Goal: Task Accomplishment & Management: Complete application form

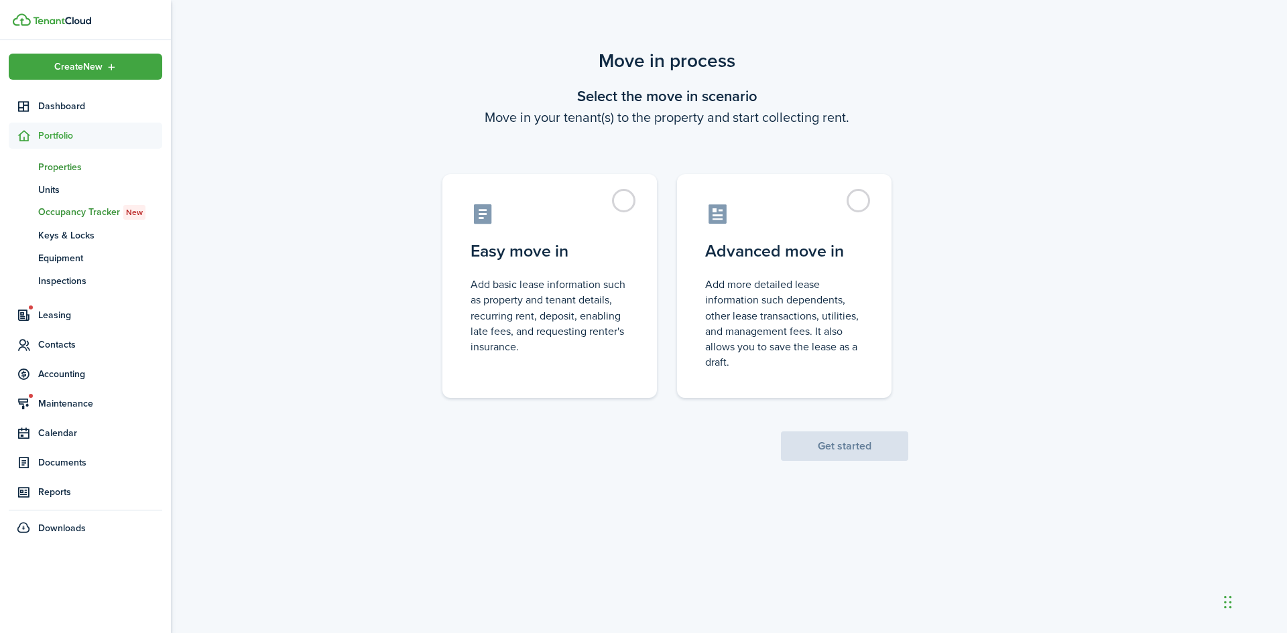
click at [62, 168] on span "Properties" at bounding box center [100, 167] width 124 height 14
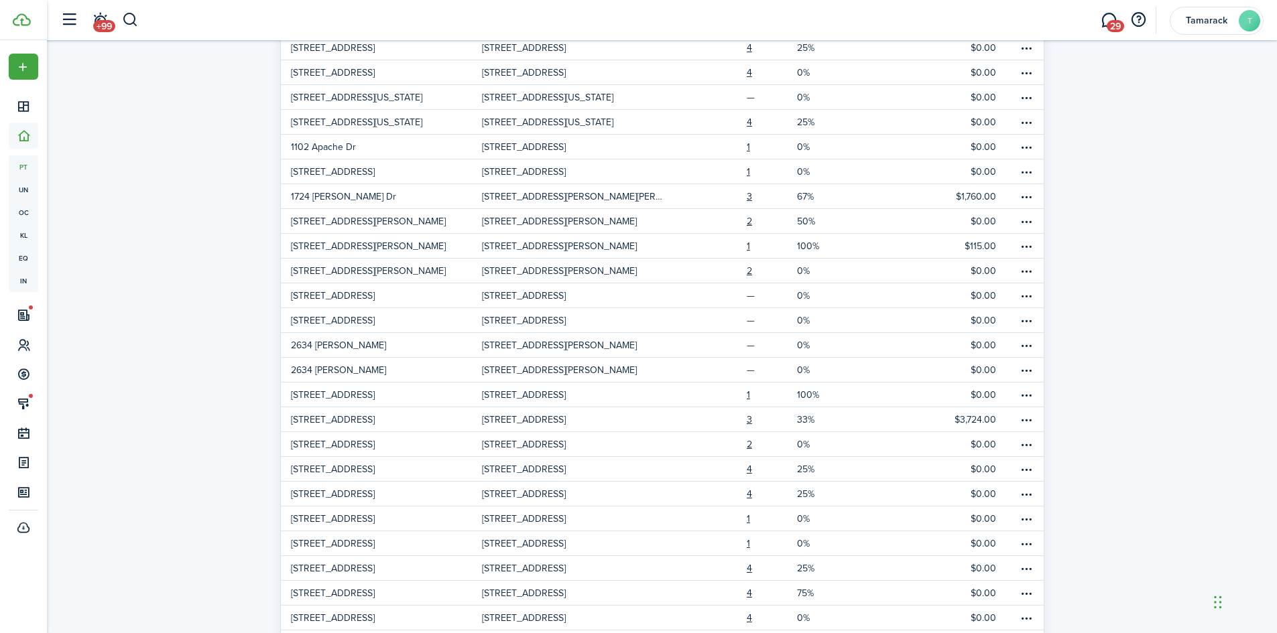
scroll to position [268, 0]
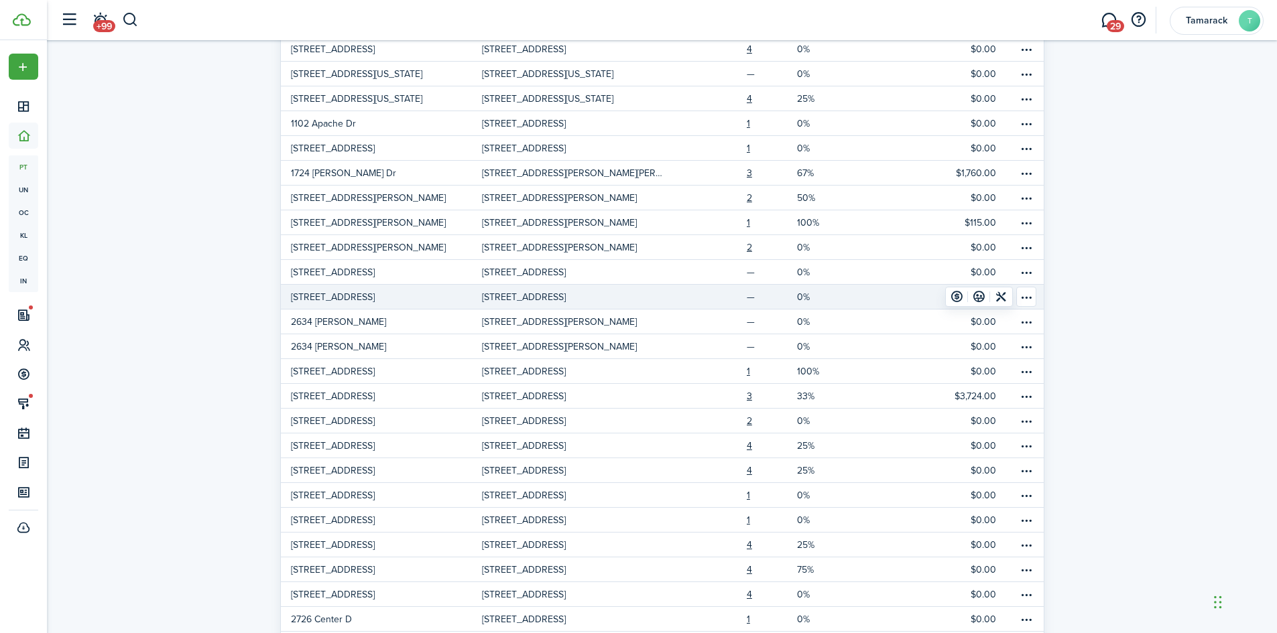
click at [895, 298] on link "$0.00" at bounding box center [940, 297] width 151 height 24
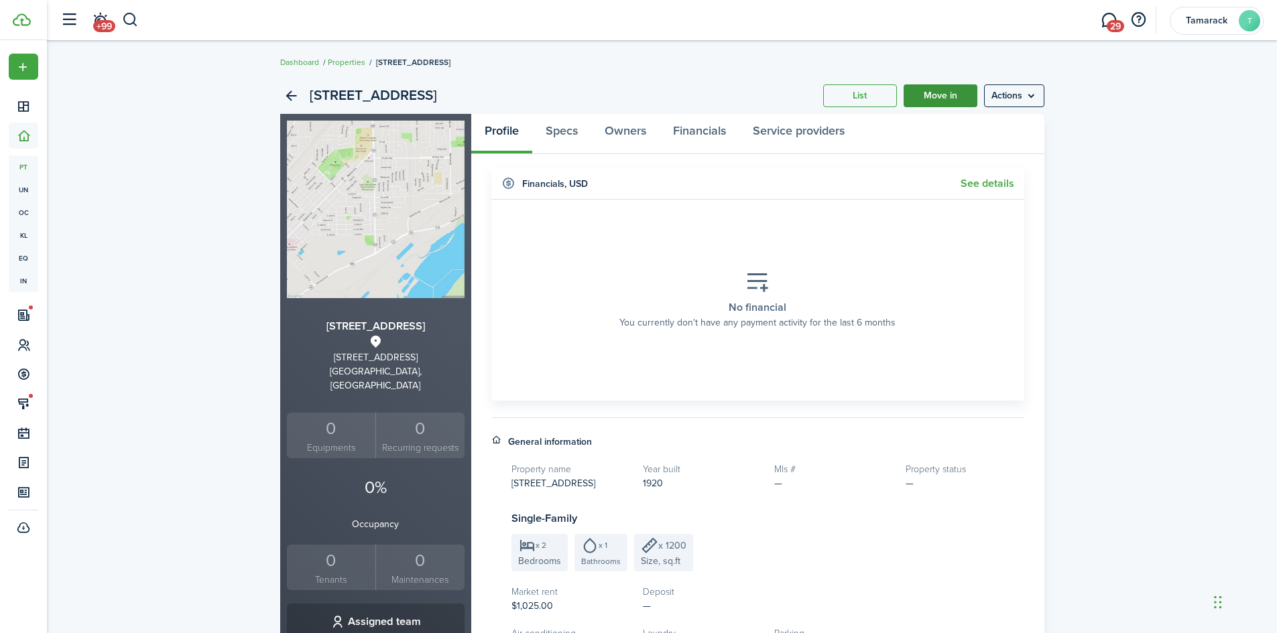
click at [939, 103] on link "Move in" at bounding box center [941, 95] width 74 height 23
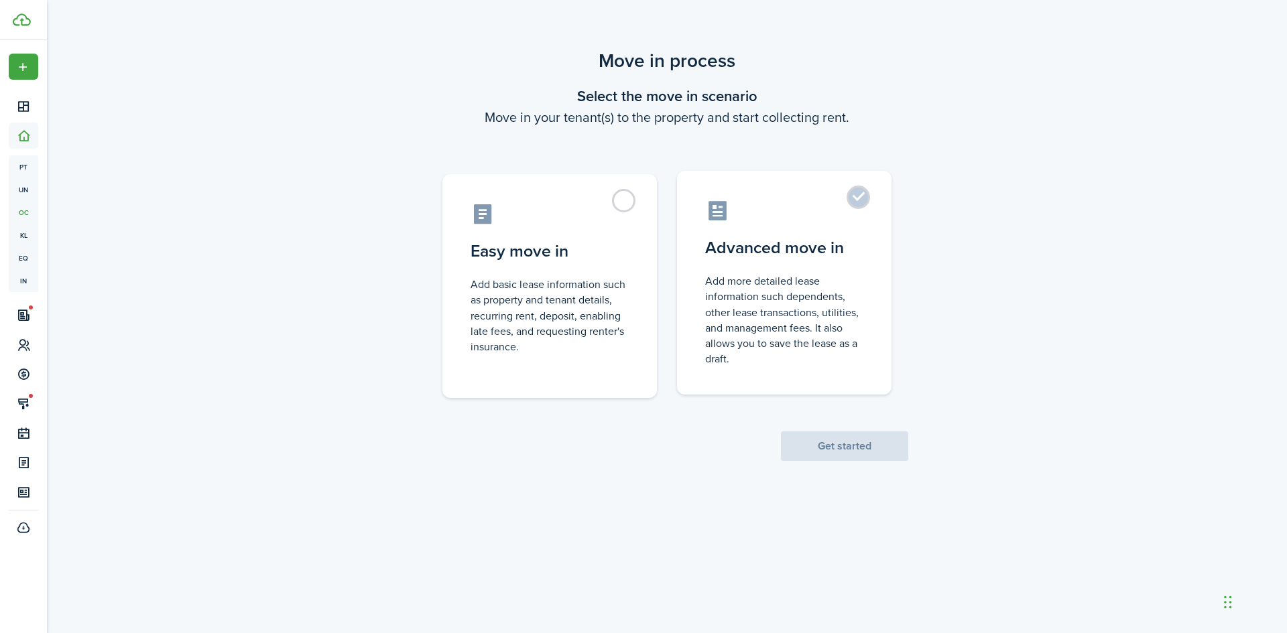
click at [855, 192] on label "Advanced move in Add more detailed lease information such dependents, other lea…" at bounding box center [784, 283] width 214 height 224
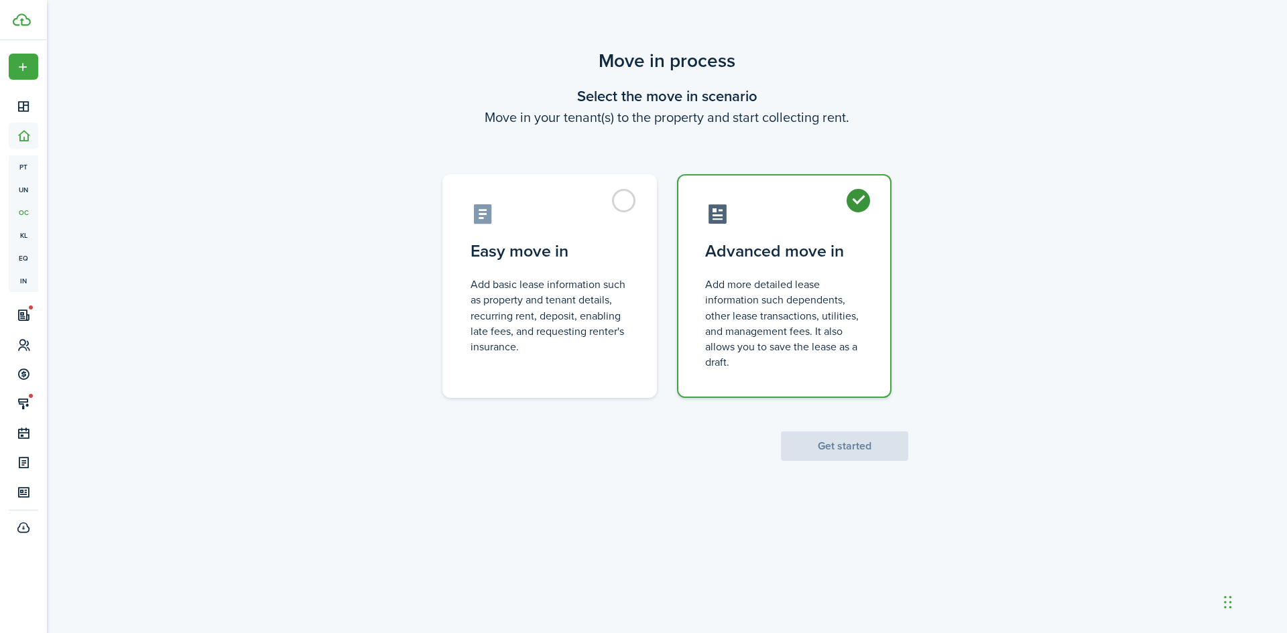
radio input "true"
click at [843, 442] on button "Get started" at bounding box center [844, 446] width 127 height 29
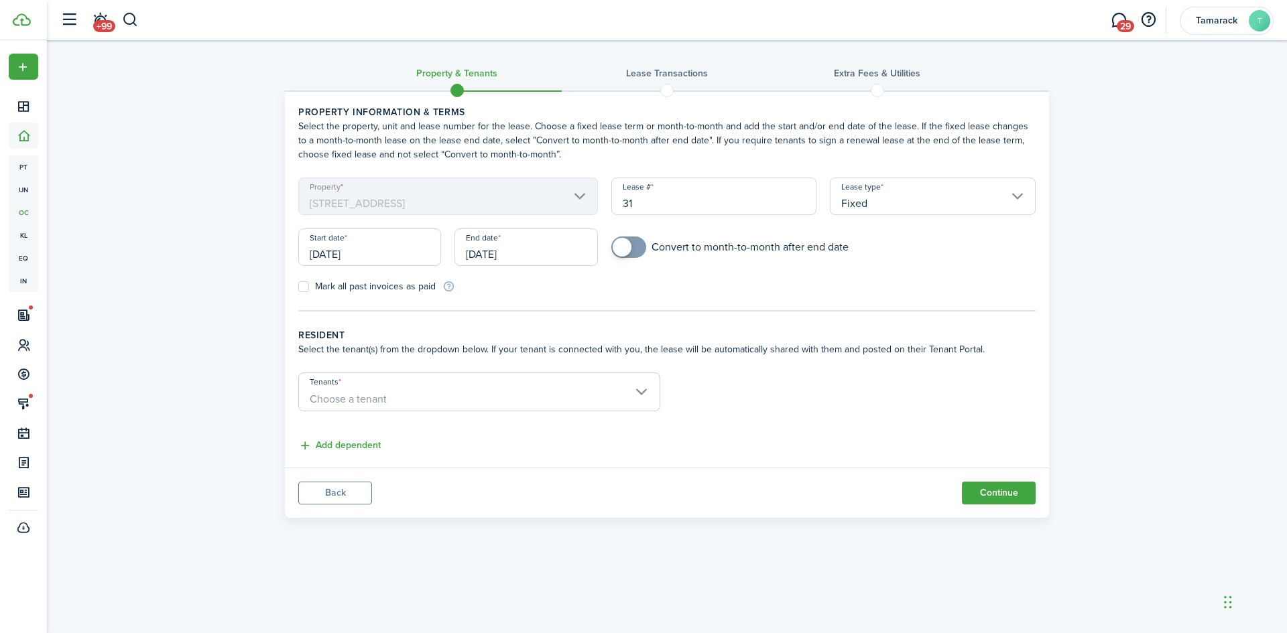
click at [641, 403] on span "Choose a tenant" at bounding box center [479, 399] width 361 height 23
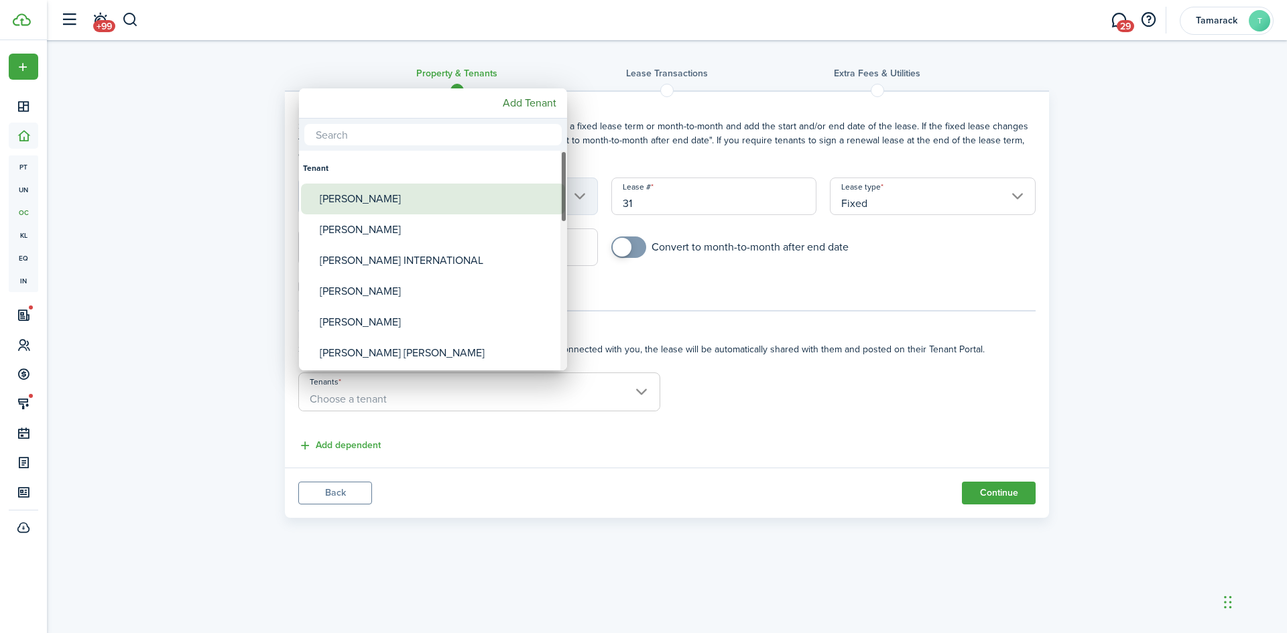
click at [403, 195] on div "[PERSON_NAME]" at bounding box center [438, 199] width 237 height 31
type input "[PERSON_NAME]"
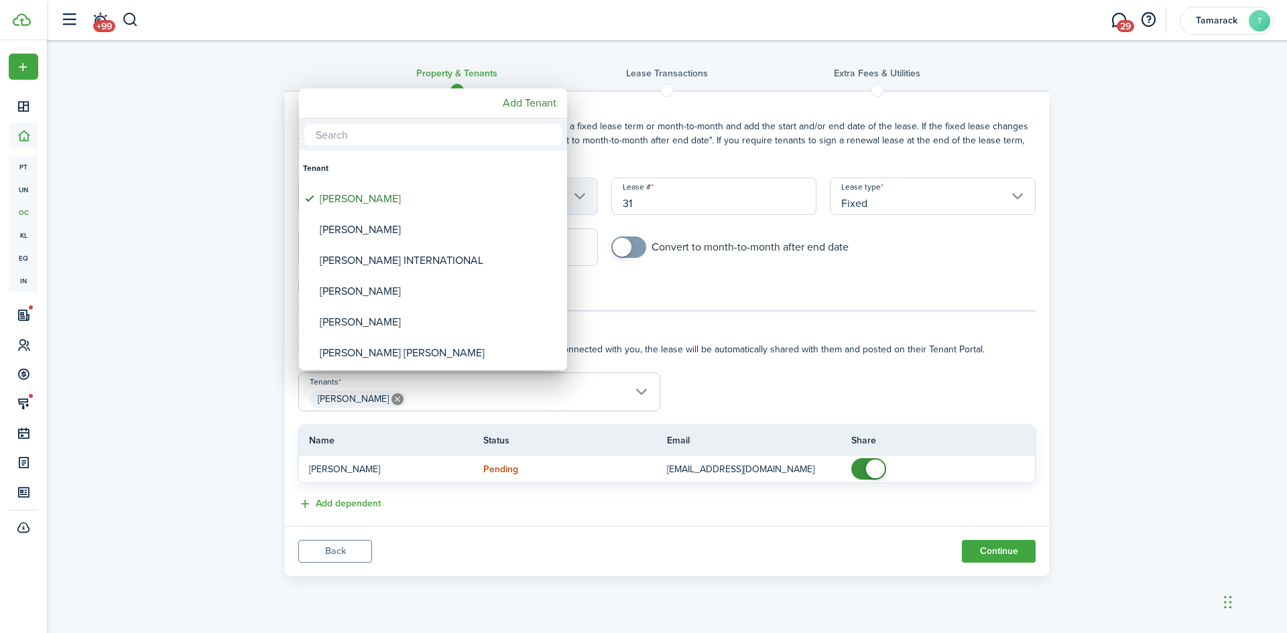
click at [677, 285] on div at bounding box center [643, 317] width 1501 height 848
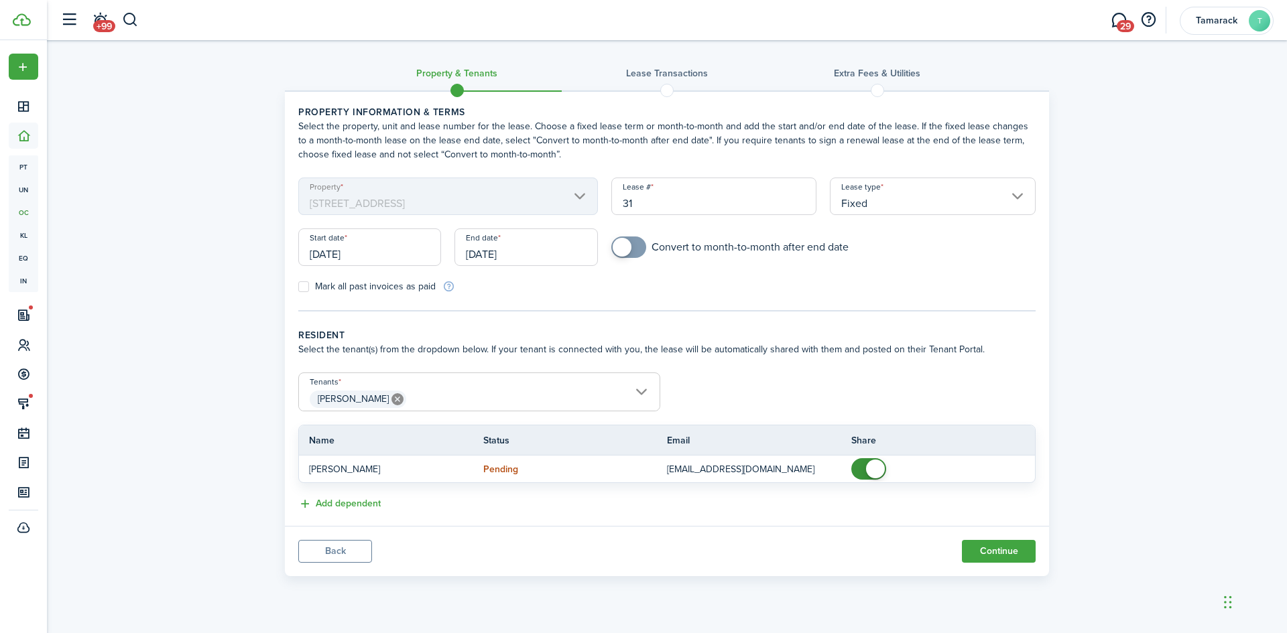
click at [867, 212] on input "Fixed" at bounding box center [933, 197] width 206 height 38
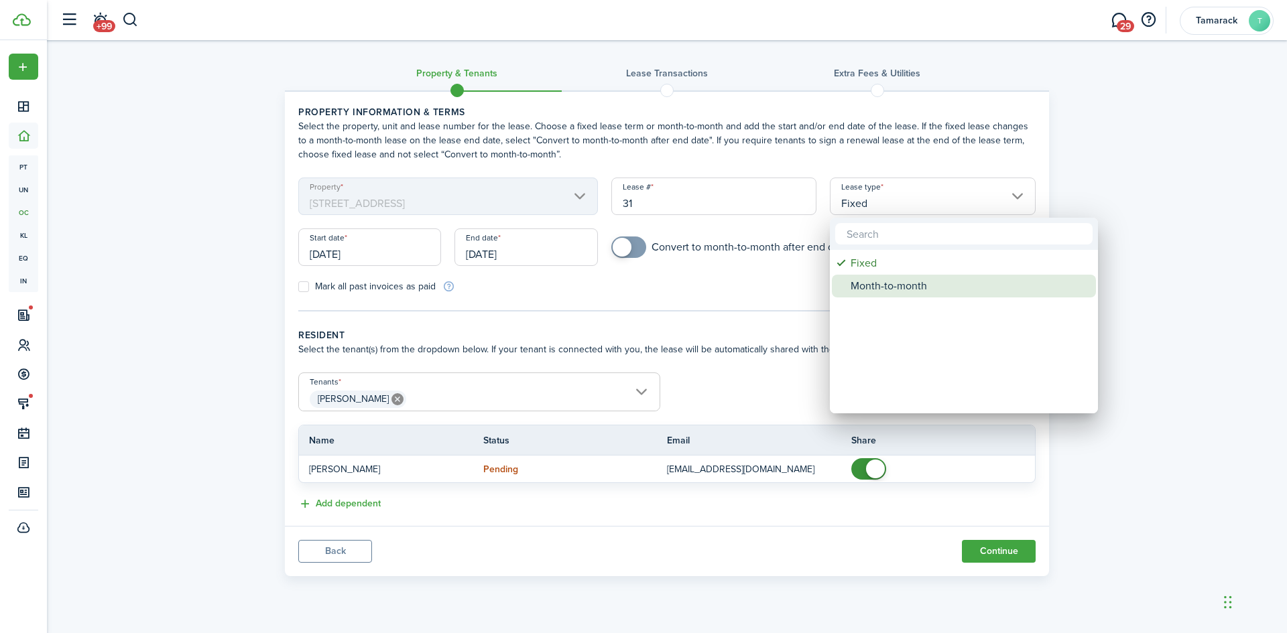
click at [867, 279] on div "Month-to-month" at bounding box center [969, 286] width 237 height 23
type input "Month-to-month"
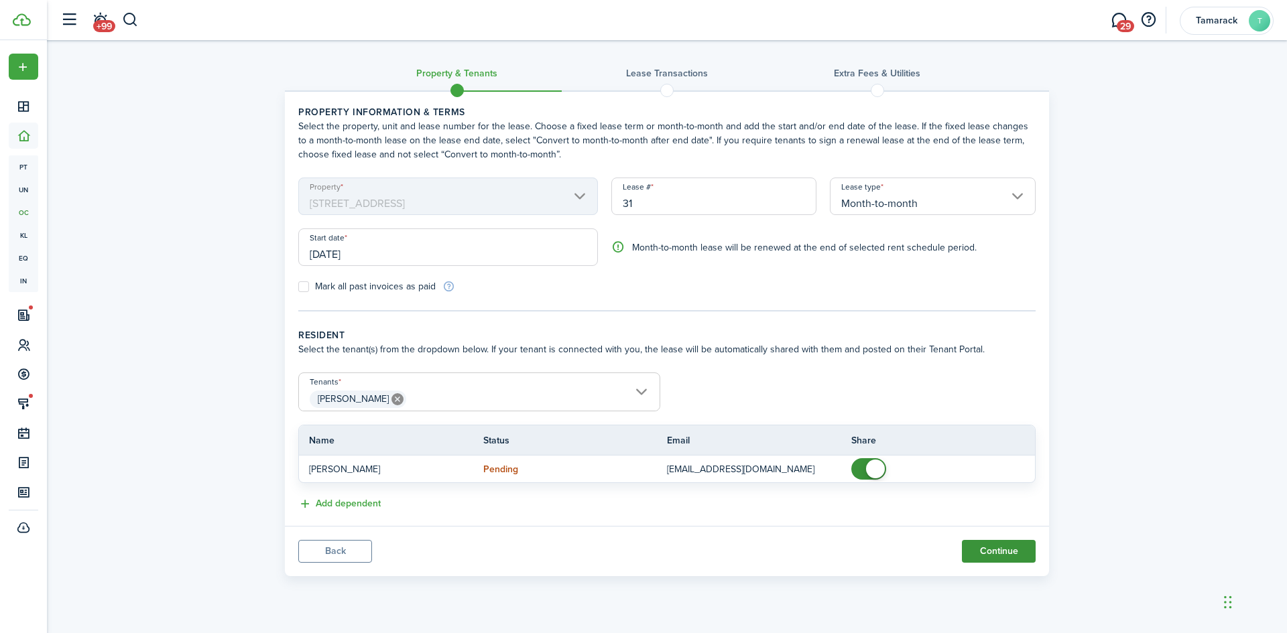
click at [1005, 544] on button "Continue" at bounding box center [999, 551] width 74 height 23
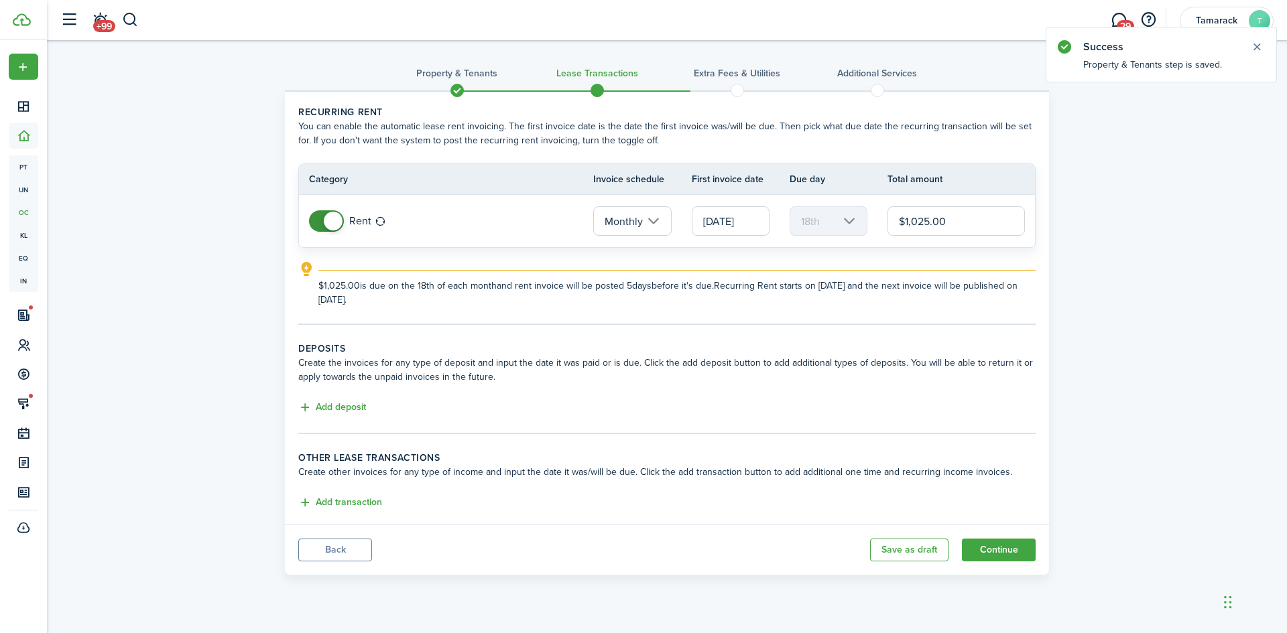
click at [739, 227] on input "[DATE]" at bounding box center [731, 220] width 78 height 29
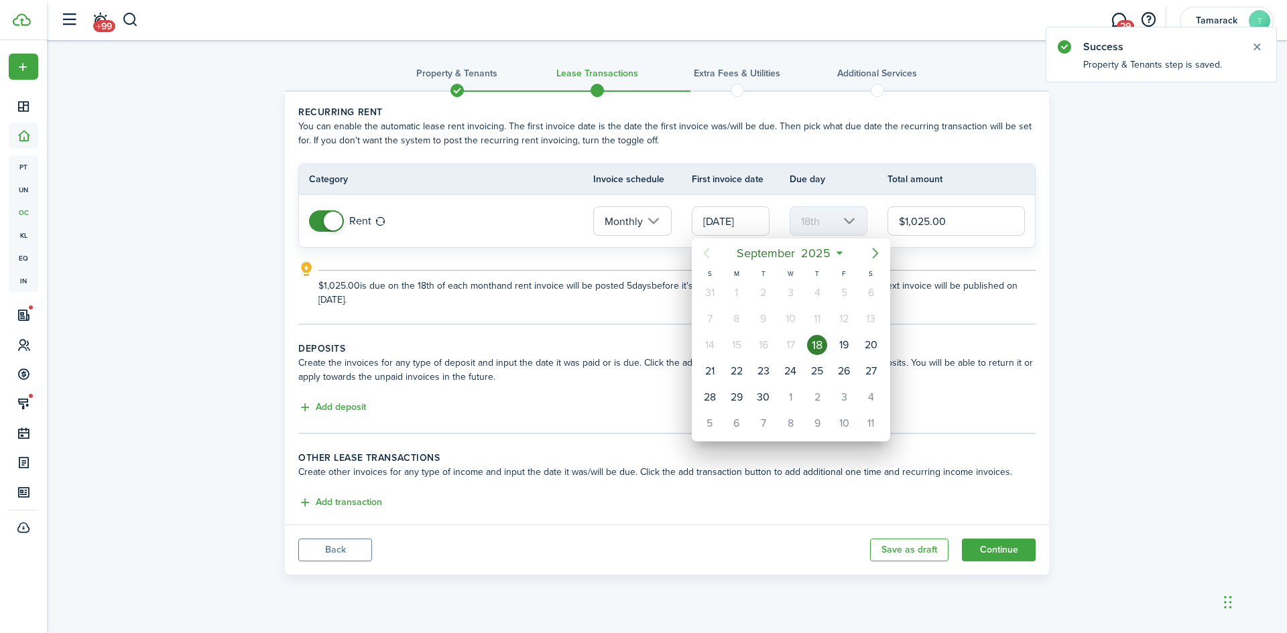
click at [878, 259] on icon "Next page" at bounding box center [875, 253] width 16 height 16
click at [876, 253] on icon "Next page" at bounding box center [875, 253] width 16 height 16
click at [867, 288] on div "1" at bounding box center [871, 293] width 20 height 20
type input "[DATE]"
type input "1st"
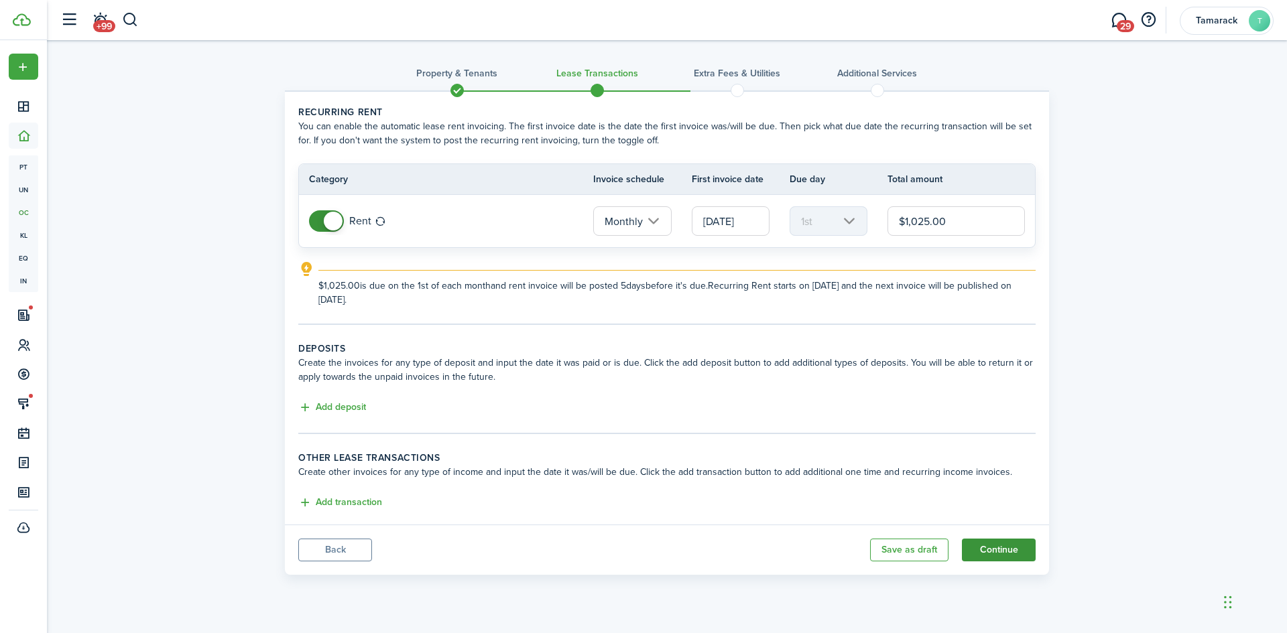
click at [975, 552] on button "Continue" at bounding box center [999, 550] width 74 height 23
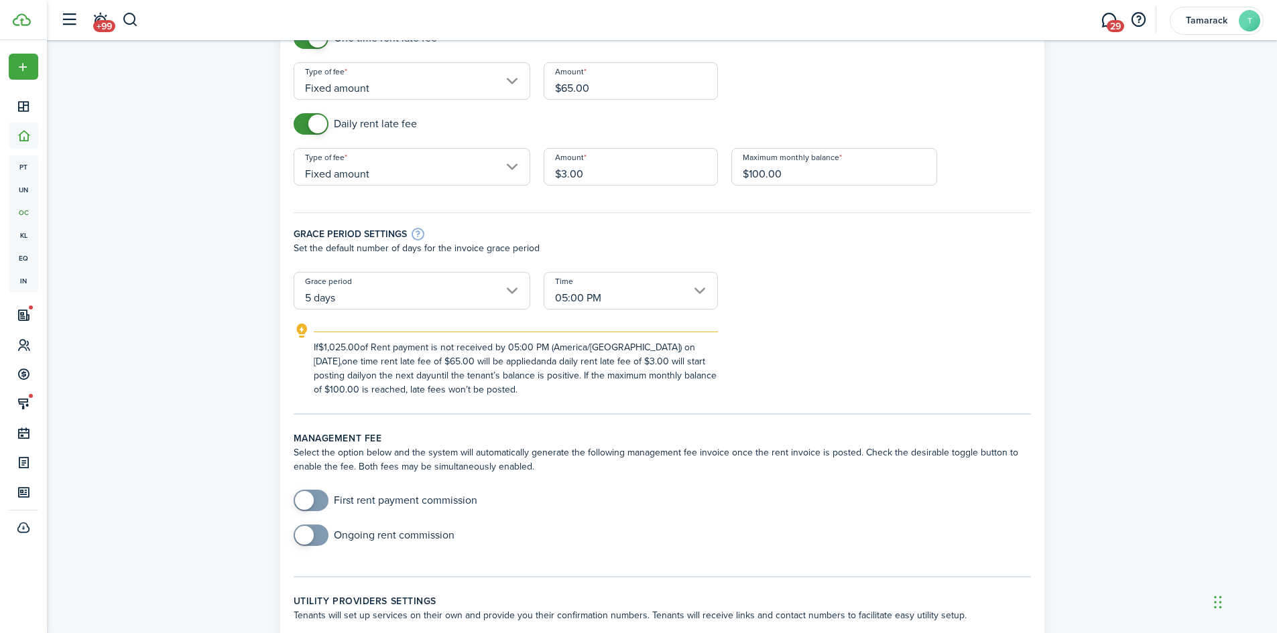
scroll to position [201, 0]
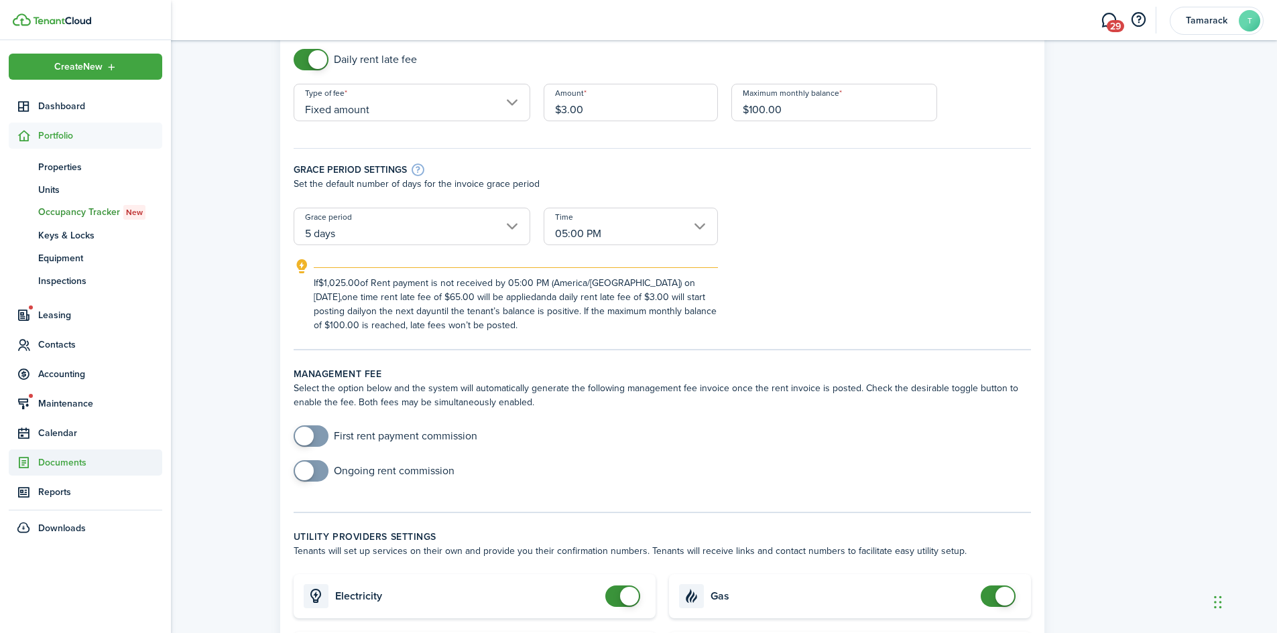
click at [66, 464] on span "Documents" at bounding box center [100, 463] width 124 height 14
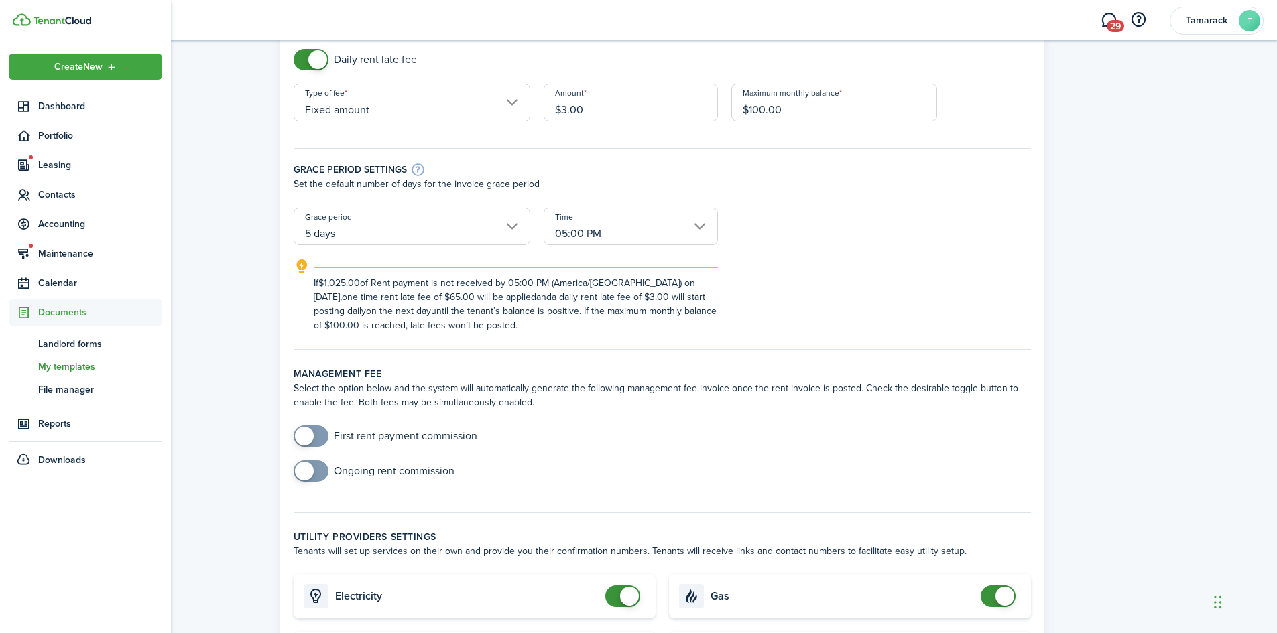
click at [89, 362] on span "My templates" at bounding box center [100, 367] width 124 height 14
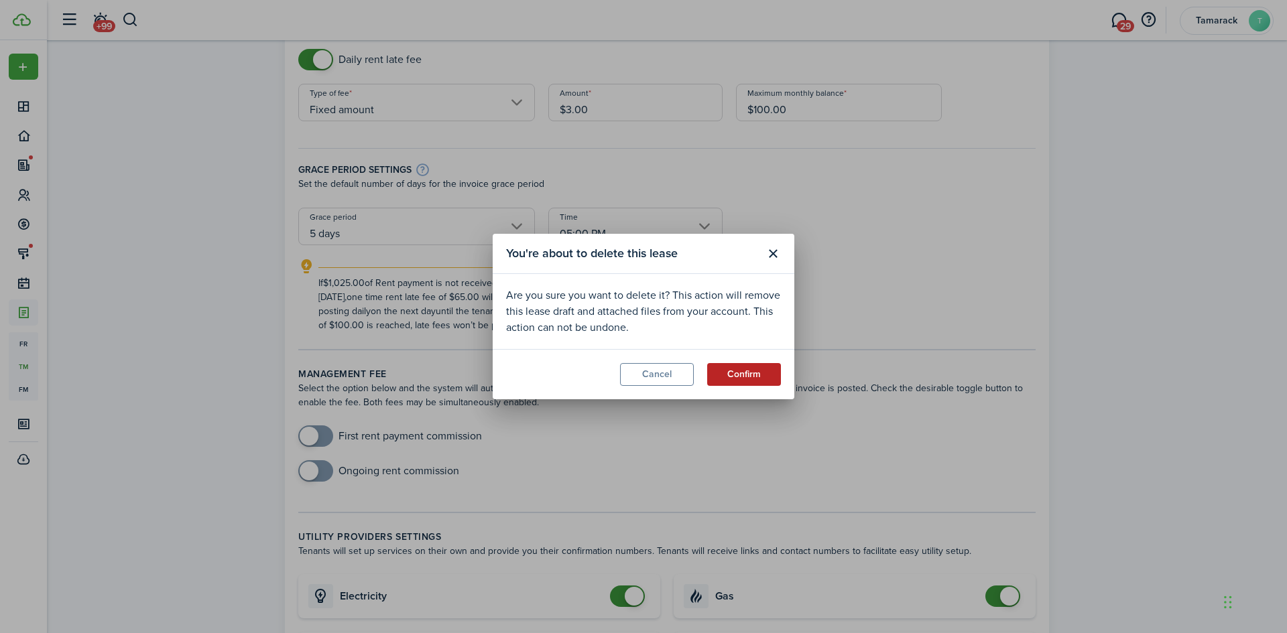
click at [725, 377] on button "Confirm" at bounding box center [744, 374] width 74 height 23
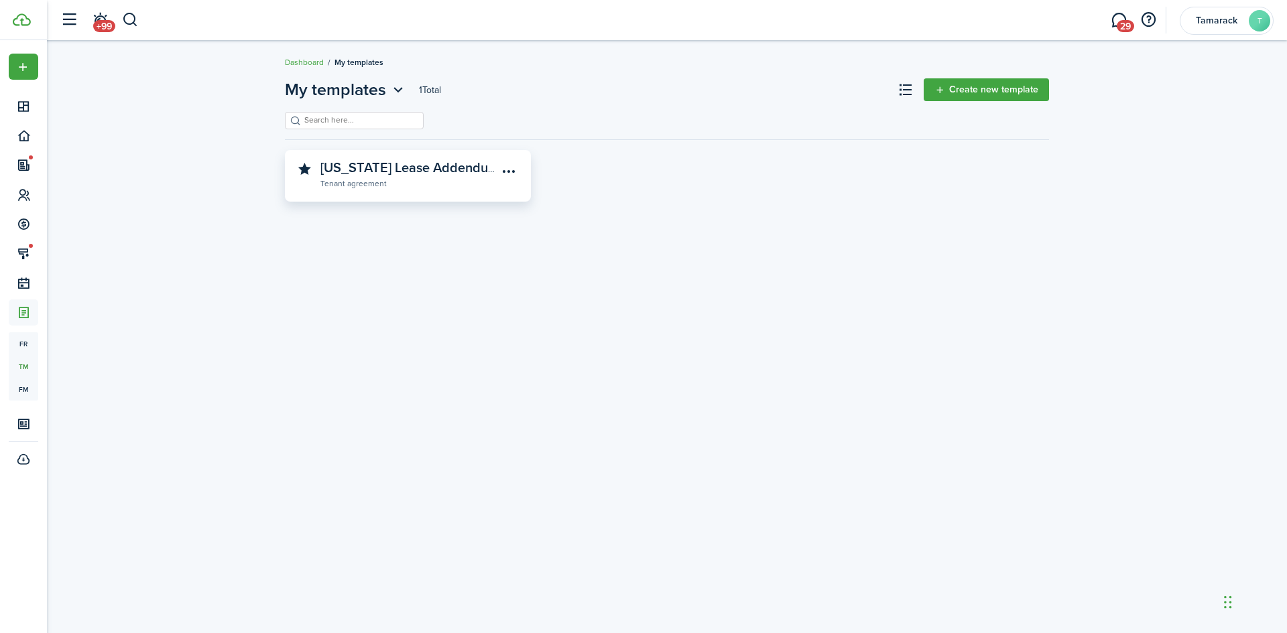
click at [326, 168] on widget-stats-description "[US_STATE] Lease Addendums" at bounding box center [412, 168] width 185 height 20
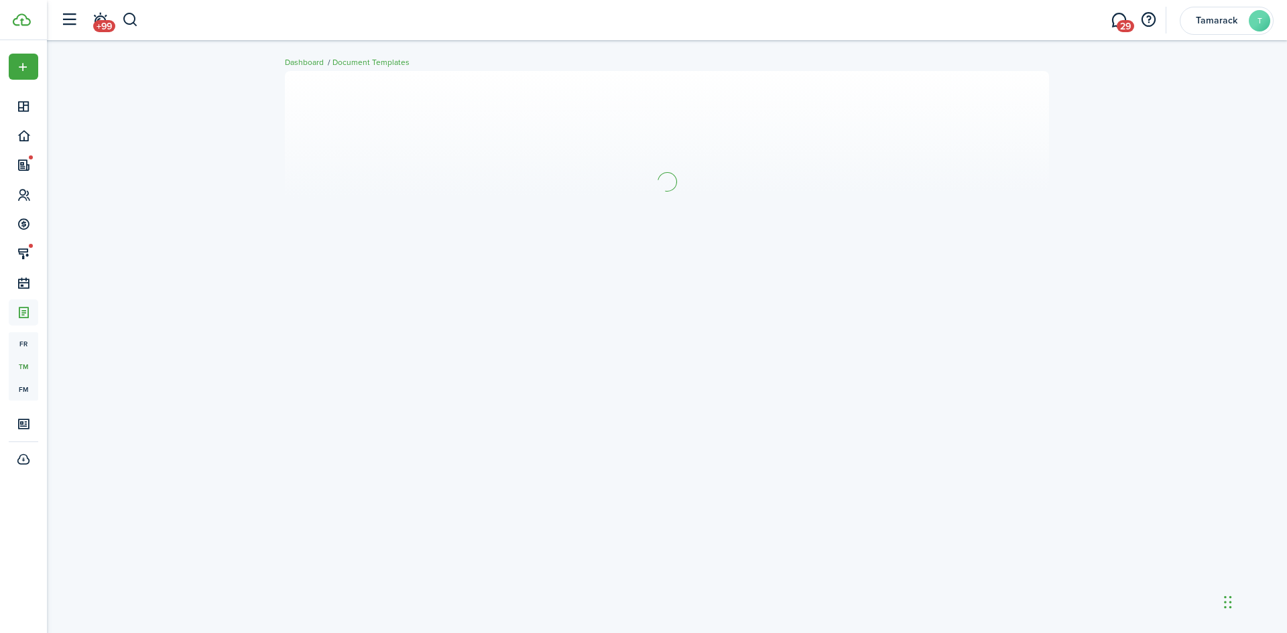
click at [326, 168] on body "Create New Dashboard Portfolio Leasing Contacts Accounting Maintenance Calendar…" at bounding box center [643, 316] width 1287 height 633
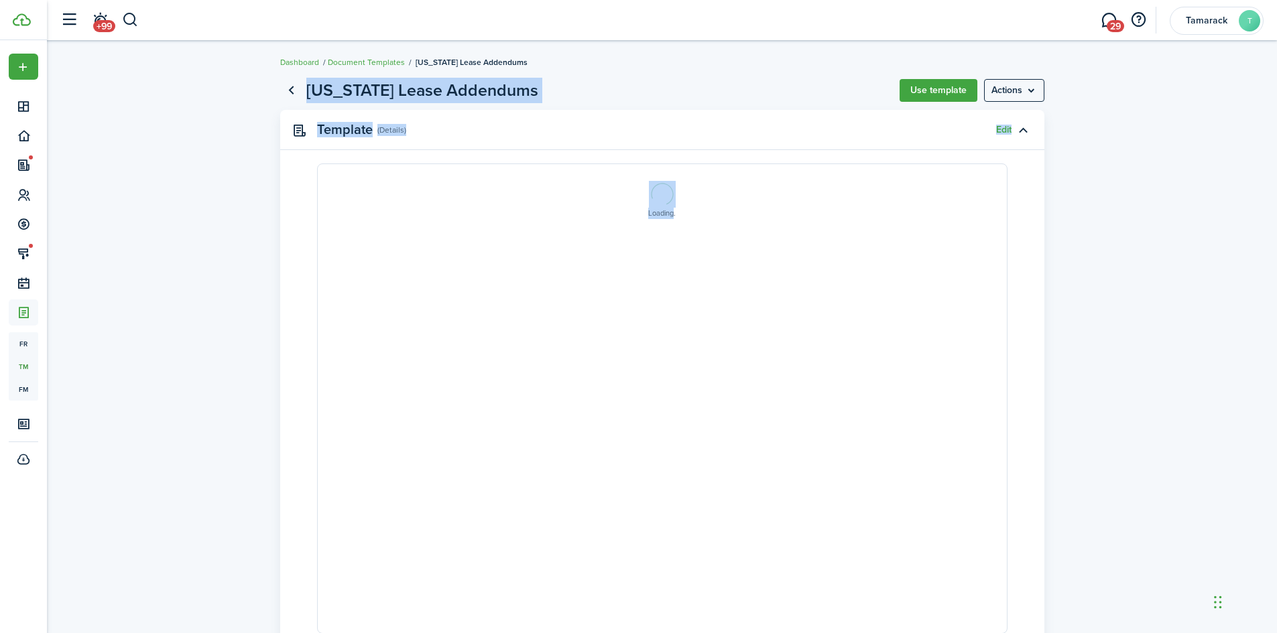
select select "fit"
type input "6"
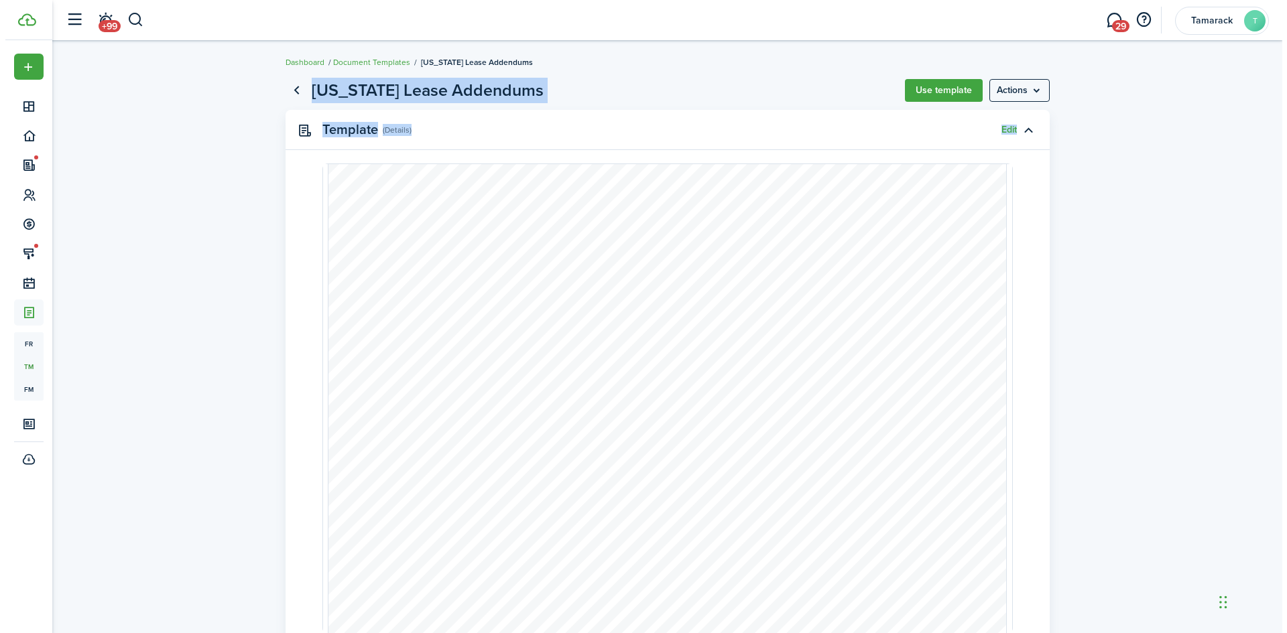
scroll to position [5026, 0]
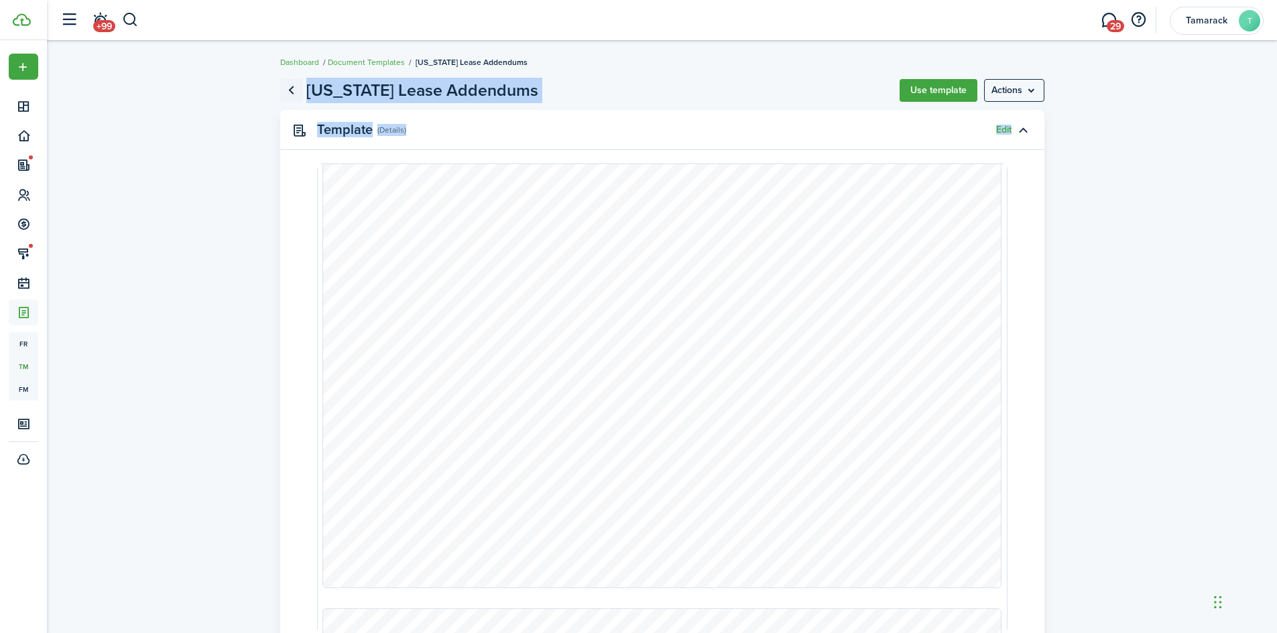
click at [290, 88] on link "Go back" at bounding box center [291, 90] width 23 height 23
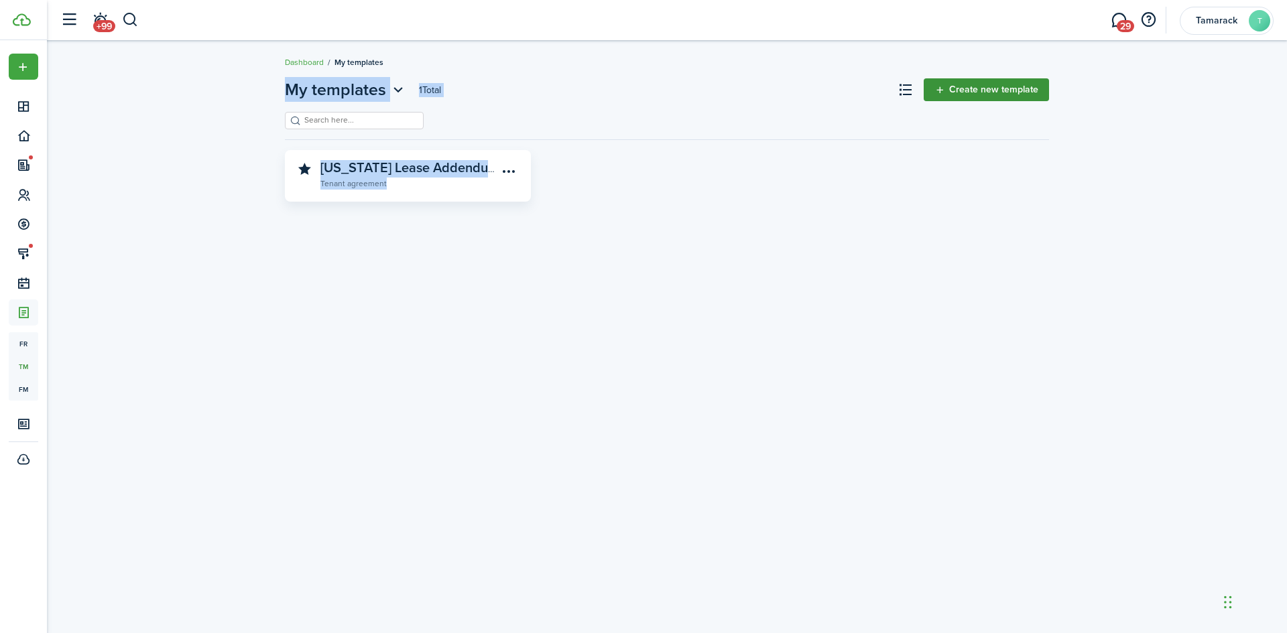
click at [985, 87] on link "Create new template" at bounding box center [986, 89] width 125 height 23
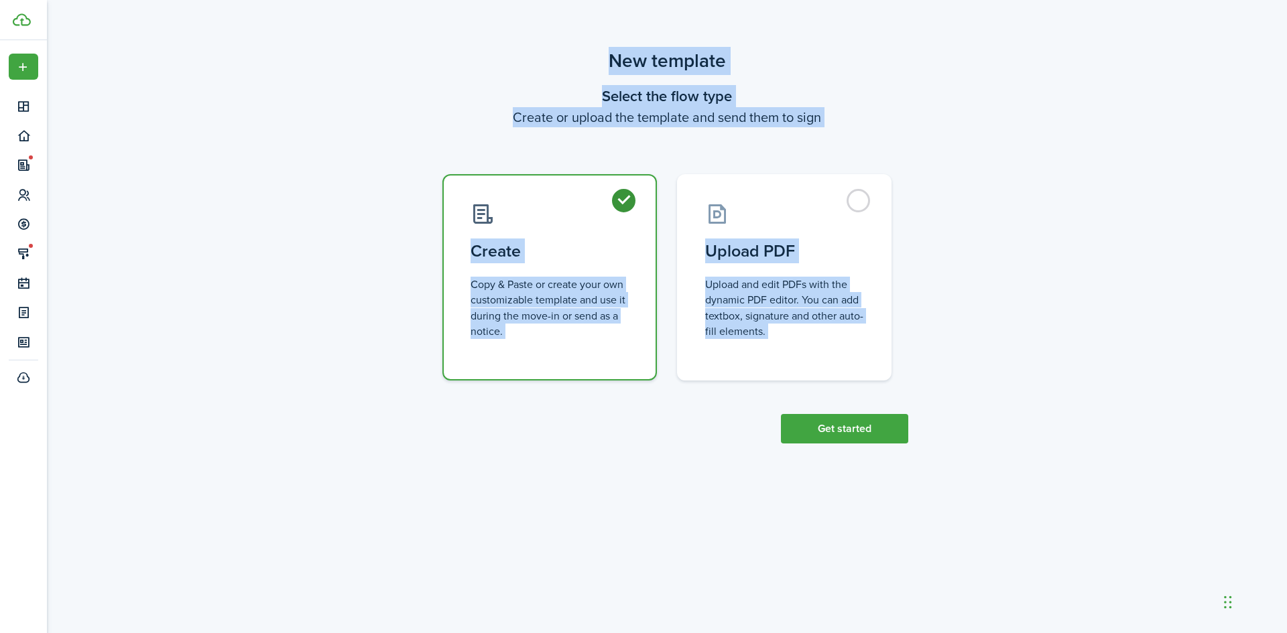
click at [495, 456] on div "New template Select the flow type Create or upload the template and send them t…" at bounding box center [667, 321] width 1240 height 563
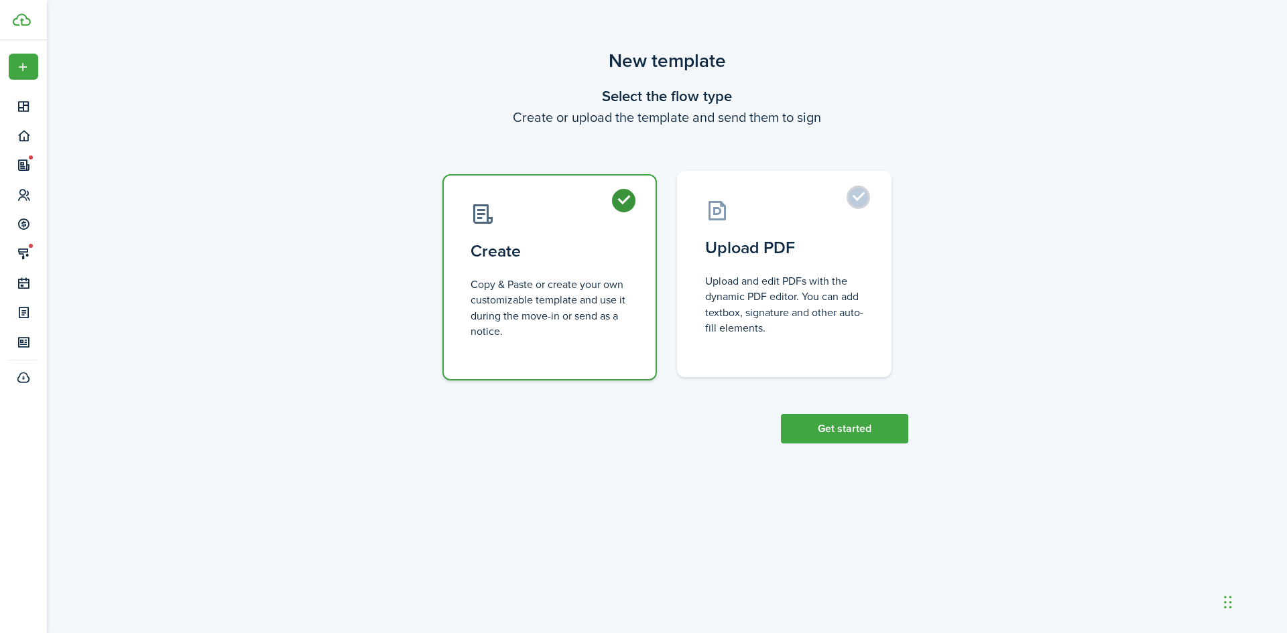
click at [860, 188] on label "Upload PDF Upload and edit PDFs with the dynamic PDF editor. You can add textbo…" at bounding box center [784, 274] width 214 height 206
radio input "false"
radio input "true"
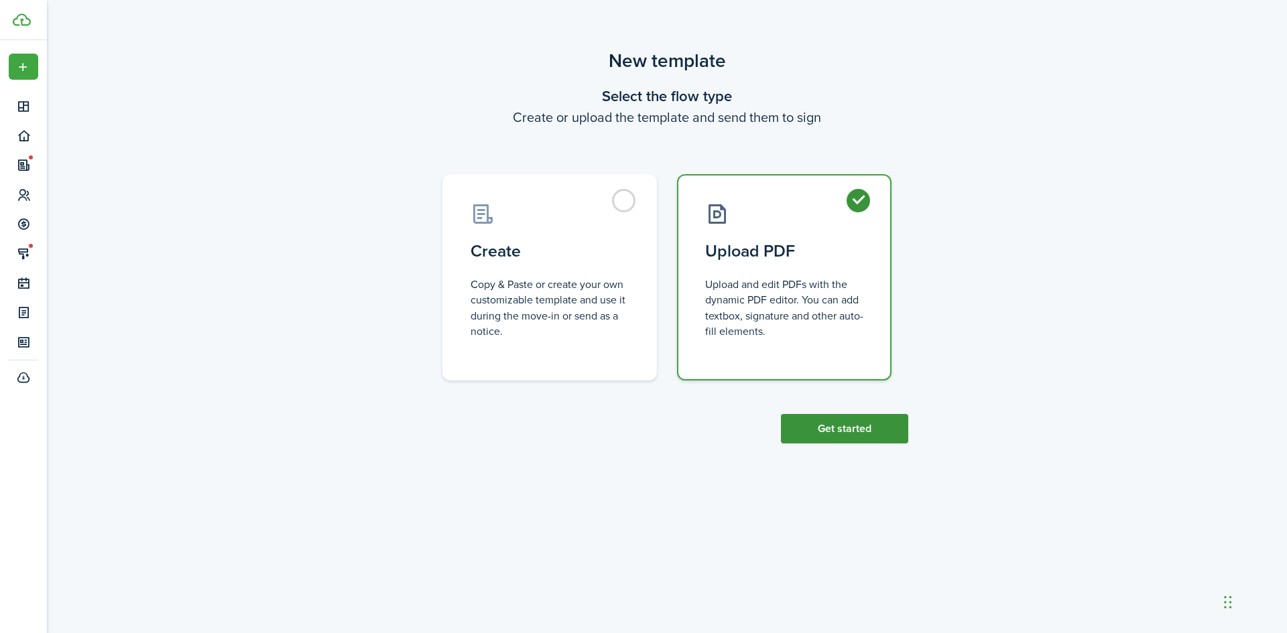
click at [855, 419] on button "Get started" at bounding box center [844, 428] width 127 height 29
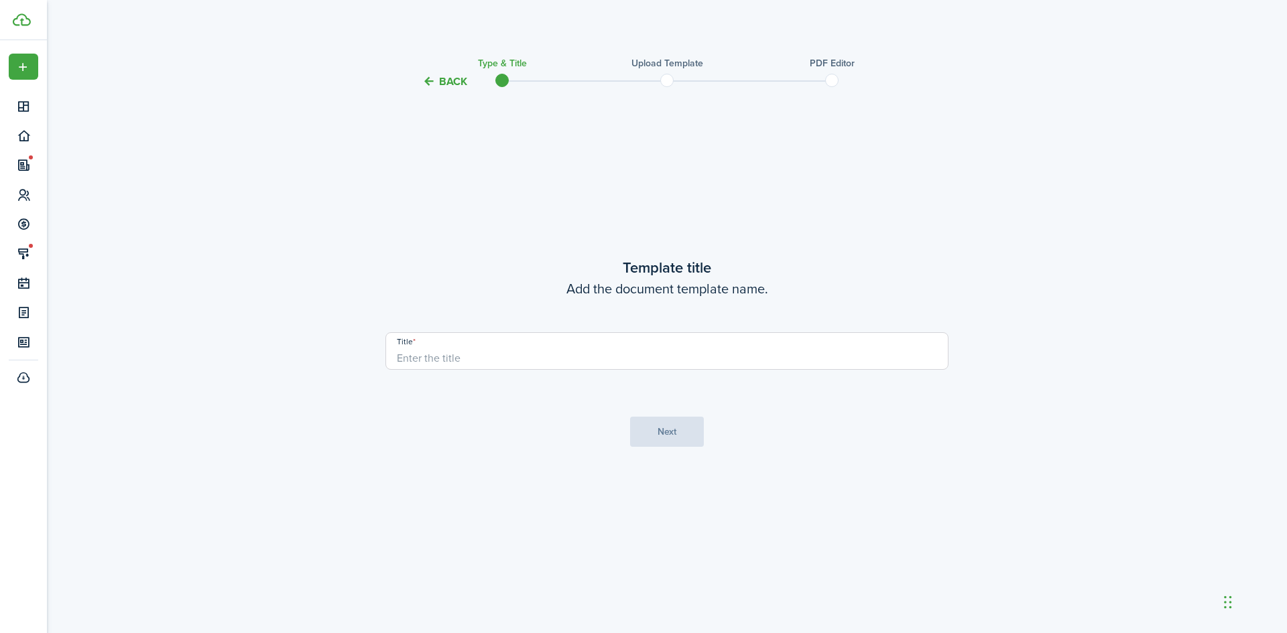
click at [574, 357] on input "Title" at bounding box center [666, 351] width 563 height 38
type input "Lawn Maintenance Addendum"
click at [633, 431] on button "Next" at bounding box center [667, 432] width 74 height 30
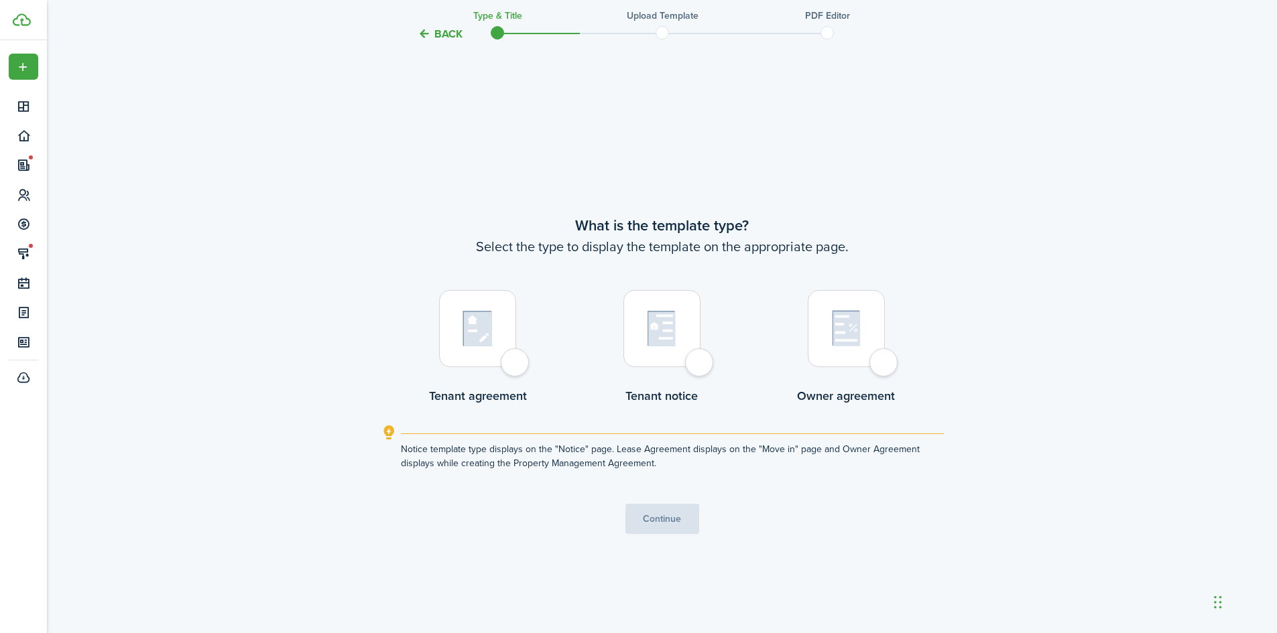
scroll to position [544, 0]
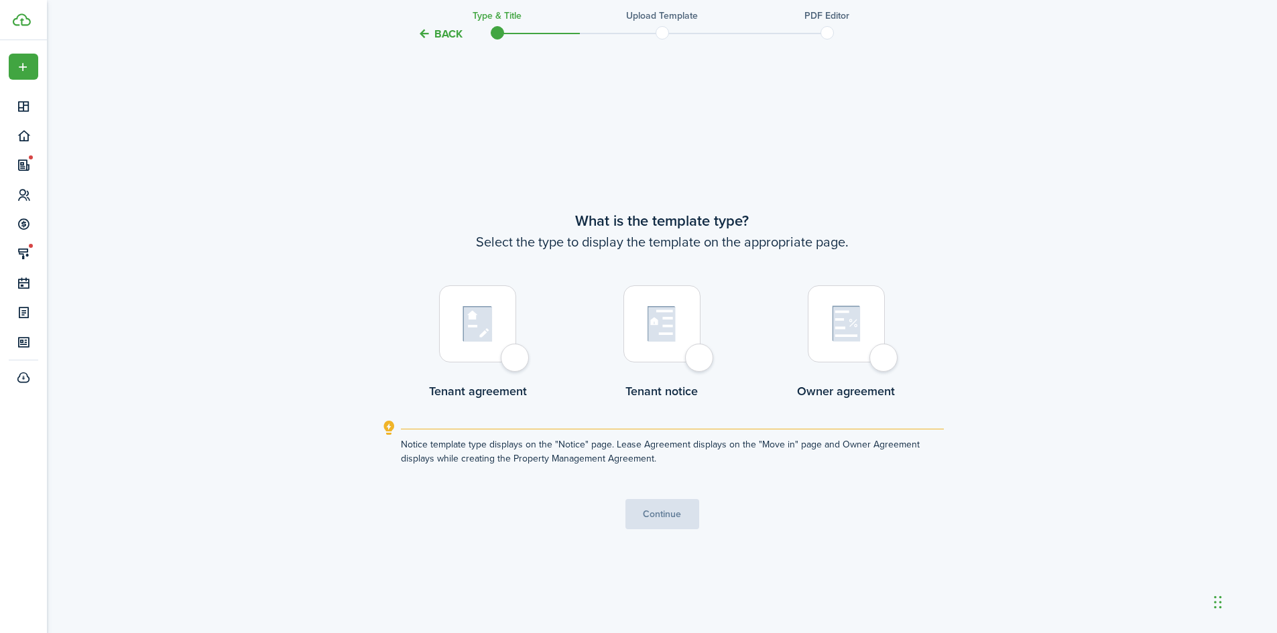
click at [516, 363] on div at bounding box center [477, 324] width 77 height 77
radio input "true"
click at [673, 511] on button "Continue" at bounding box center [662, 514] width 74 height 30
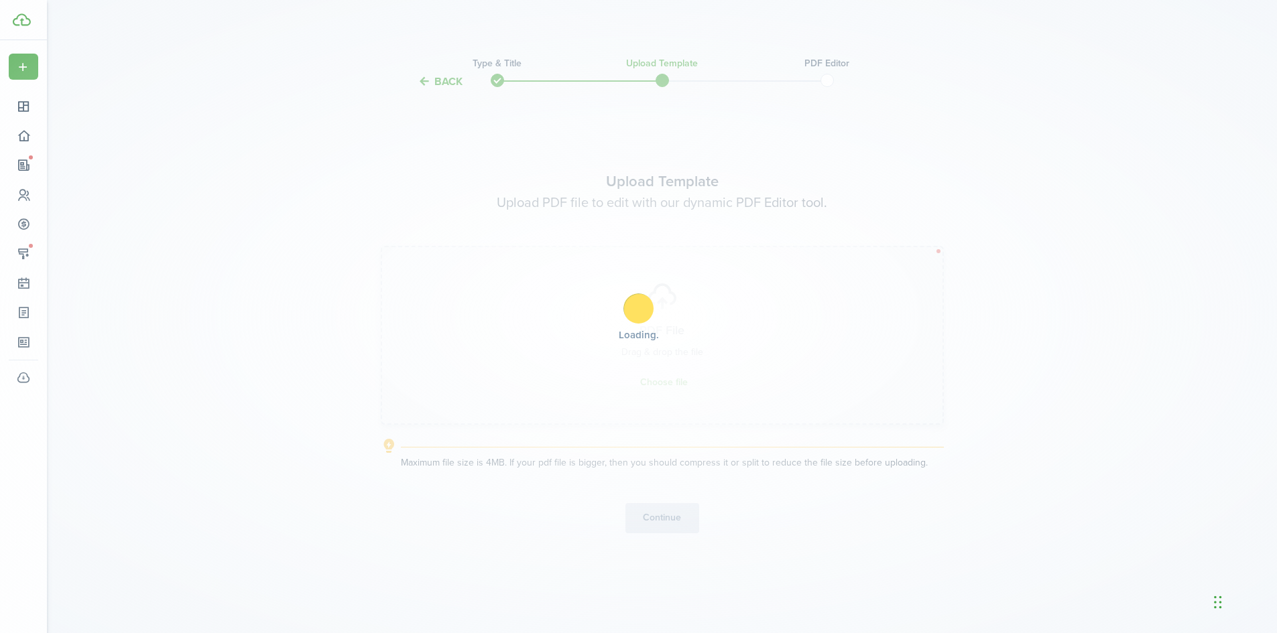
scroll to position [0, 0]
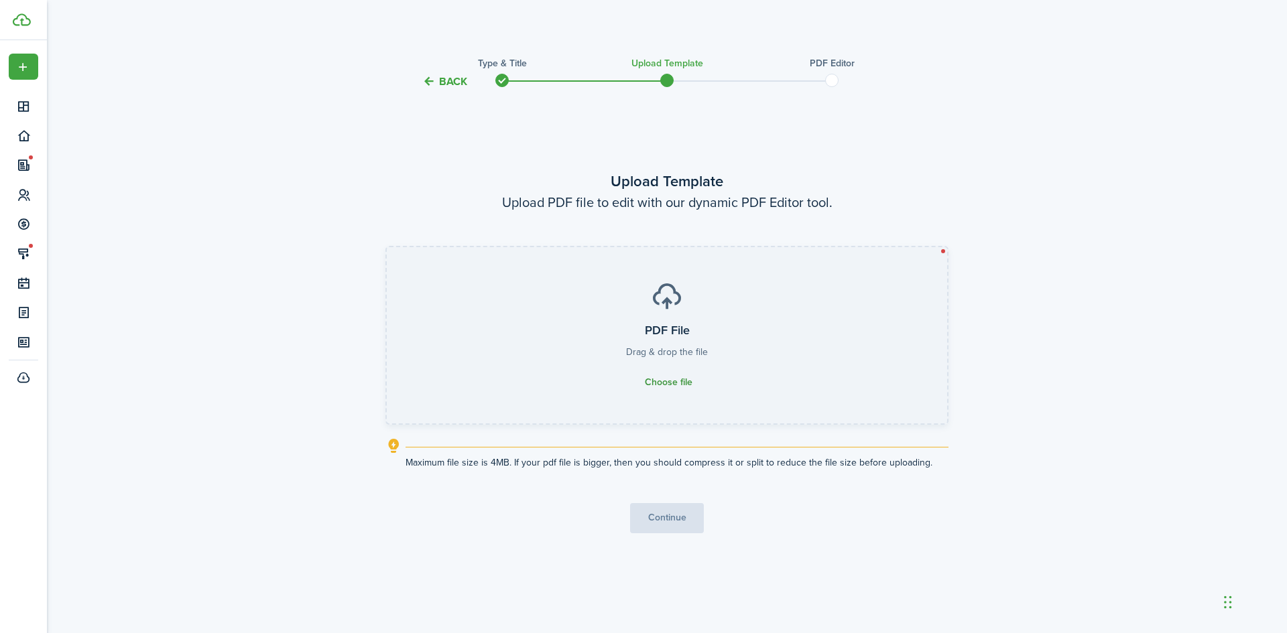
click at [682, 386] on span "Choose file" at bounding box center [669, 382] width 48 height 11
click at [387, 247] on input "PDF File Drag & drop the file Choose file" at bounding box center [387, 247] width 0 height 0
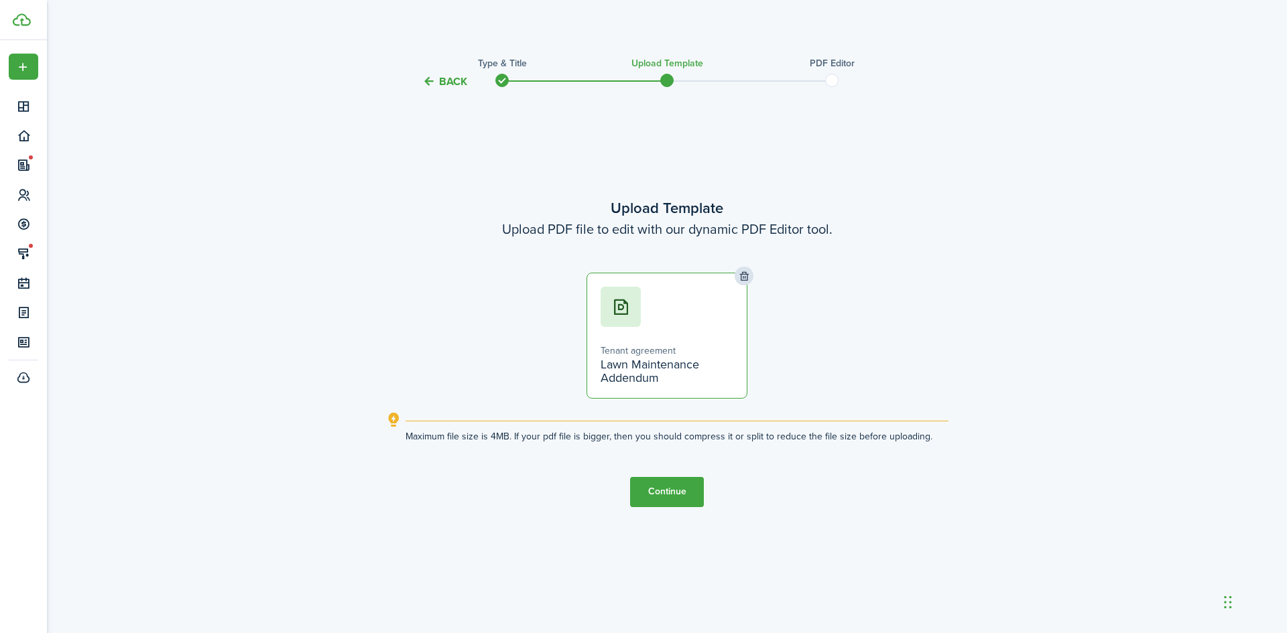
click at [674, 491] on button "Continue" at bounding box center [667, 492] width 74 height 30
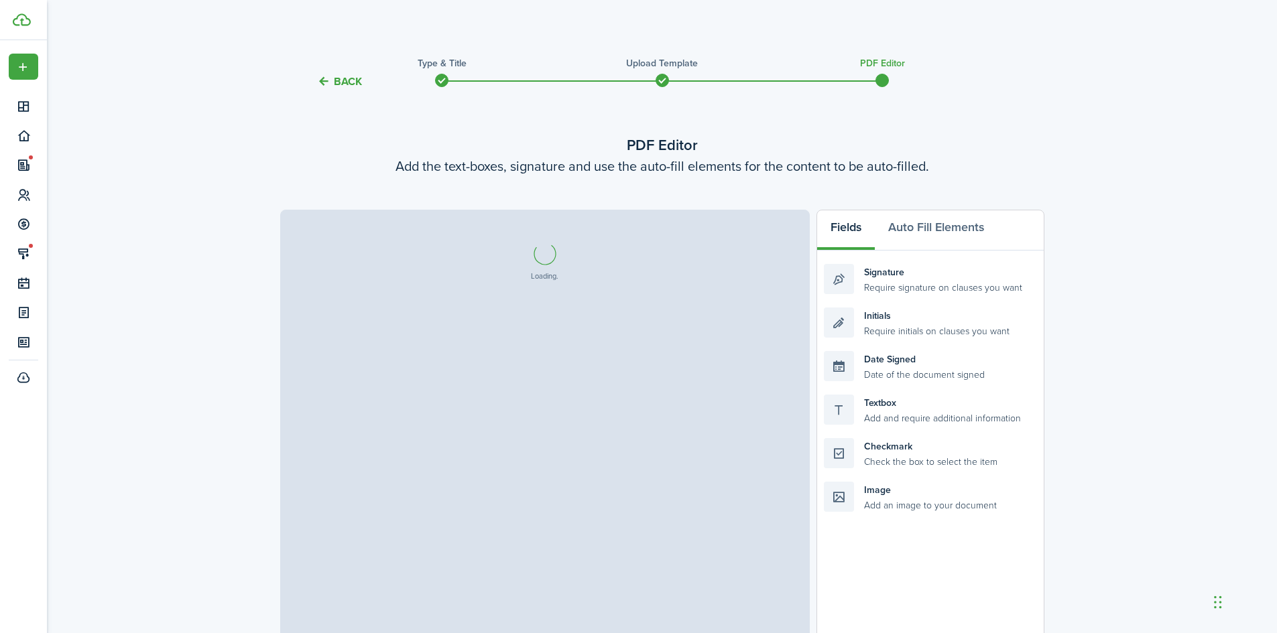
select select "fit"
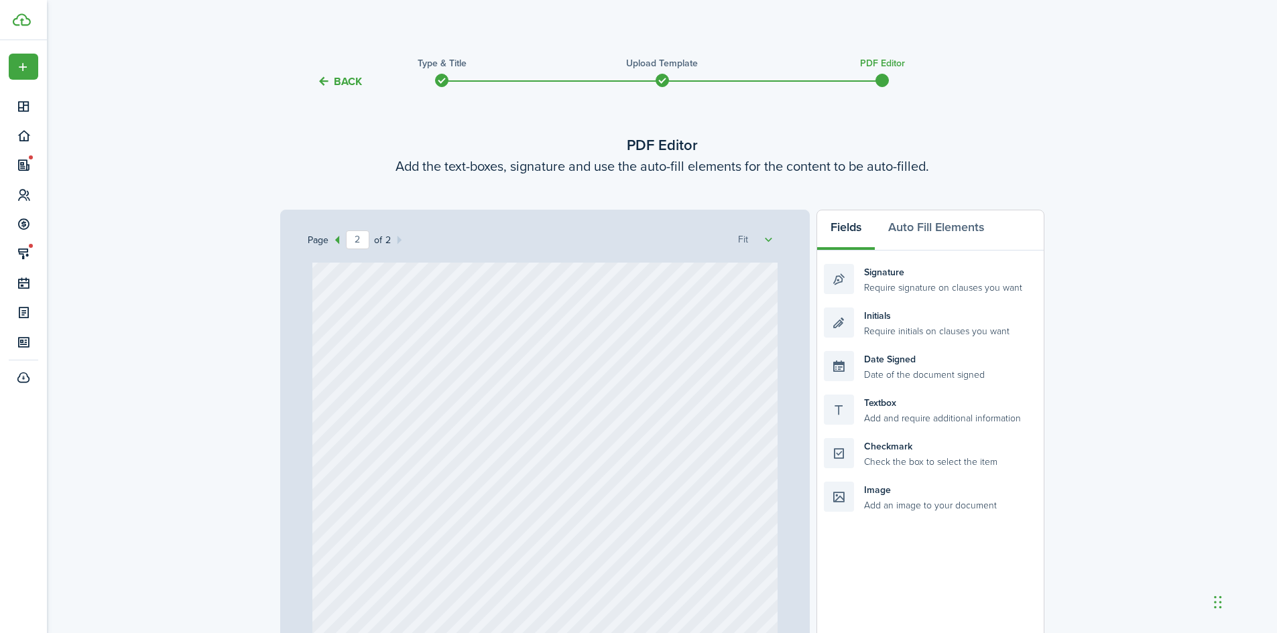
type input "1"
drag, startPoint x: 916, startPoint y: 415, endPoint x: 463, endPoint y: 478, distance: 457.5
click at [463, 478] on div "Page 1 of 2 50% 75% 100% 150% 200% Fit Text Loading Fields Auto Fill Elements S…" at bounding box center [662, 488] width 764 height 556
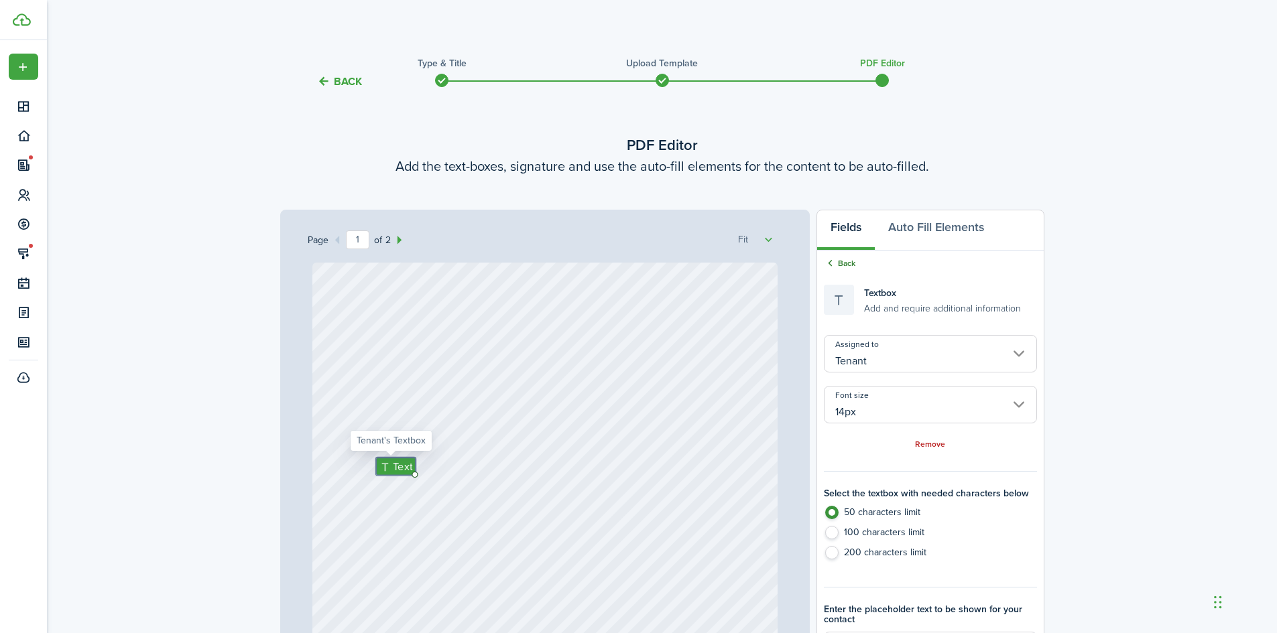
click at [837, 267] on link "Back" at bounding box center [840, 263] width 32 height 12
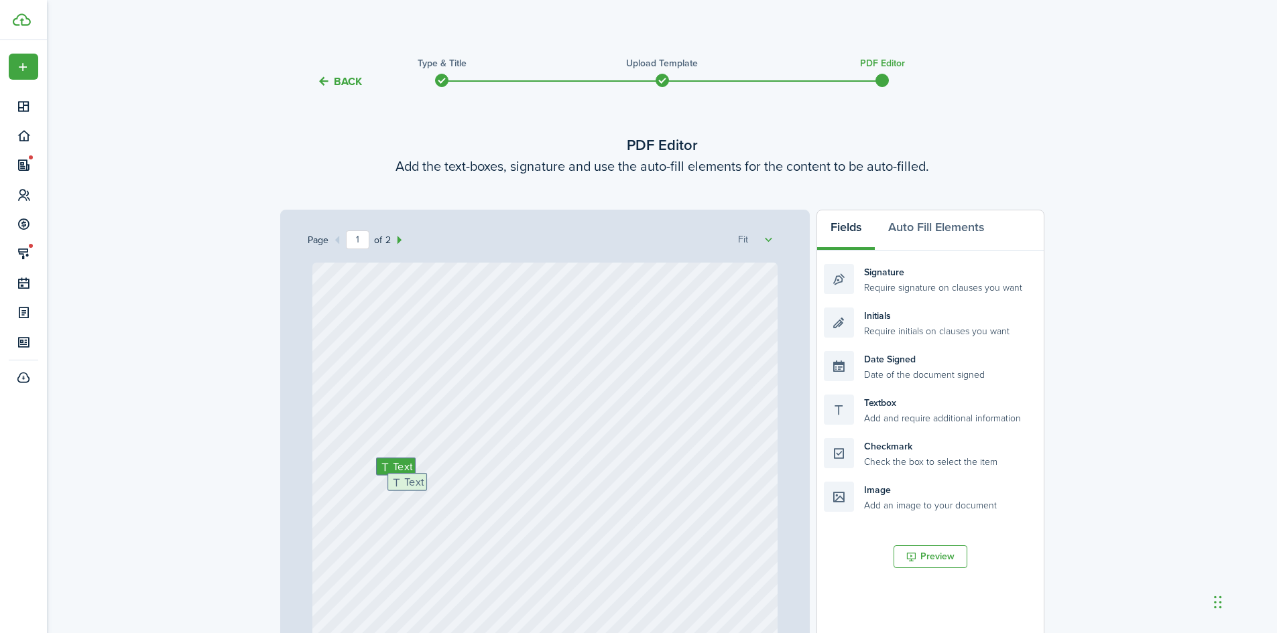
drag, startPoint x: 890, startPoint y: 410, endPoint x: 454, endPoint y: 488, distance: 443.3
click at [454, 488] on div "Page 1 of 2 50% 75% 100% 150% 200% Fit Text Text Loading Fields Auto Fill Eleme…" at bounding box center [662, 488] width 764 height 556
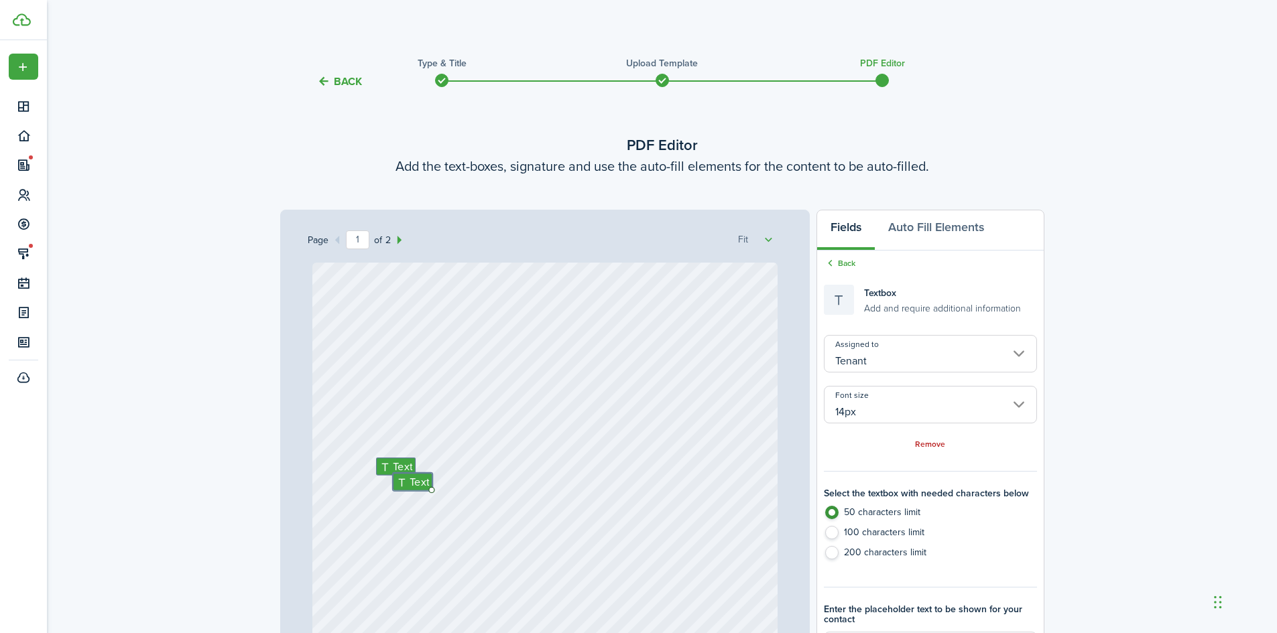
click at [836, 530] on label "100 characters limit" at bounding box center [930, 536] width 212 height 20
radio input "false"
radio input "true"
click at [729, 510] on div "Text Text" at bounding box center [544, 570] width 465 height 615
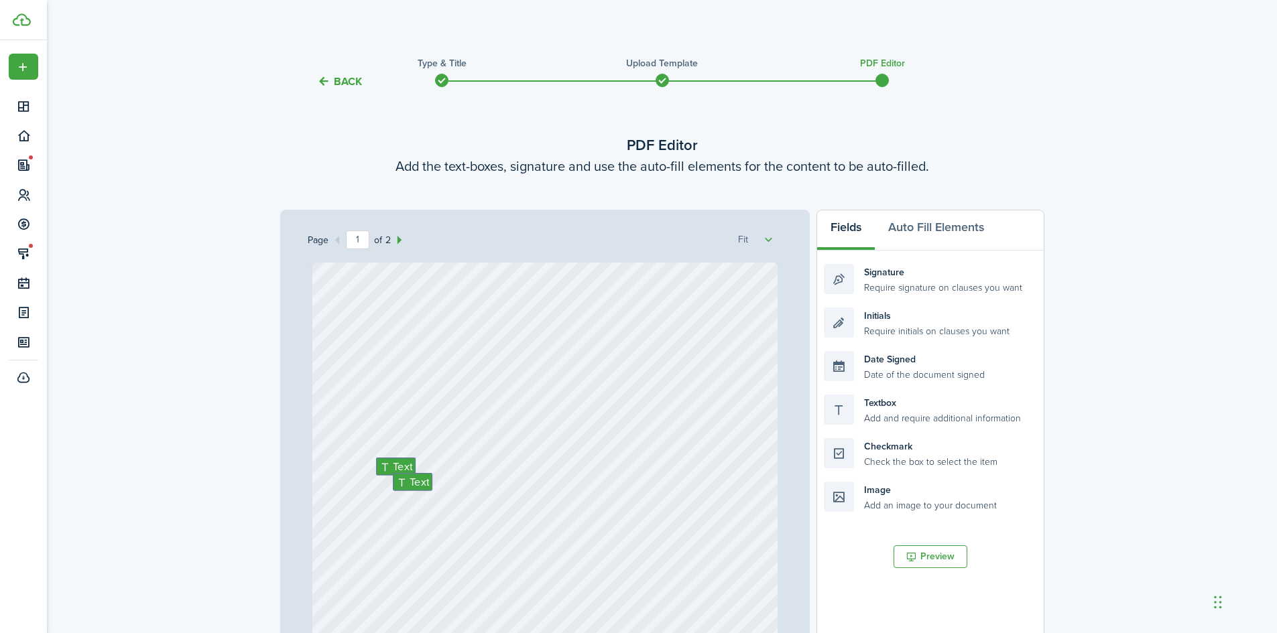
click at [771, 435] on div "Text Text" at bounding box center [544, 570] width 465 height 615
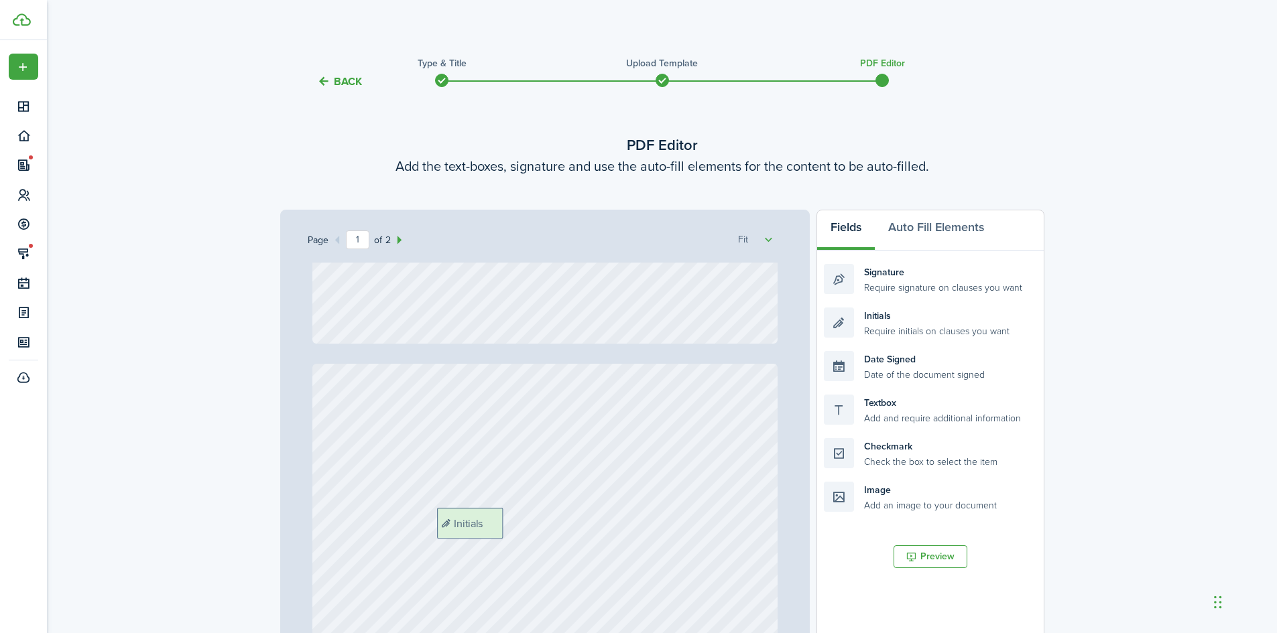
drag, startPoint x: 897, startPoint y: 284, endPoint x: 510, endPoint y: 485, distance: 435.6
click at [510, 485] on div "Page 1 of 2 50% 75% 100% 150% 200% Fit Text Text Initials Loading Fields Auto F…" at bounding box center [662, 488] width 764 height 556
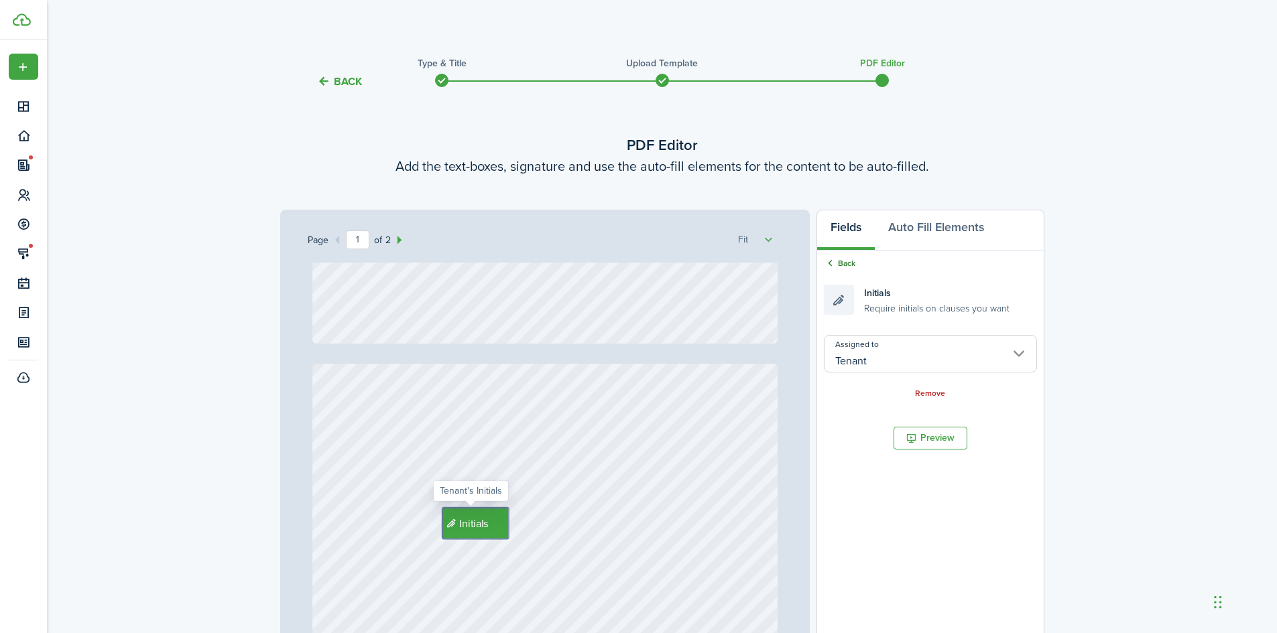
click at [843, 263] on link "Back" at bounding box center [840, 263] width 32 height 12
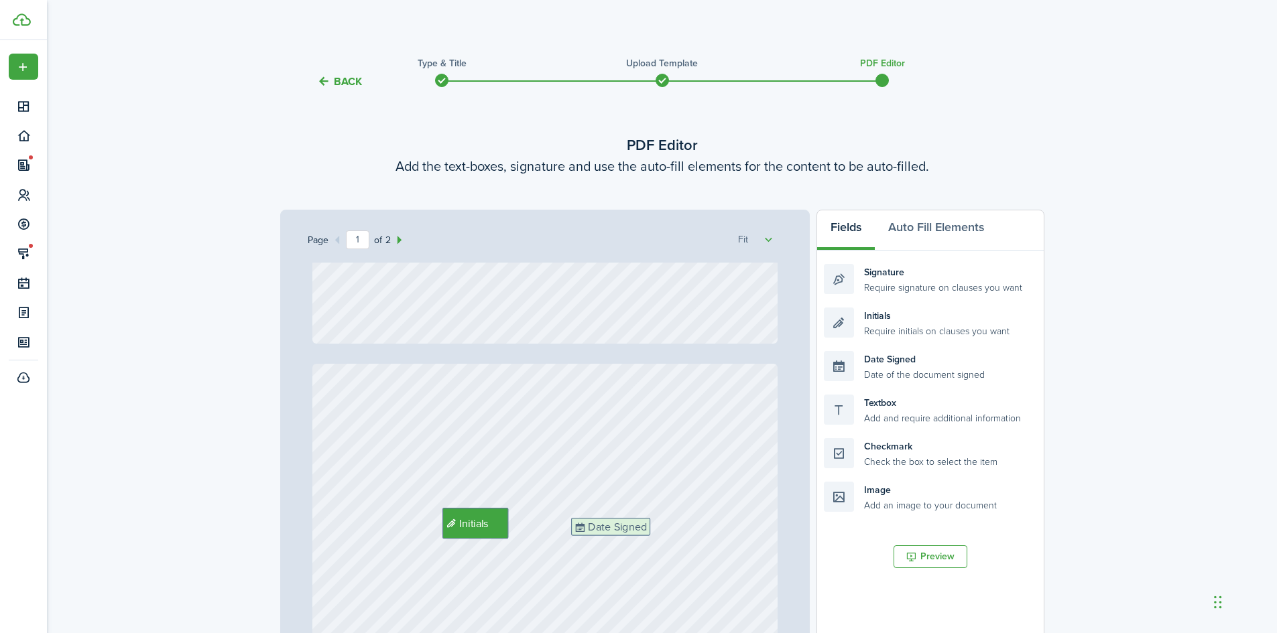
drag, startPoint x: 901, startPoint y: 365, endPoint x: 649, endPoint y: 532, distance: 302.8
click at [649, 532] on div "Page 1 of 2 50% 75% 100% 150% 200% Fit Text Text Initials Date Signed Loading F…" at bounding box center [662, 488] width 764 height 556
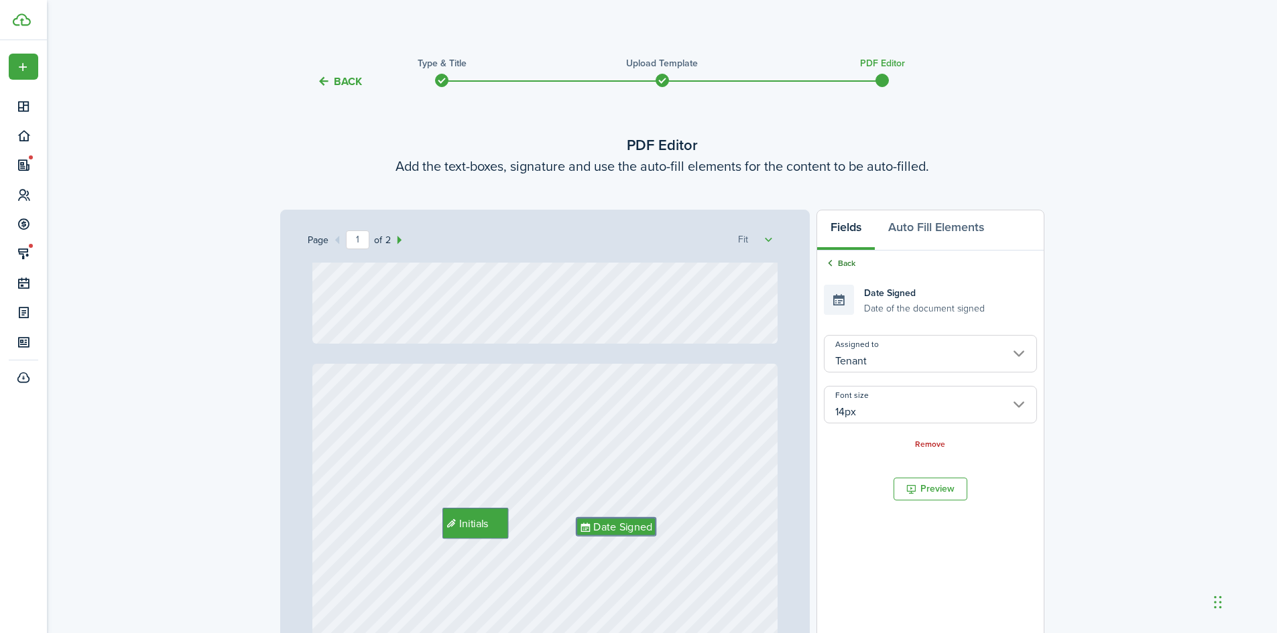
click at [839, 261] on link "Back" at bounding box center [840, 263] width 32 height 12
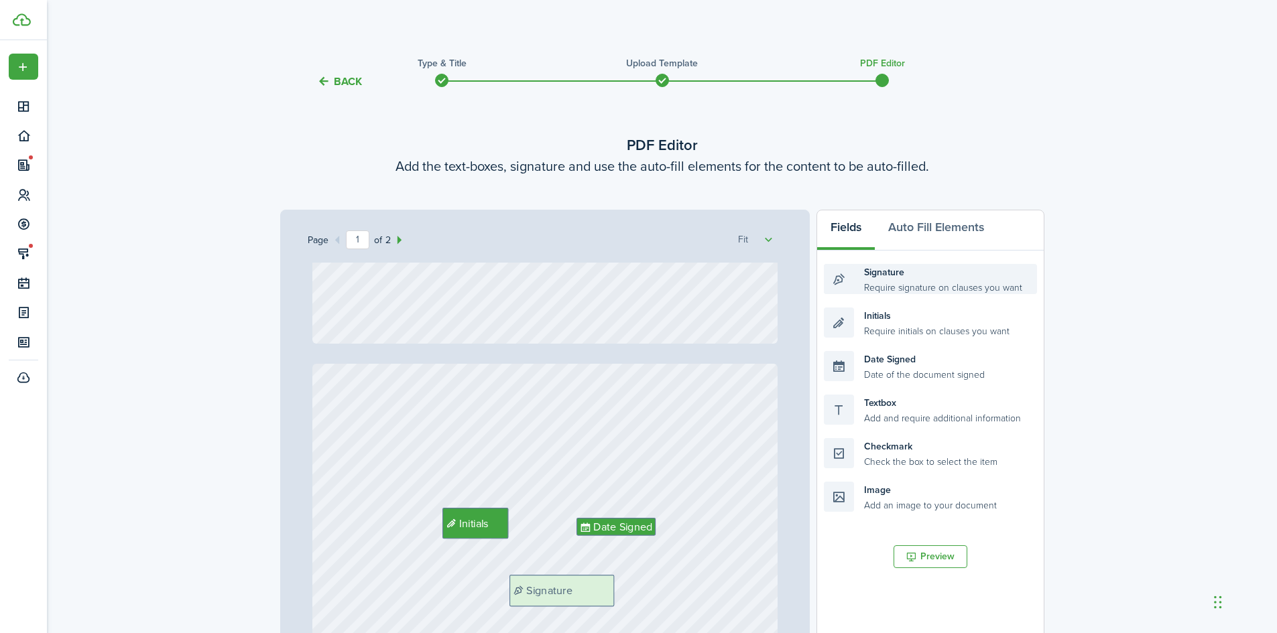
scroll to position [23, 0]
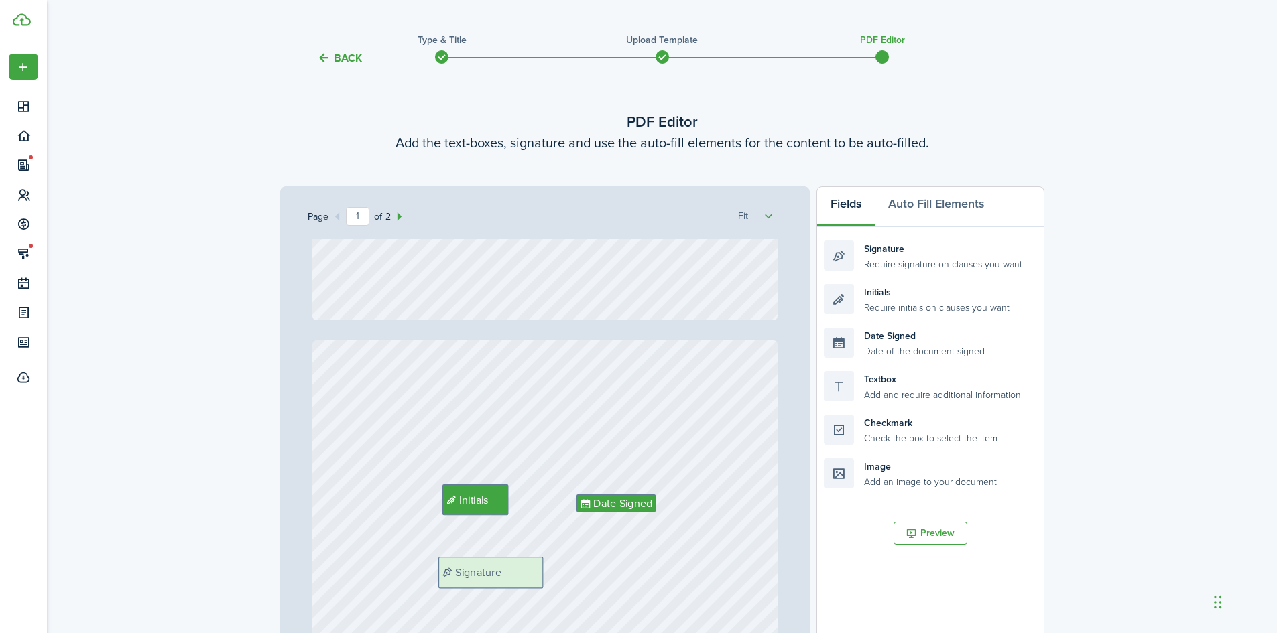
drag, startPoint x: 873, startPoint y: 278, endPoint x: 487, endPoint y: 571, distance: 484.1
click at [487, 571] on div "Page 1 of 2 50% 75% 100% 150% 200% Fit Text Text Initials Date Signed Signature…" at bounding box center [662, 464] width 764 height 556
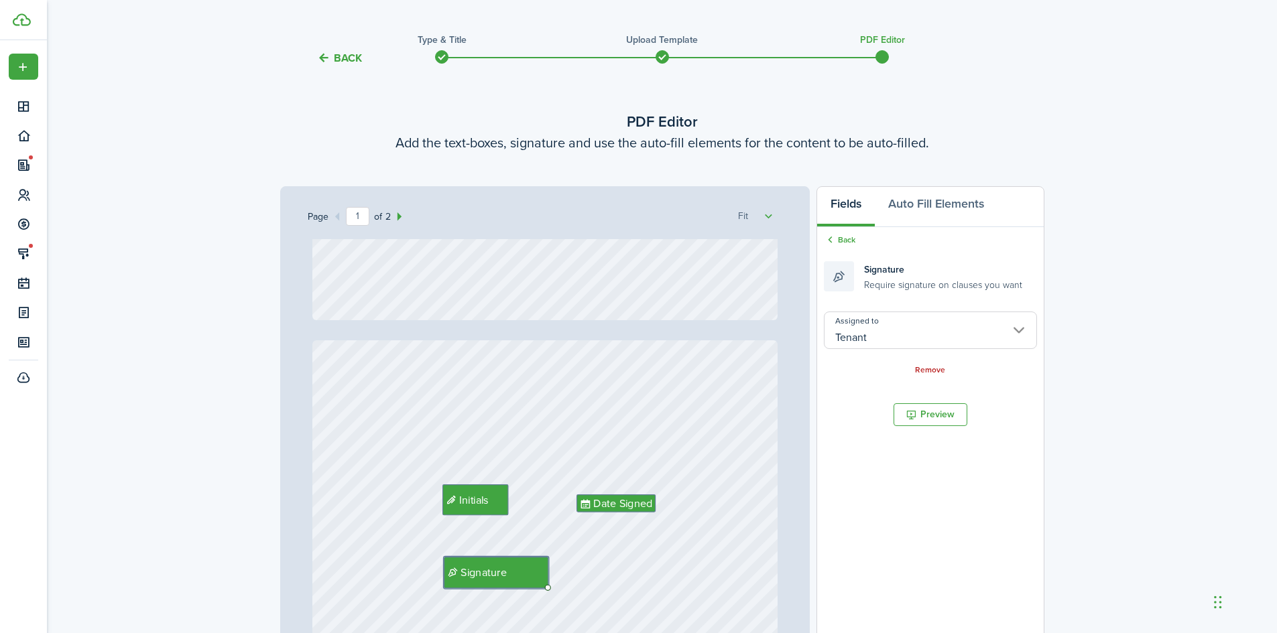
click at [1005, 330] on input "Tenant" at bounding box center [930, 331] width 212 height 38
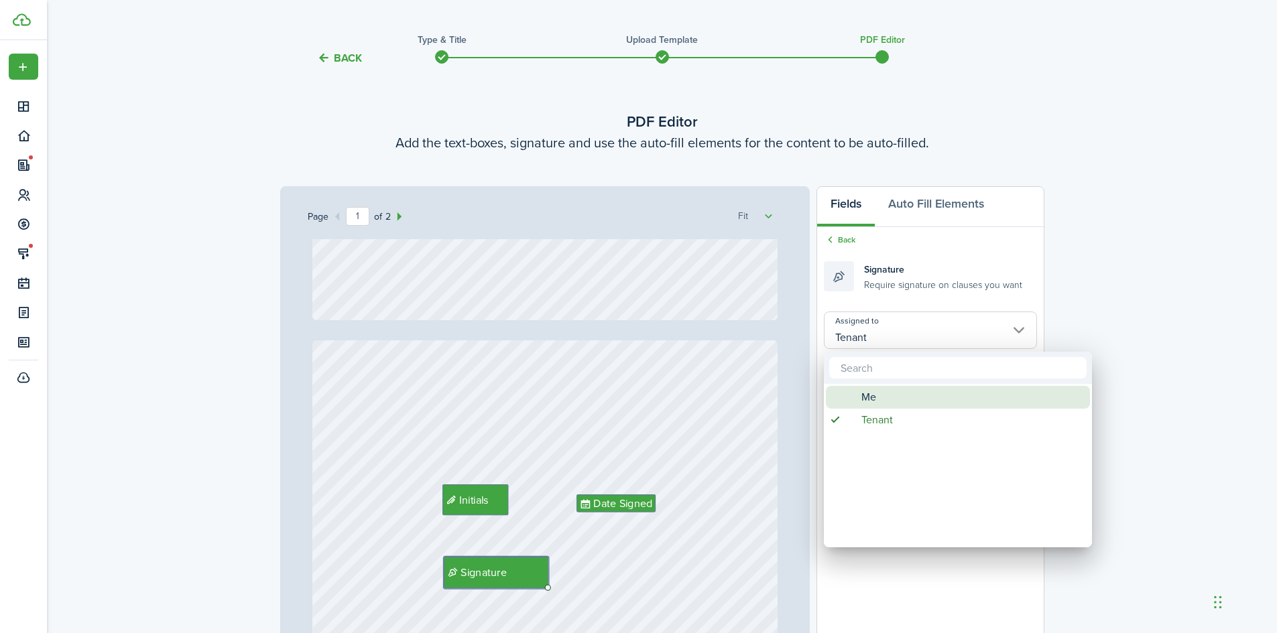
click at [967, 397] on div "Me" at bounding box center [963, 397] width 237 height 23
type input "Me"
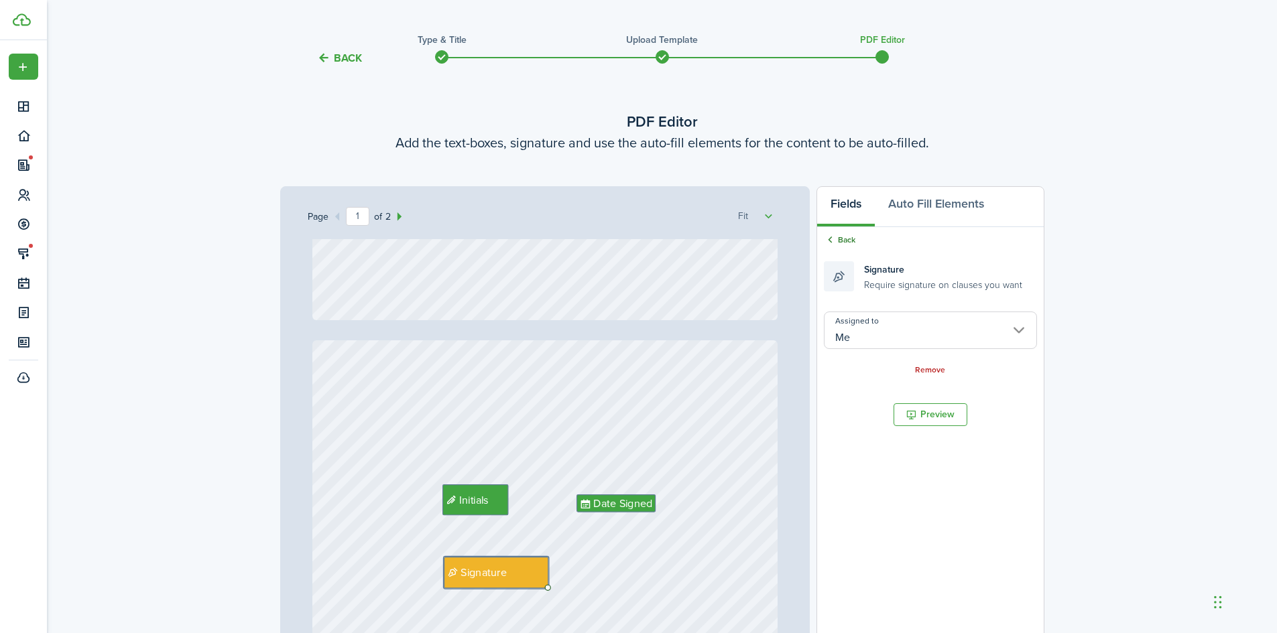
click at [845, 240] on link "Back" at bounding box center [840, 240] width 32 height 12
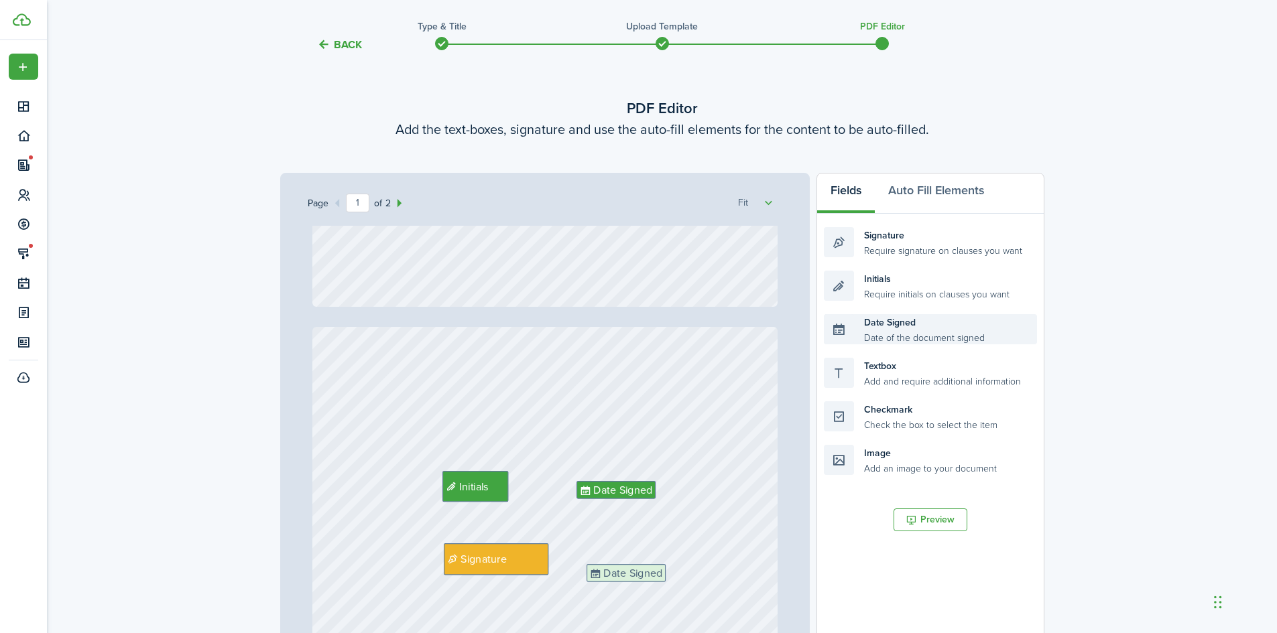
scroll to position [52, 0]
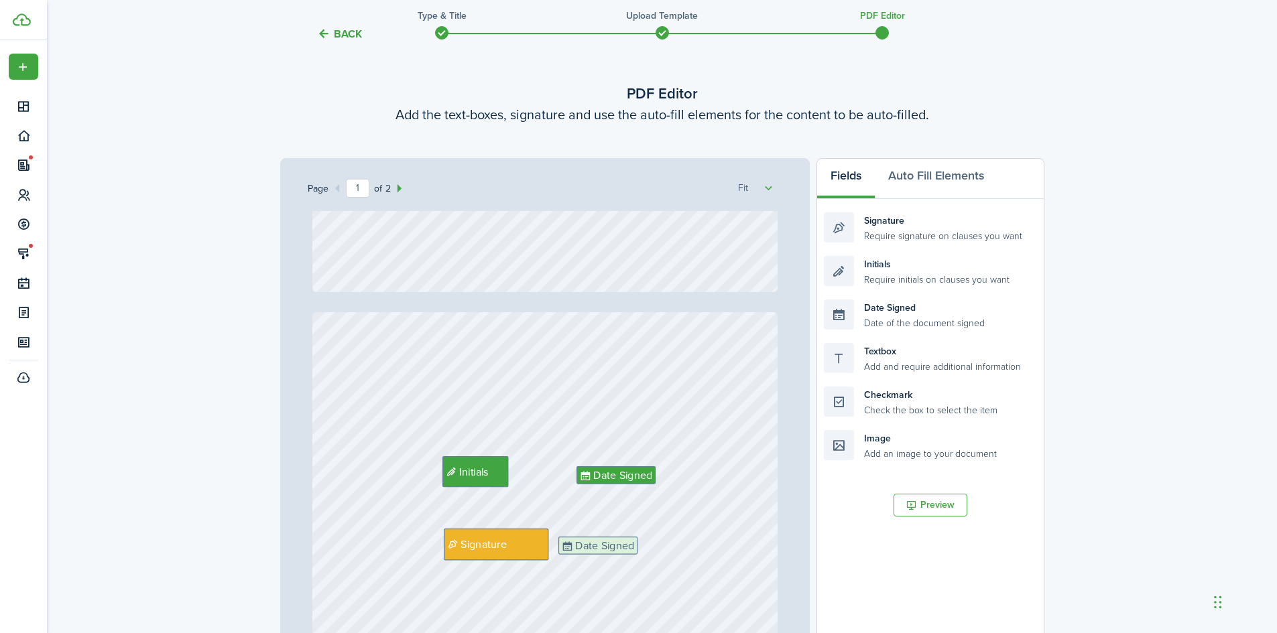
drag, startPoint x: 883, startPoint y: 362, endPoint x: 633, endPoint y: 553, distance: 314.6
click at [633, 553] on div "Page 1 of 2 50% 75% 100% 150% 200% Fit Text Text Initials Date Signed Signature…" at bounding box center [662, 436] width 764 height 556
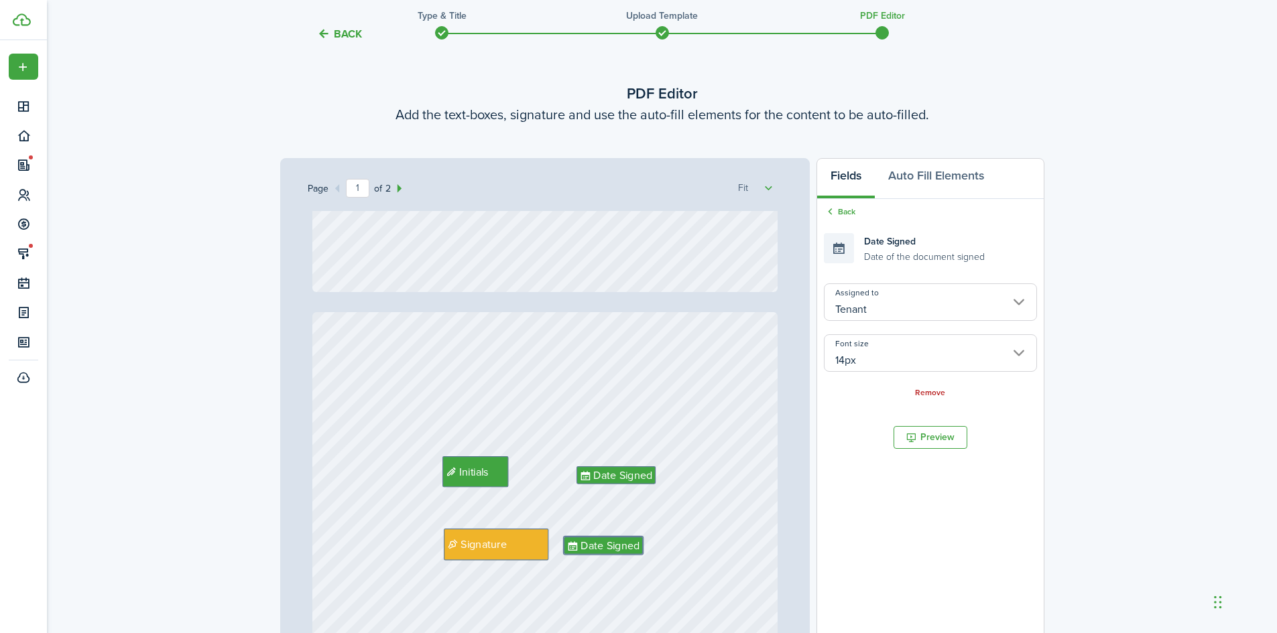
click at [890, 312] on input "Tenant" at bounding box center [930, 303] width 212 height 38
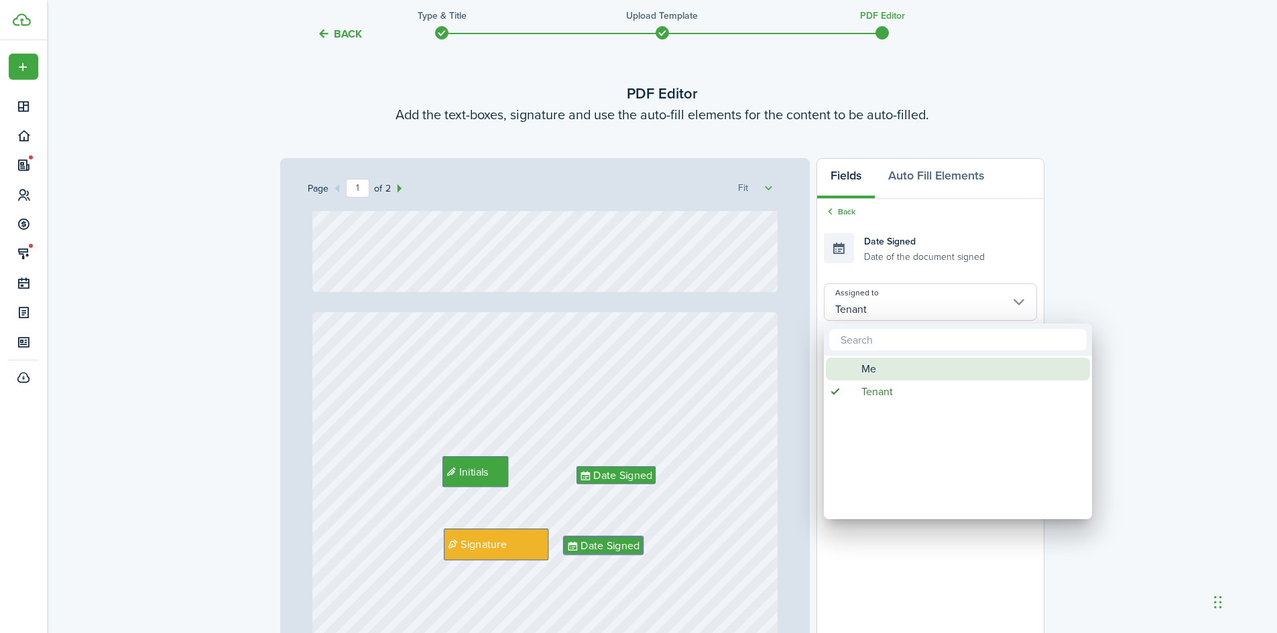
click at [893, 366] on div "Me" at bounding box center [963, 369] width 237 height 23
type input "Me"
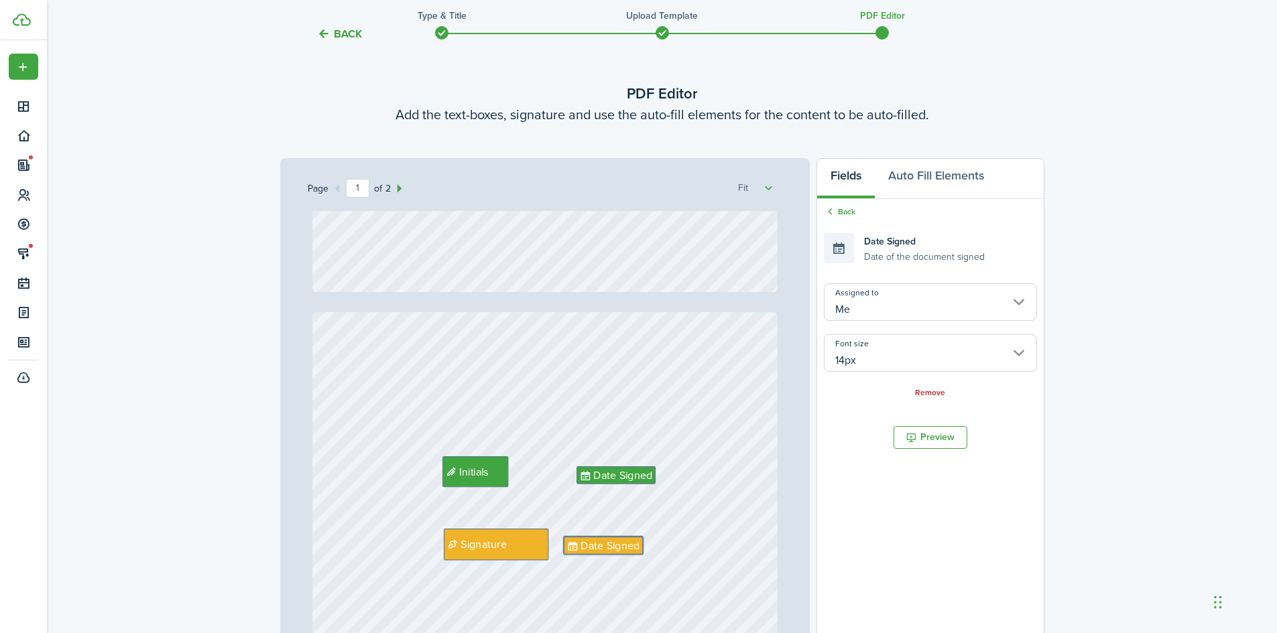
click at [760, 370] on div "Initials Date Signed Signature Date Signed" at bounding box center [544, 619] width 465 height 615
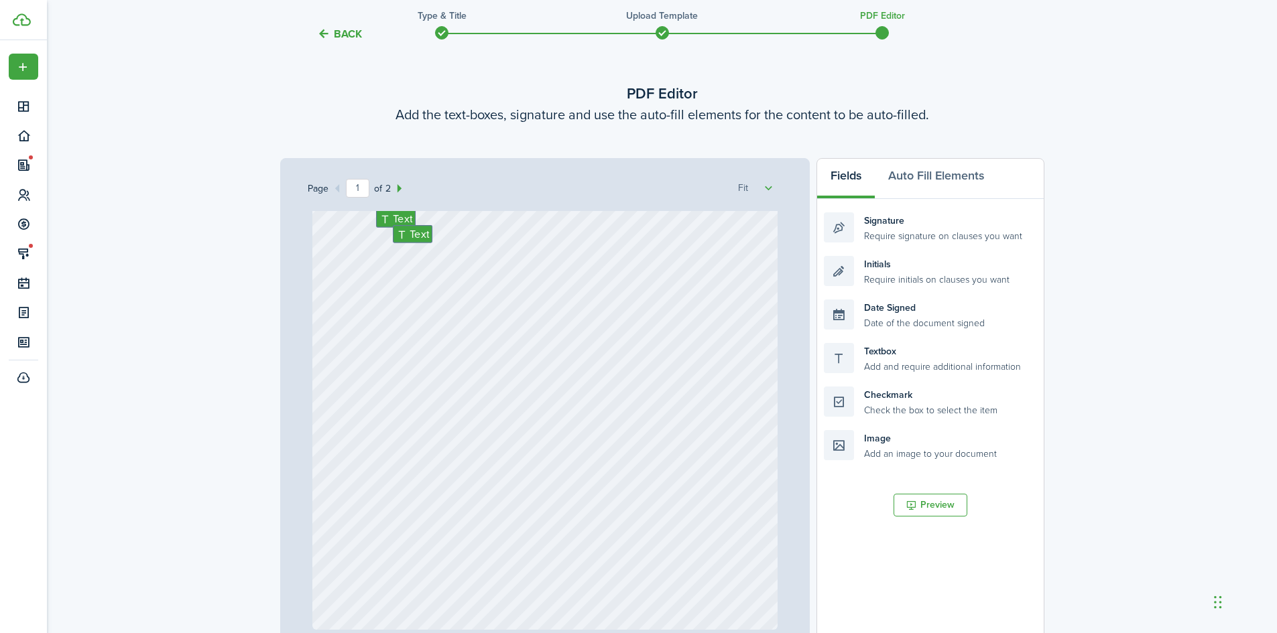
scroll to position [0, 0]
type input "2"
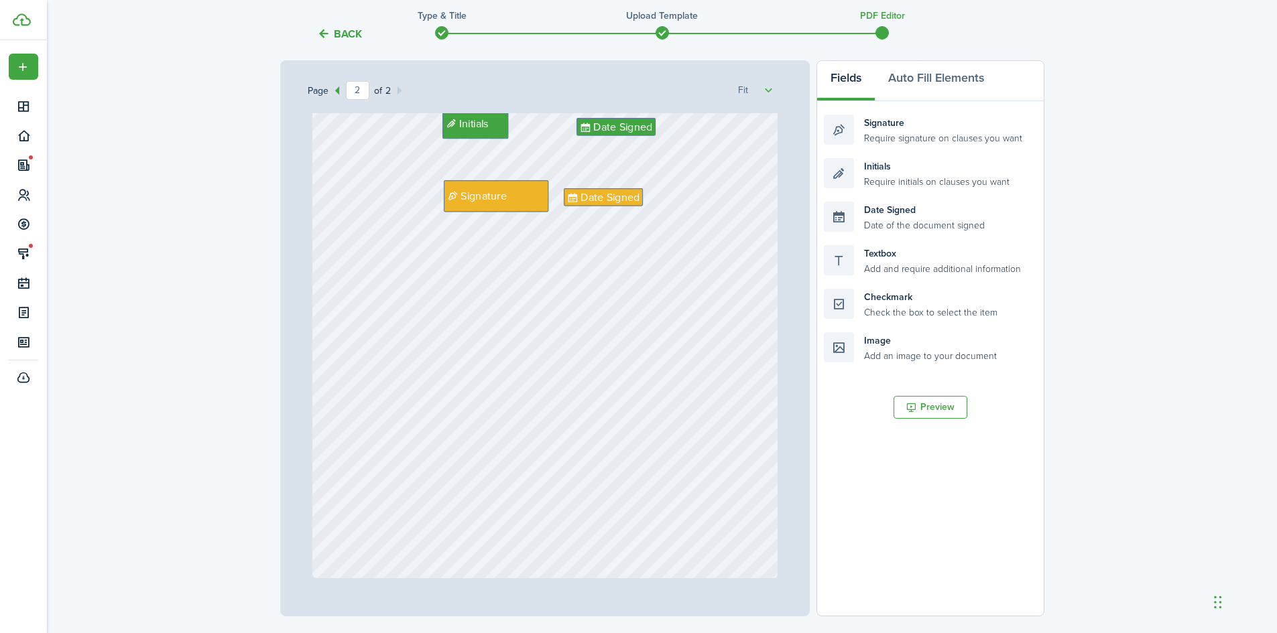
scroll to position [260, 0]
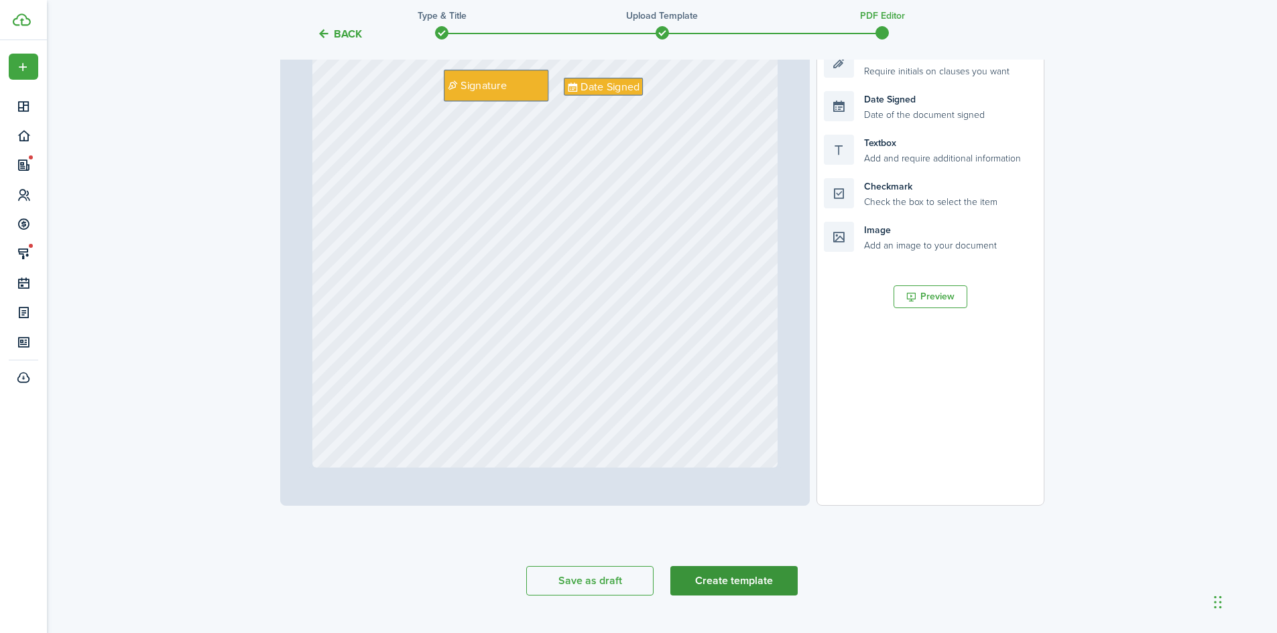
click at [779, 582] on button "Create template" at bounding box center [733, 580] width 127 height 29
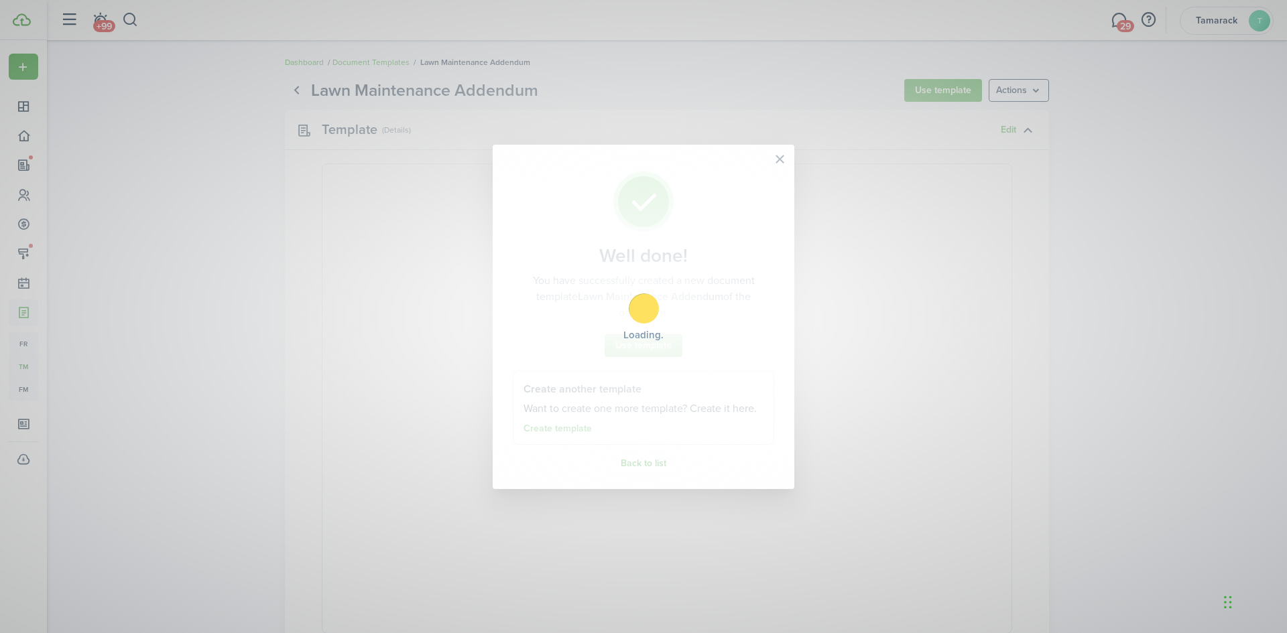
select select "fit"
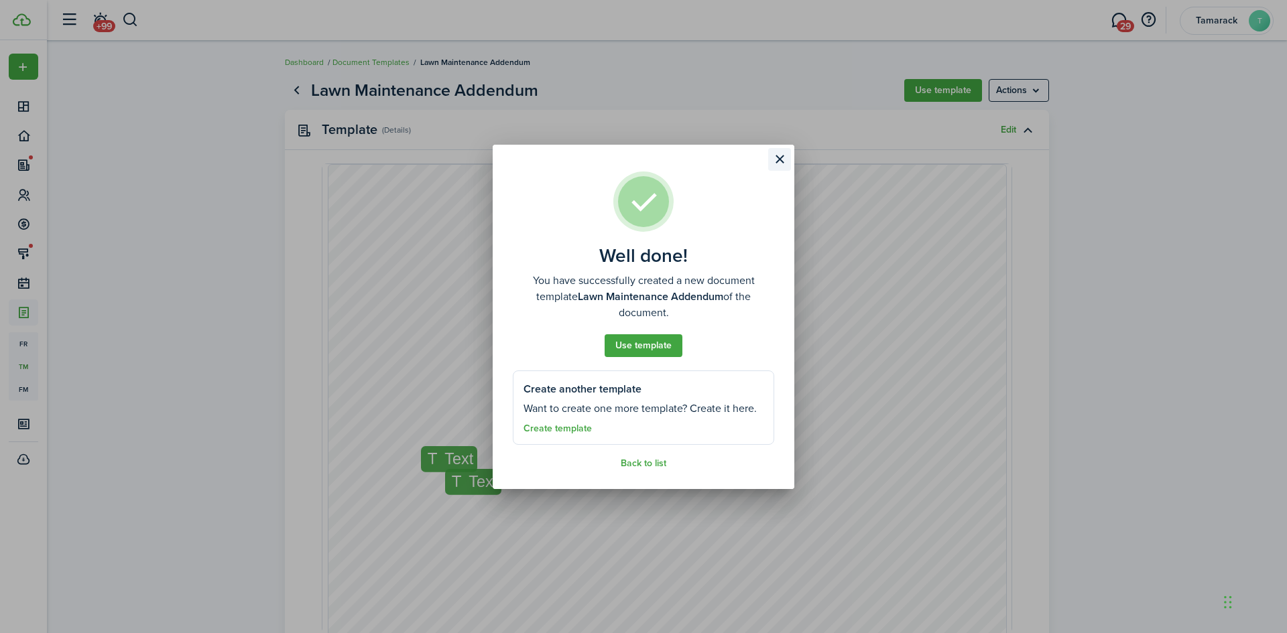
click at [784, 158] on button "Close modal" at bounding box center [779, 159] width 23 height 23
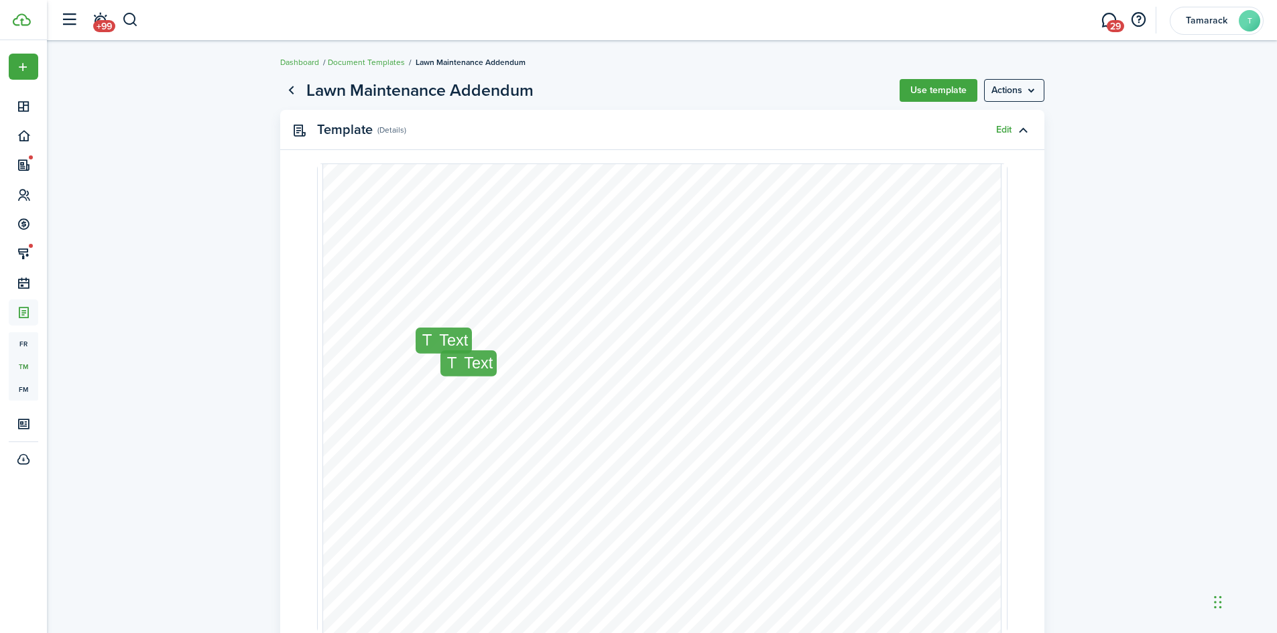
scroll to position [268, 0]
drag, startPoint x: 366, startPoint y: 394, endPoint x: 741, endPoint y: 510, distance: 392.8
click at [741, 510] on div "Text Text" at bounding box center [662, 342] width 678 height 890
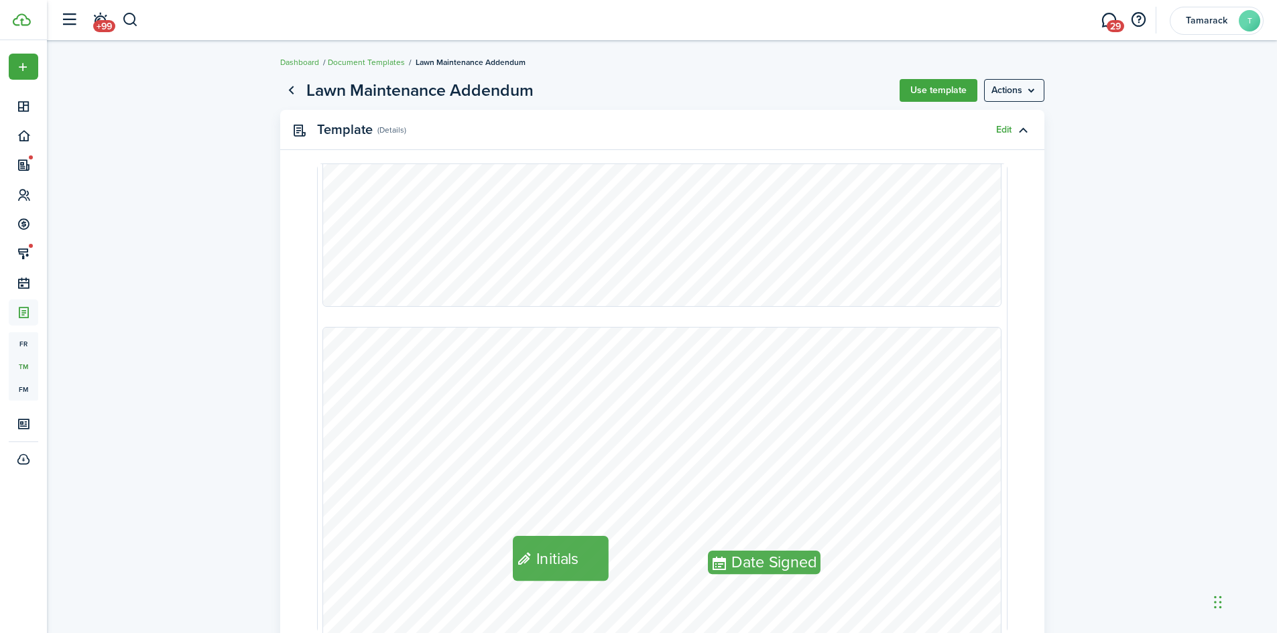
type input "2"
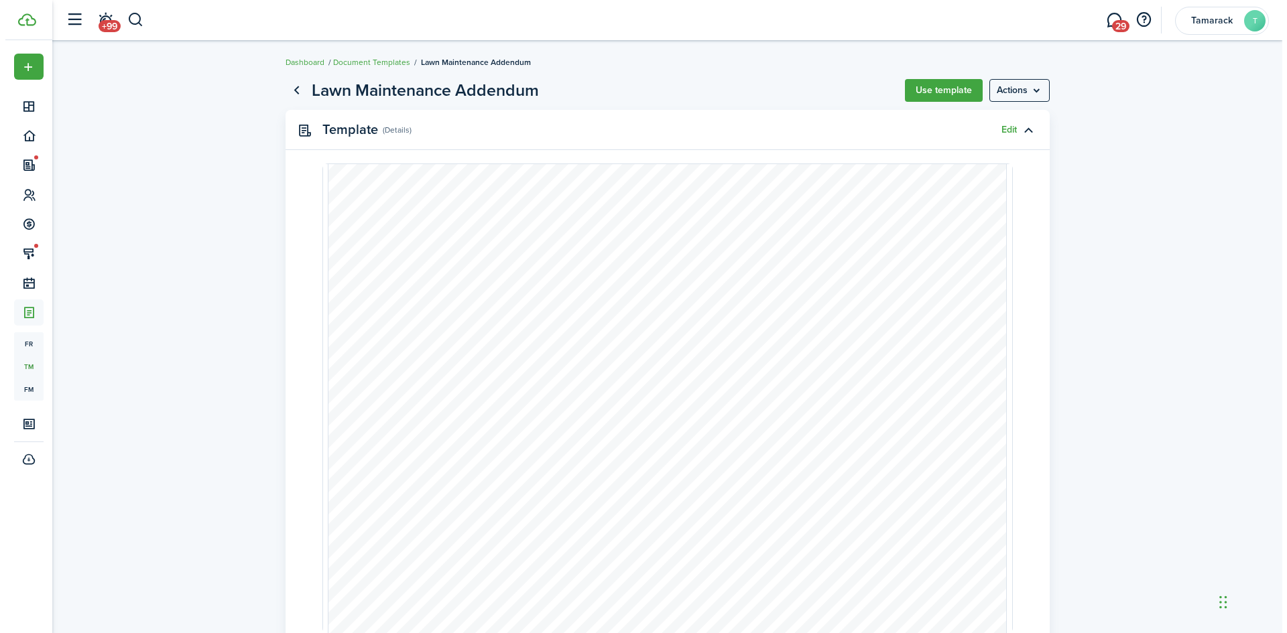
scroll to position [1337, 0]
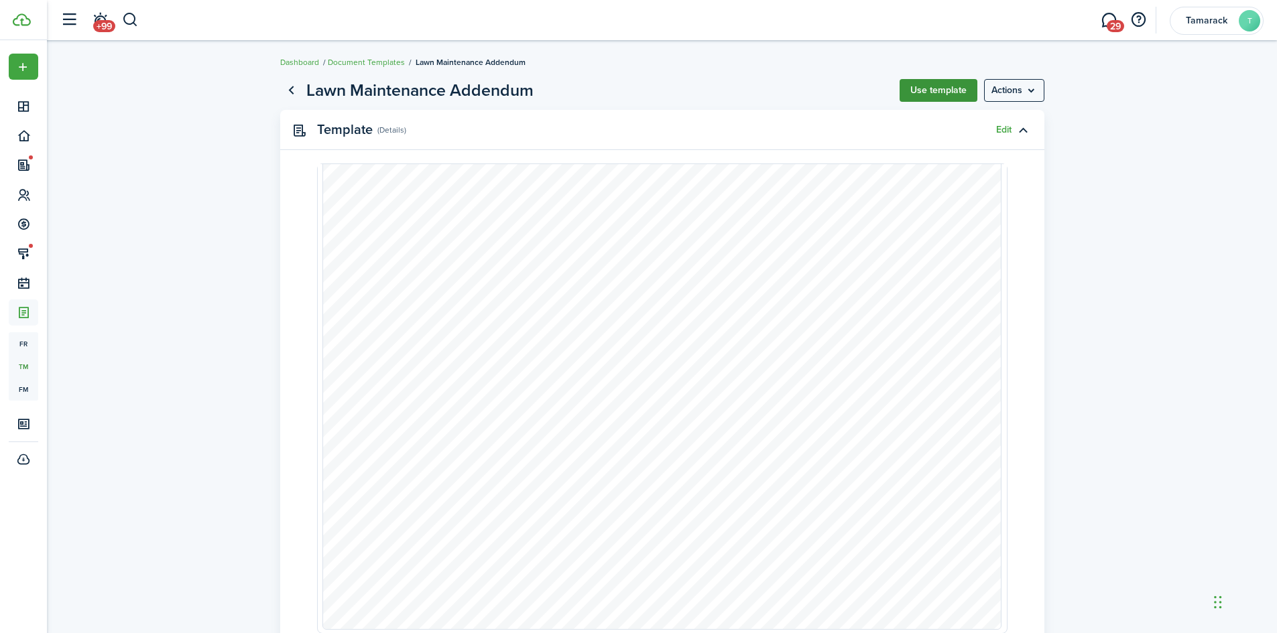
click at [967, 92] on button "Use template" at bounding box center [938, 90] width 78 height 23
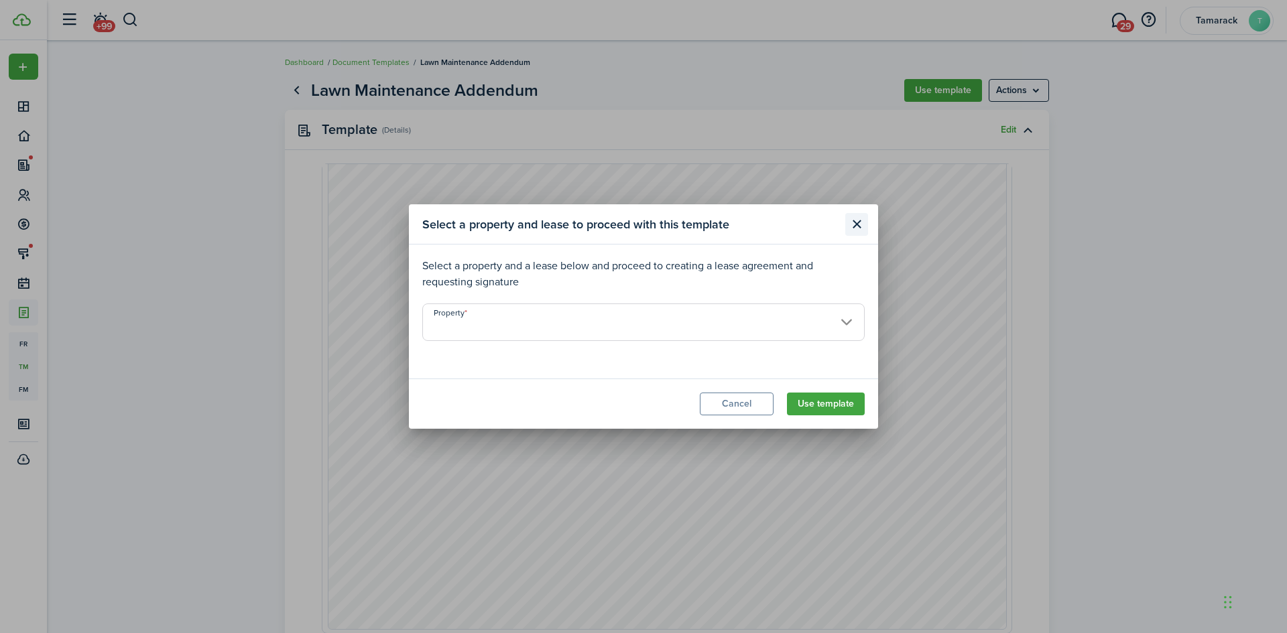
click at [848, 218] on button "Close modal" at bounding box center [856, 224] width 23 height 23
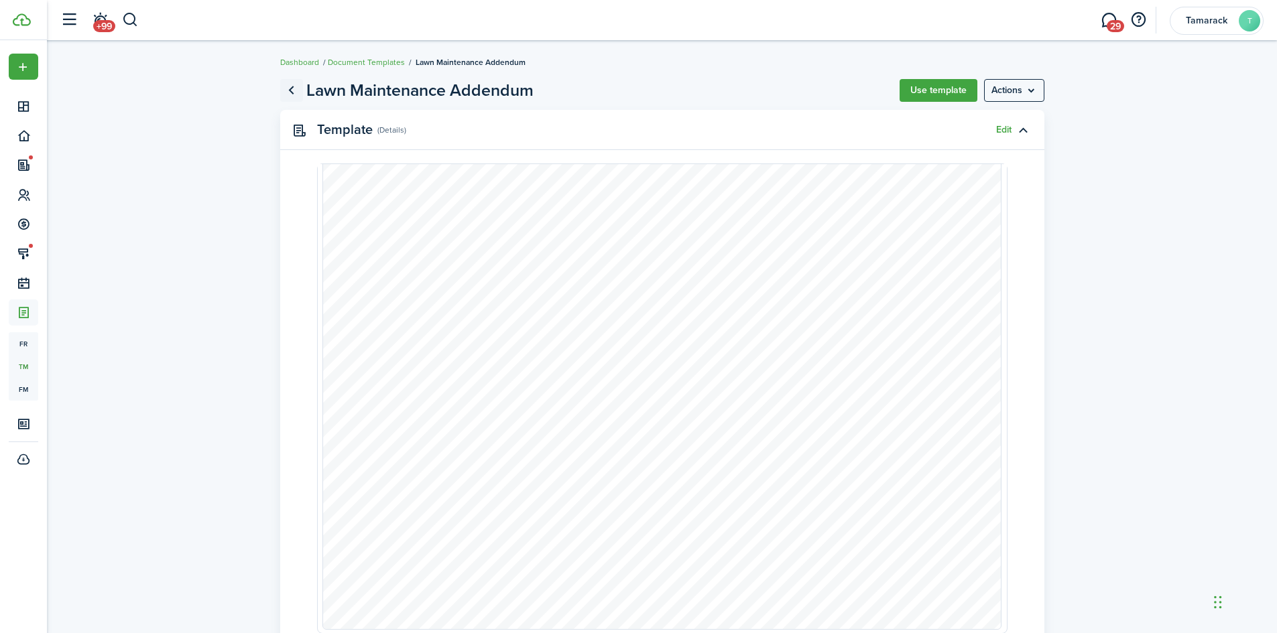
click at [289, 89] on link "Go back" at bounding box center [291, 90] width 23 height 23
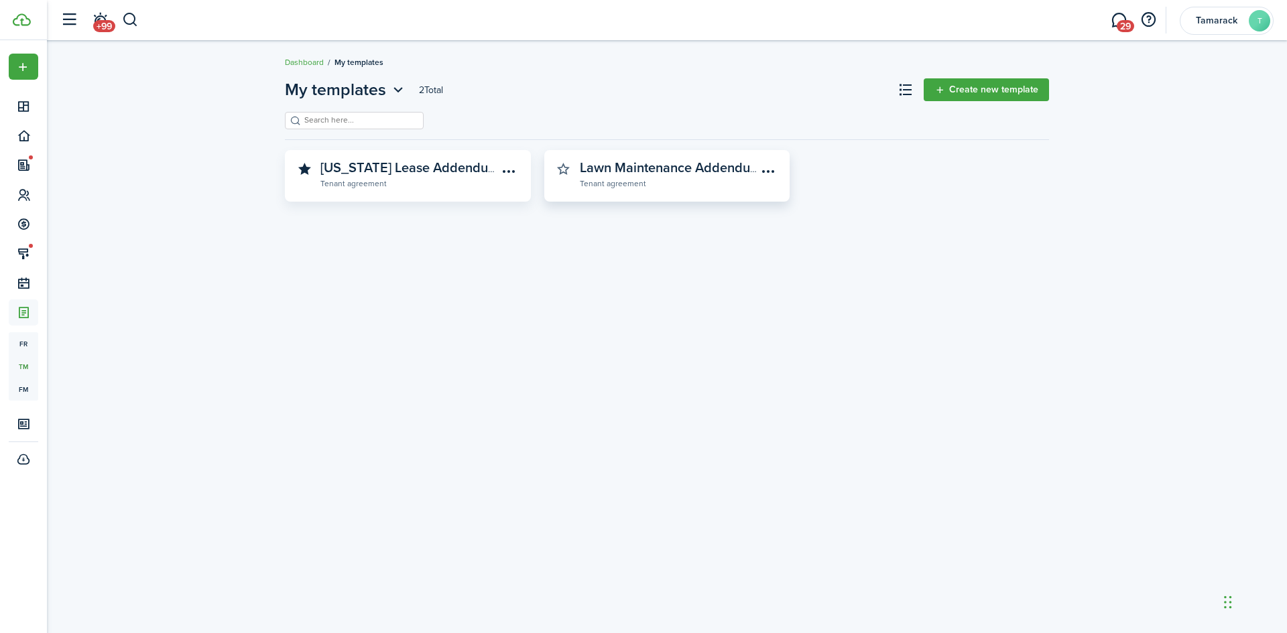
click at [563, 165] on button "button" at bounding box center [563, 169] width 19 height 19
click at [428, 343] on div "My templates 2 Total Create new template [US_STATE] Lease Addendums Tenant agre…" at bounding box center [667, 337] width 1240 height 532
click at [989, 96] on link "Create new template" at bounding box center [986, 89] width 125 height 23
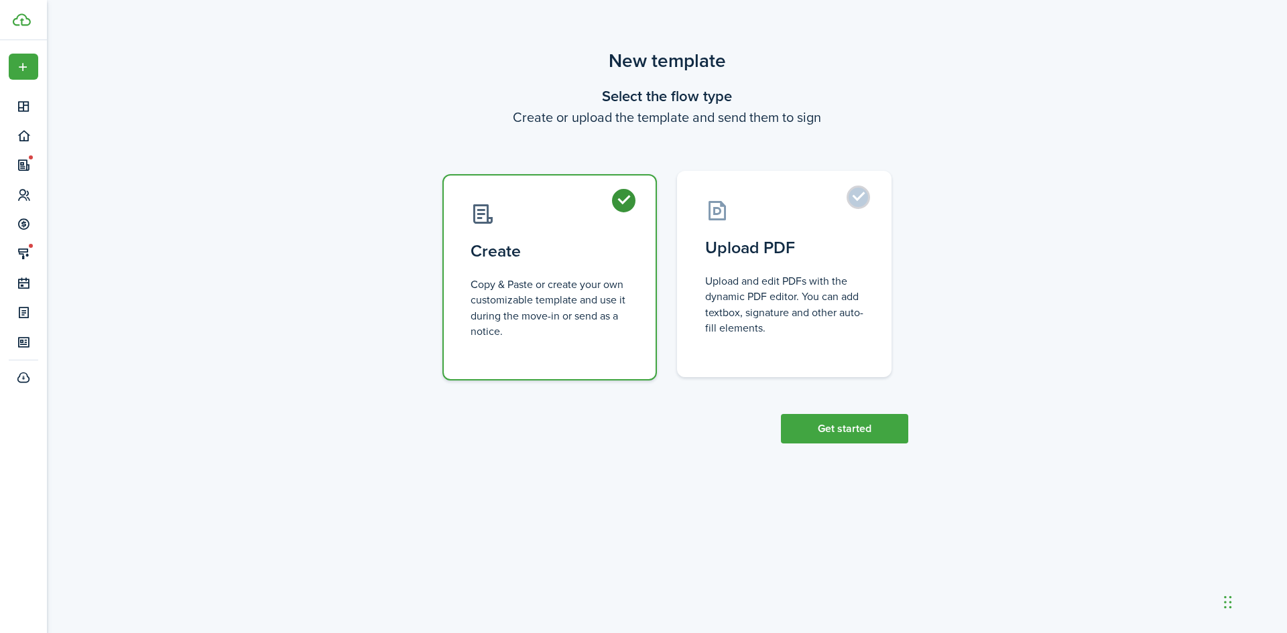
click at [863, 191] on label "Upload PDF Upload and edit PDFs with the dynamic PDF editor. You can add textbo…" at bounding box center [784, 274] width 214 height 206
radio input "false"
radio input "true"
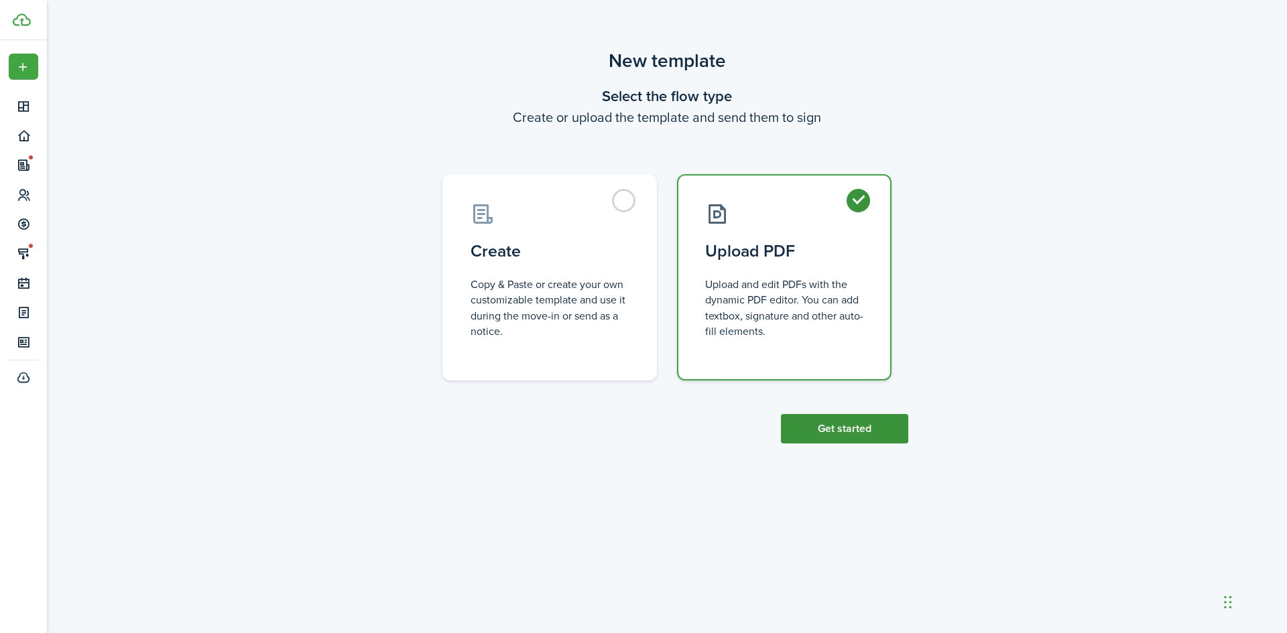
click at [883, 434] on button "Get started" at bounding box center [844, 428] width 127 height 29
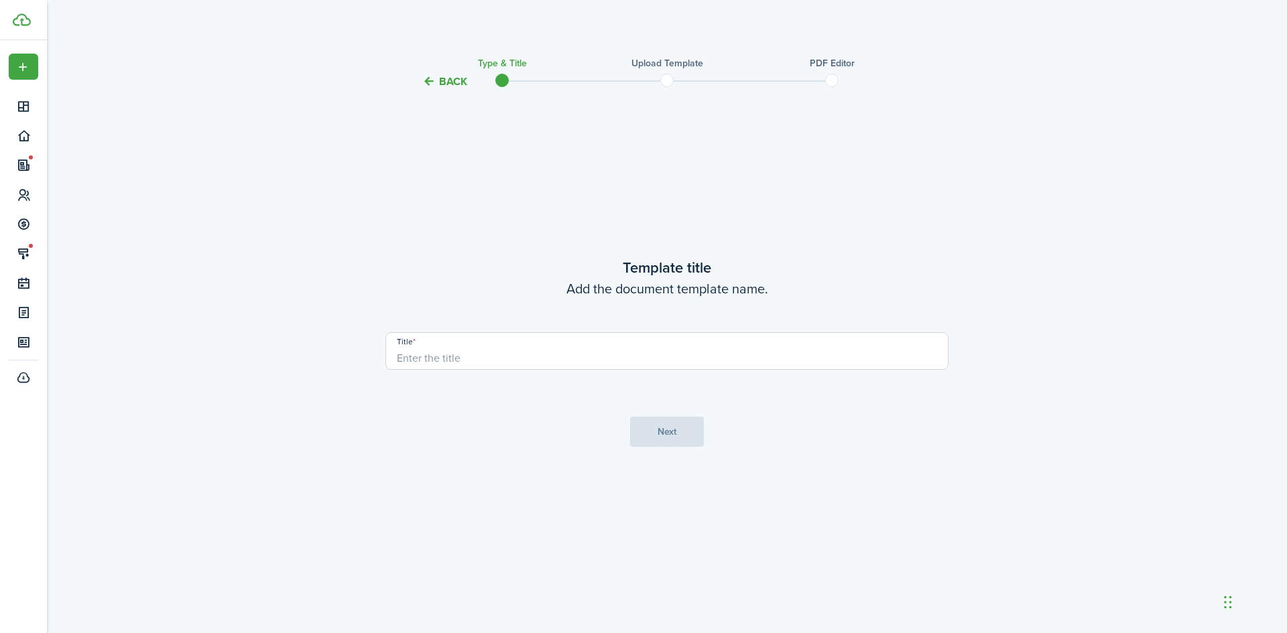
click at [851, 358] on input "Title" at bounding box center [666, 351] width 563 height 38
type input "Payment Options"
click at [682, 435] on button "Next" at bounding box center [667, 432] width 74 height 30
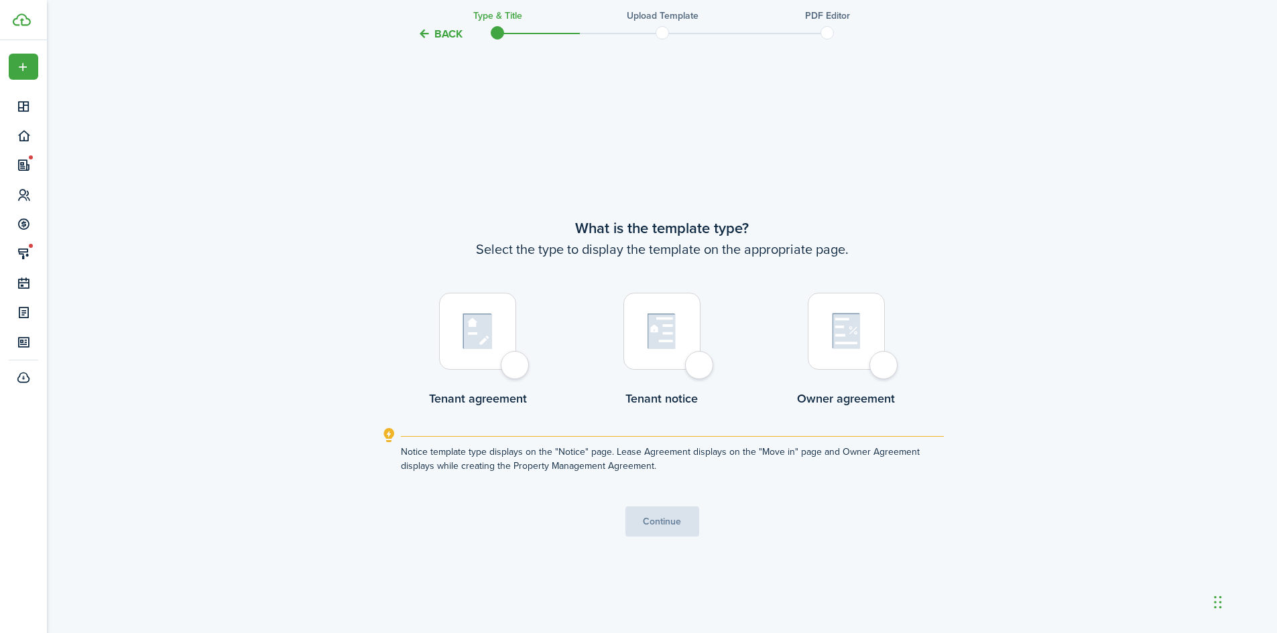
scroll to position [544, 0]
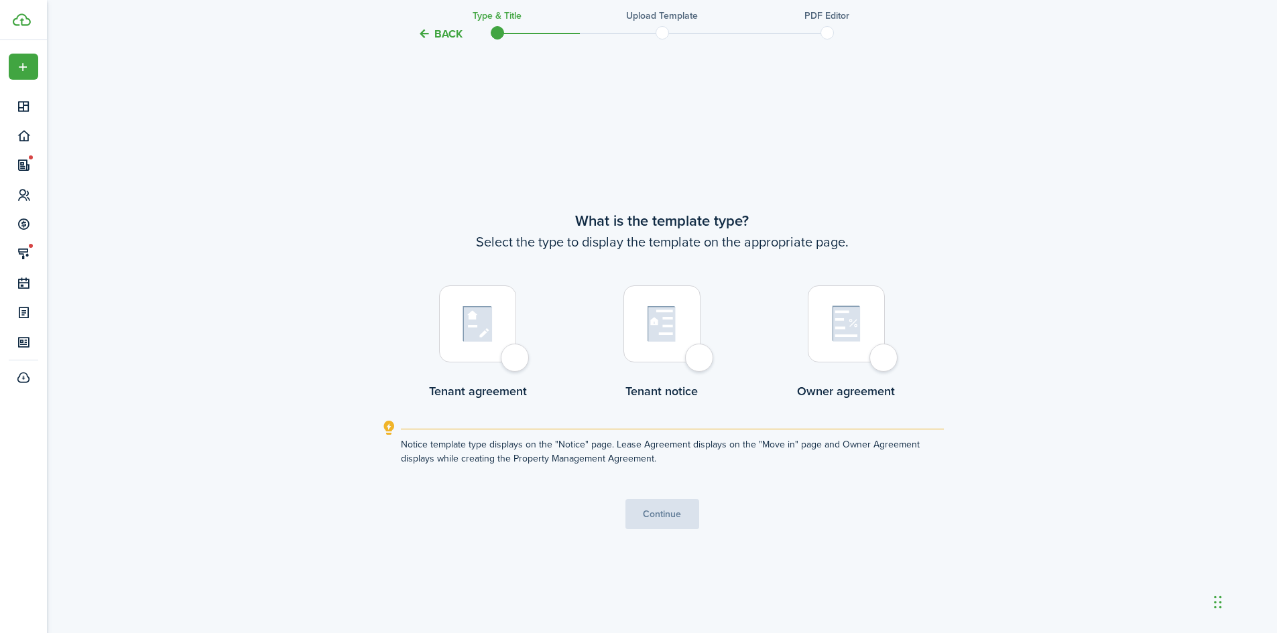
click at [516, 361] on div at bounding box center [477, 324] width 77 height 77
radio input "true"
click at [685, 528] on button "Continue" at bounding box center [662, 514] width 74 height 30
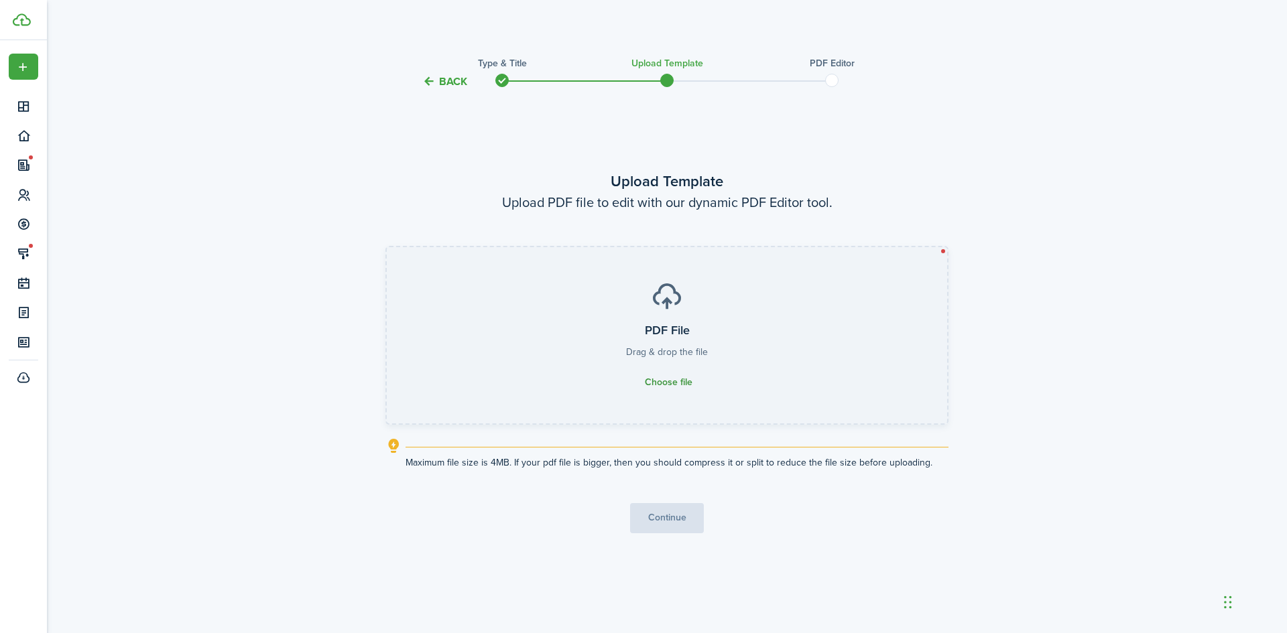
click at [680, 382] on span "Choose file" at bounding box center [669, 382] width 48 height 11
click at [387, 247] on input "PDF File Drag & drop the file Choose file" at bounding box center [387, 247] width 0 height 0
click at [664, 385] on span "Choose file" at bounding box center [669, 382] width 48 height 11
click at [387, 247] on input "PDF File Drag & drop the file Choose file" at bounding box center [387, 247] width 0 height 0
click at [678, 379] on span "Choose file" at bounding box center [669, 382] width 48 height 11
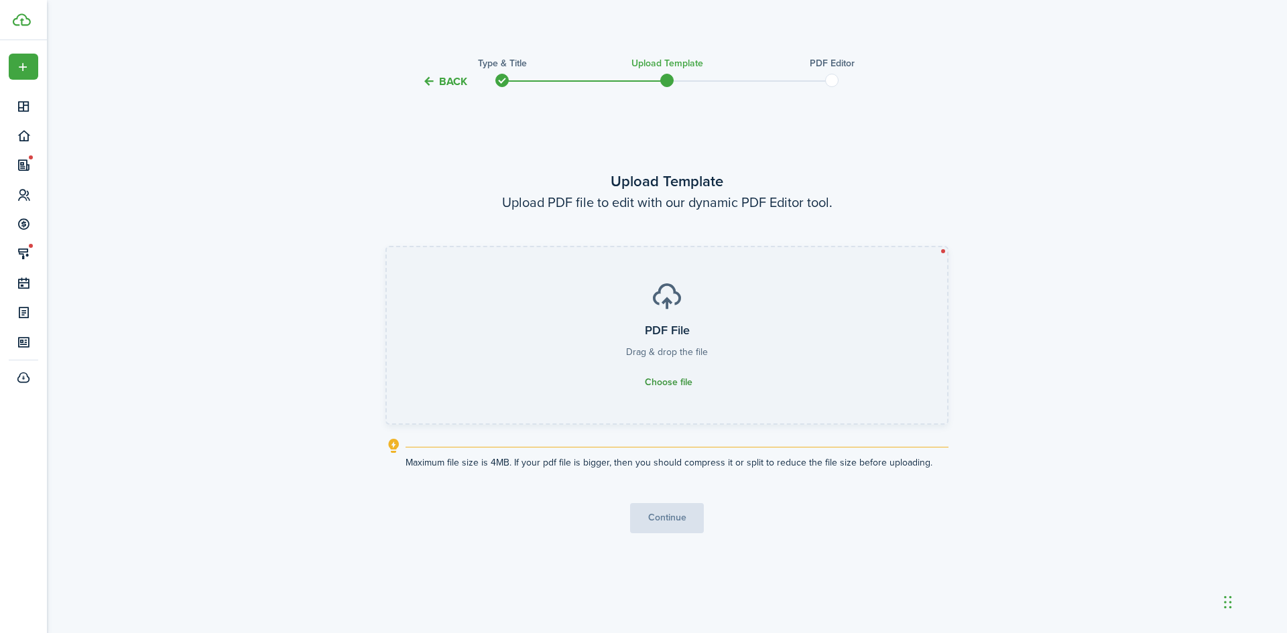
click at [387, 247] on input "PDF File Drag & drop the file Choose file" at bounding box center [387, 247] width 0 height 0
click at [658, 383] on span "Choose file" at bounding box center [669, 382] width 48 height 11
click at [387, 247] on input "PDF File Drag & drop the file Choose file" at bounding box center [387, 247] width 0 height 0
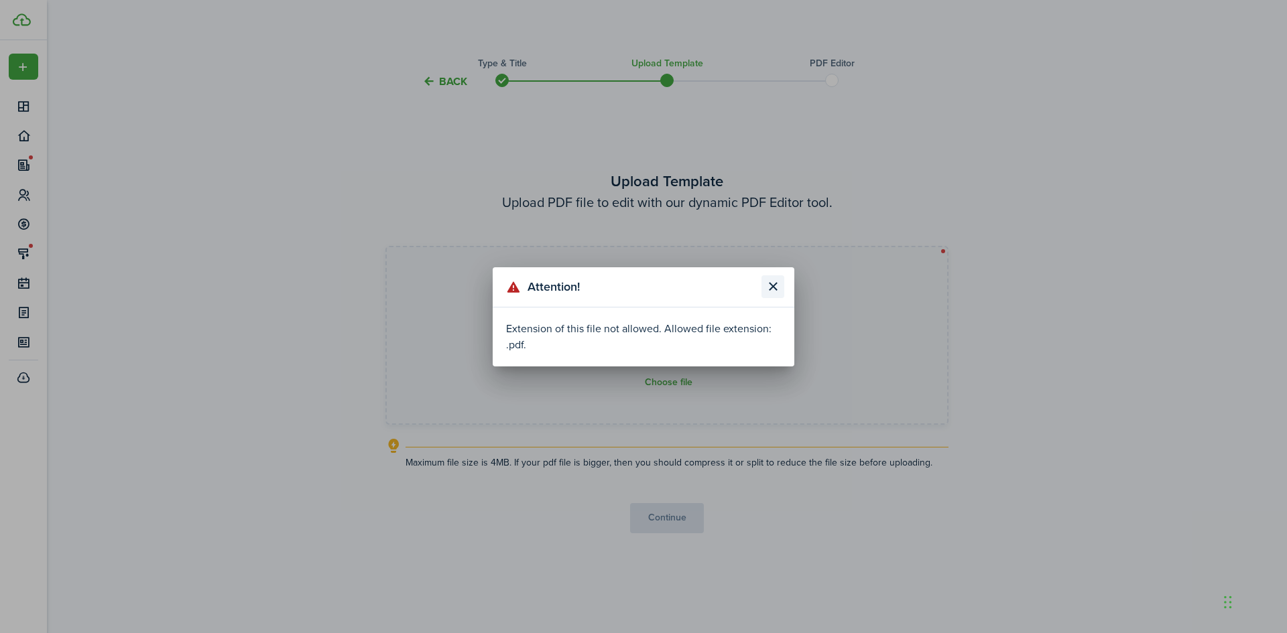
click at [773, 290] on button "Close modal" at bounding box center [772, 286] width 23 height 23
click at [777, 286] on button "Close modal" at bounding box center [772, 286] width 23 height 23
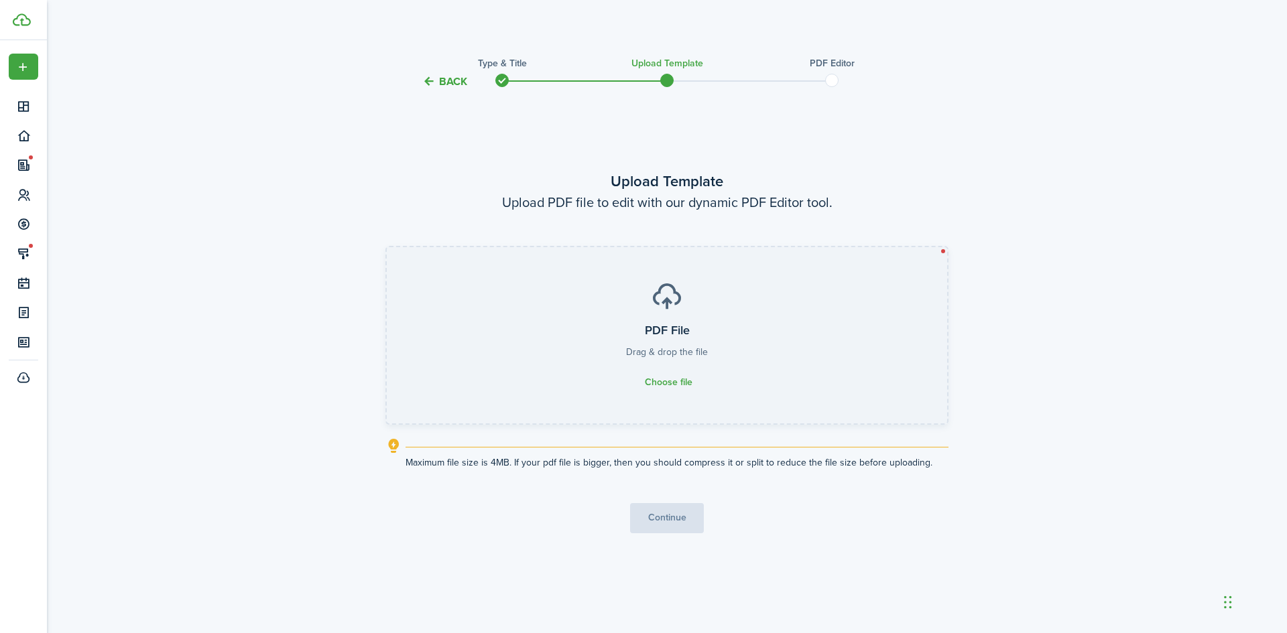
click at [222, 189] on div "Back Type & Title Upload Template PDF Editor Upload Template Upload PDF file to…" at bounding box center [667, 321] width 1240 height 563
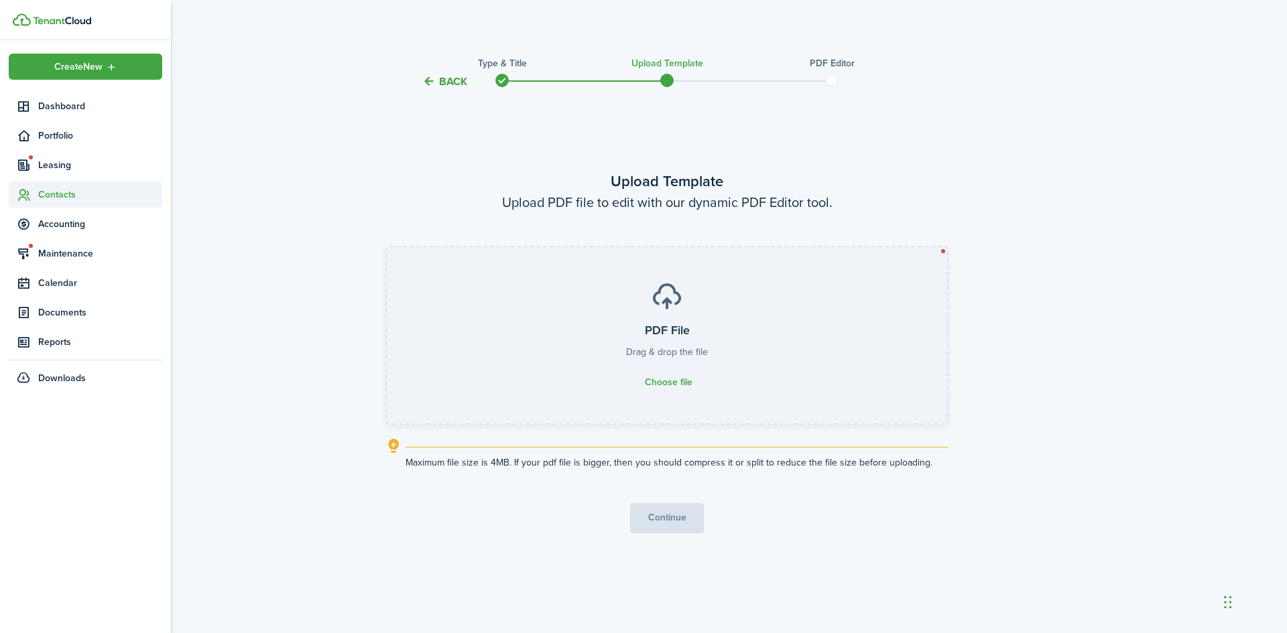
click at [61, 200] on span "Contacts" at bounding box center [100, 195] width 124 height 14
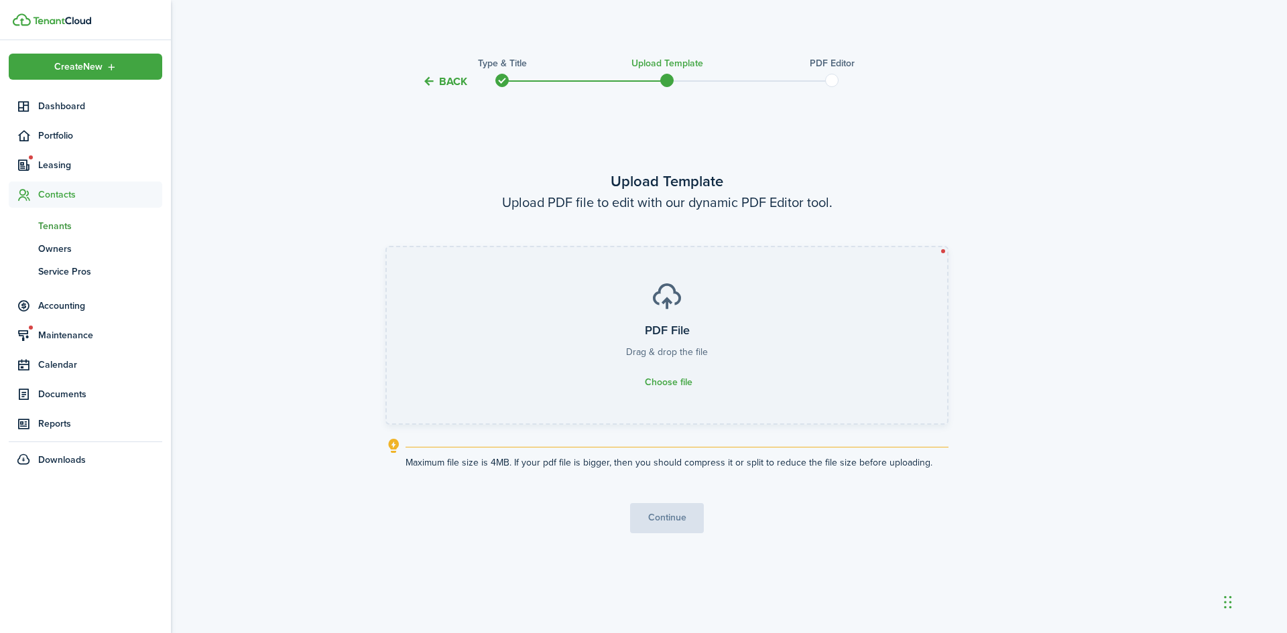
click at [62, 221] on span "Tenants" at bounding box center [100, 226] width 124 height 14
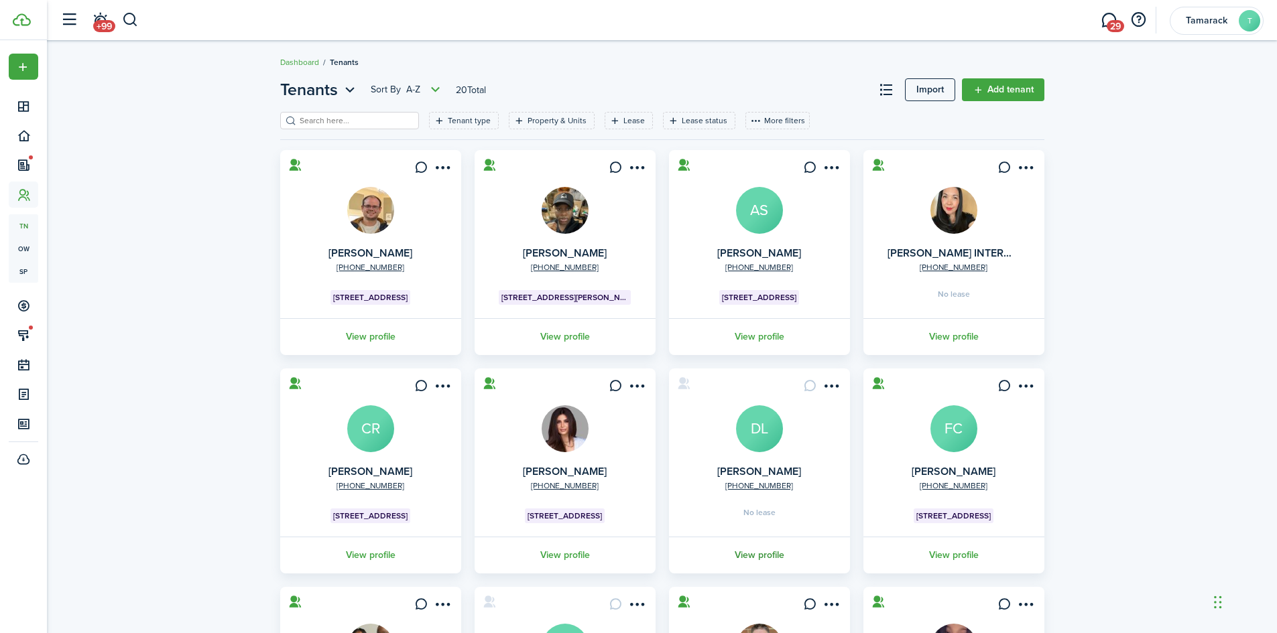
click at [753, 555] on link "View profile" at bounding box center [759, 555] width 185 height 37
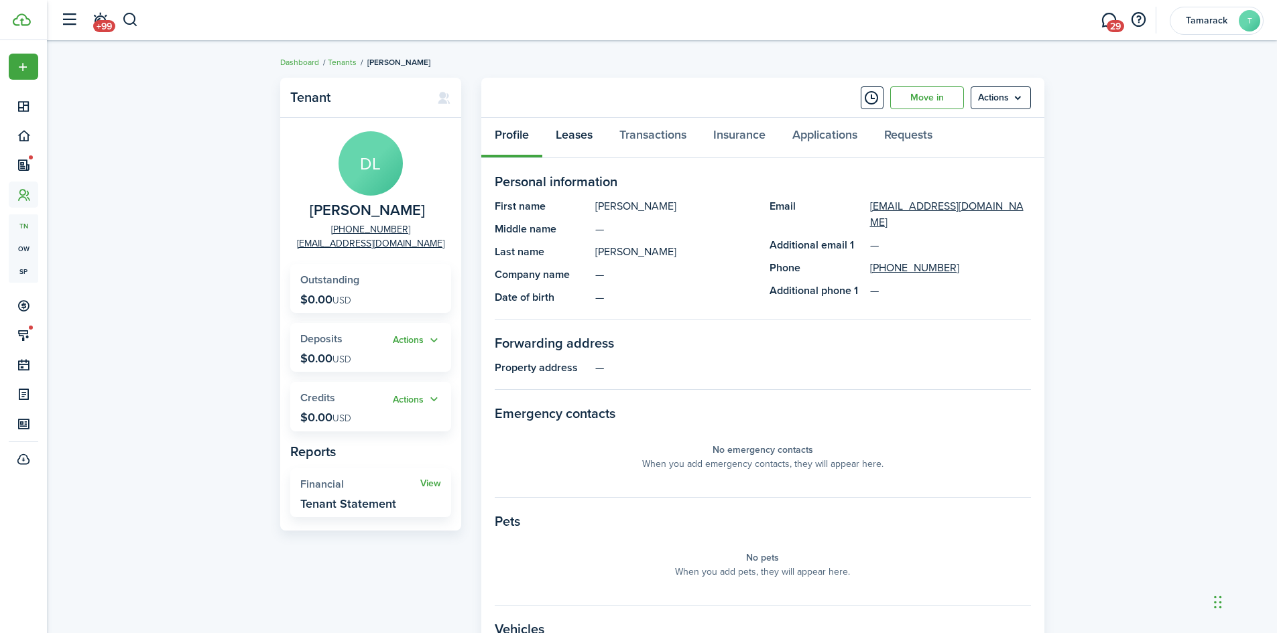
click at [591, 141] on link "Leases" at bounding box center [574, 138] width 64 height 40
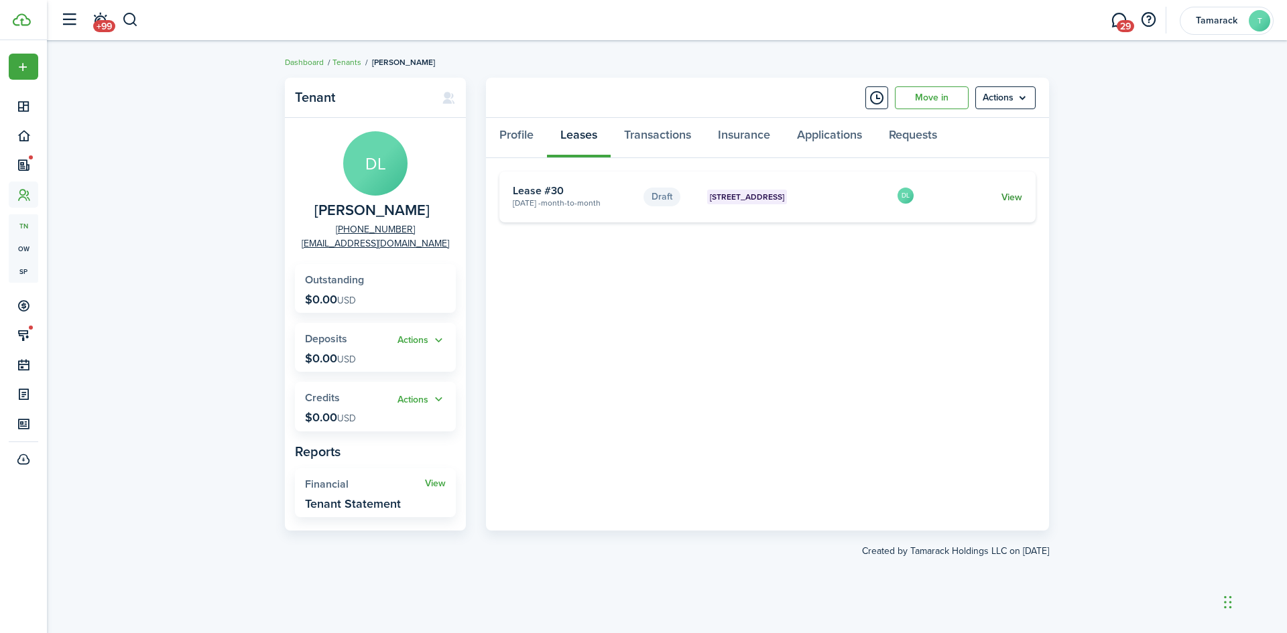
click at [1019, 196] on link "View" at bounding box center [1011, 197] width 21 height 14
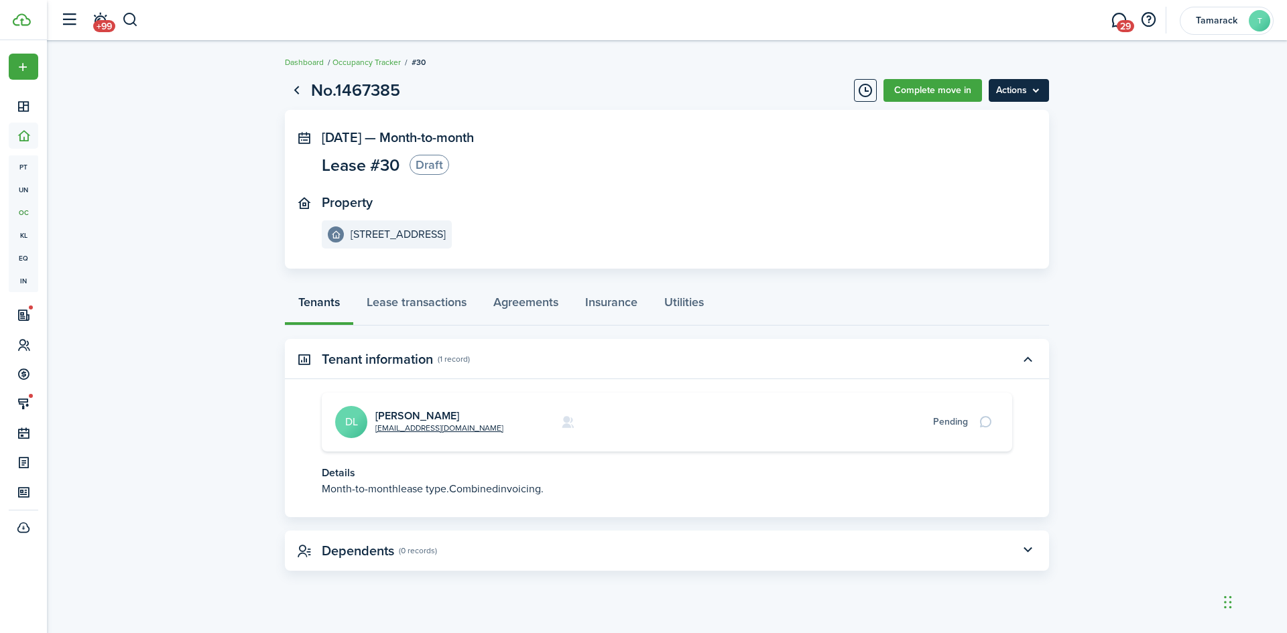
click at [1005, 92] on menu-btn "Actions" at bounding box center [1019, 90] width 60 height 23
click at [991, 121] on button "Delete" at bounding box center [990, 120] width 117 height 23
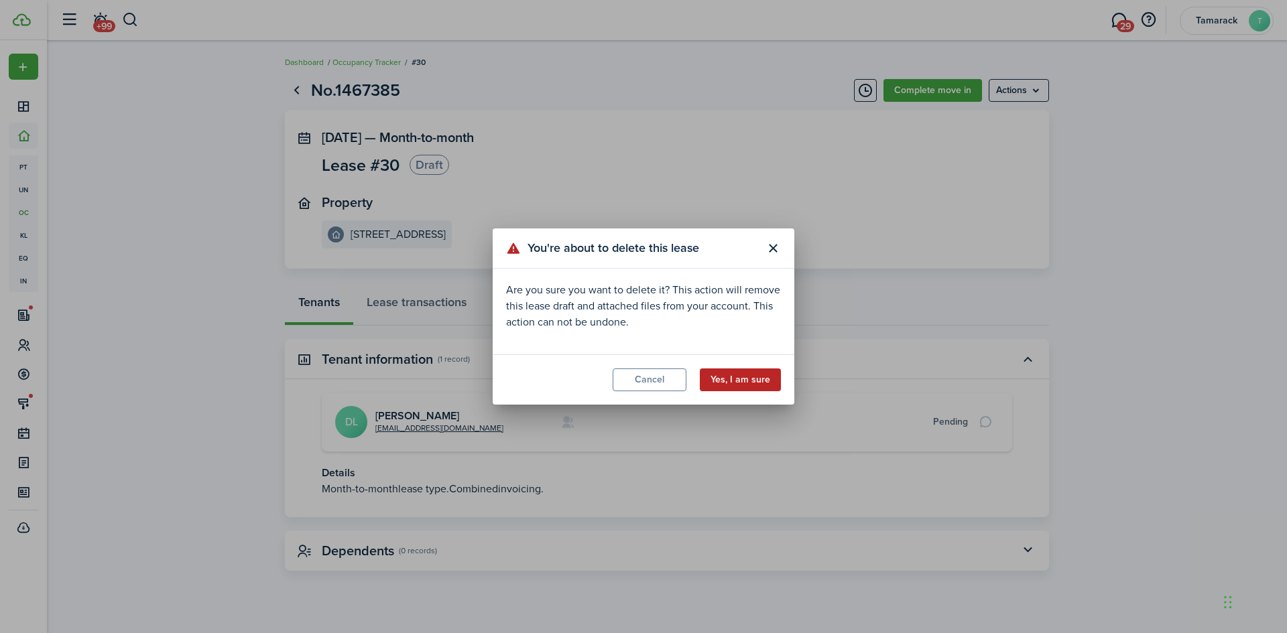
click at [712, 375] on button "Yes, I am sure" at bounding box center [740, 380] width 81 height 23
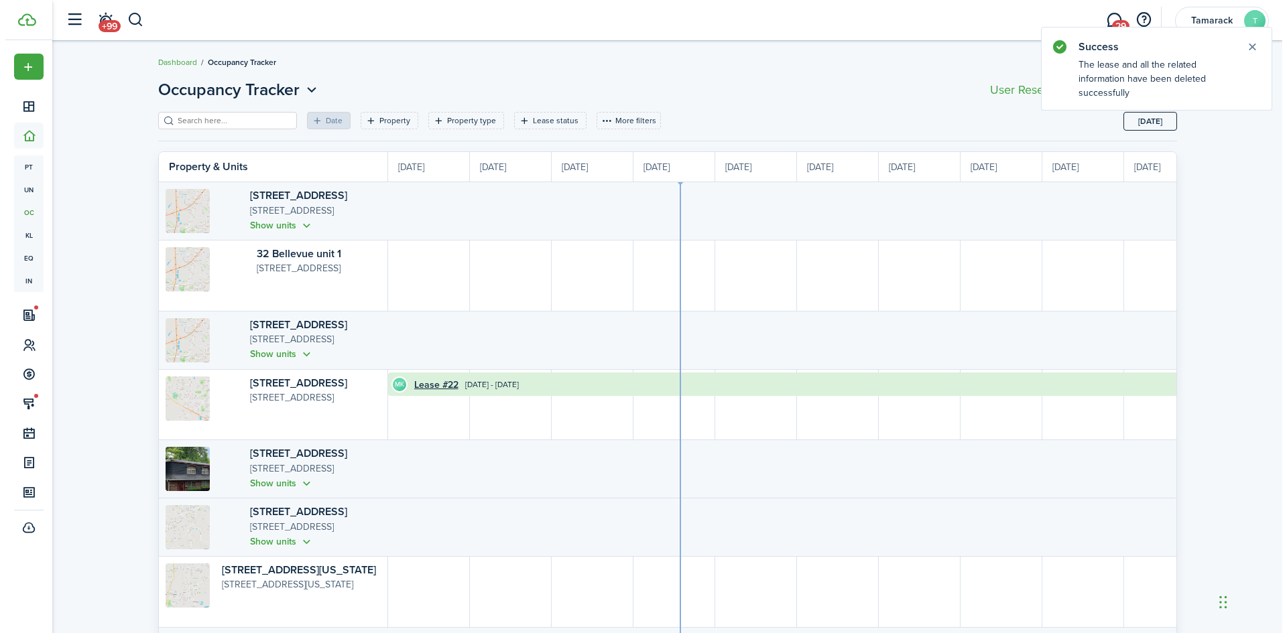
scroll to position [0, 245]
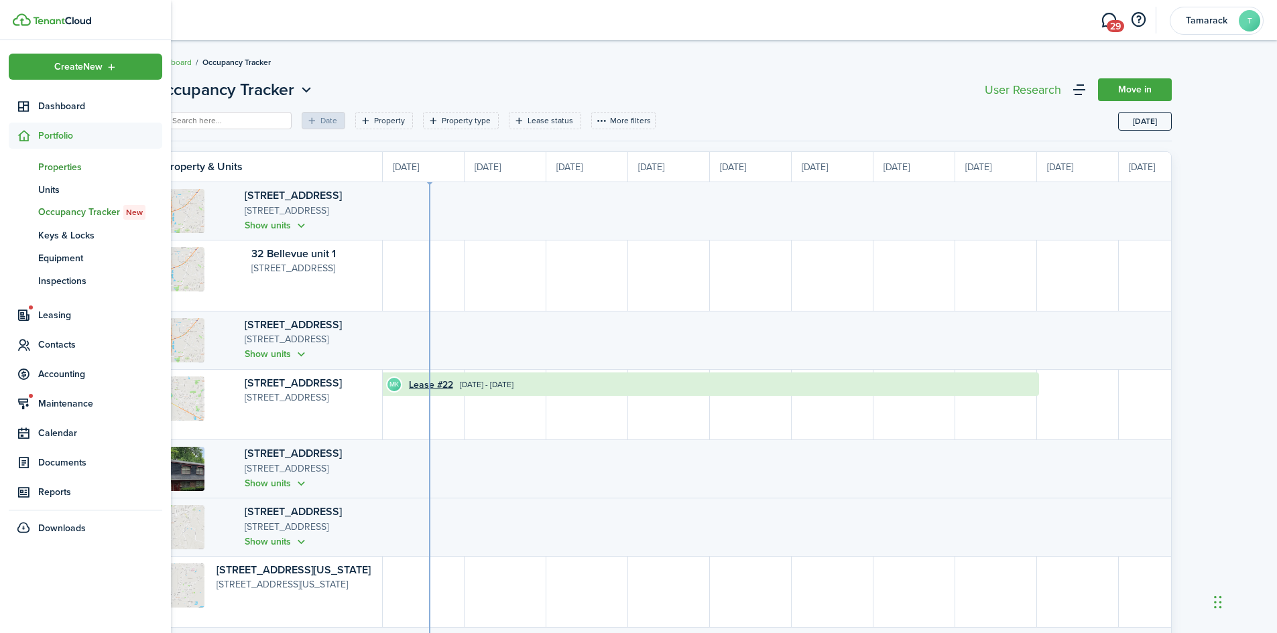
click at [73, 174] on span "Properties" at bounding box center [100, 167] width 124 height 14
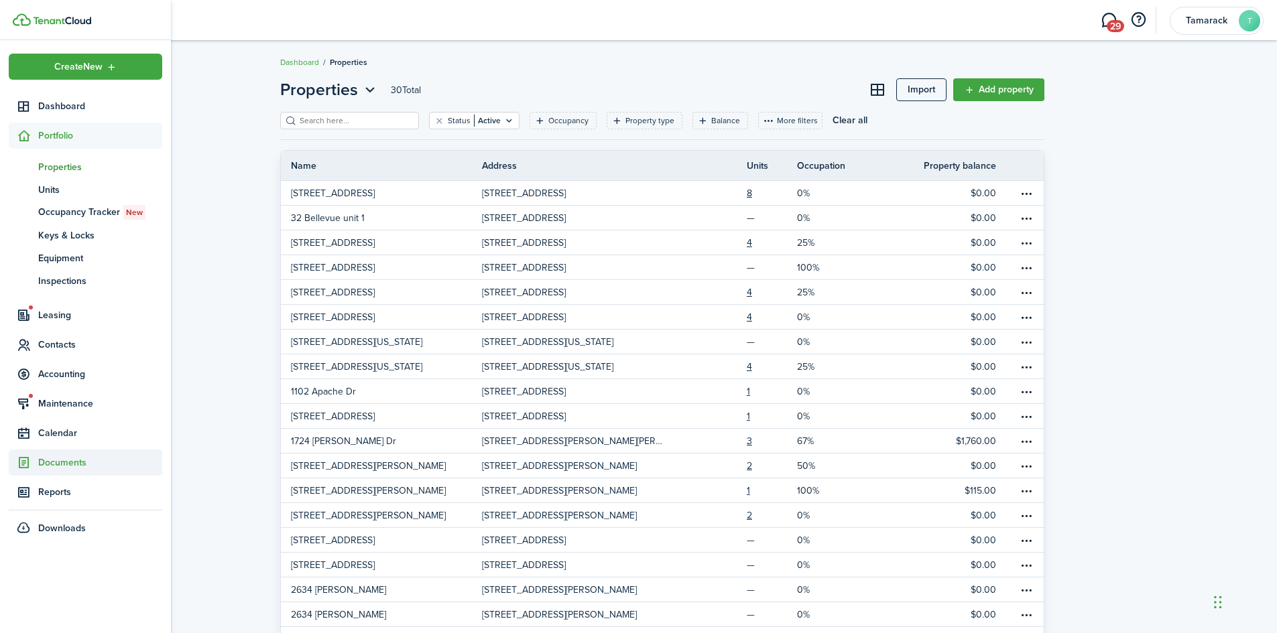
click at [60, 461] on span "Documents" at bounding box center [100, 463] width 124 height 14
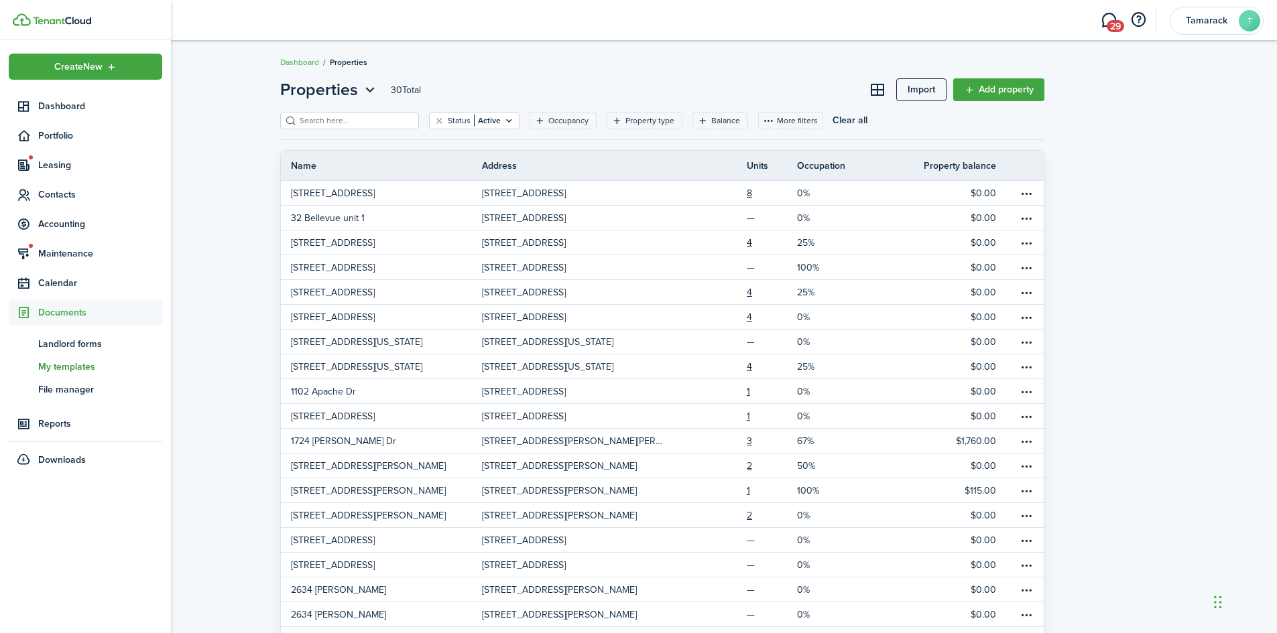
click at [86, 367] on span "My templates" at bounding box center [100, 367] width 124 height 14
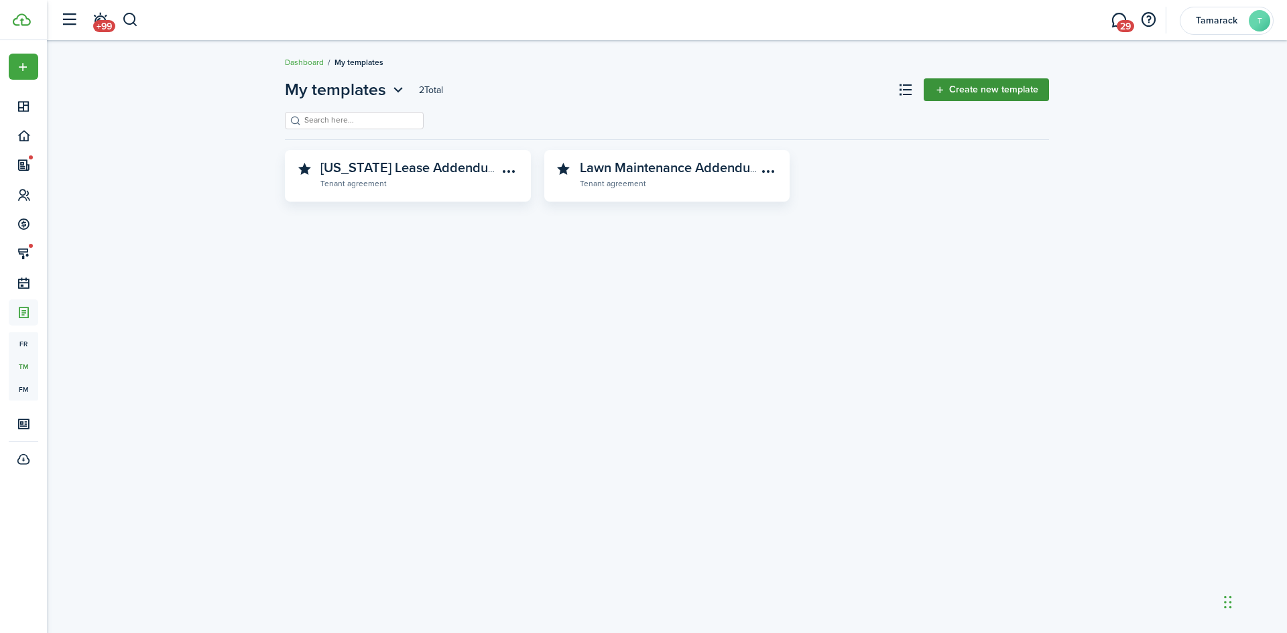
click at [999, 90] on link "Create new template" at bounding box center [986, 89] width 125 height 23
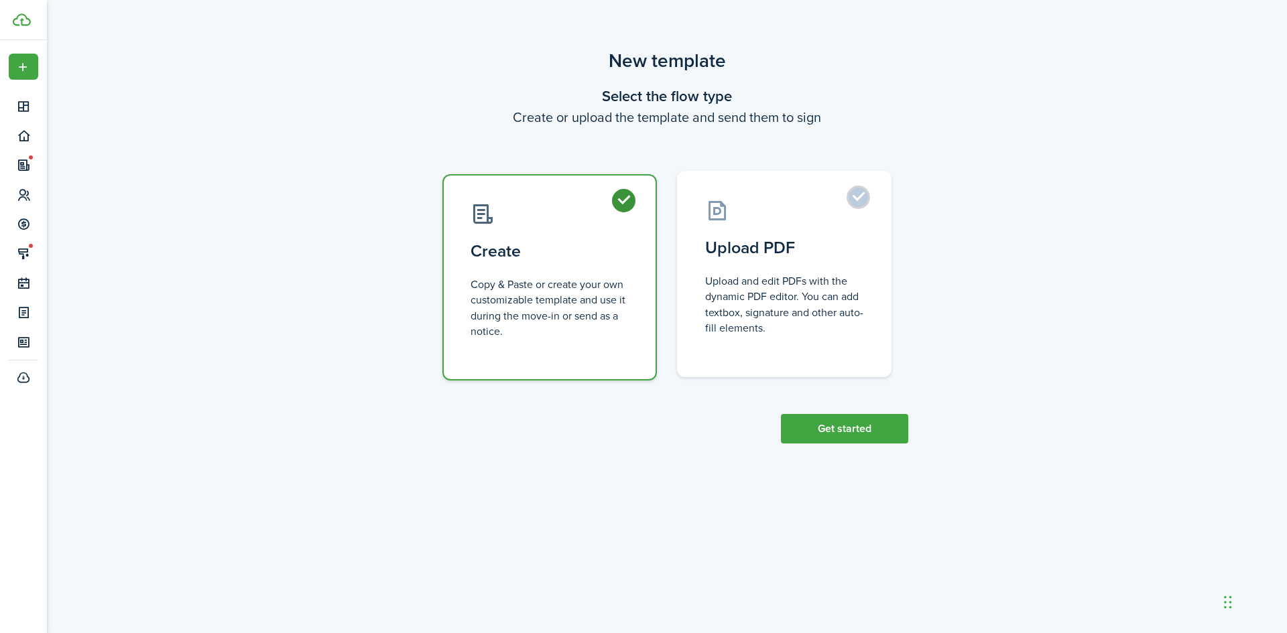
click at [862, 201] on label "Upload PDF Upload and edit PDFs with the dynamic PDF editor. You can add textbo…" at bounding box center [784, 274] width 214 height 206
radio input "false"
radio input "true"
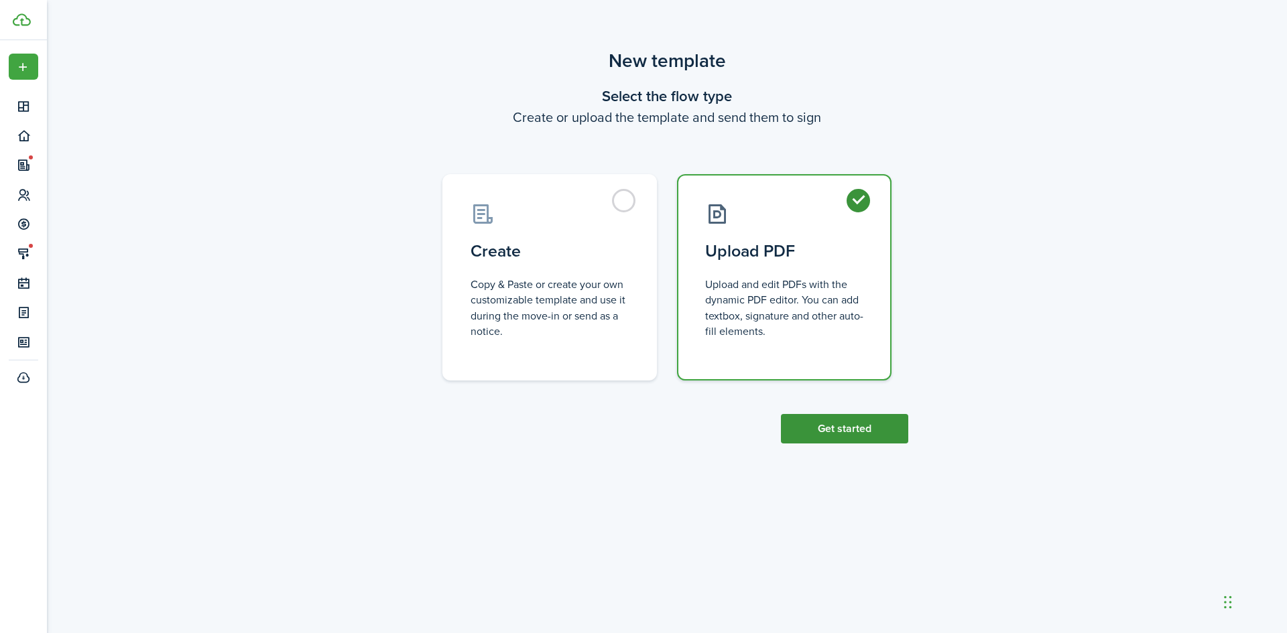
click at [855, 427] on button "Get started" at bounding box center [844, 428] width 127 height 29
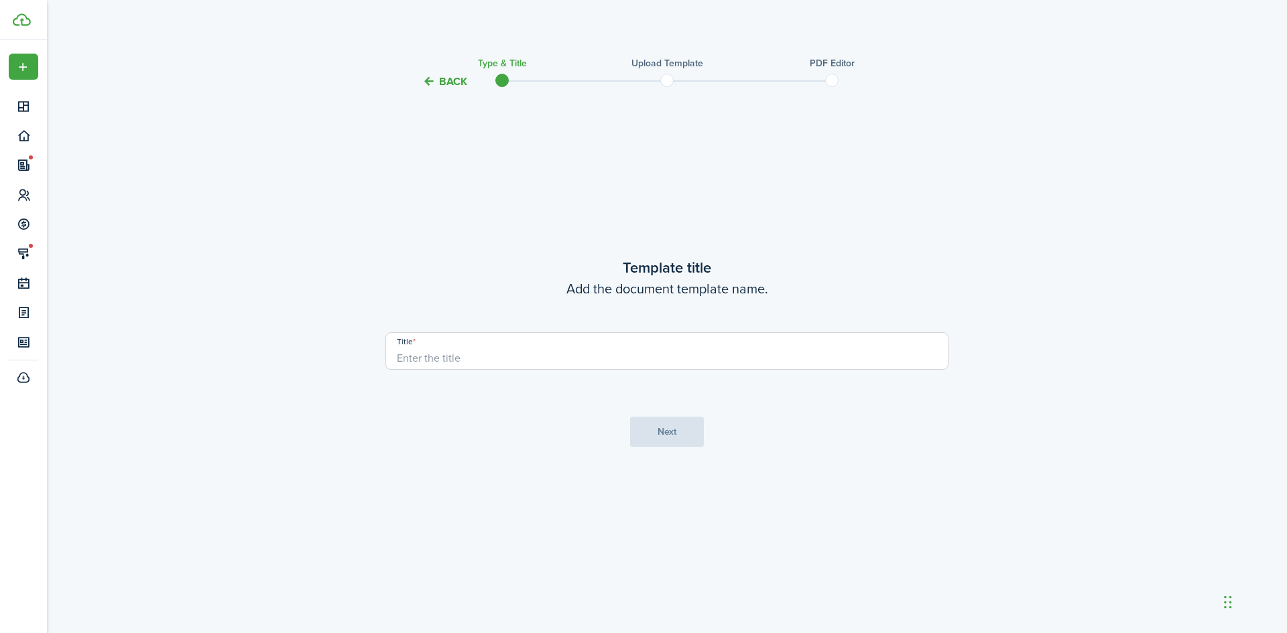
click at [668, 338] on input "Title" at bounding box center [666, 351] width 563 height 38
type input "Payment Options"
click at [651, 430] on button "Next" at bounding box center [667, 432] width 74 height 30
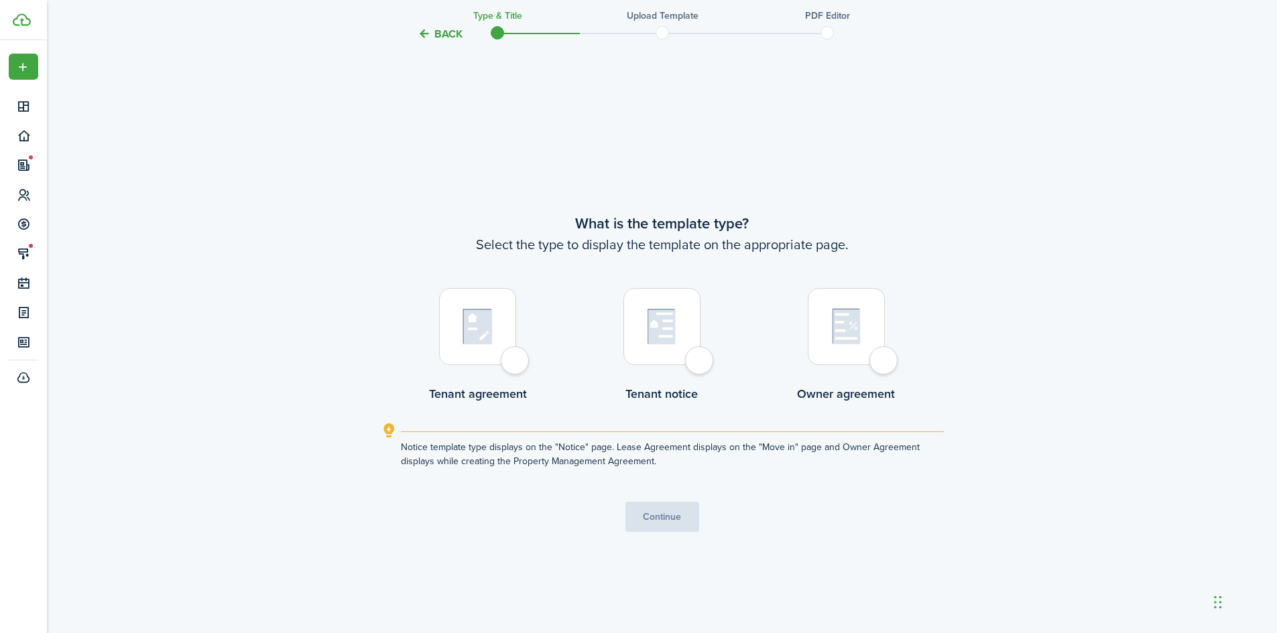
scroll to position [544, 0]
click at [516, 358] on div at bounding box center [477, 324] width 77 height 77
radio input "true"
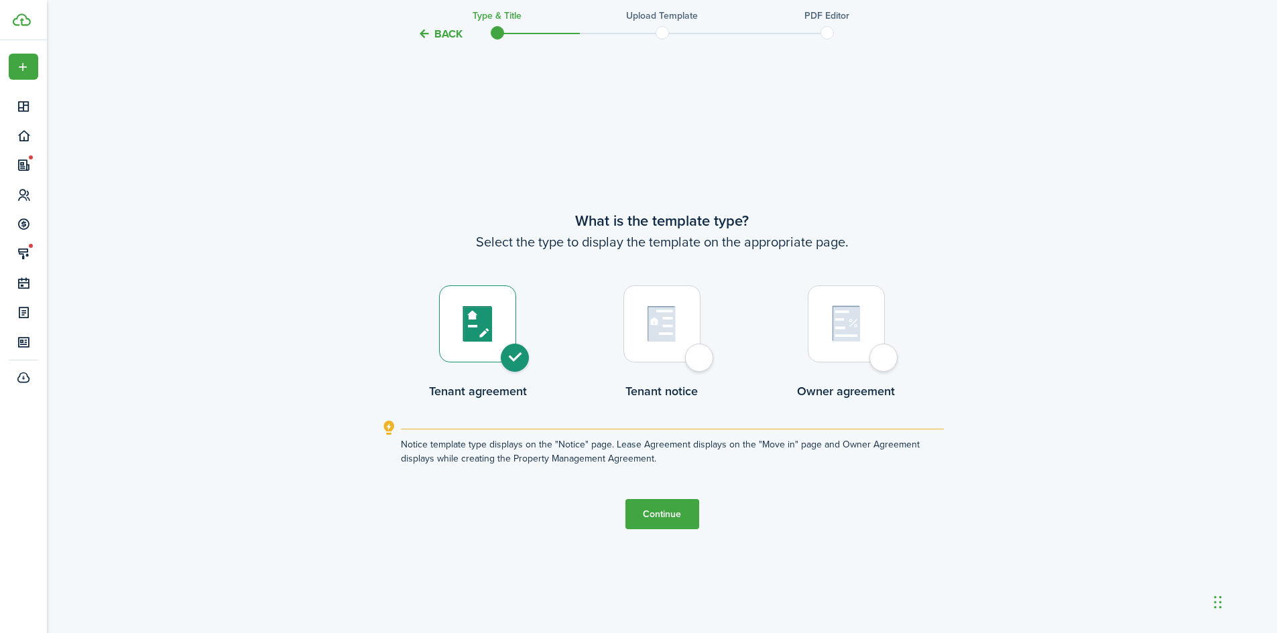
click at [653, 507] on button "Continue" at bounding box center [662, 514] width 74 height 30
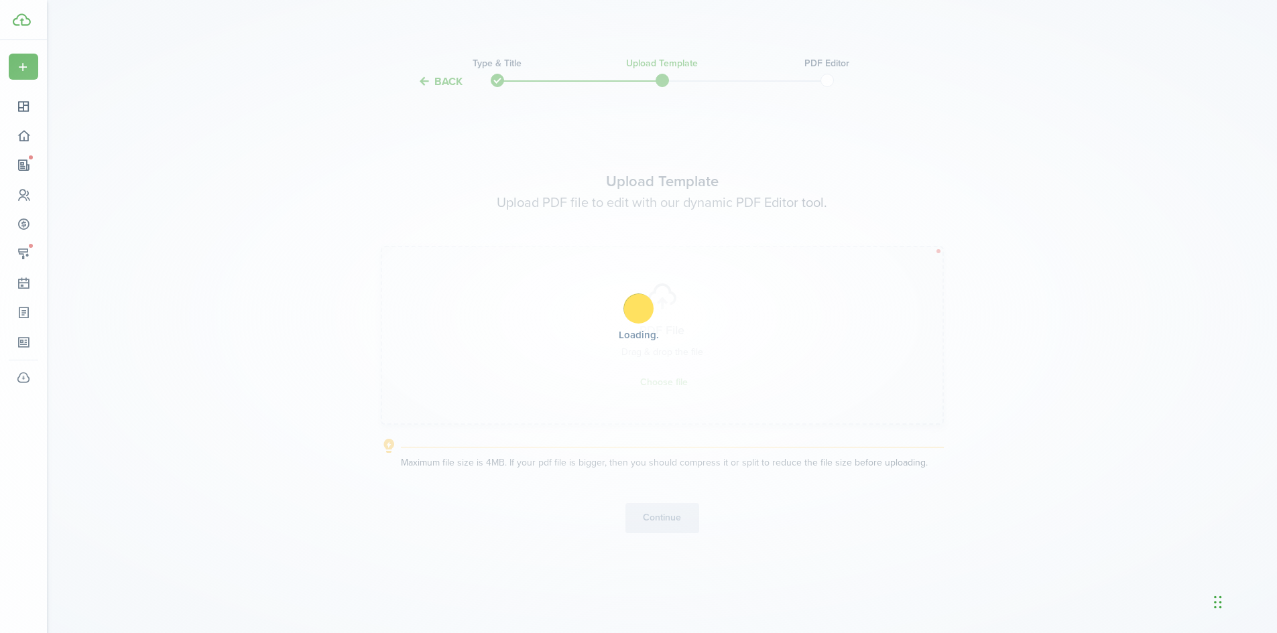
scroll to position [0, 0]
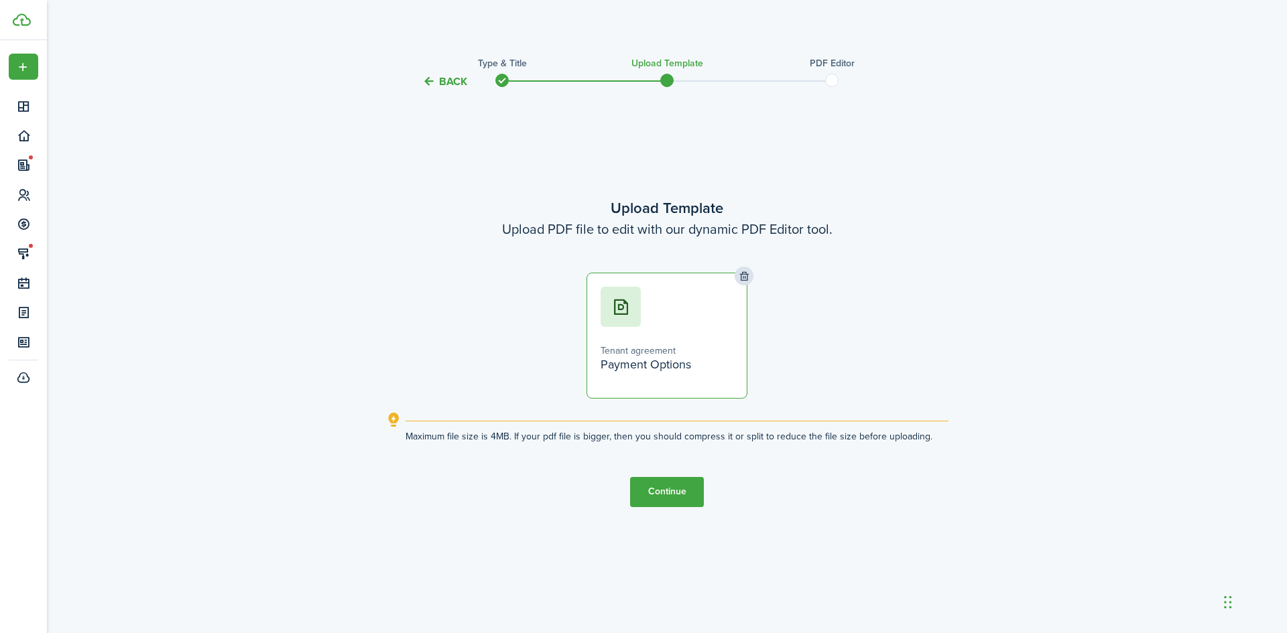
click at [666, 497] on button "Continue" at bounding box center [667, 492] width 74 height 30
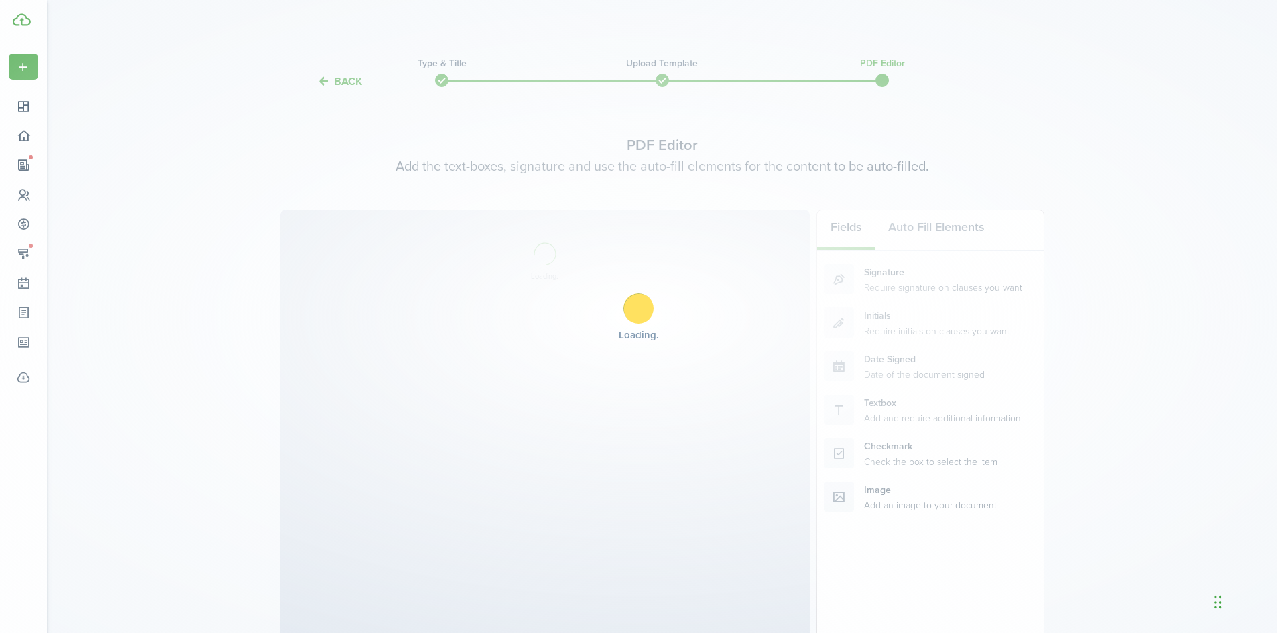
select select "fit"
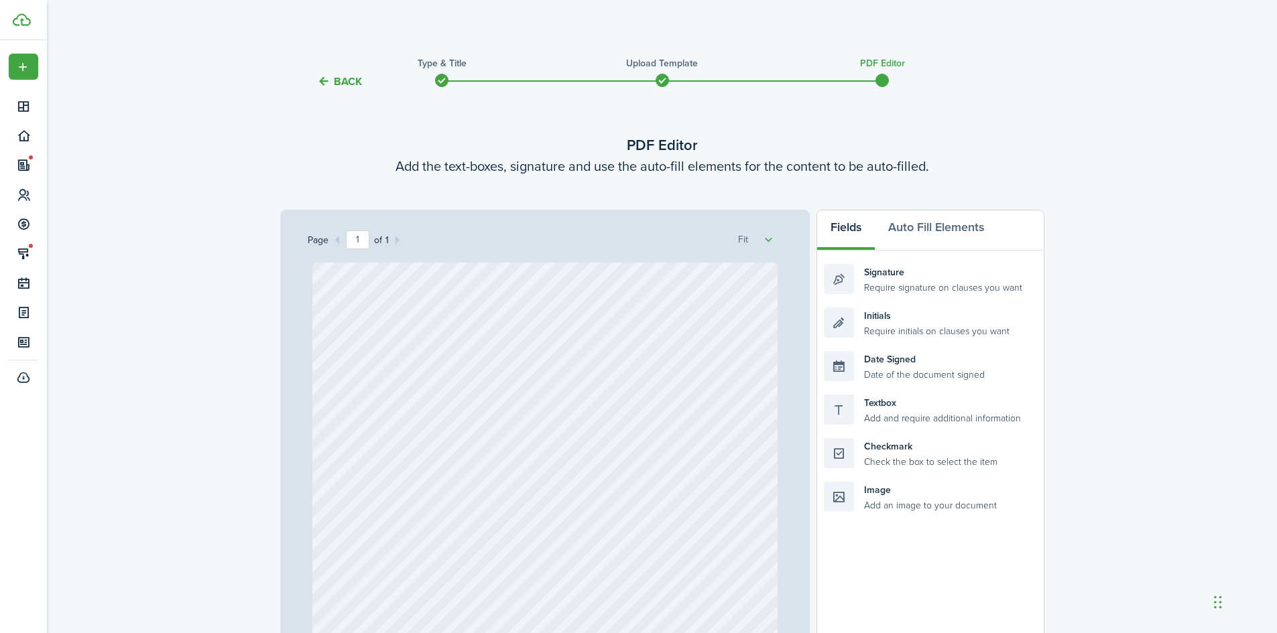
click at [349, 82] on button "Back" at bounding box center [339, 81] width 45 height 14
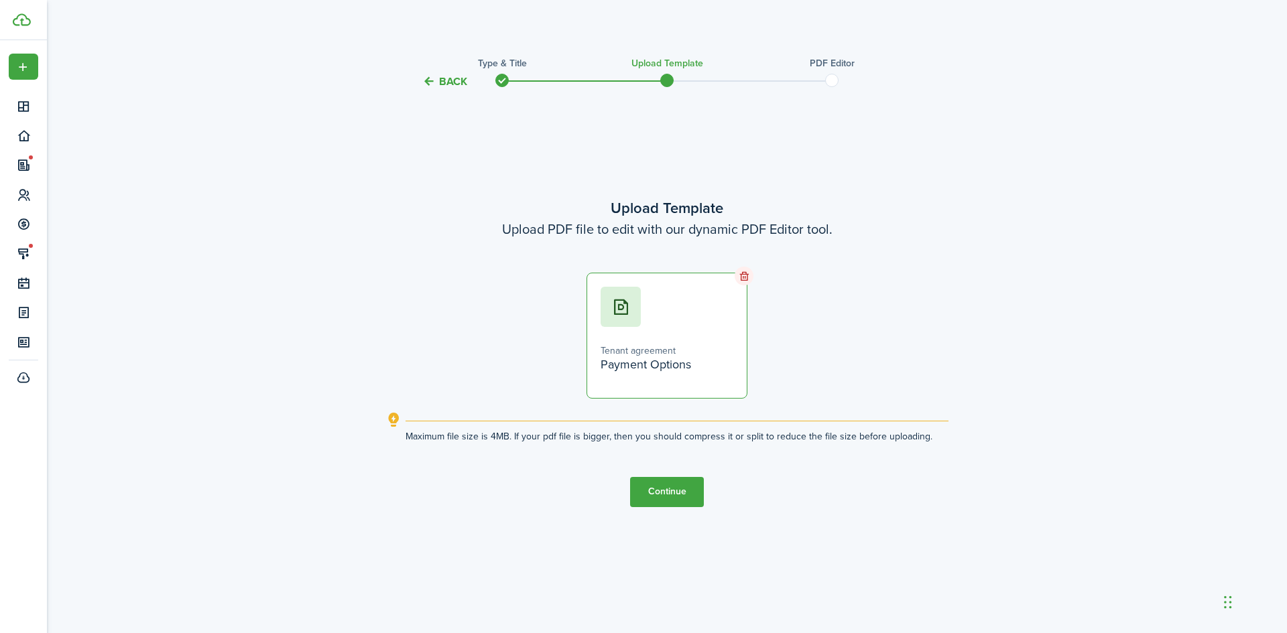
click at [743, 275] on icon at bounding box center [744, 276] width 11 height 11
click at [678, 494] on button "Continue" at bounding box center [667, 492] width 74 height 30
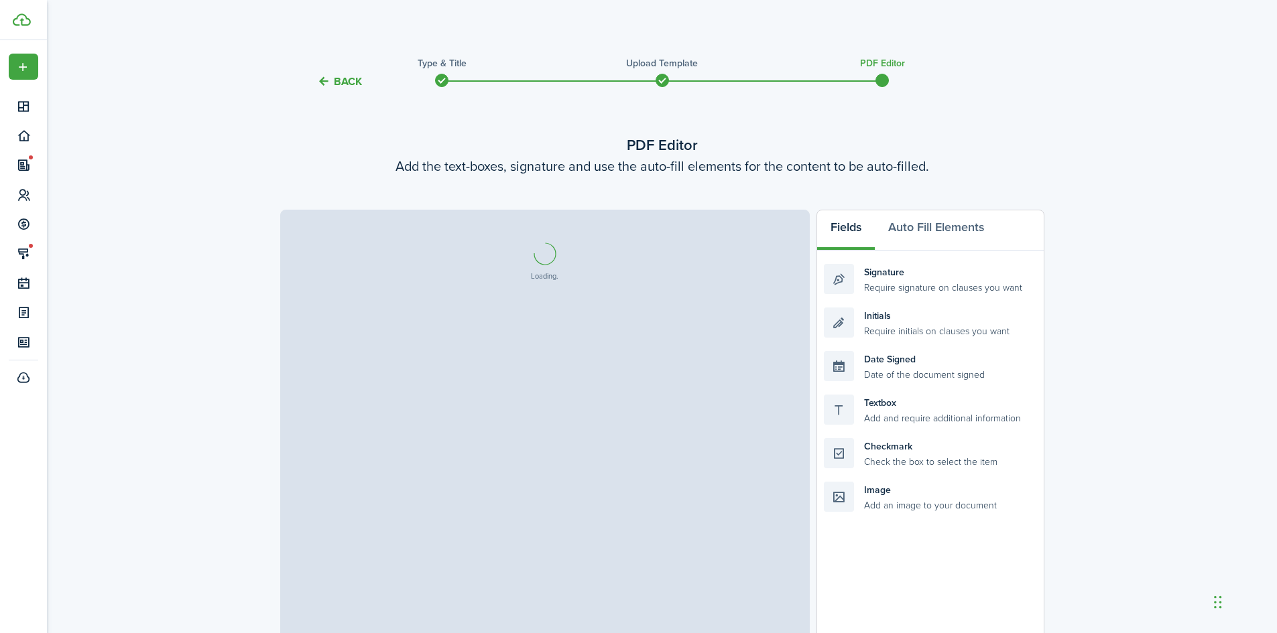
select select "fit"
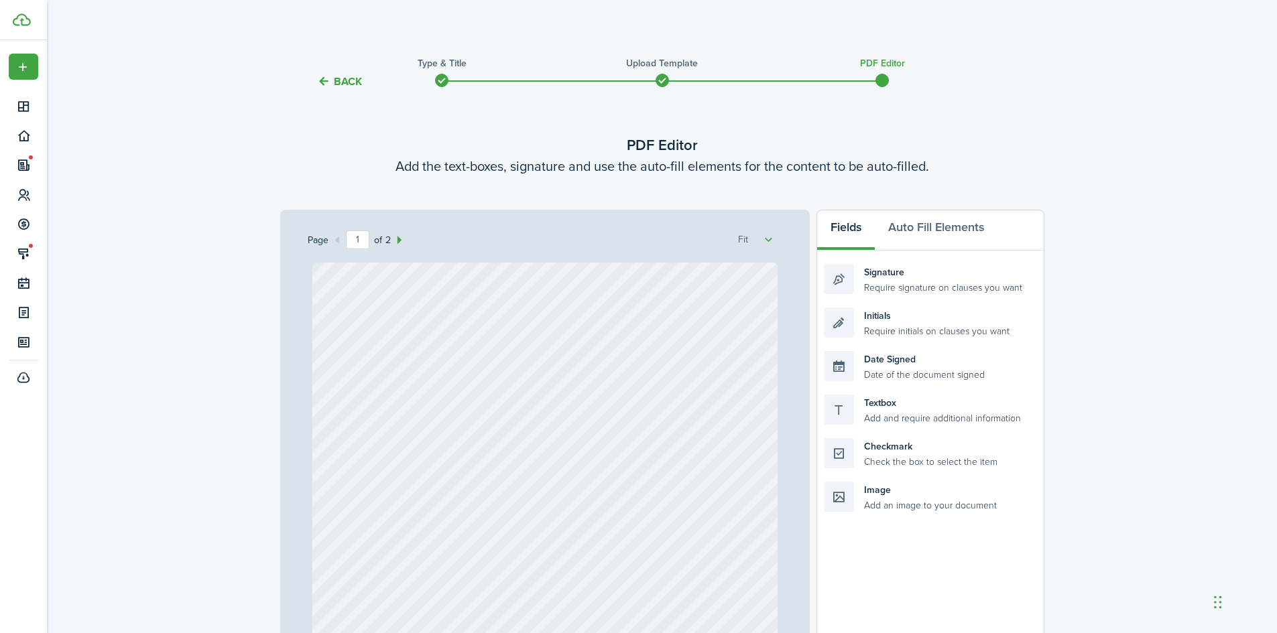
click at [227, 304] on div "Back Type & Title Upload Template PDF Editor PDF Editor Add the text-boxes, sig…" at bounding box center [662, 451] width 1230 height 823
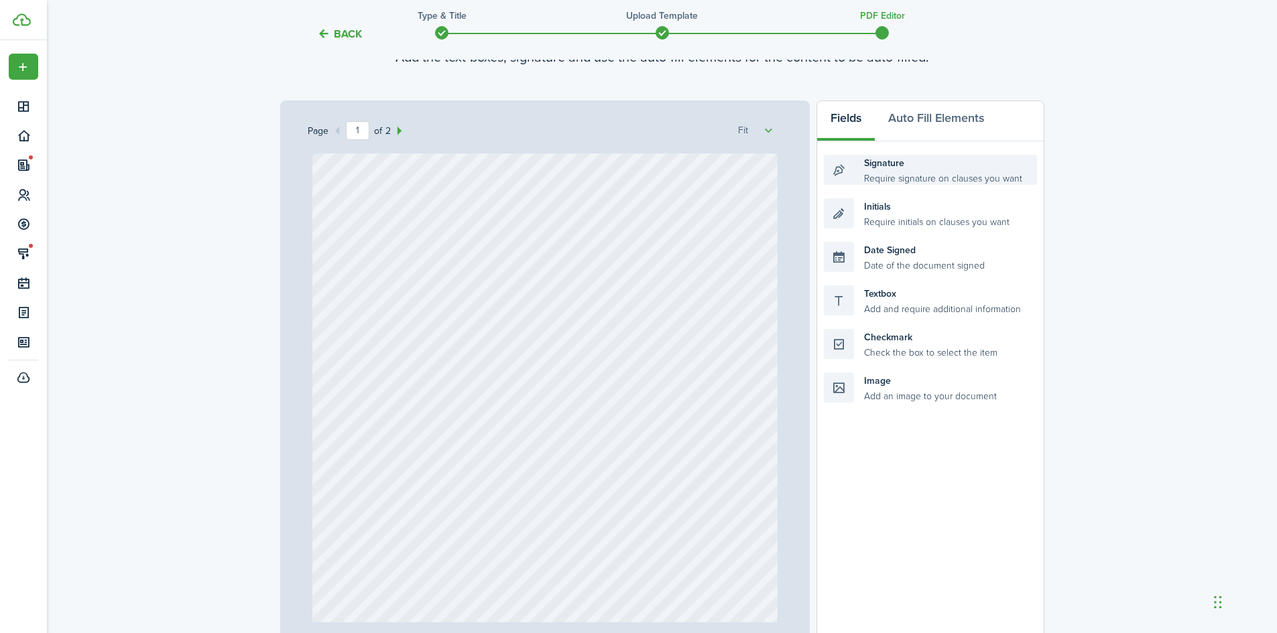
scroll to position [260, 0]
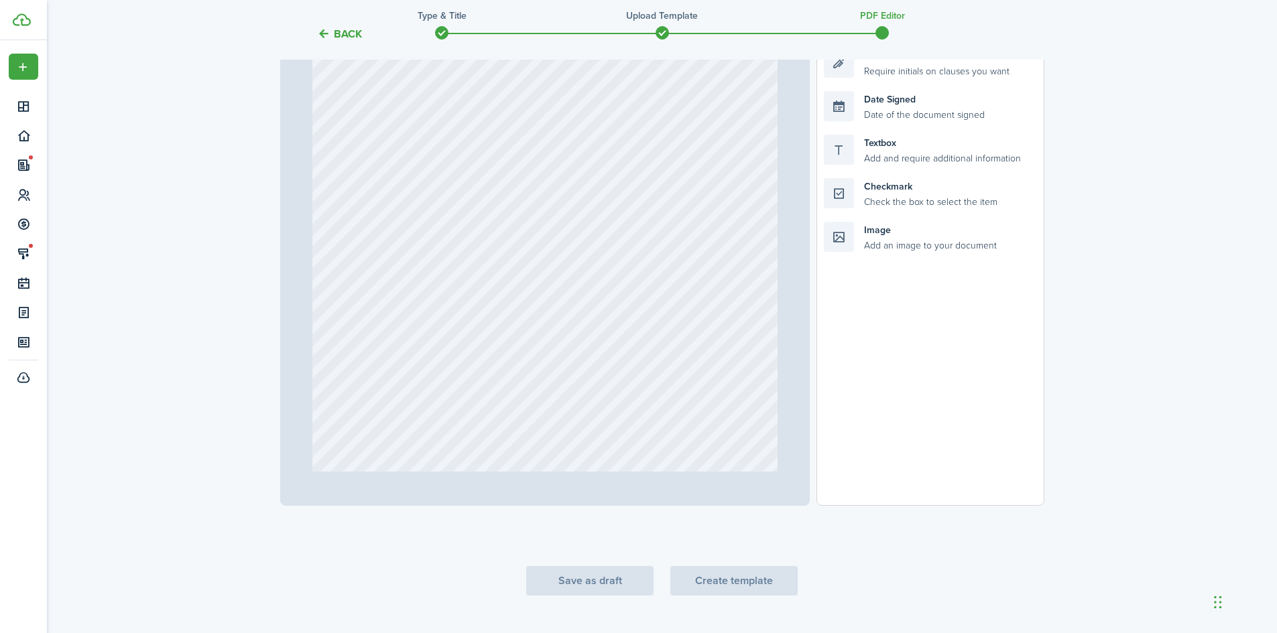
click at [744, 582] on tc-wizard-step "PDF Editor Add the text-boxes, signature and use the auto-fill elements for the…" at bounding box center [662, 221] width 764 height 749
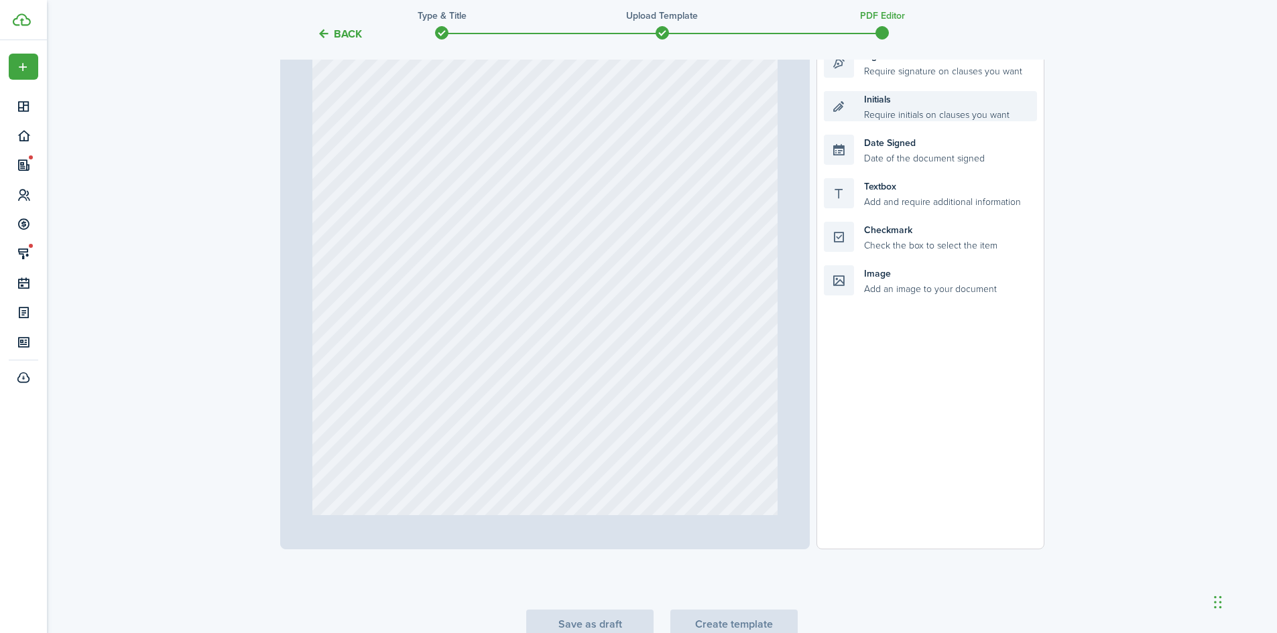
scroll to position [193, 0]
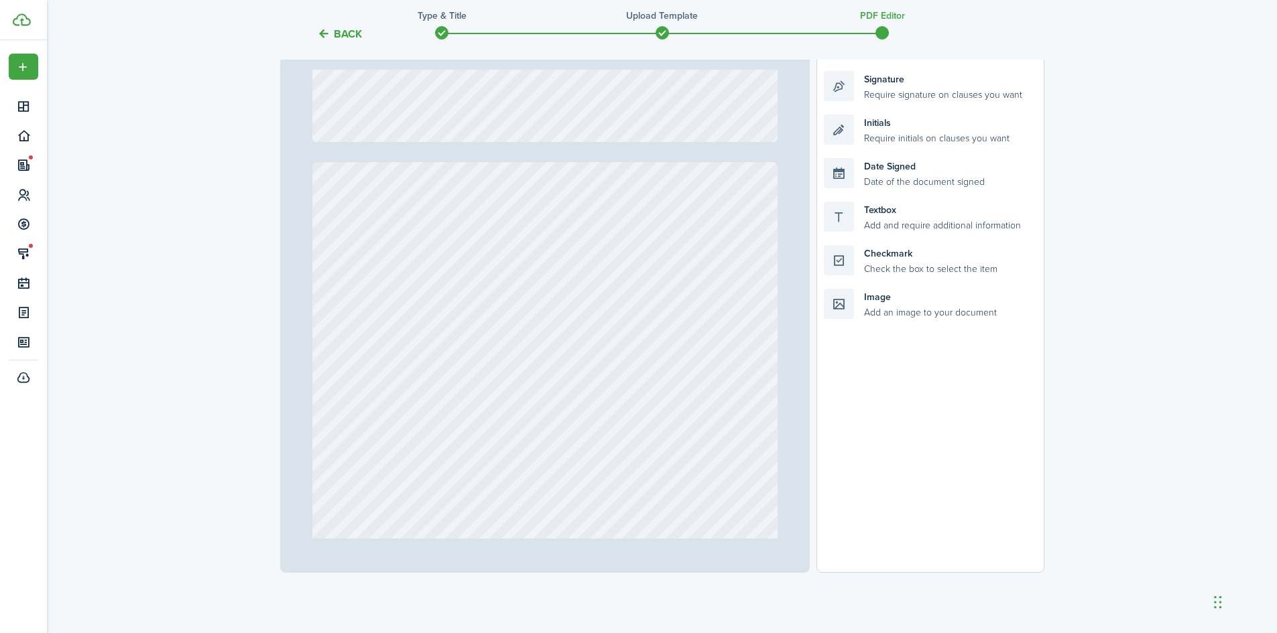
type input "2"
drag, startPoint x: 866, startPoint y: 89, endPoint x: 412, endPoint y: 198, distance: 466.7
click at [412, 198] on div "Page 2 of 2 50% 75% 100% 150% 200% Fit Signature Loading Fields Auto Fill Eleme…" at bounding box center [662, 295] width 764 height 556
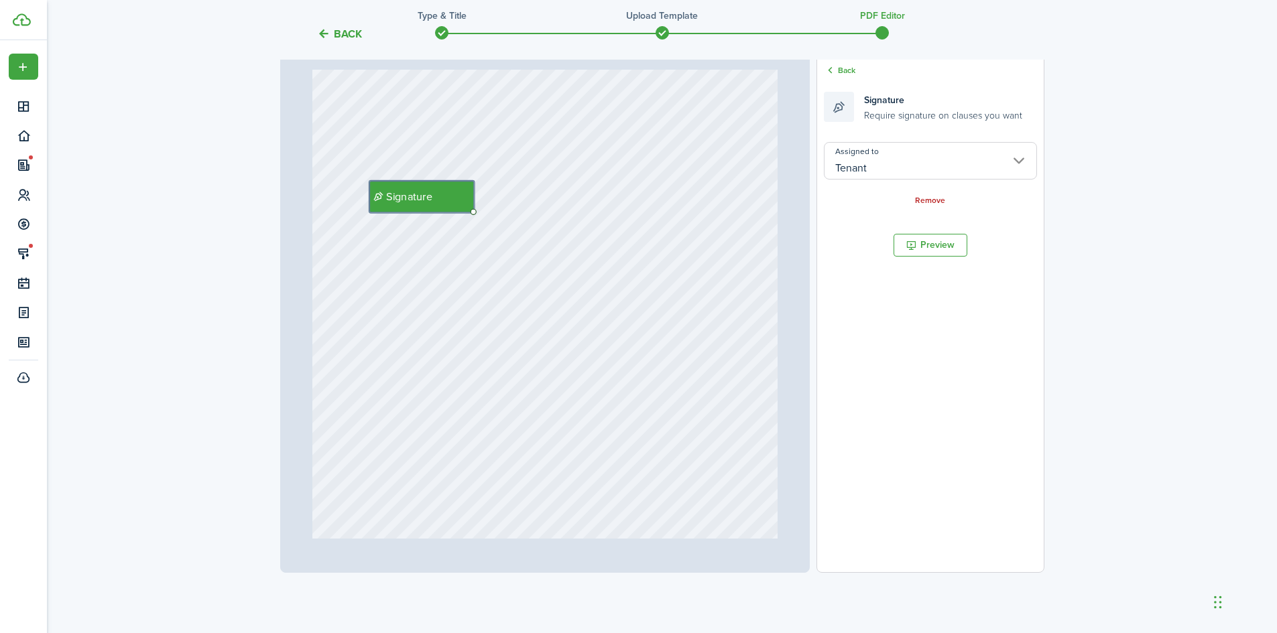
click at [871, 174] on input "Tenant" at bounding box center [930, 161] width 212 height 38
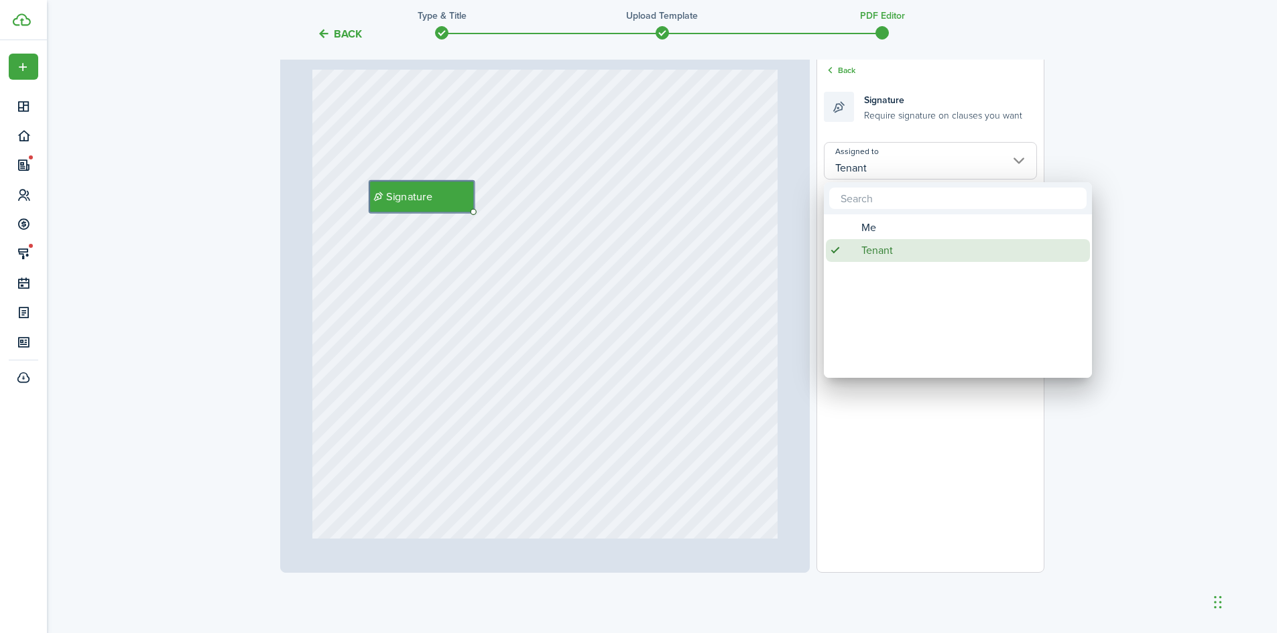
click at [876, 255] on span "Tenant" at bounding box center [877, 250] width 32 height 23
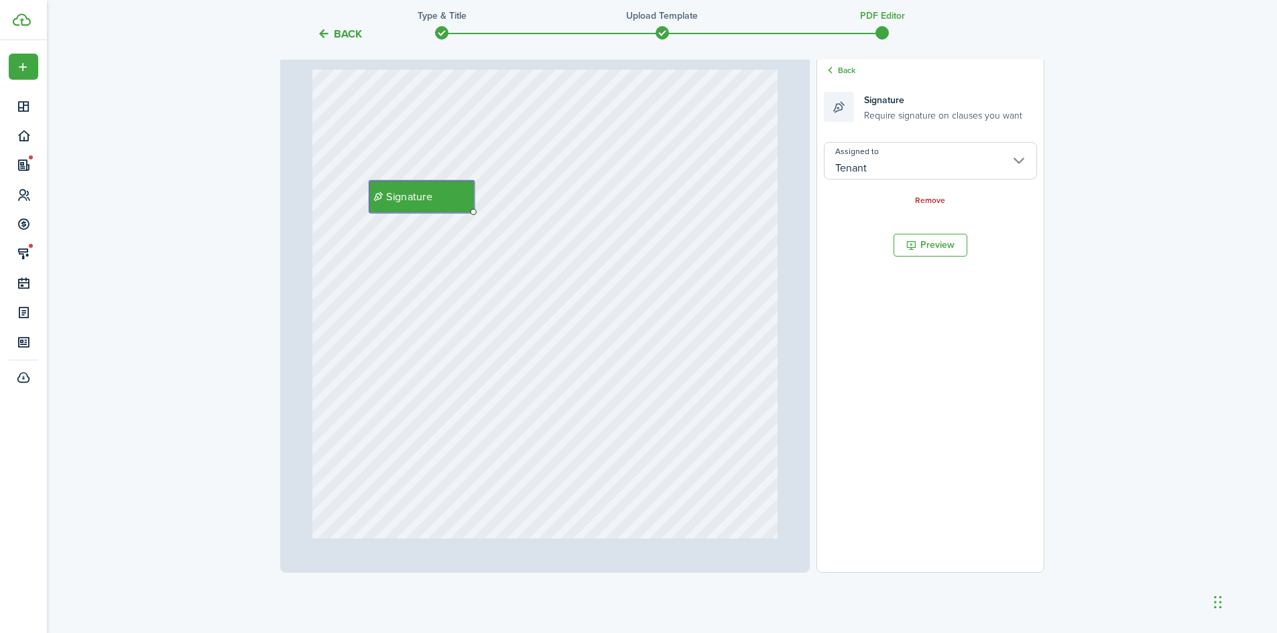
click at [887, 196] on div "Remove" at bounding box center [930, 200] width 212 height 14
click at [843, 71] on link "Back" at bounding box center [840, 70] width 32 height 12
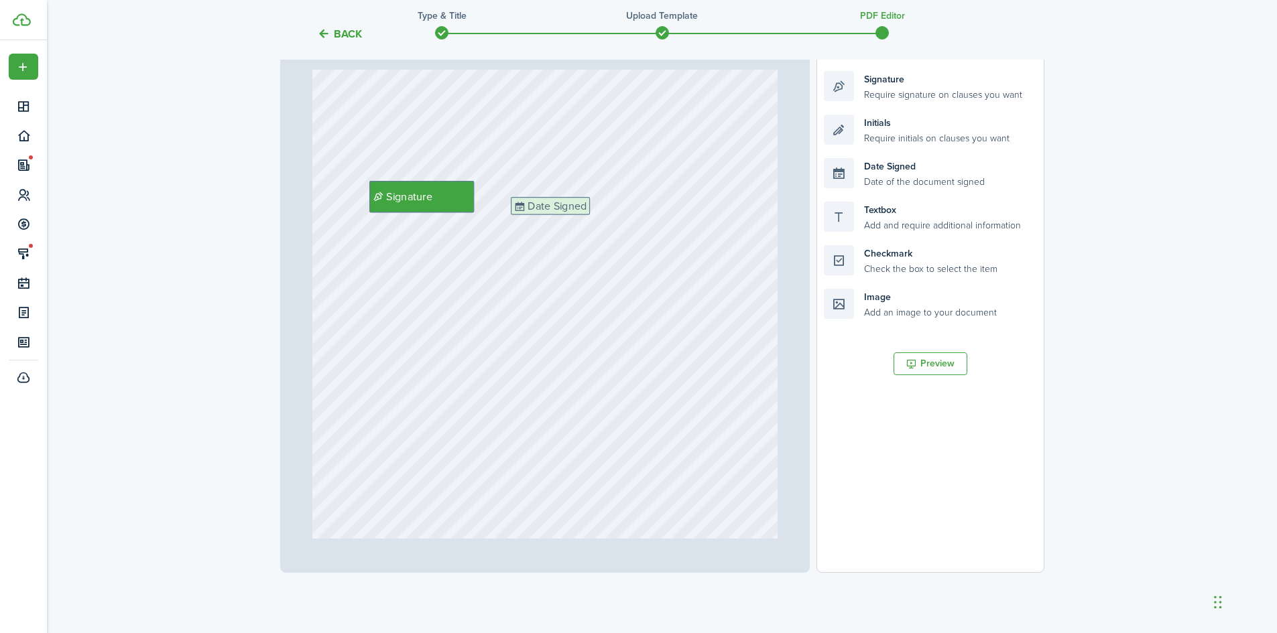
drag, startPoint x: 909, startPoint y: 176, endPoint x: 596, endPoint y: 215, distance: 315.4
click at [596, 215] on div "Page 2 of 2 50% 75% 100% 150% 200% Fit Signature Date Signed Loading Fields Aut…" at bounding box center [662, 295] width 764 height 556
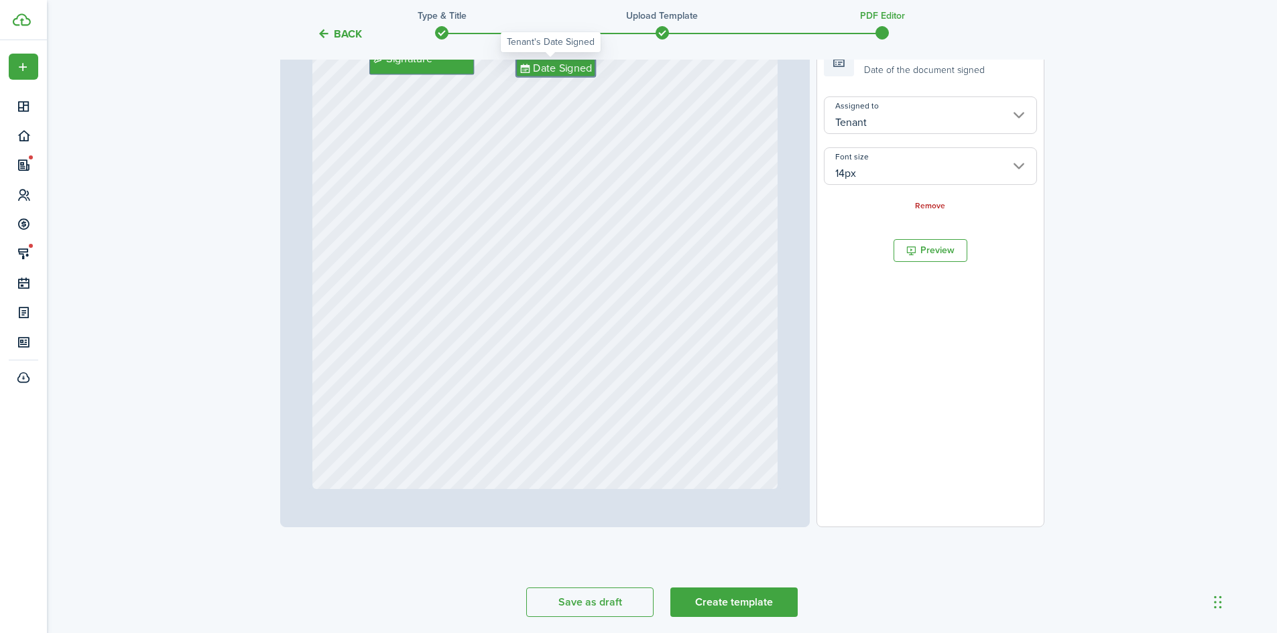
scroll to position [260, 0]
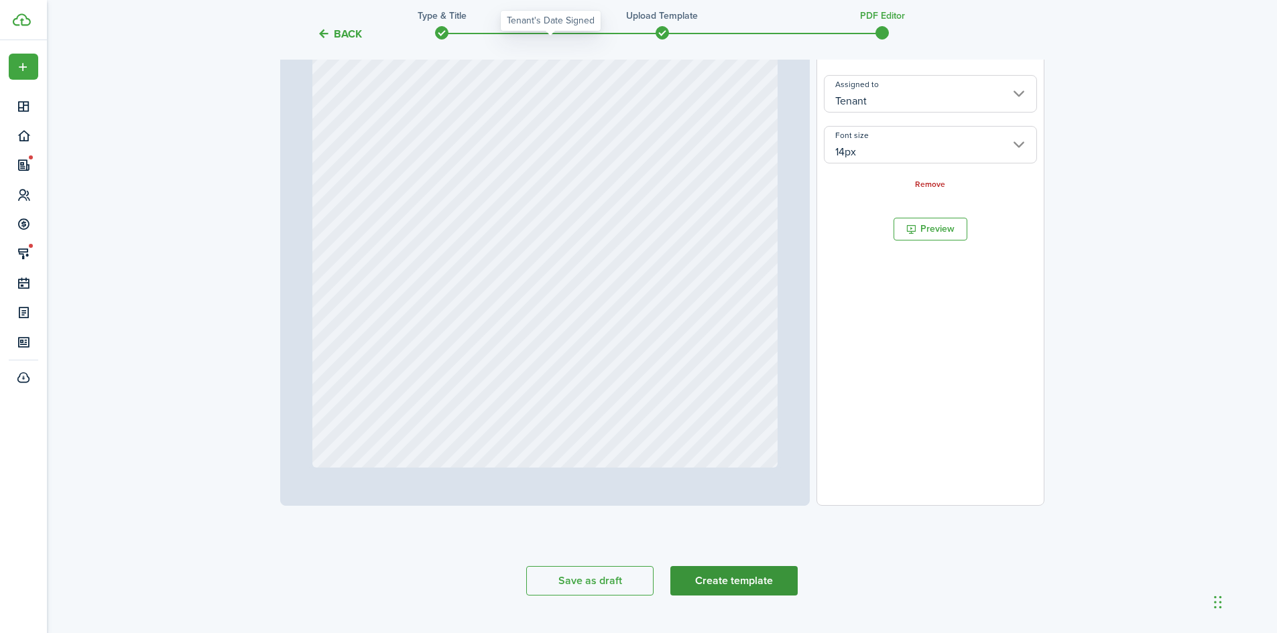
click at [713, 592] on button "Create template" at bounding box center [733, 580] width 127 height 29
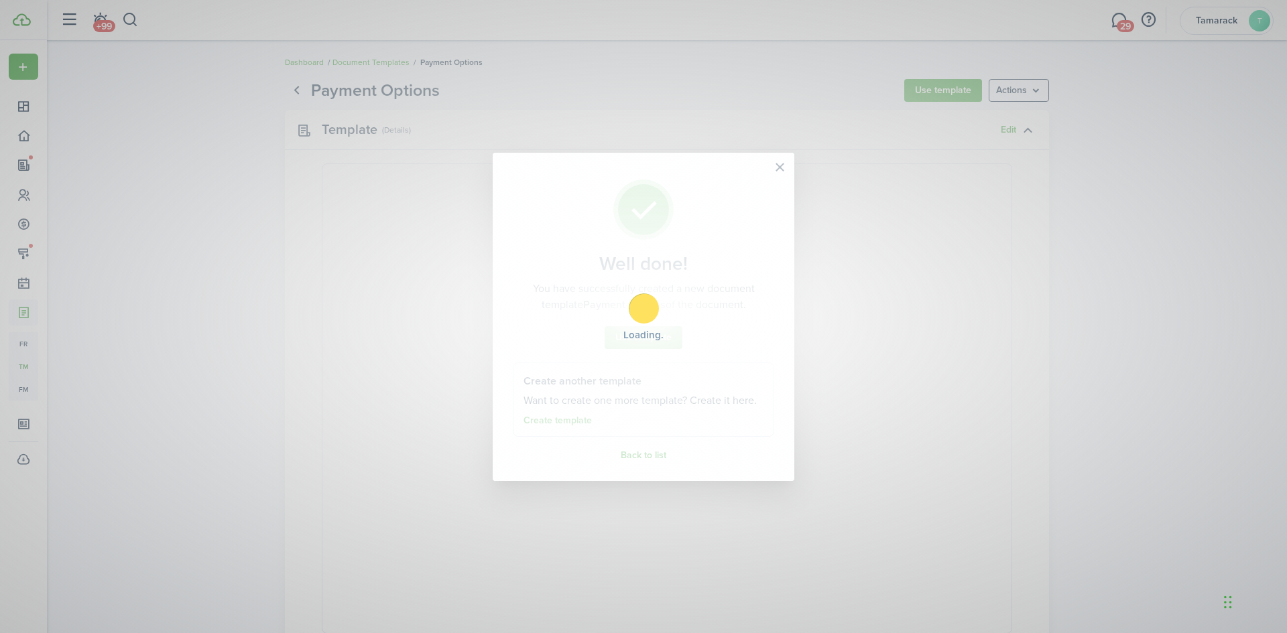
select select "fit"
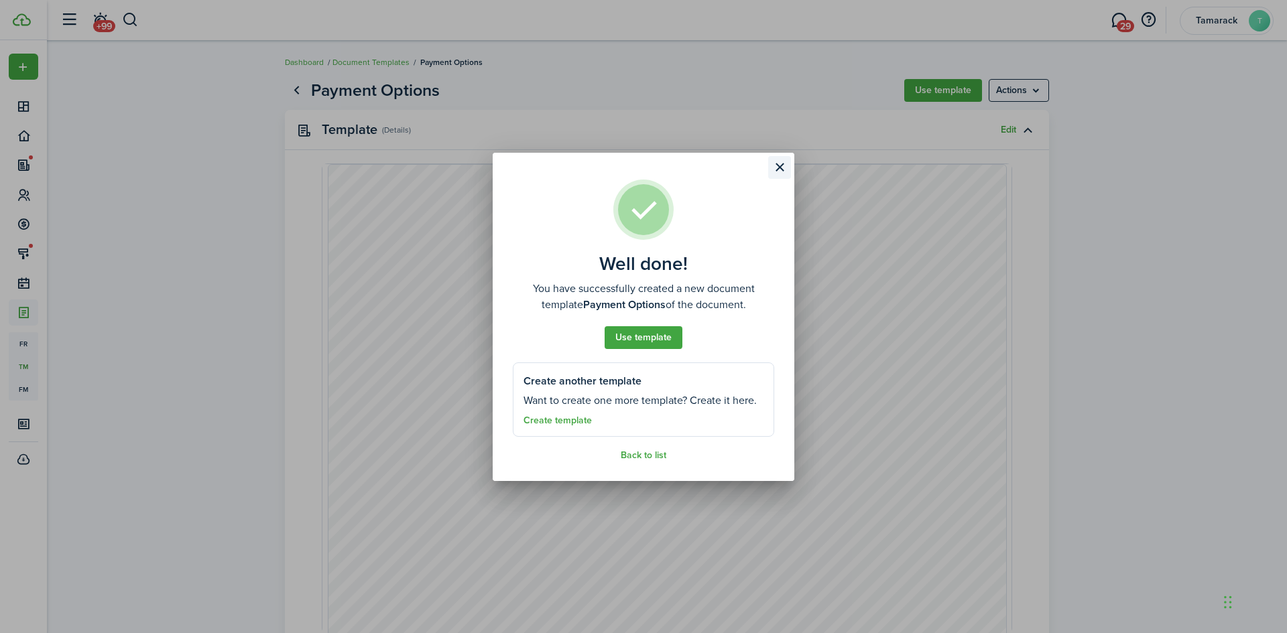
click at [782, 162] on button "Close modal" at bounding box center [779, 167] width 23 height 23
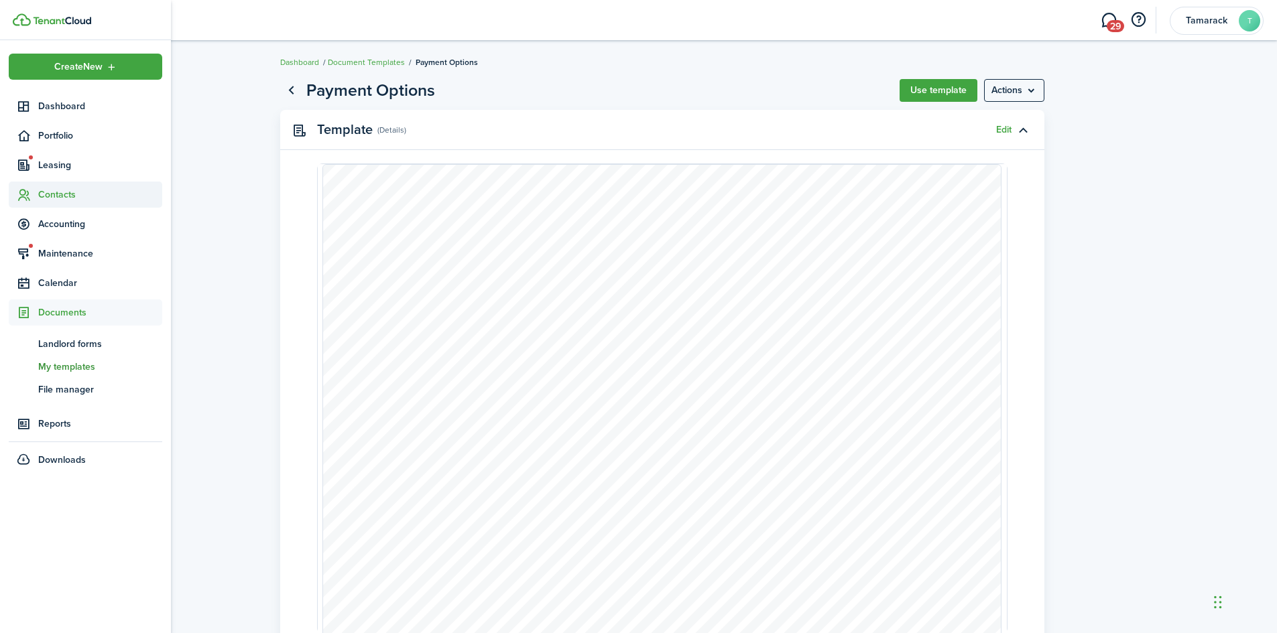
click at [72, 198] on span "Contacts" at bounding box center [100, 195] width 124 height 14
click at [67, 226] on span "Tenants" at bounding box center [100, 226] width 124 height 14
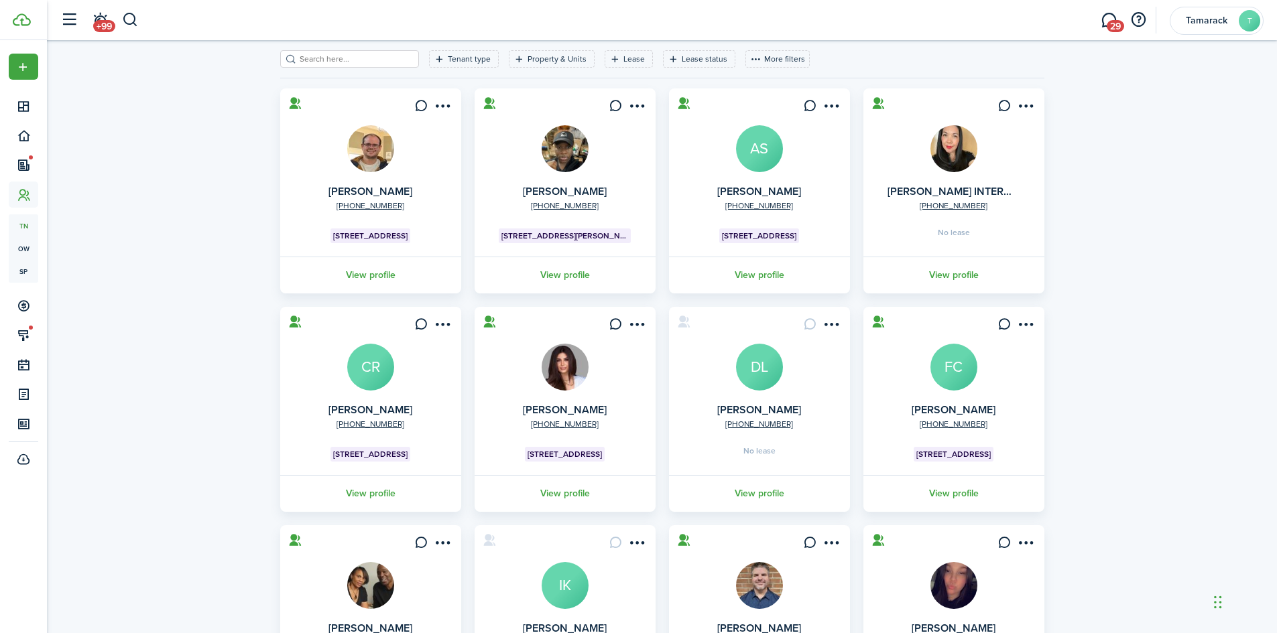
scroll to position [134, 0]
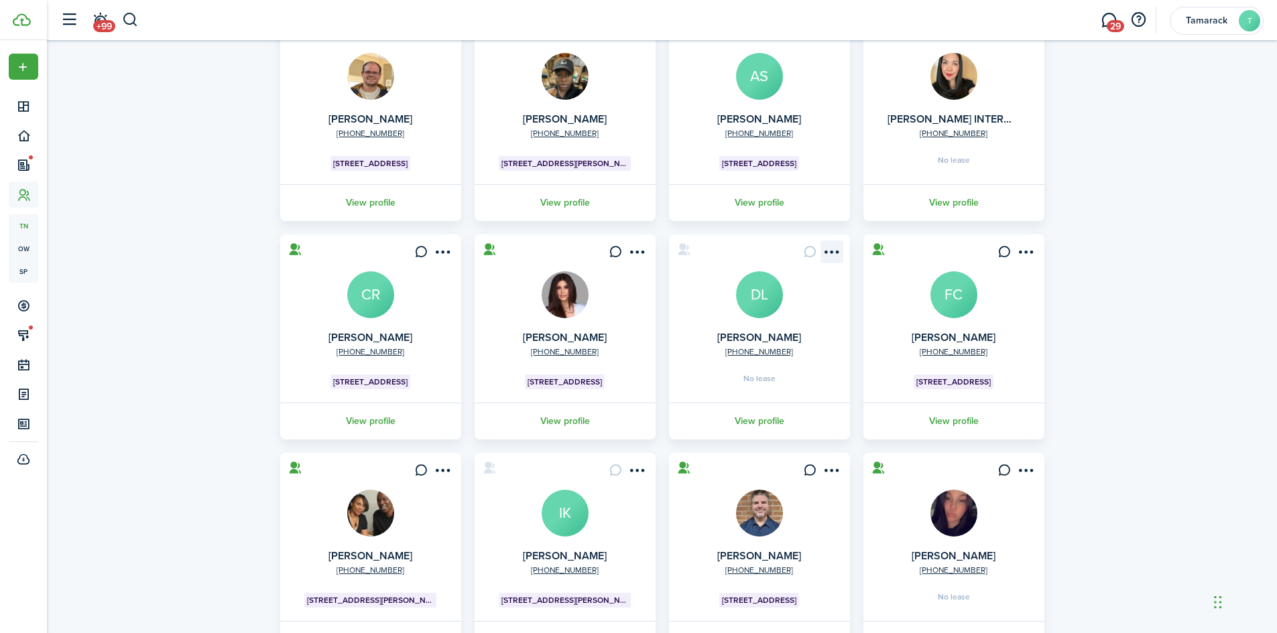
click at [825, 253] on menu-btn-icon "Open menu" at bounding box center [831, 252] width 23 height 23
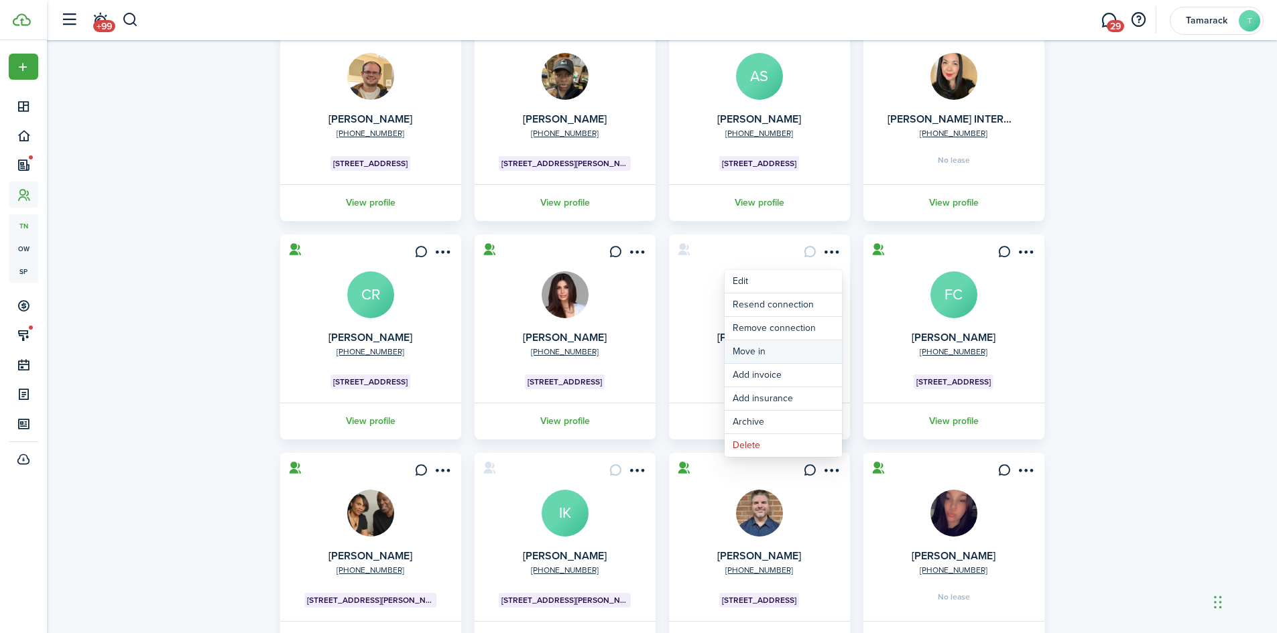
click at [778, 345] on link "Move in" at bounding box center [783, 351] width 117 height 23
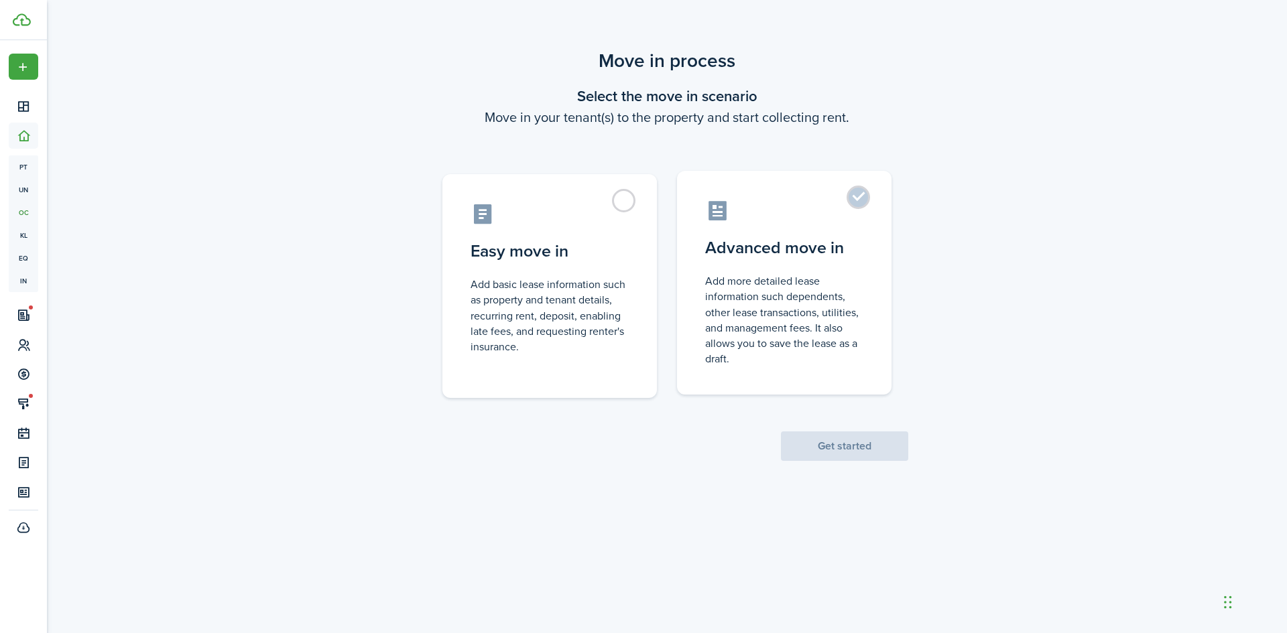
click at [852, 201] on label "Advanced move in Add more detailed lease information such dependents, other lea…" at bounding box center [784, 283] width 214 height 224
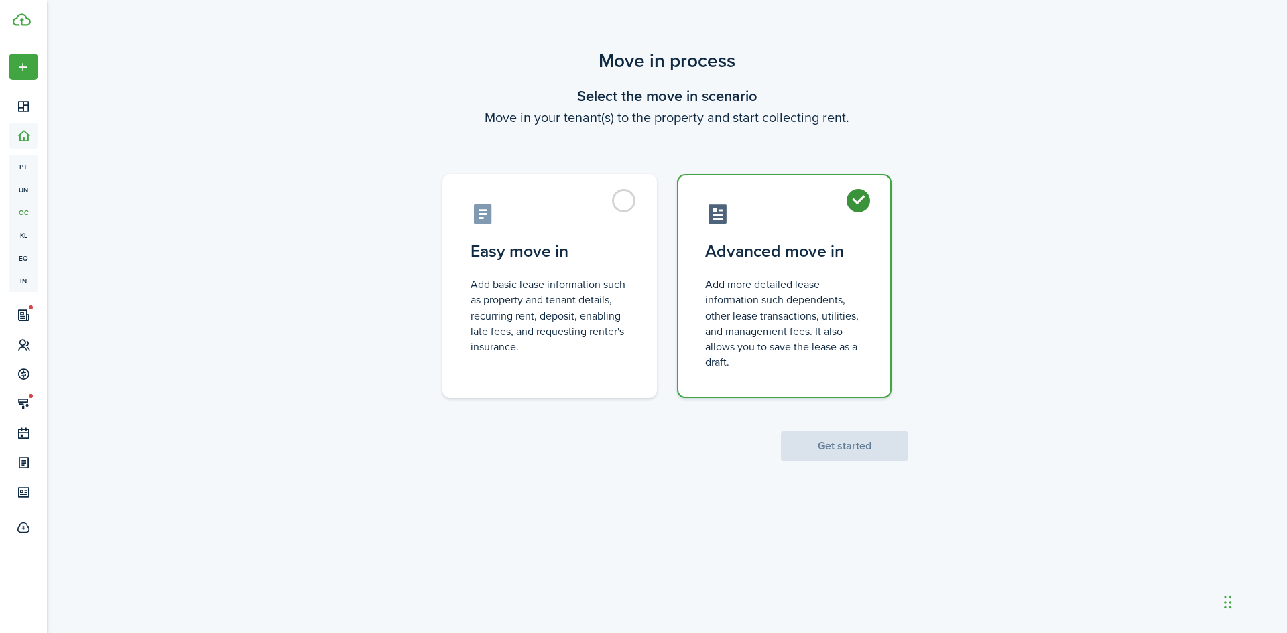
radio input "true"
click at [815, 452] on button "Get started" at bounding box center [844, 446] width 127 height 29
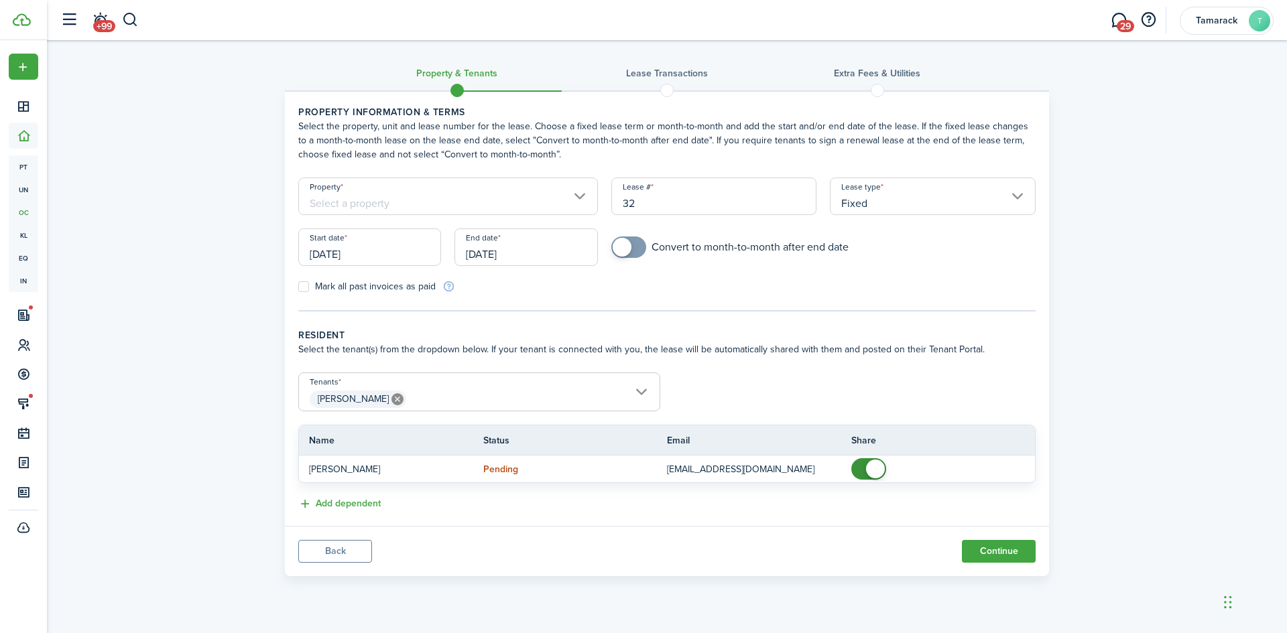
click at [946, 204] on input "Fixed" at bounding box center [933, 197] width 206 height 38
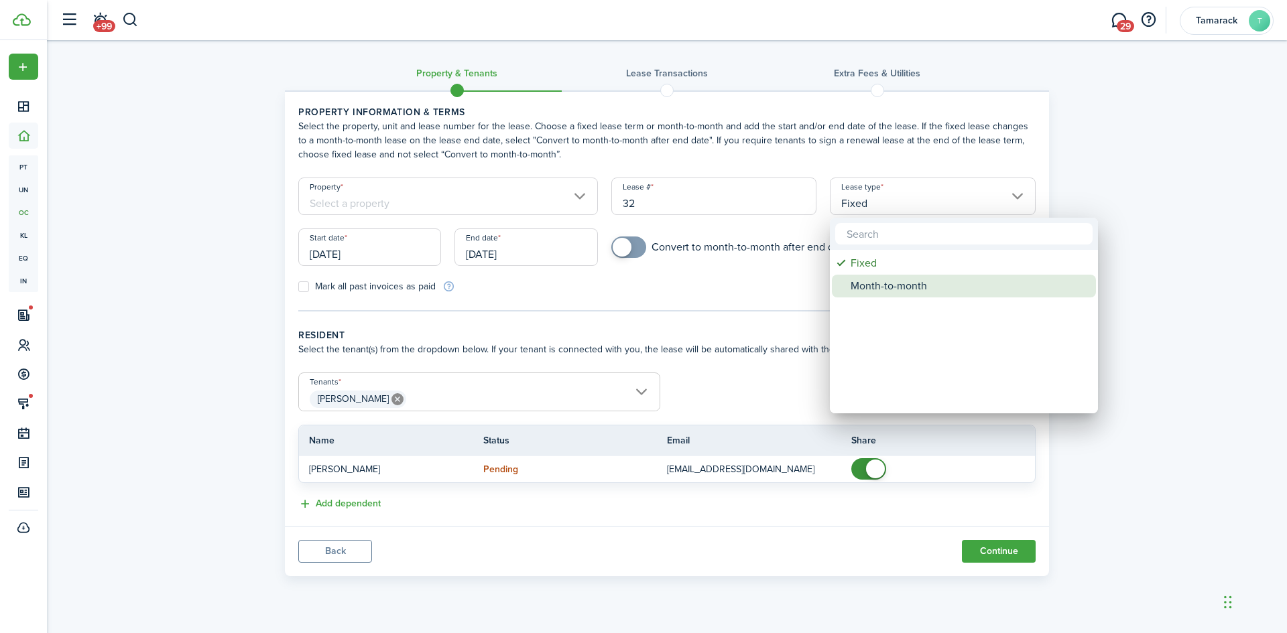
click at [887, 282] on div "Month-to-month" at bounding box center [969, 286] width 237 height 23
type input "Month-to-month"
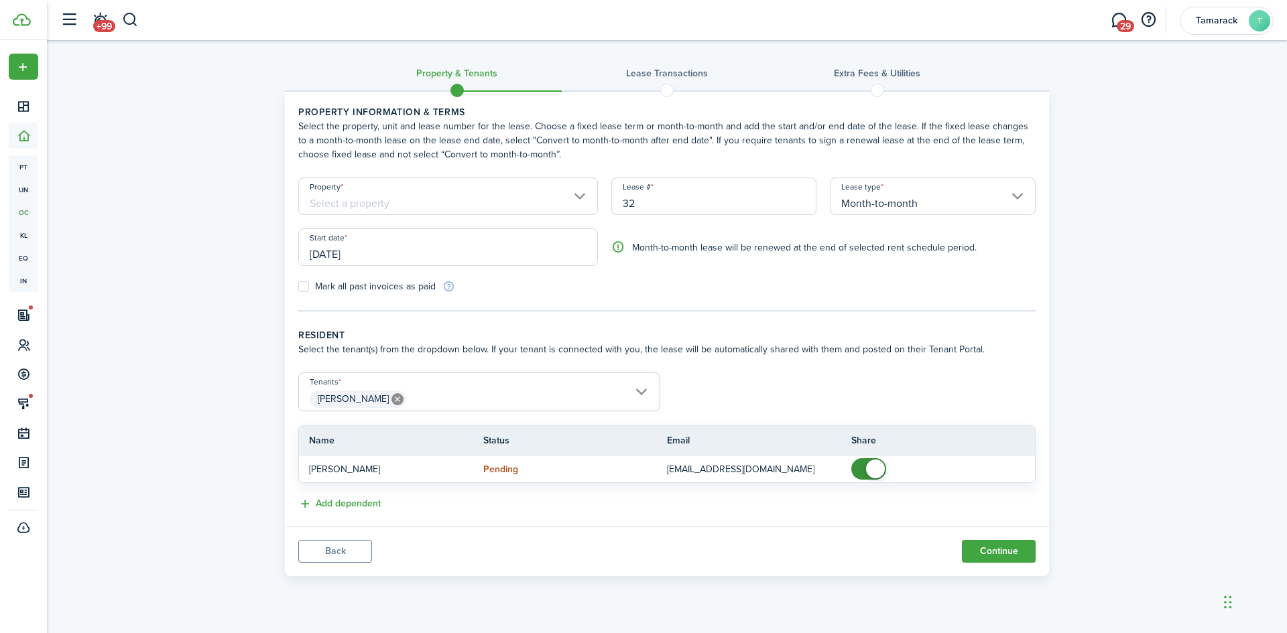
click at [333, 256] on input "[DATE]" at bounding box center [448, 248] width 300 height 38
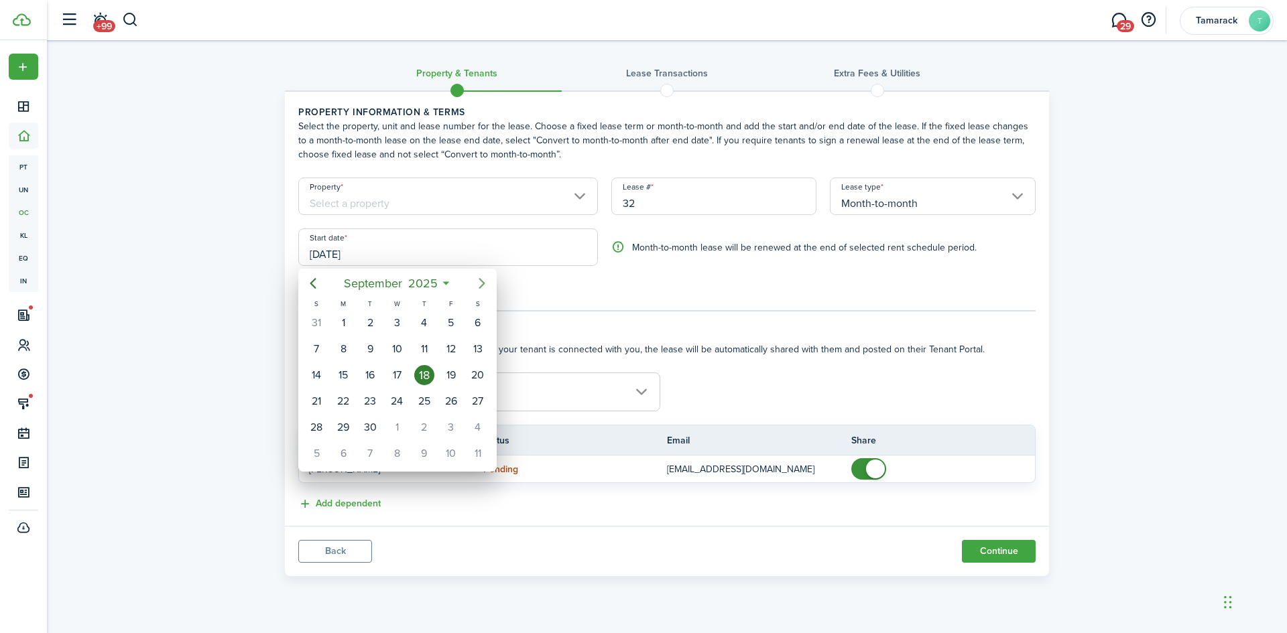
click at [489, 290] on icon "Next page" at bounding box center [482, 283] width 16 height 16
click at [472, 327] on div "1" at bounding box center [478, 323] width 20 height 20
type input "[DATE]"
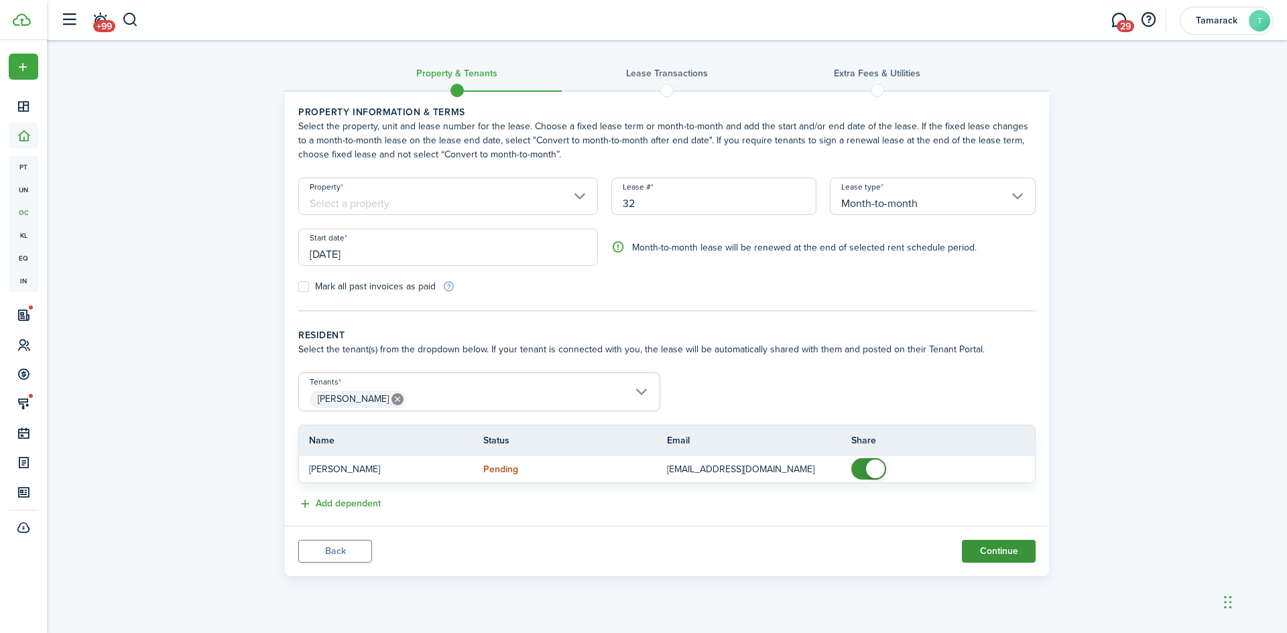
click at [1009, 555] on button "Continue" at bounding box center [999, 551] width 74 height 23
click at [589, 199] on input "Property" at bounding box center [448, 197] width 300 height 38
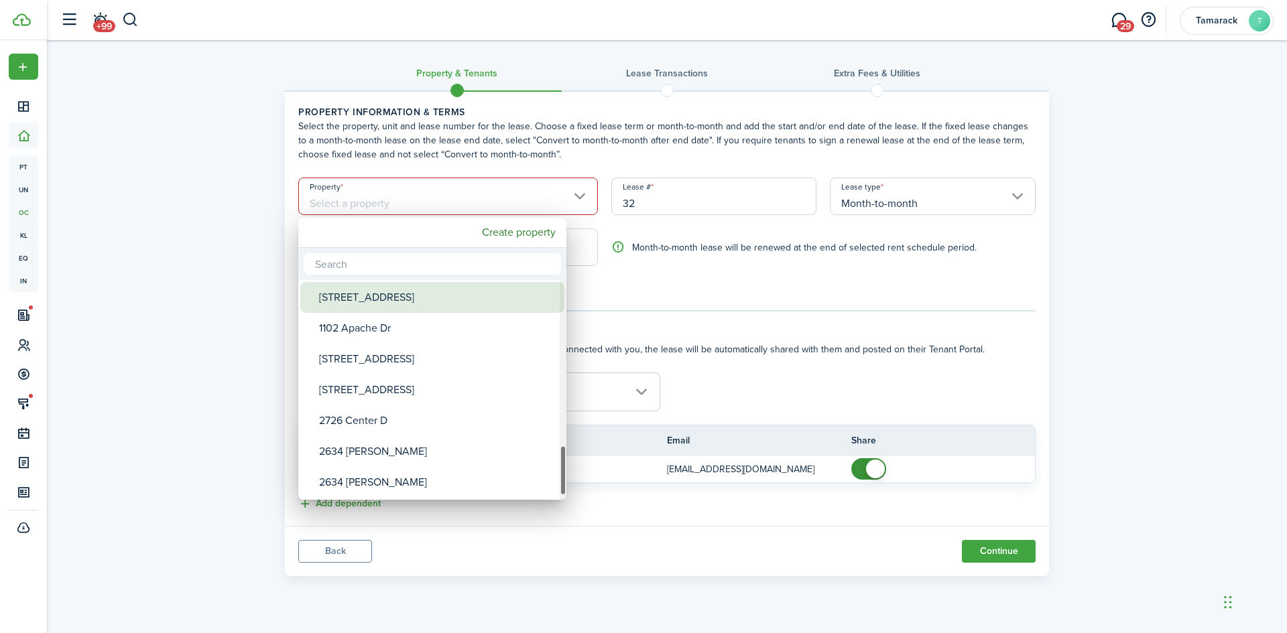
click at [437, 295] on div "[STREET_ADDRESS]" at bounding box center [437, 297] width 237 height 31
type input "[STREET_ADDRESS]"
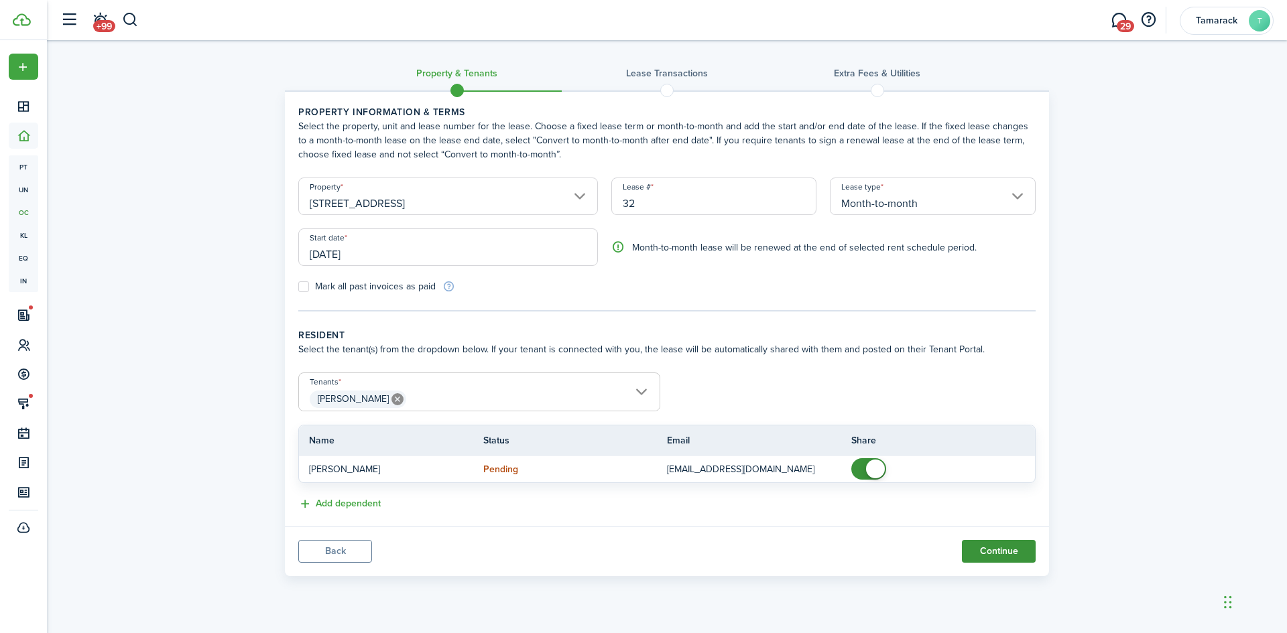
click at [1001, 558] on button "Continue" at bounding box center [999, 551] width 74 height 23
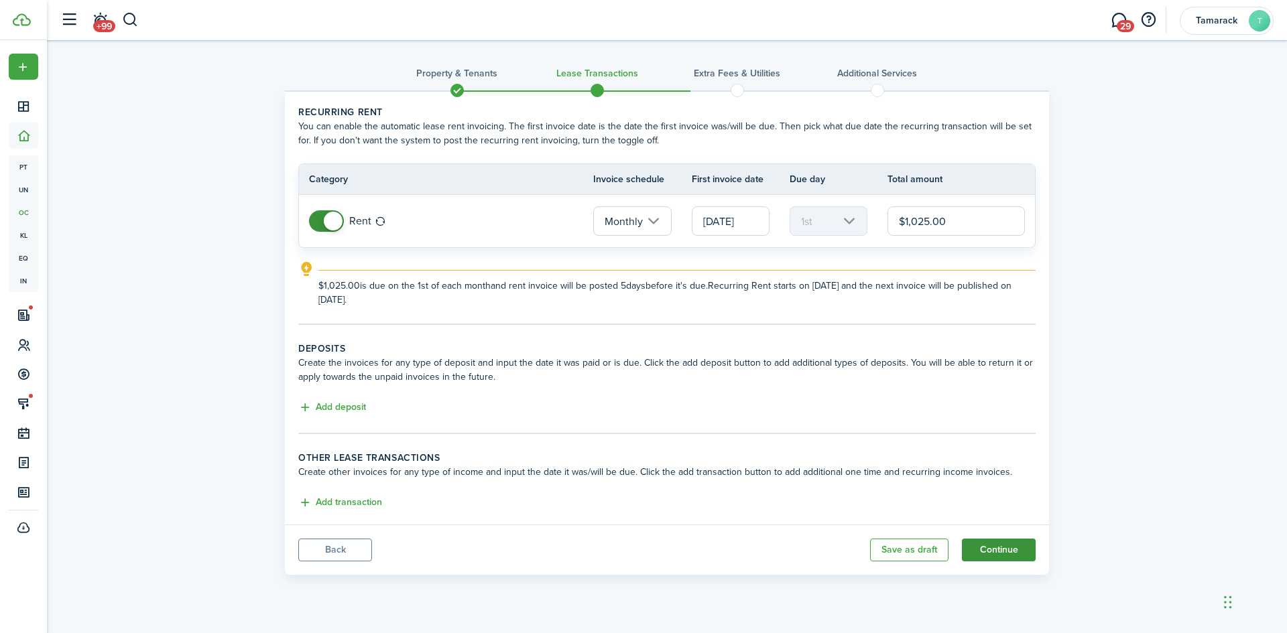
click at [985, 545] on button "Continue" at bounding box center [999, 550] width 74 height 23
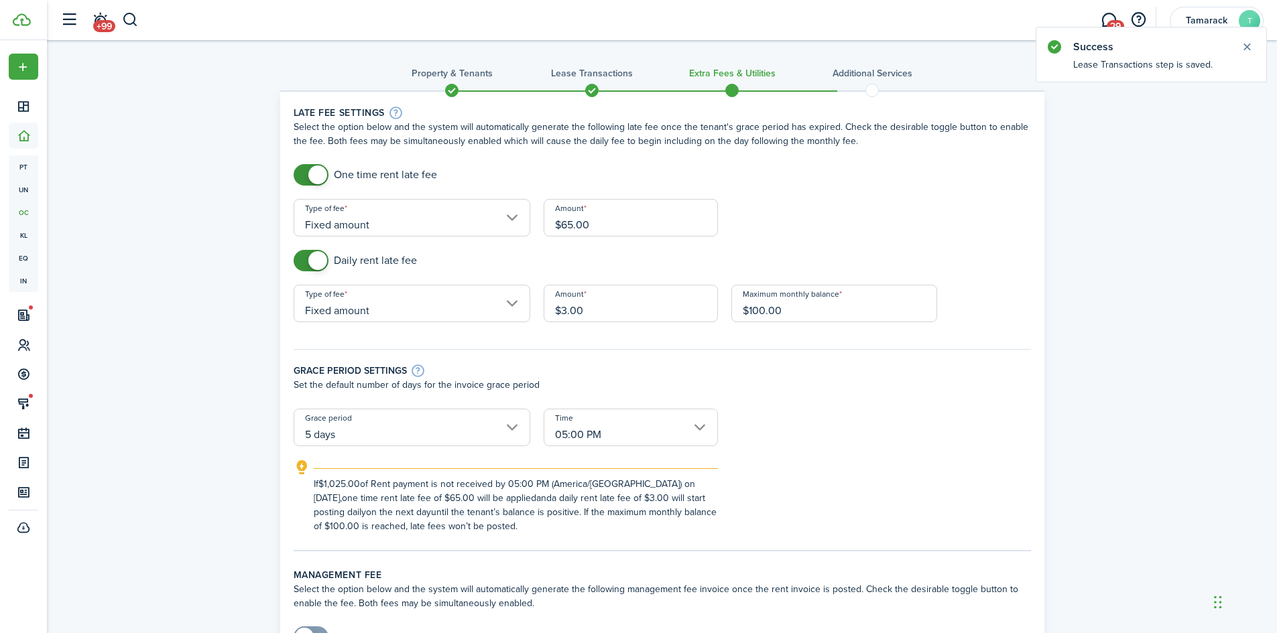
click at [572, 228] on input "$65.00" at bounding box center [631, 218] width 174 height 38
type input "$56.00"
click at [565, 315] on input "$3.00" at bounding box center [631, 304] width 174 height 38
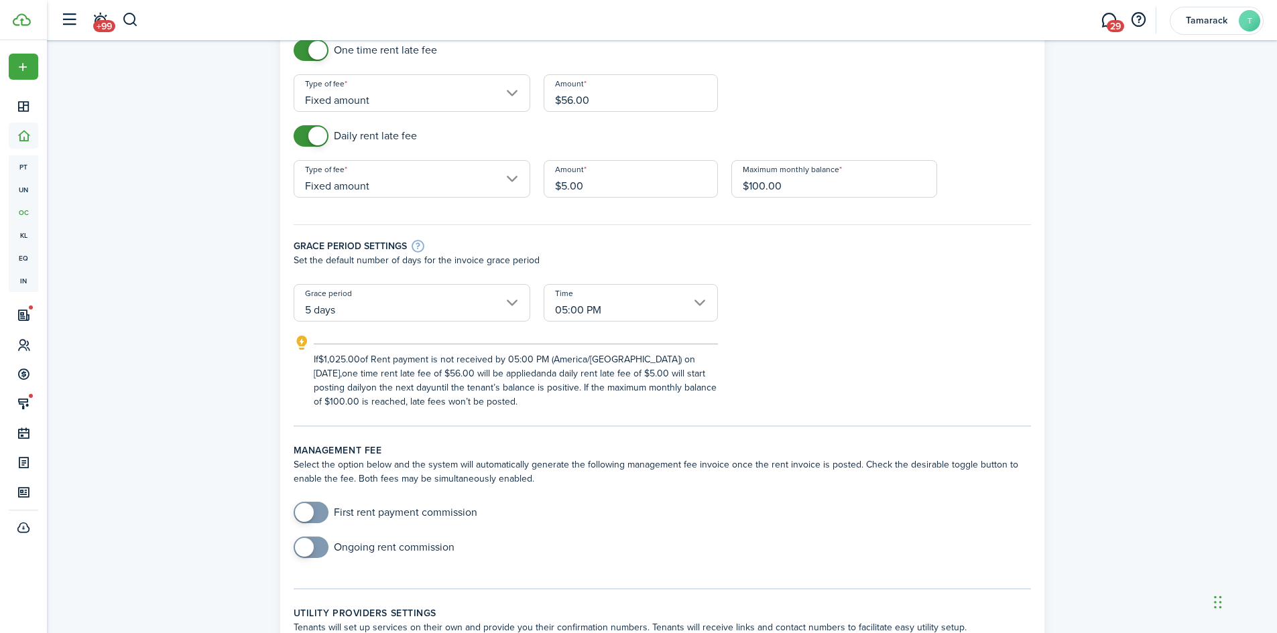
scroll to position [134, 0]
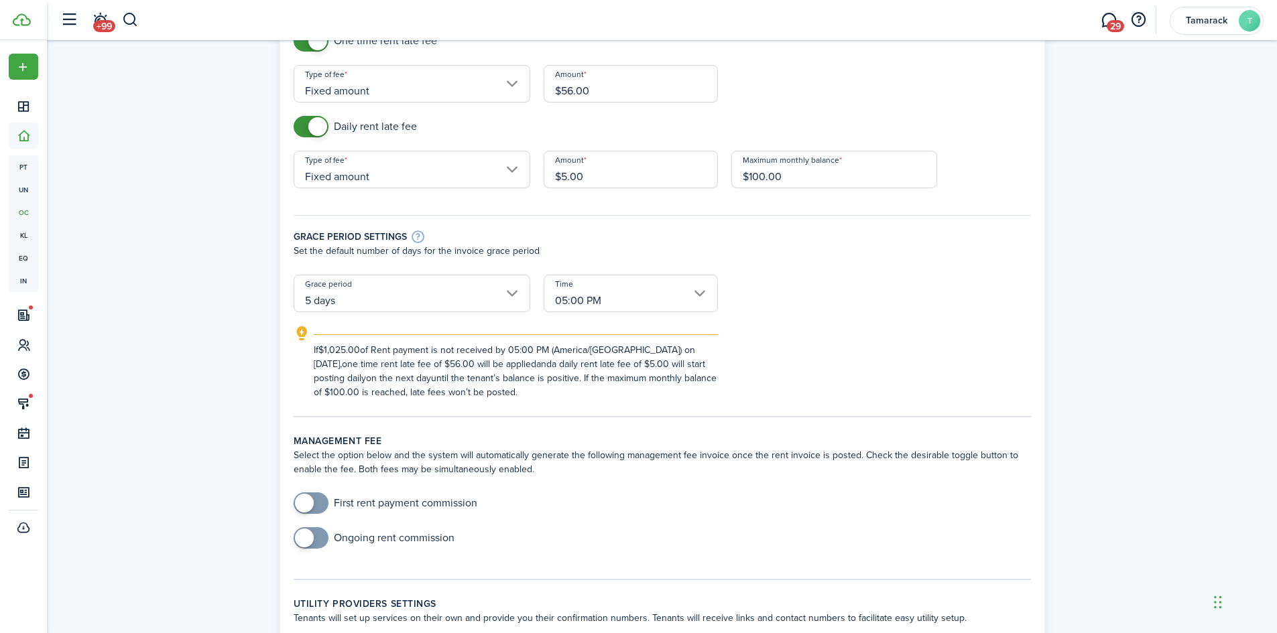
type input "$5.00"
click at [560, 527] on div "Ongoing rent commission" at bounding box center [662, 544] width 751 height 35
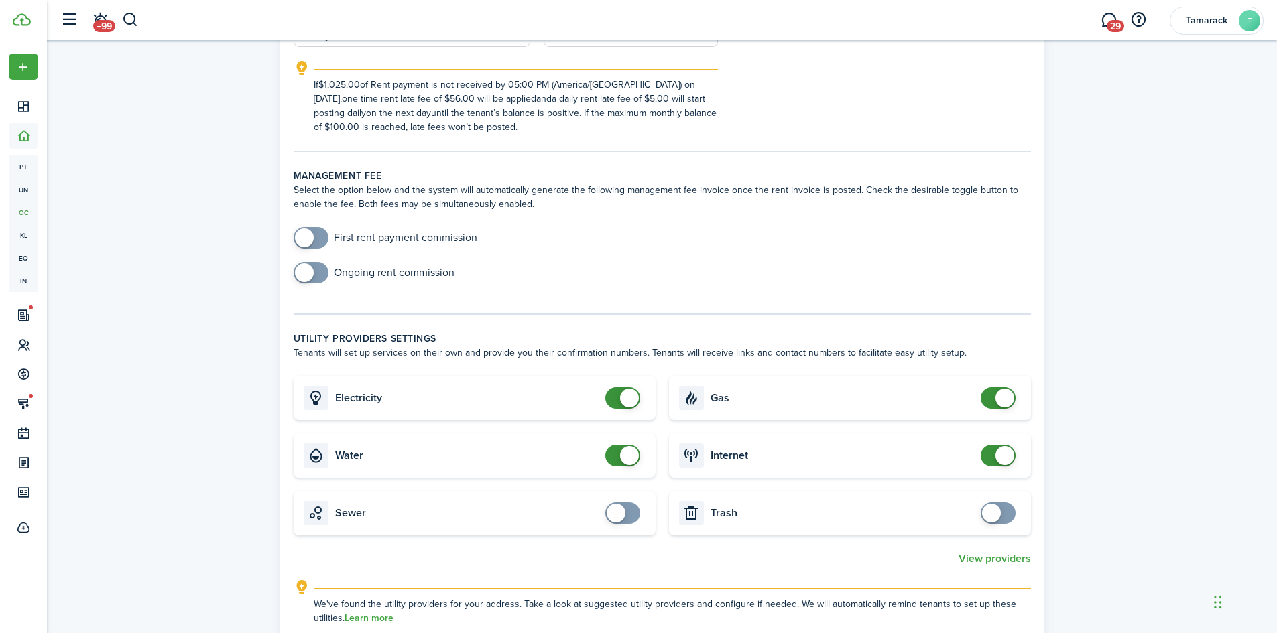
scroll to position [402, 0]
checkbox input "true"
click at [1001, 511] on span at bounding box center [997, 510] width 13 height 21
checkbox input "true"
click at [629, 505] on span at bounding box center [622, 510] width 13 height 21
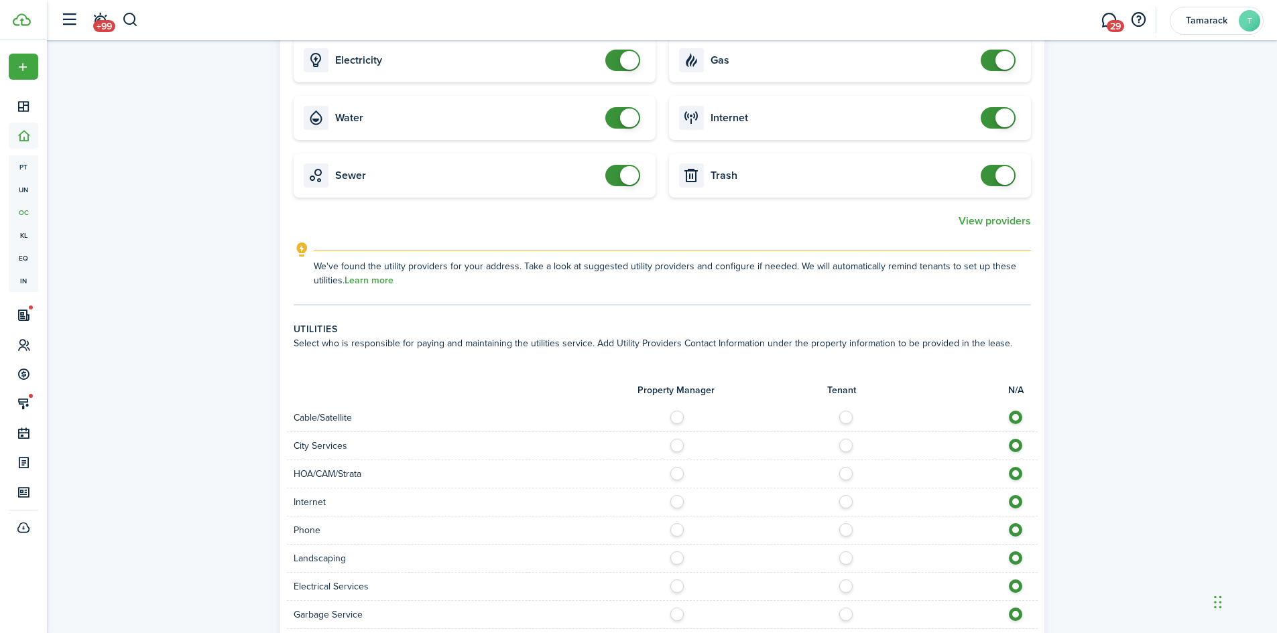
scroll to position [804, 0]
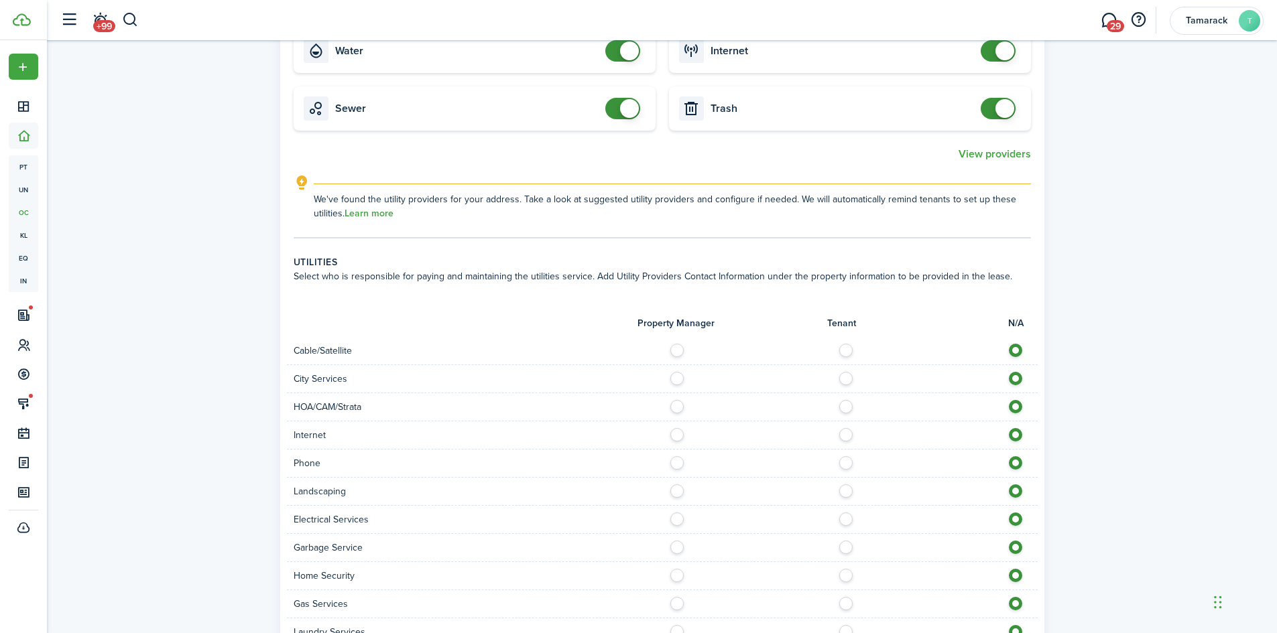
click at [844, 379] on label at bounding box center [849, 375] width 23 height 7
radio input "true"
click at [846, 435] on label at bounding box center [849, 431] width 23 height 7
radio input "true"
click at [847, 463] on label at bounding box center [849, 459] width 23 height 7
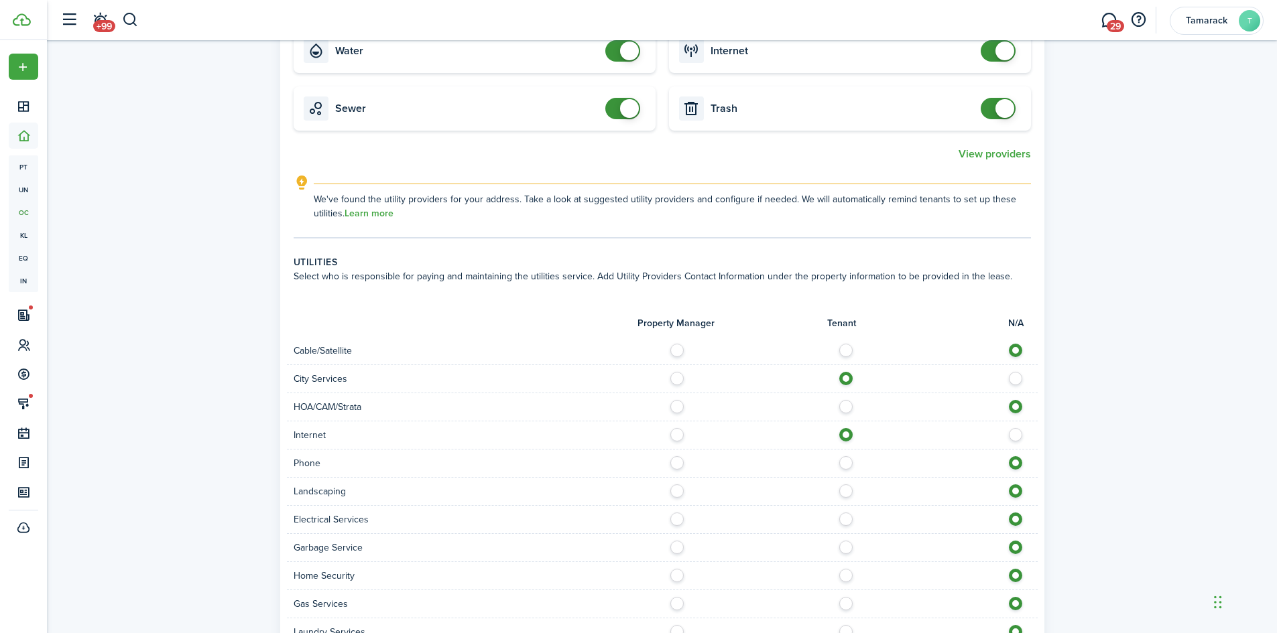
radio input "true"
click at [846, 490] on label at bounding box center [849, 488] width 23 height 7
radio input "true"
click at [845, 519] on label at bounding box center [849, 516] width 23 height 7
radio input "true"
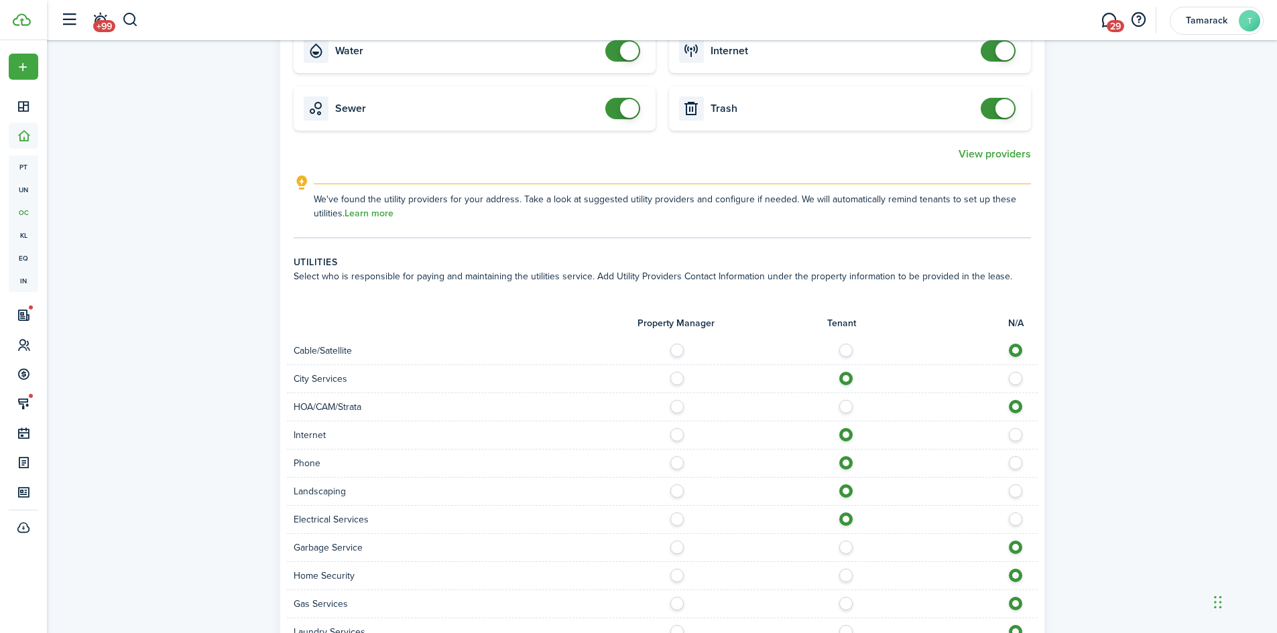
click at [842, 548] on label at bounding box center [849, 544] width 23 height 7
radio input "true"
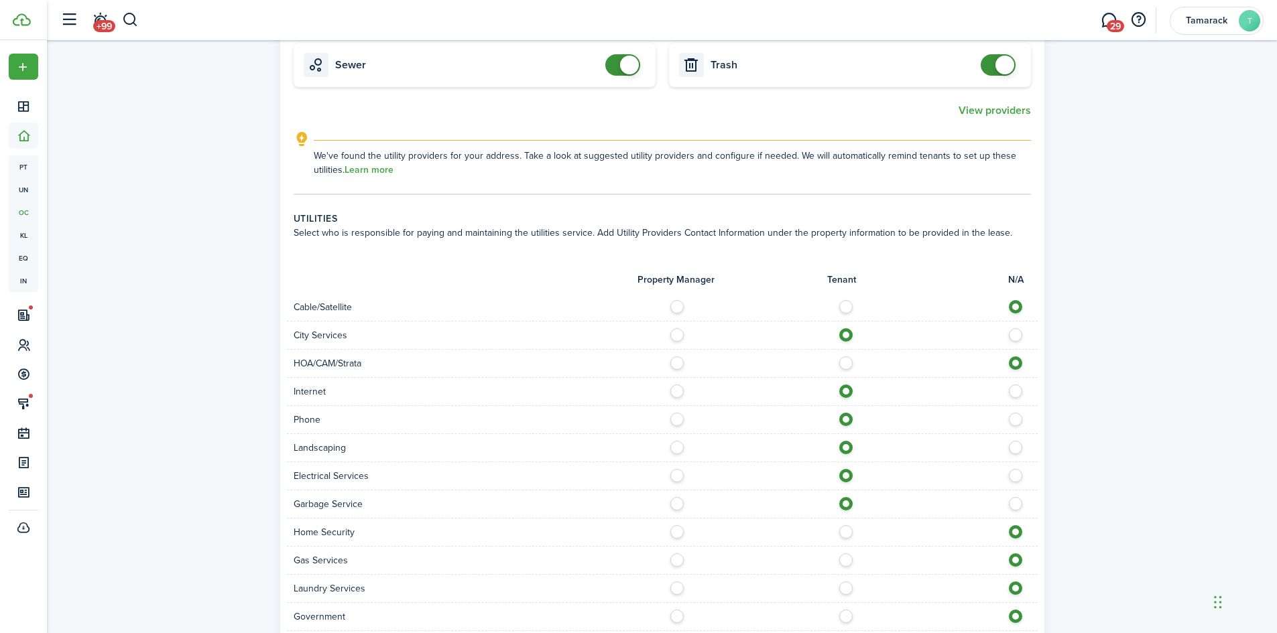
scroll to position [871, 0]
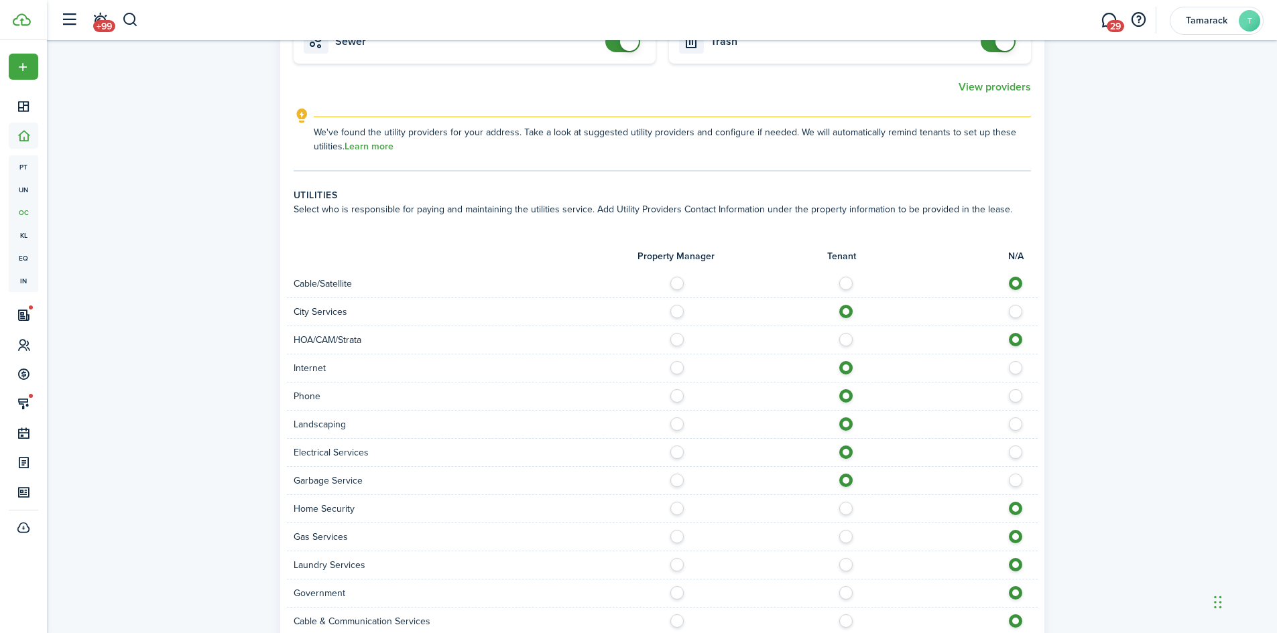
click at [845, 506] on label at bounding box center [849, 505] width 23 height 7
radio input "true"
click at [847, 537] on label at bounding box center [849, 533] width 23 height 7
radio input "true"
click at [846, 565] on label at bounding box center [849, 561] width 23 height 7
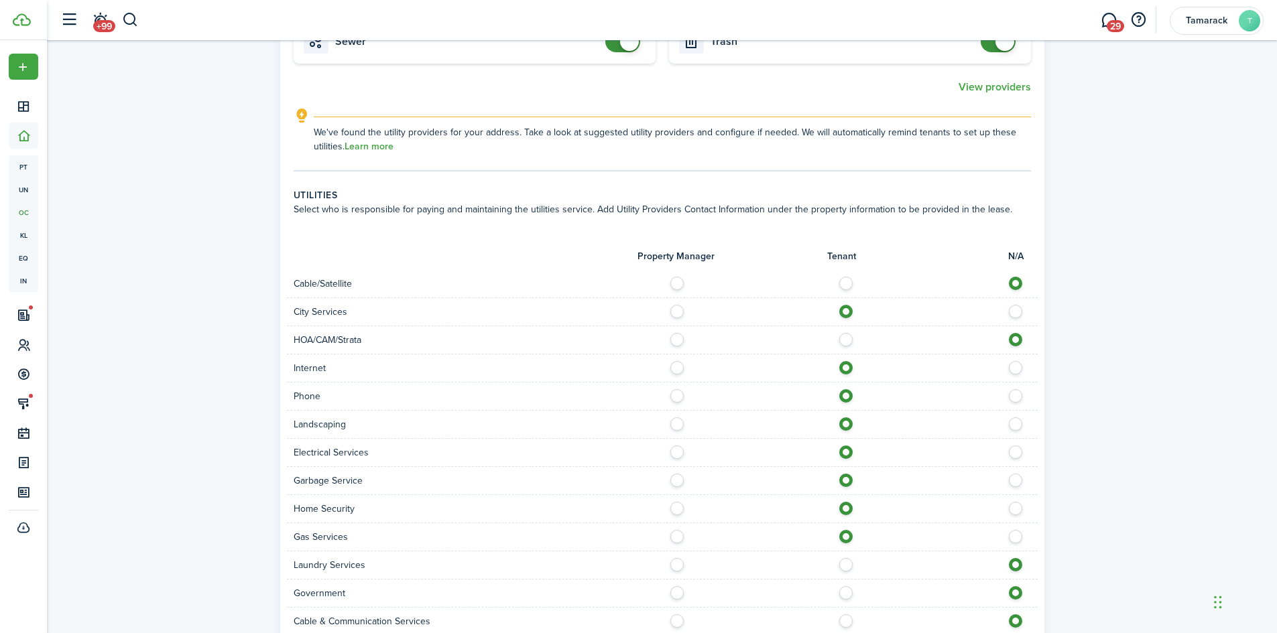
radio input "true"
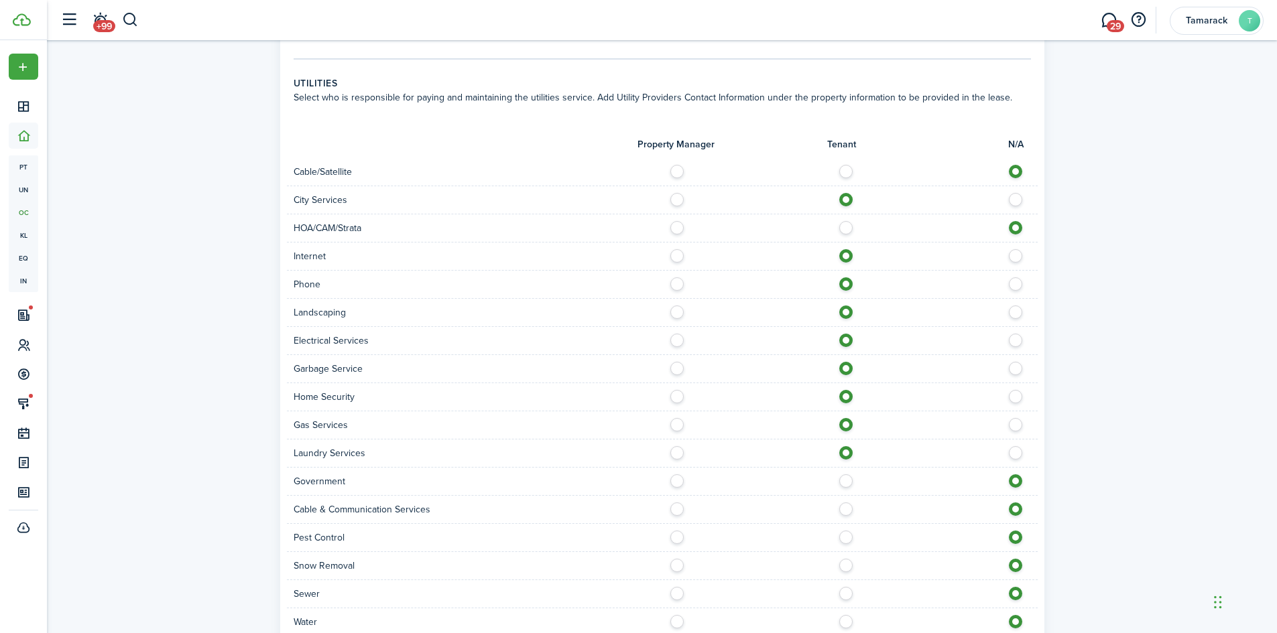
scroll to position [1005, 0]
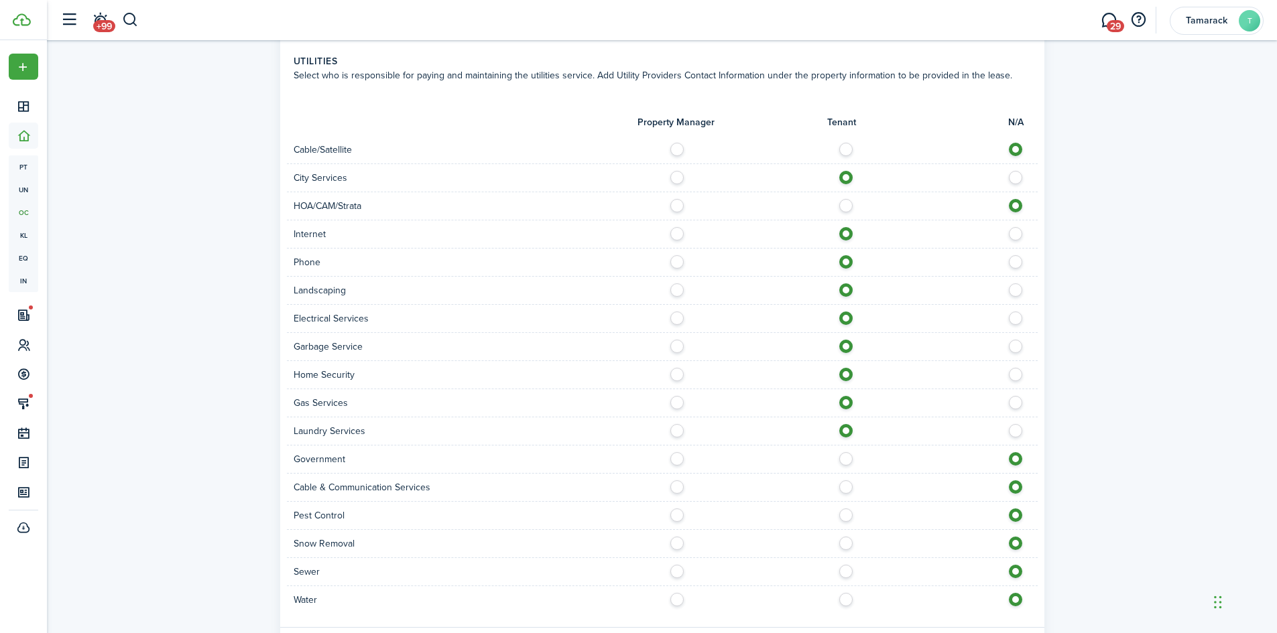
click at [848, 544] on label at bounding box center [849, 540] width 23 height 7
radio input "true"
click at [846, 572] on label at bounding box center [849, 568] width 23 height 7
radio input "true"
click at [847, 595] on label at bounding box center [849, 596] width 23 height 7
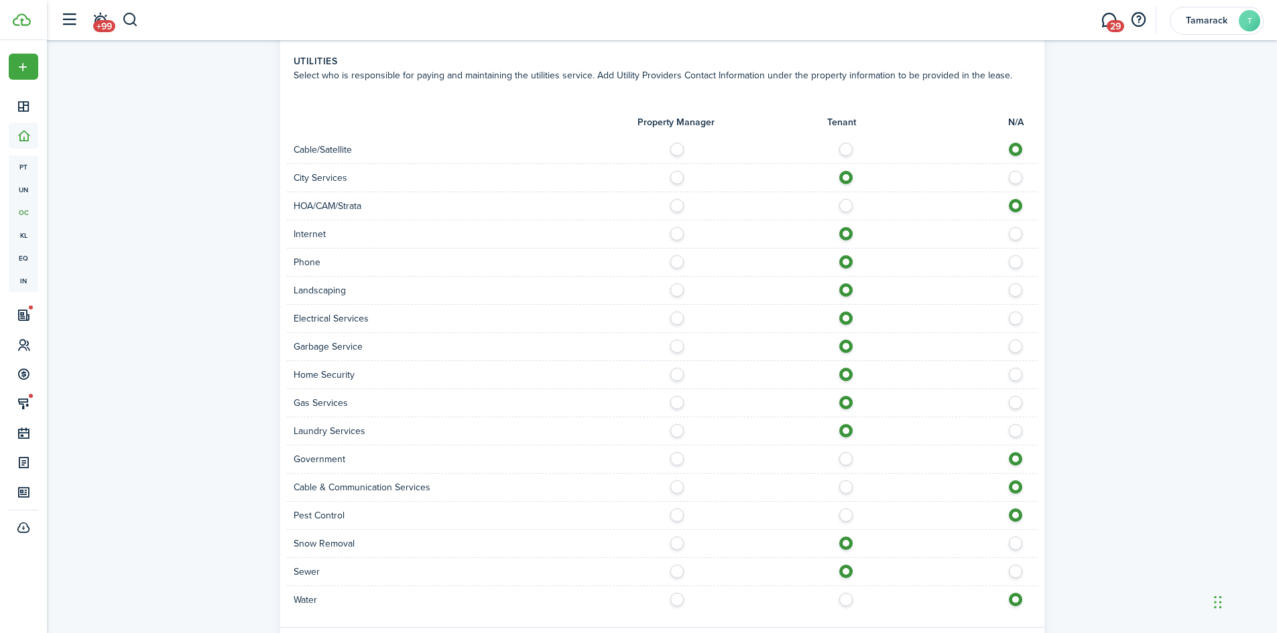
radio input "true"
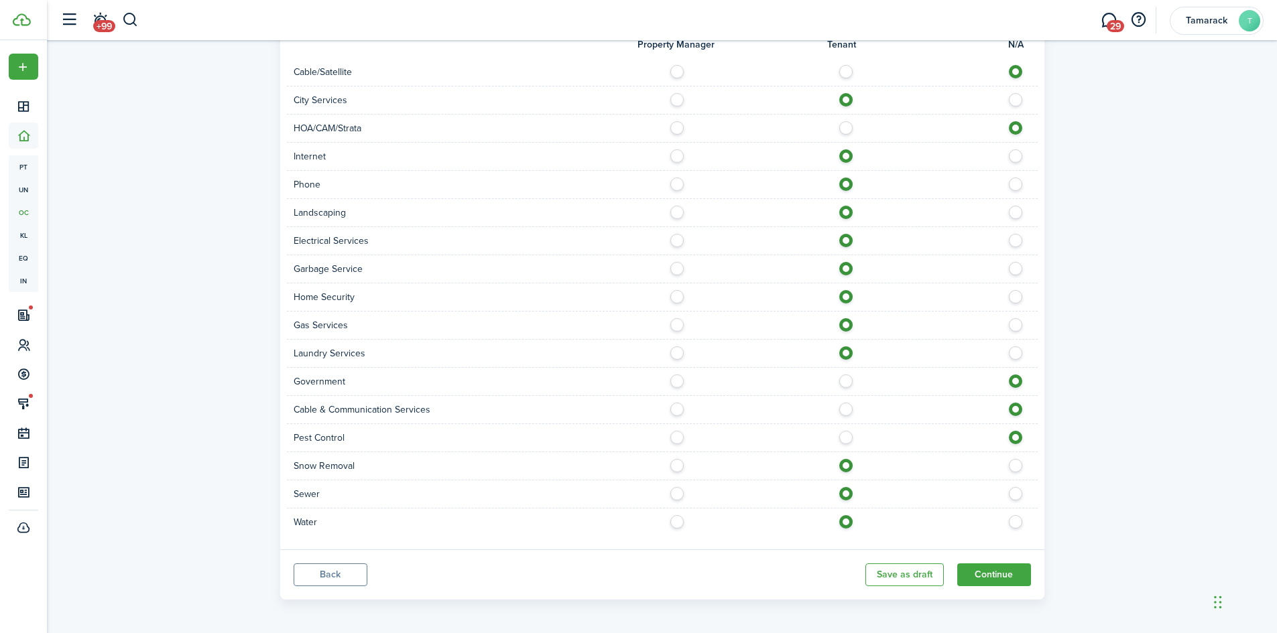
scroll to position [1086, 0]
click at [977, 578] on button "Continue" at bounding box center [994, 571] width 74 height 23
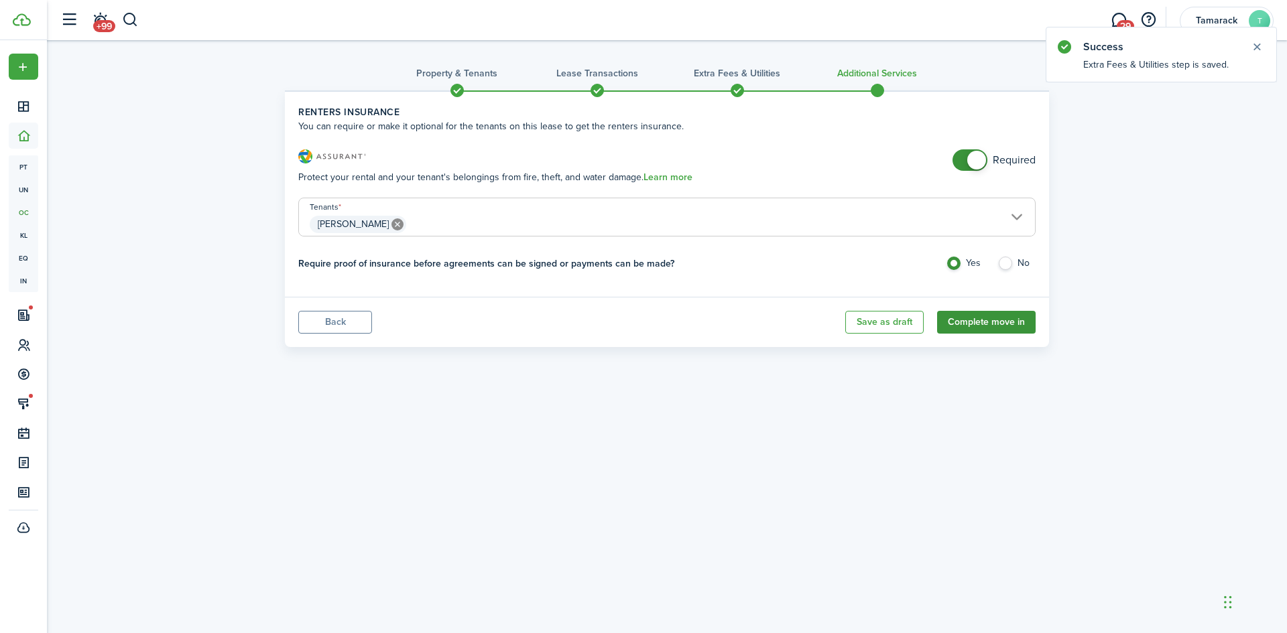
click at [945, 324] on button "Complete move in" at bounding box center [986, 322] width 99 height 23
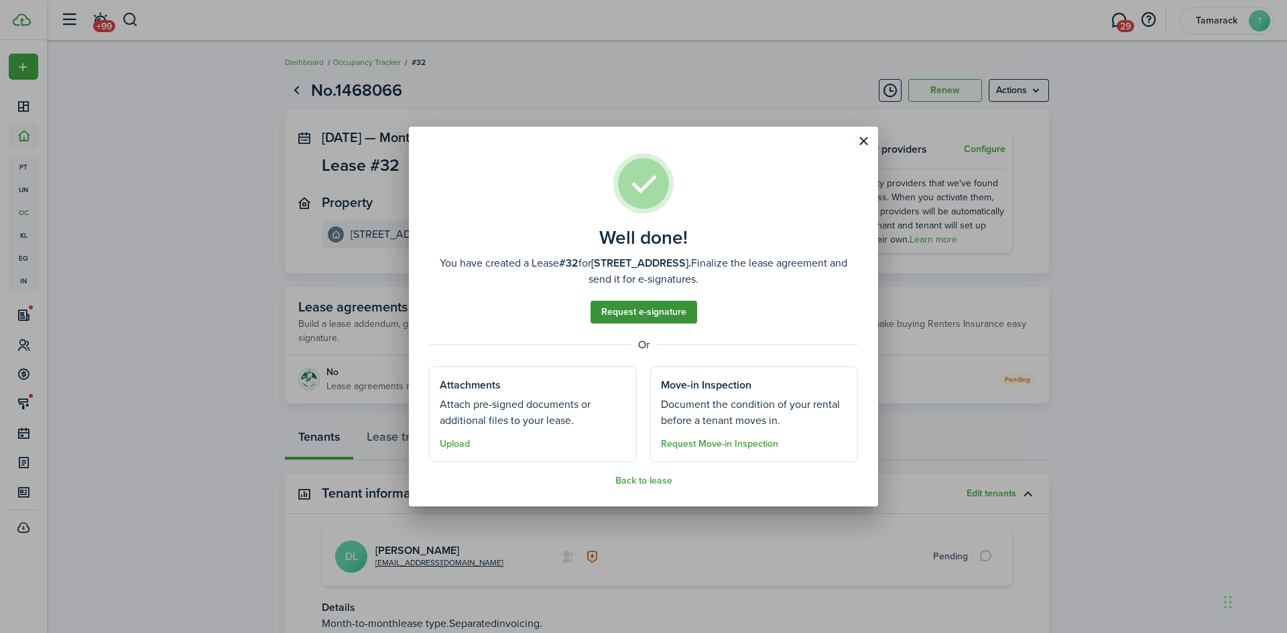
click at [627, 314] on link "Request e-signature" at bounding box center [643, 312] width 107 height 23
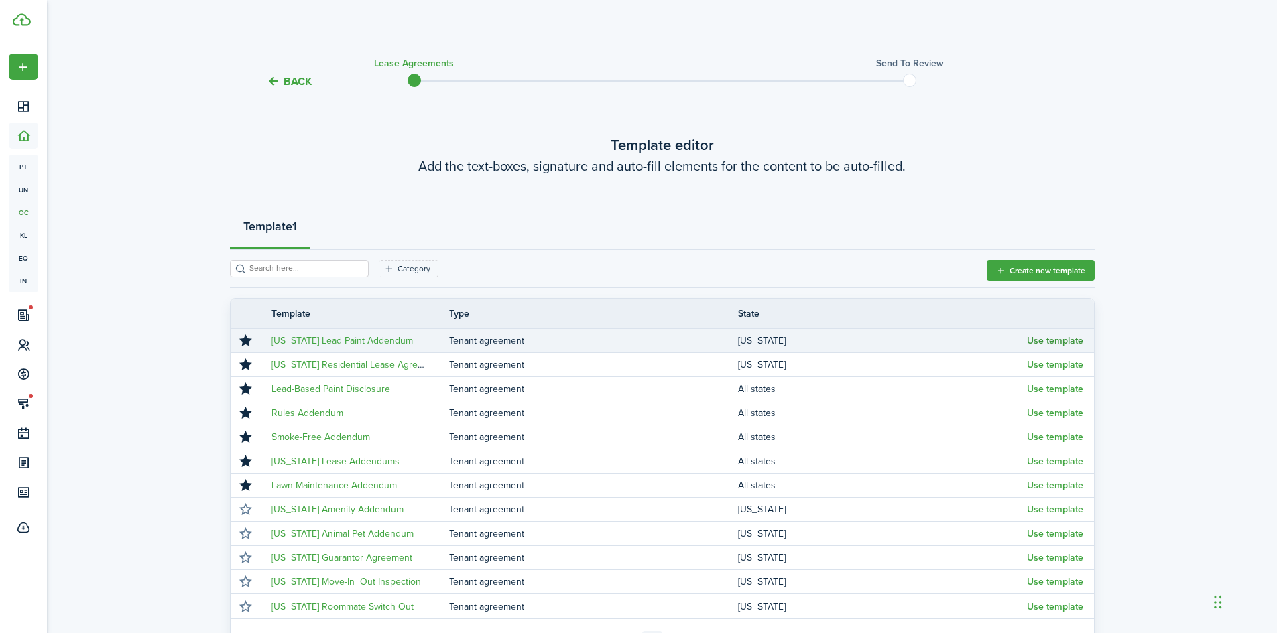
click at [1040, 339] on button "Use template" at bounding box center [1055, 341] width 56 height 11
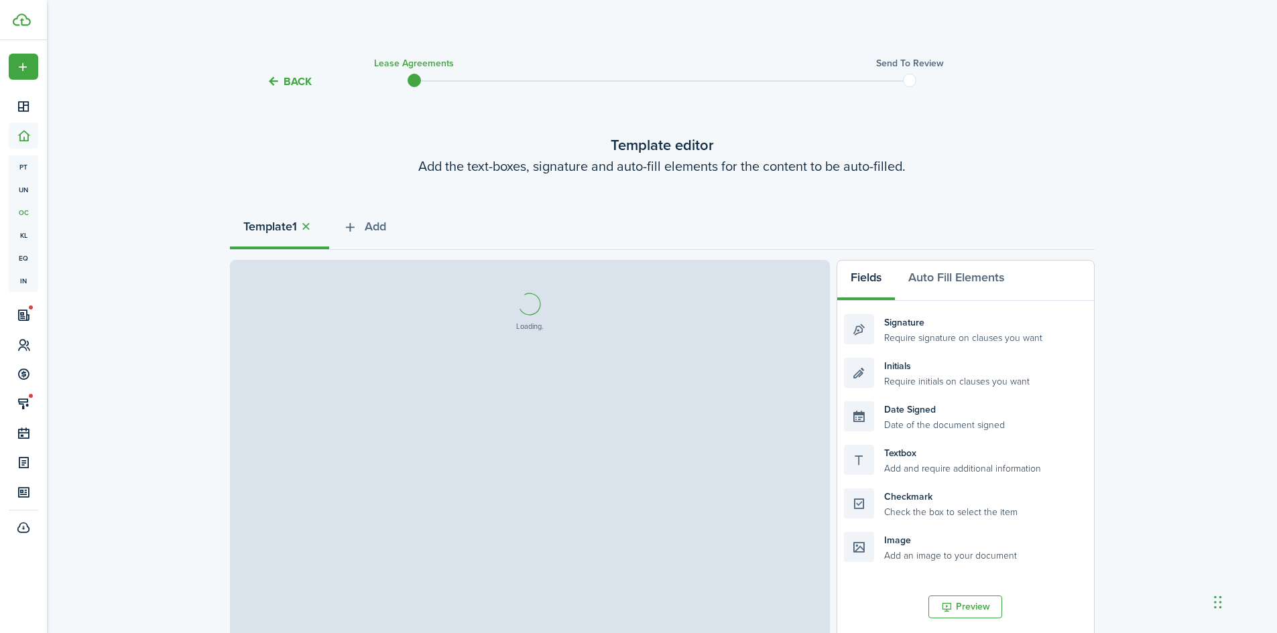
select select "fit"
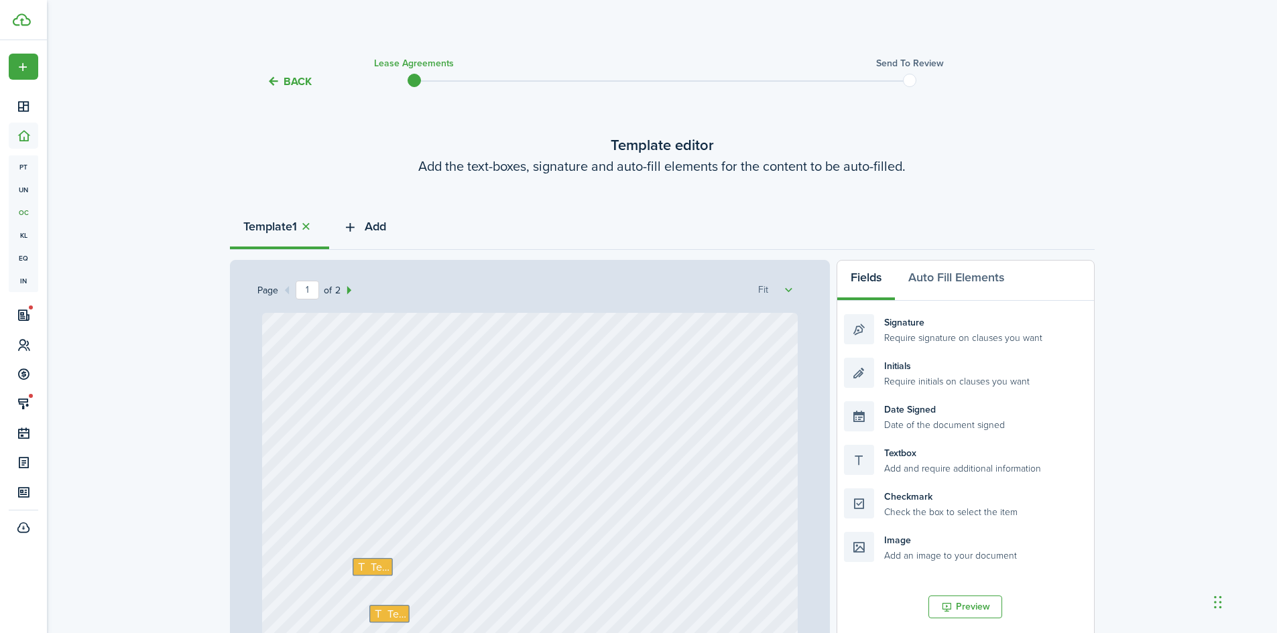
click at [373, 227] on span "Add" at bounding box center [375, 227] width 21 height 18
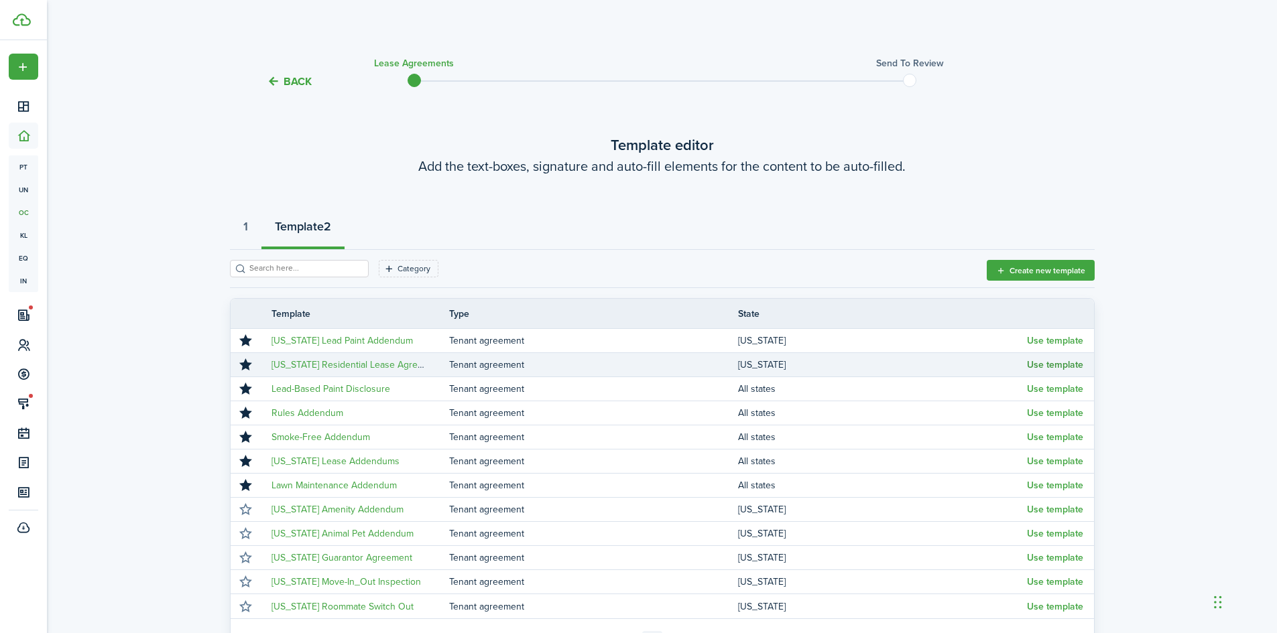
click at [1075, 369] on button "Use template" at bounding box center [1055, 365] width 56 height 11
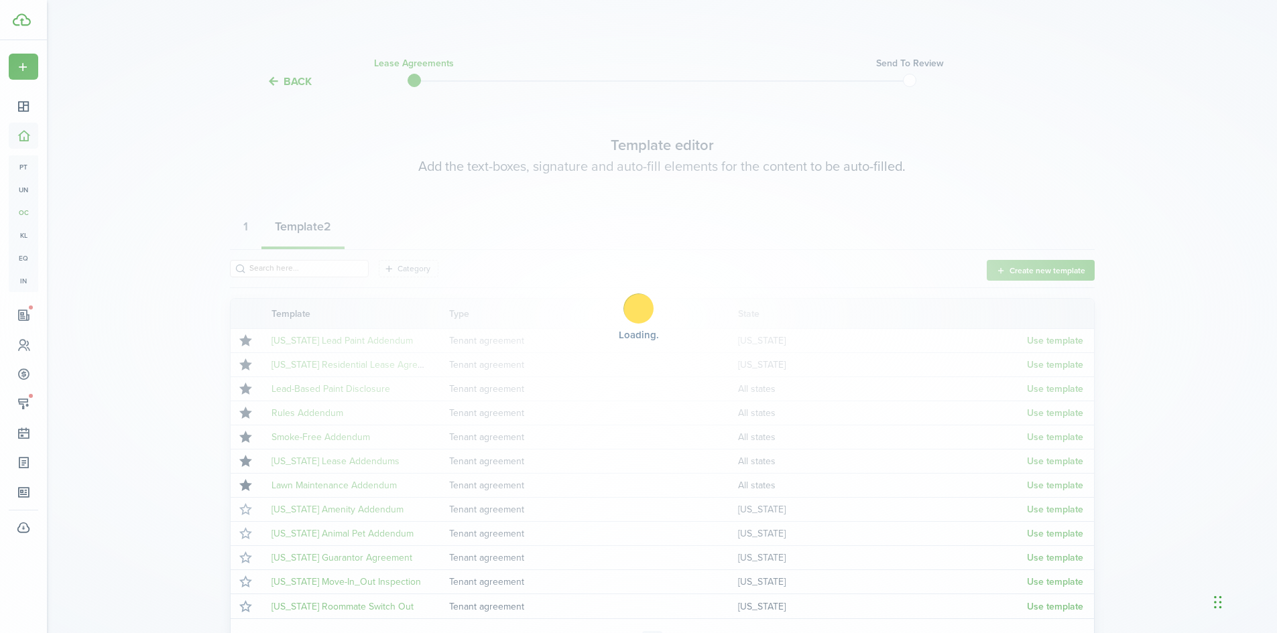
select select "fit"
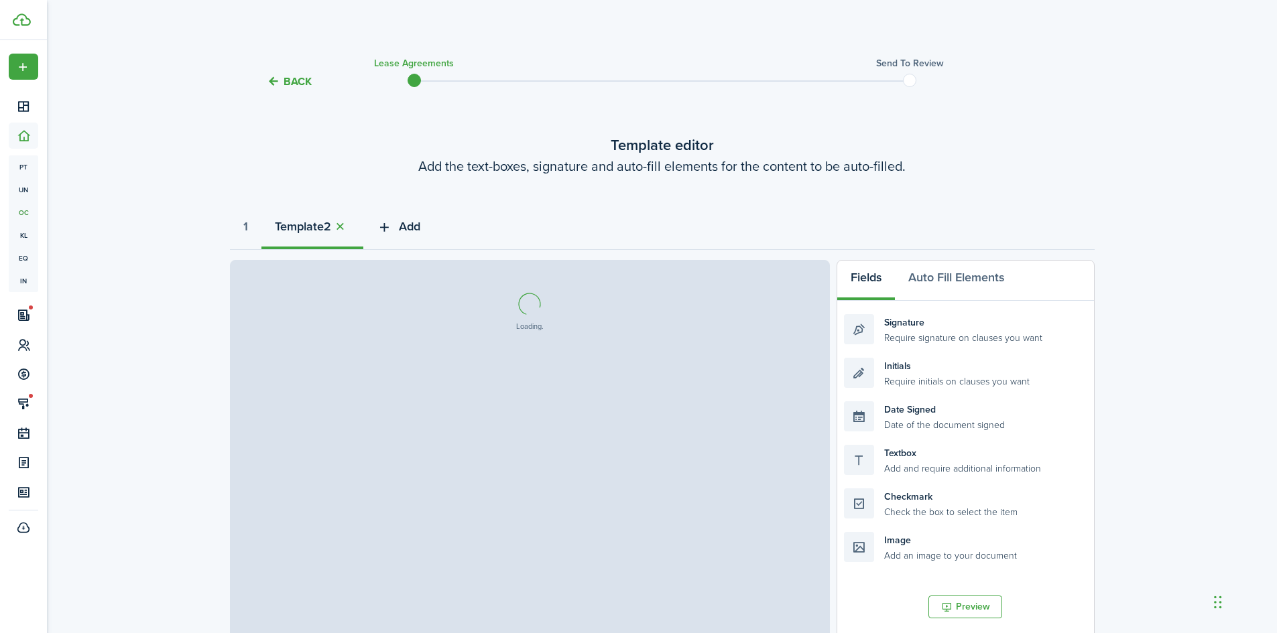
click at [412, 231] on span "Add" at bounding box center [409, 227] width 21 height 18
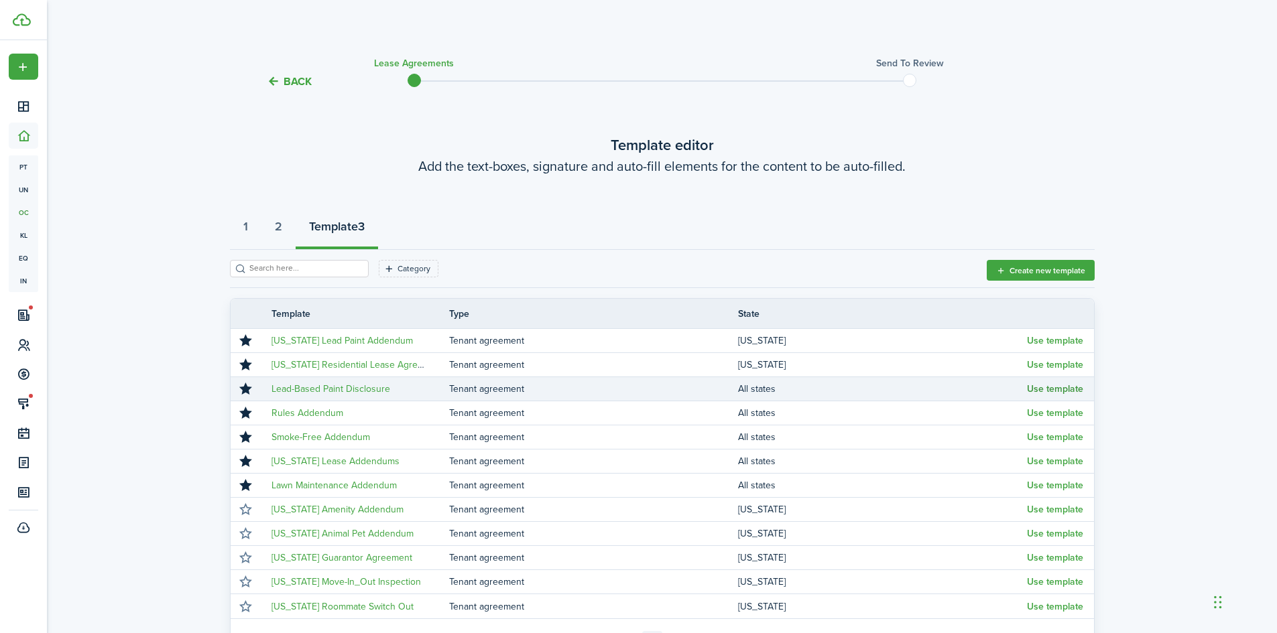
click at [1060, 387] on button "Use template" at bounding box center [1055, 389] width 56 height 11
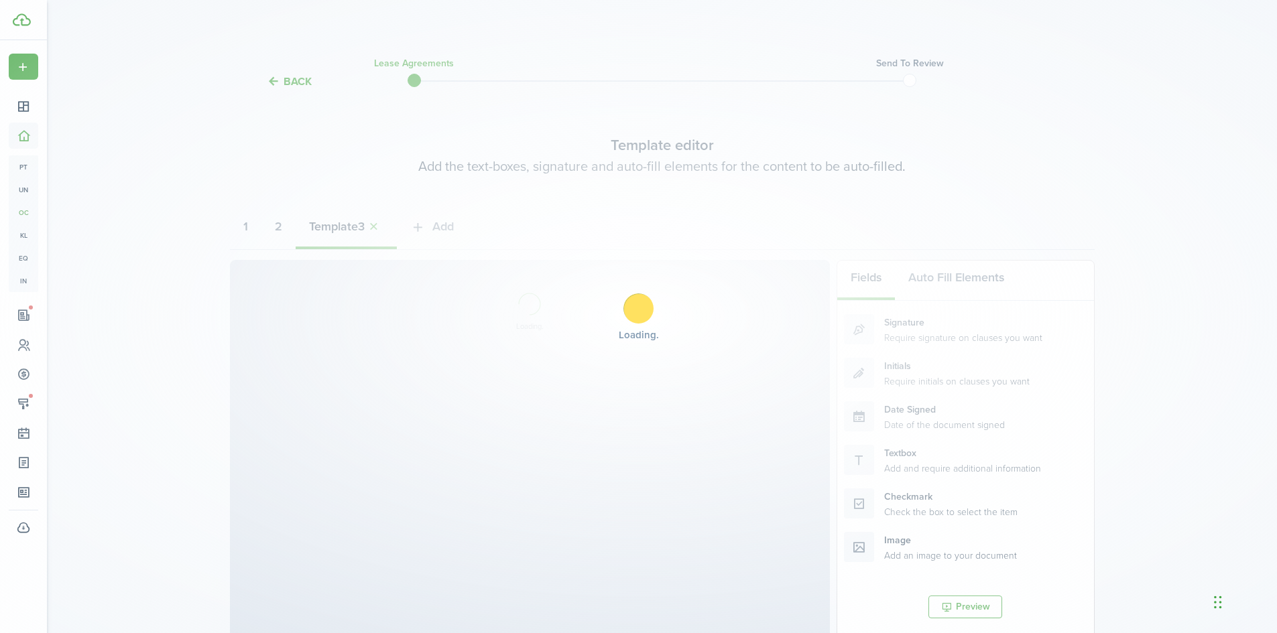
select select "fit"
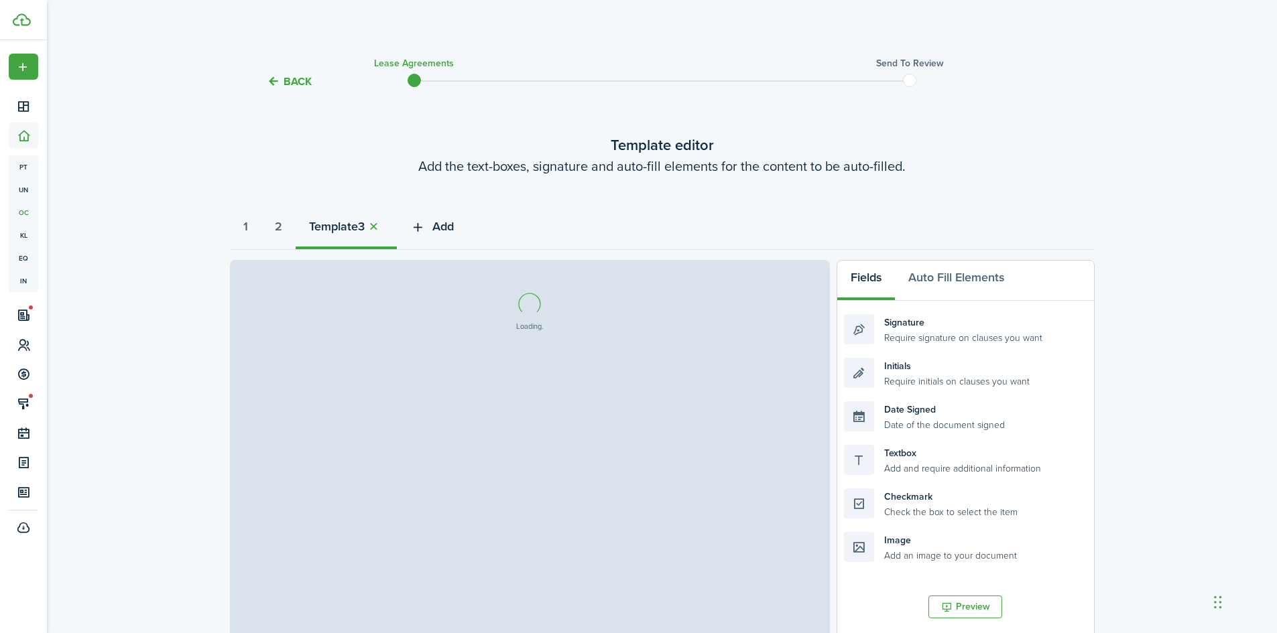
select select "fit"
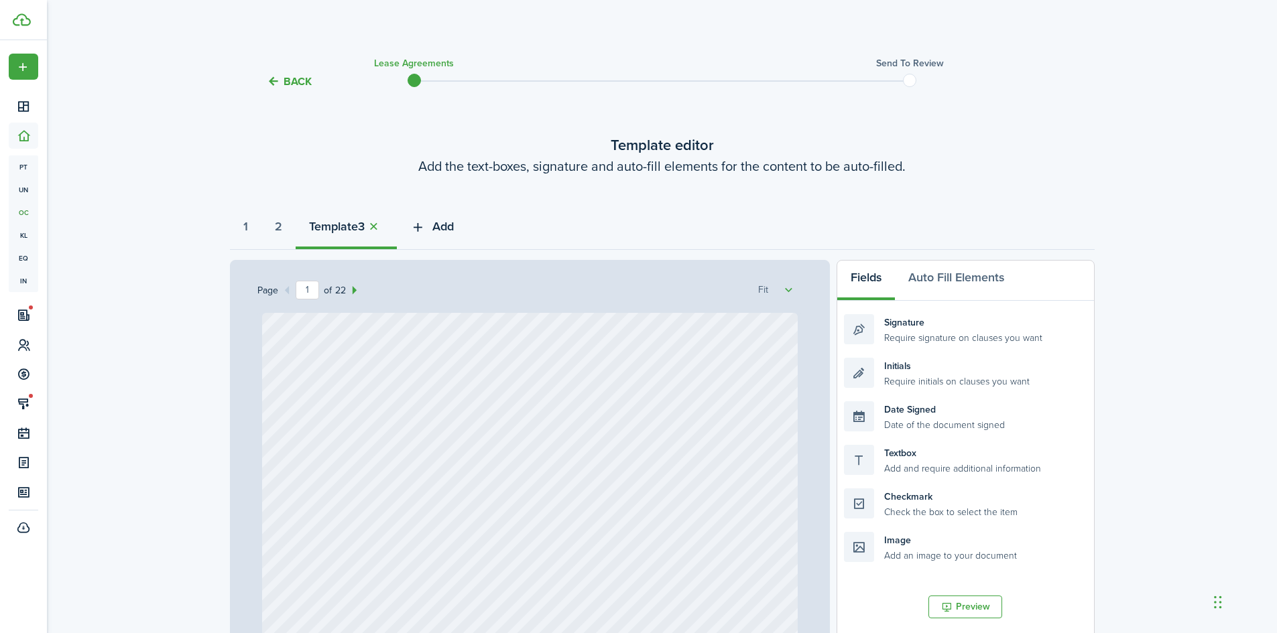
click at [424, 230] on icon "button" at bounding box center [417, 227] width 15 height 15
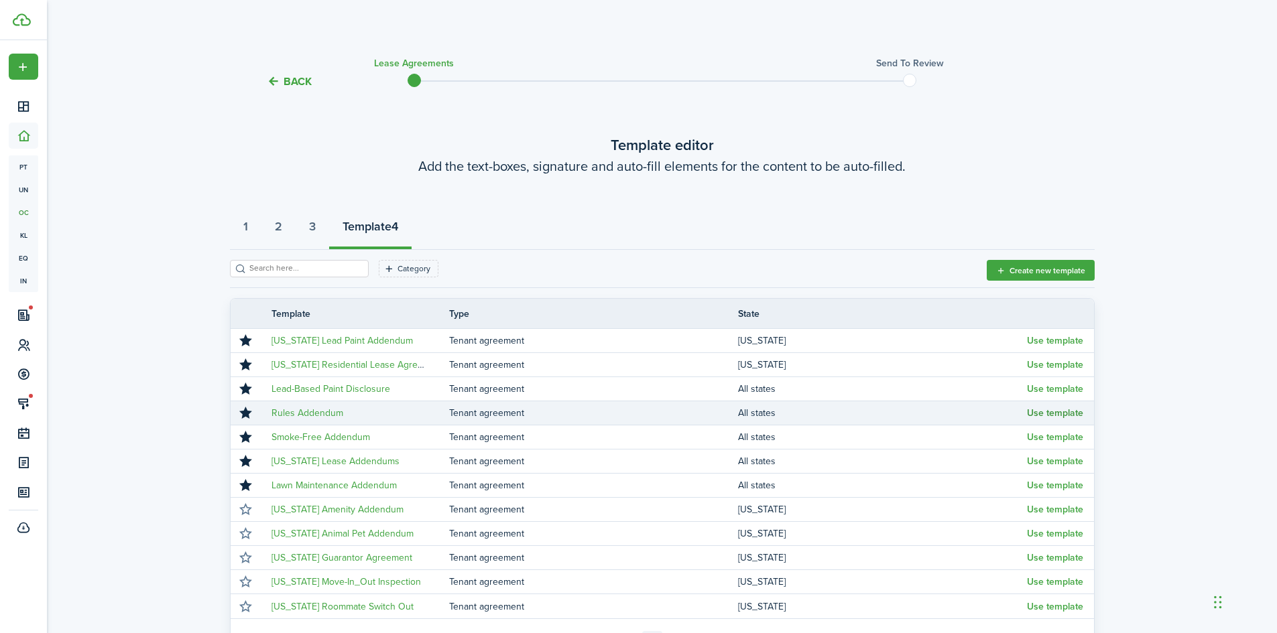
click at [1066, 417] on button "Use template" at bounding box center [1055, 413] width 56 height 11
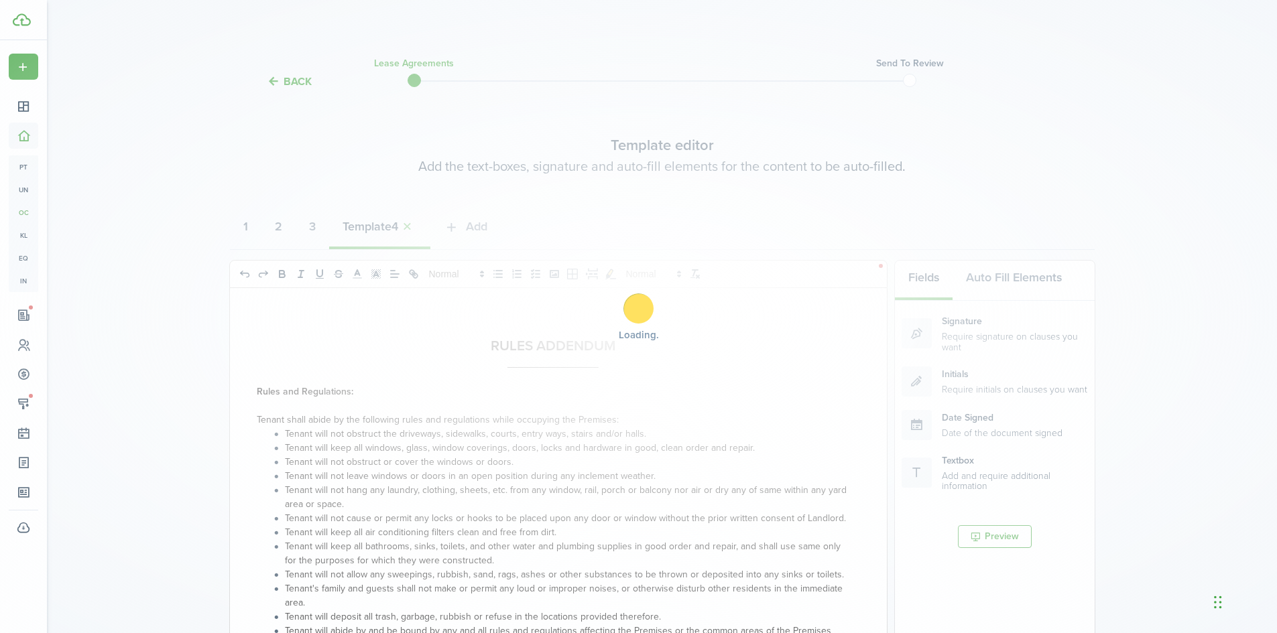
select select "fit"
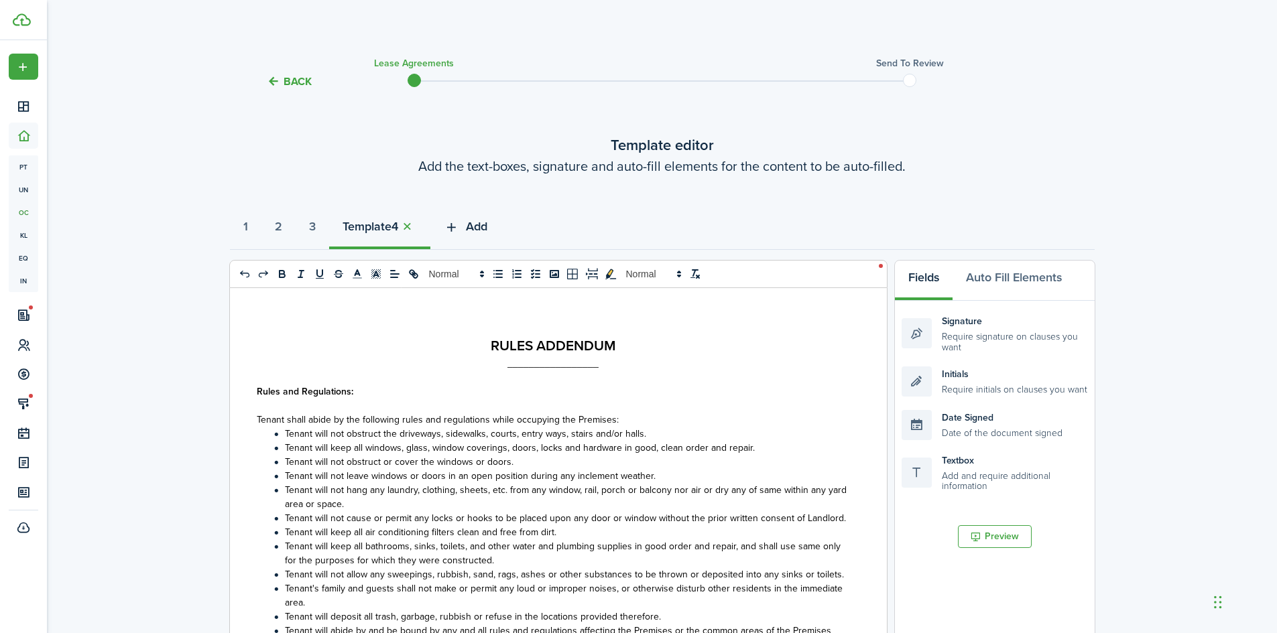
select select "fit"
click at [458, 229] on icon "button" at bounding box center [451, 227] width 15 height 15
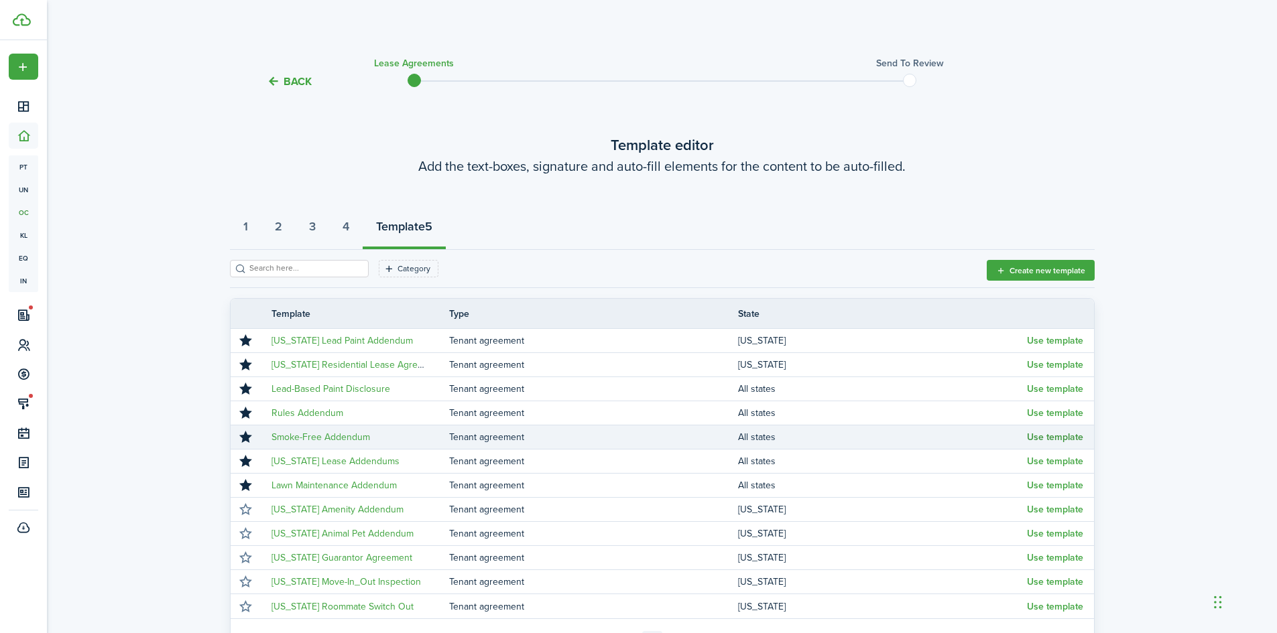
click at [1072, 434] on button "Use template" at bounding box center [1055, 437] width 56 height 11
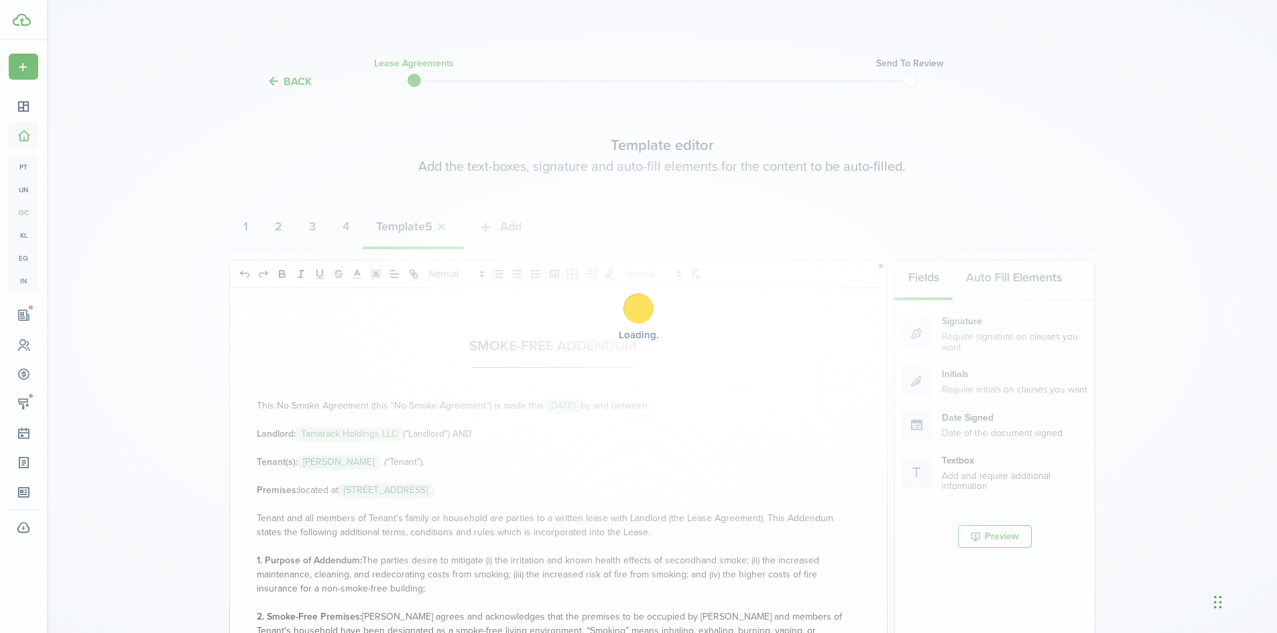
select select "fit"
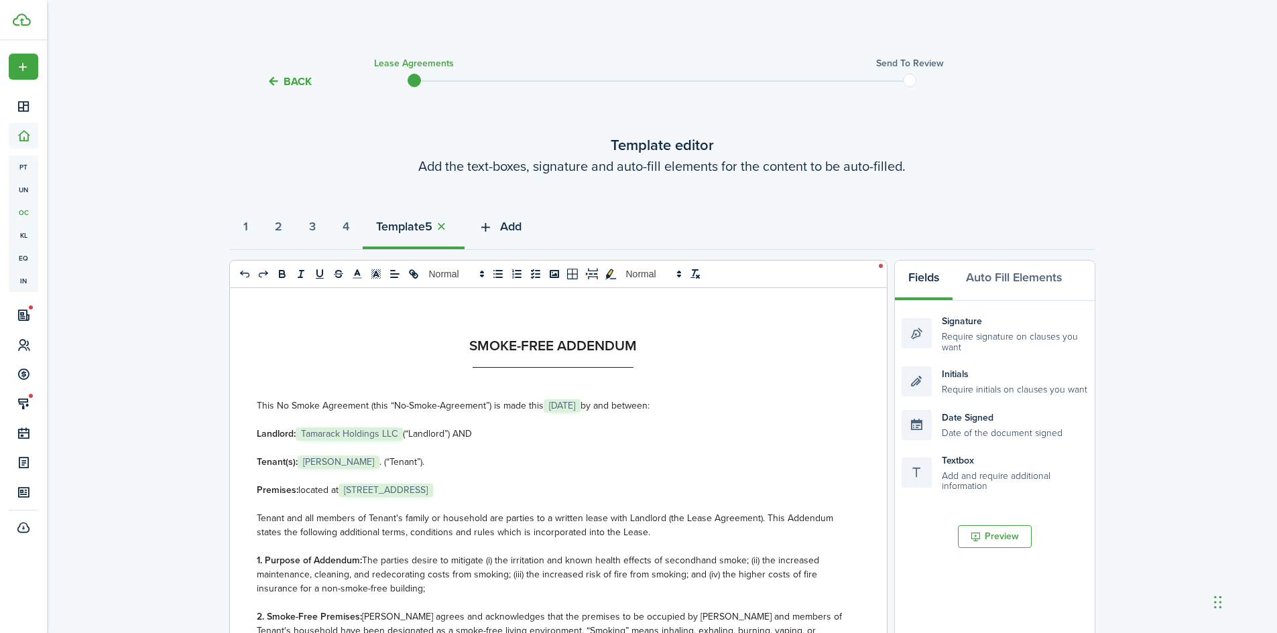
select select "fit"
click at [493, 228] on icon "button" at bounding box center [485, 227] width 15 height 15
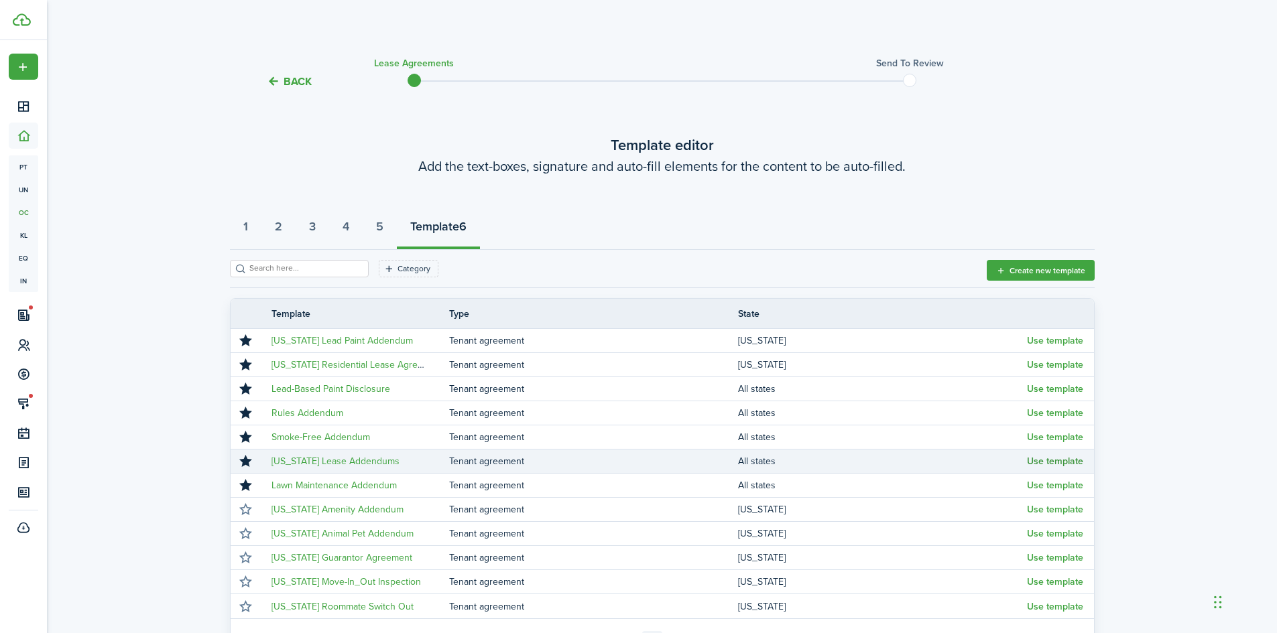
click at [1046, 460] on button "Use template" at bounding box center [1055, 461] width 56 height 11
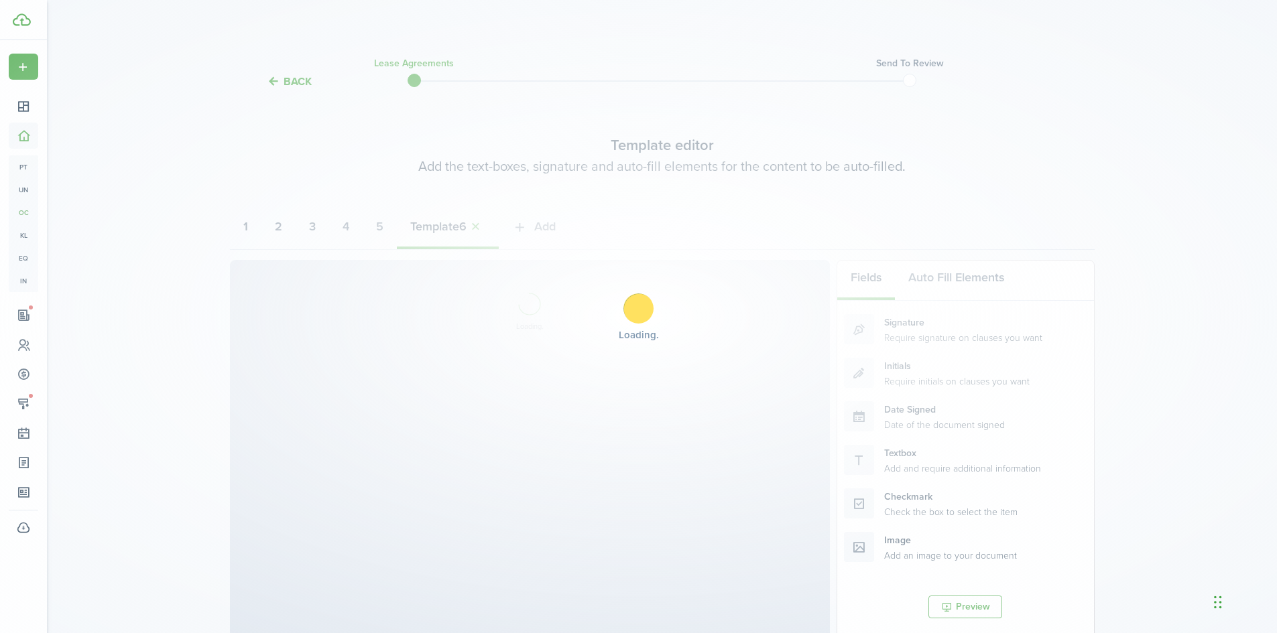
select select "fit"
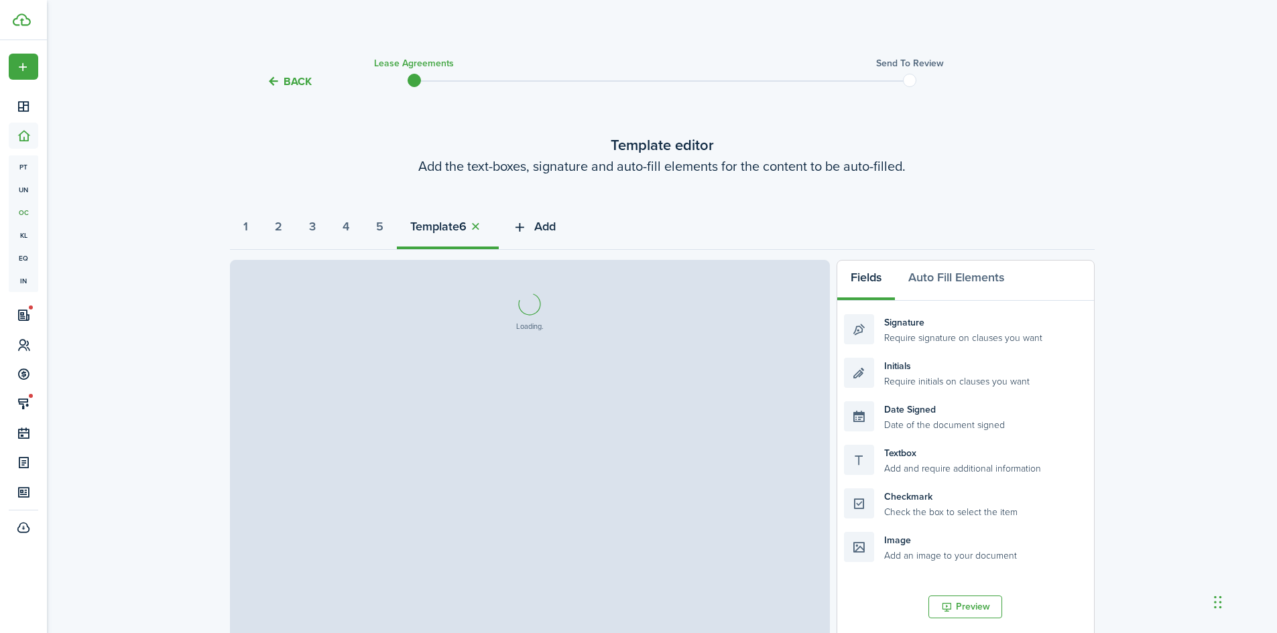
select select "fit"
click at [527, 227] on icon "button" at bounding box center [519, 227] width 15 height 15
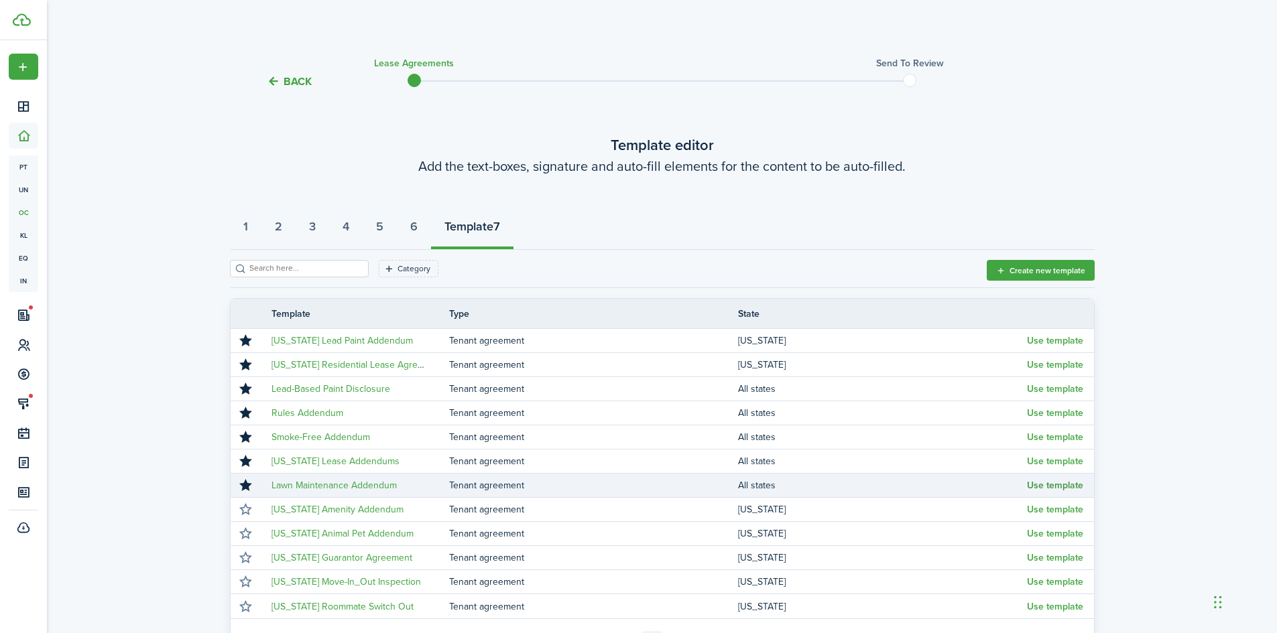
click at [1036, 487] on button "Use template" at bounding box center [1055, 486] width 56 height 11
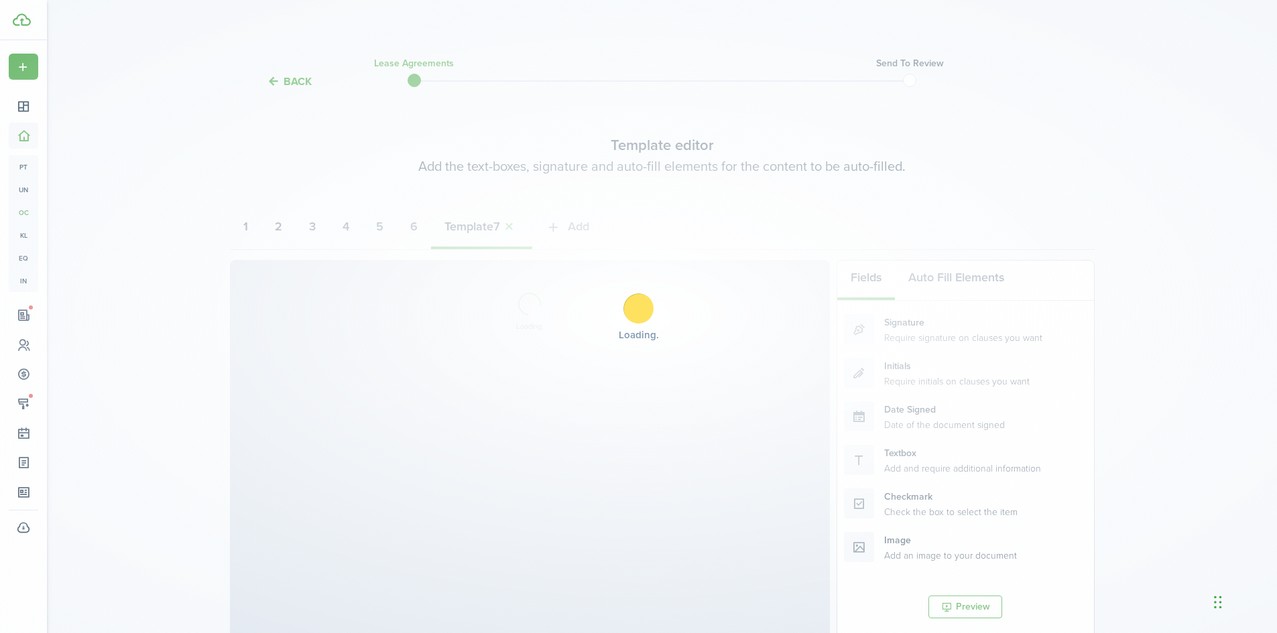
select select "fit"
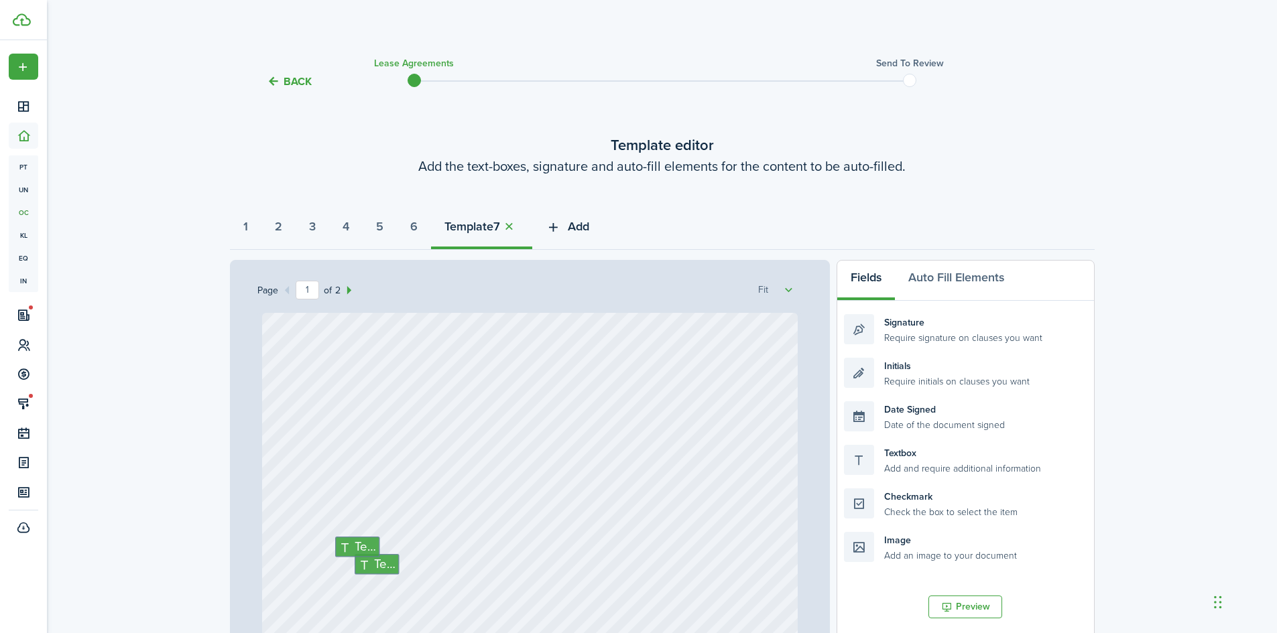
select select "fit"
click at [561, 228] on icon "button" at bounding box center [553, 227] width 15 height 15
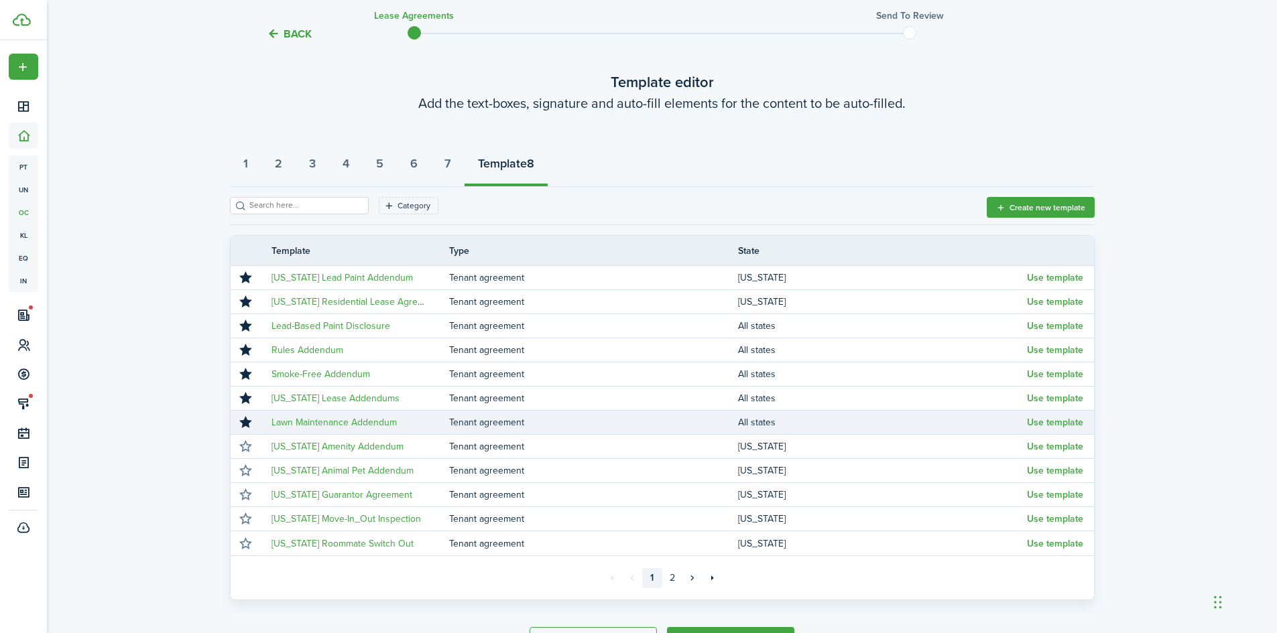
scroll to position [150, 0]
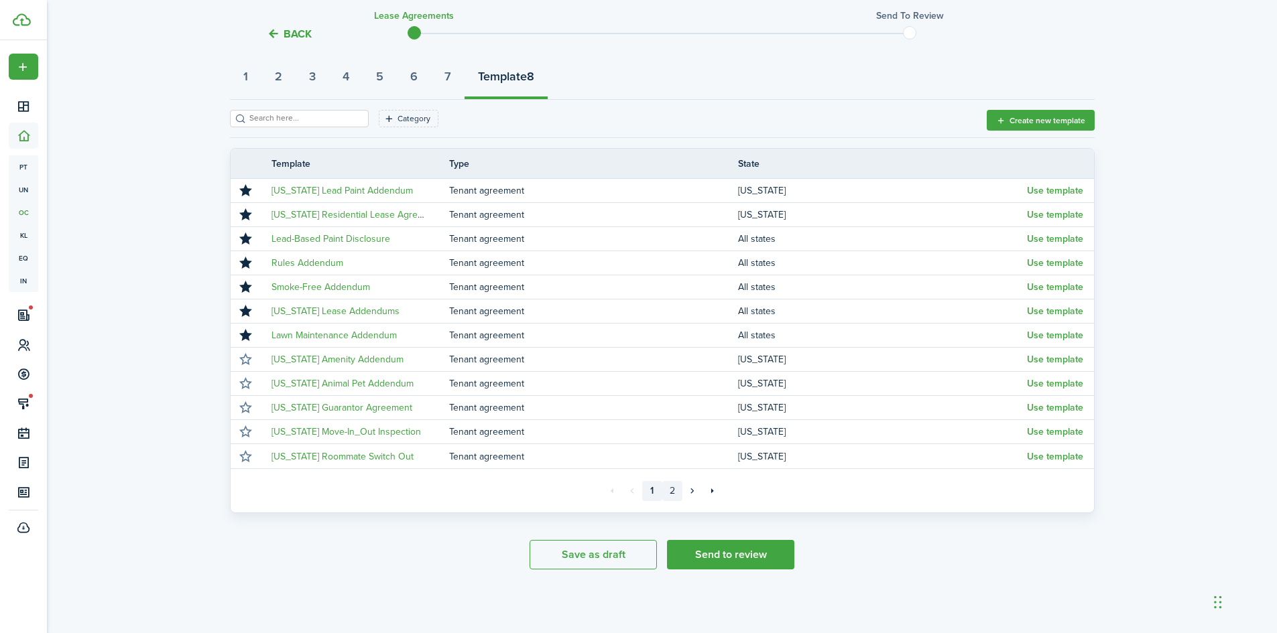
click at [679, 495] on link "2" at bounding box center [672, 491] width 20 height 20
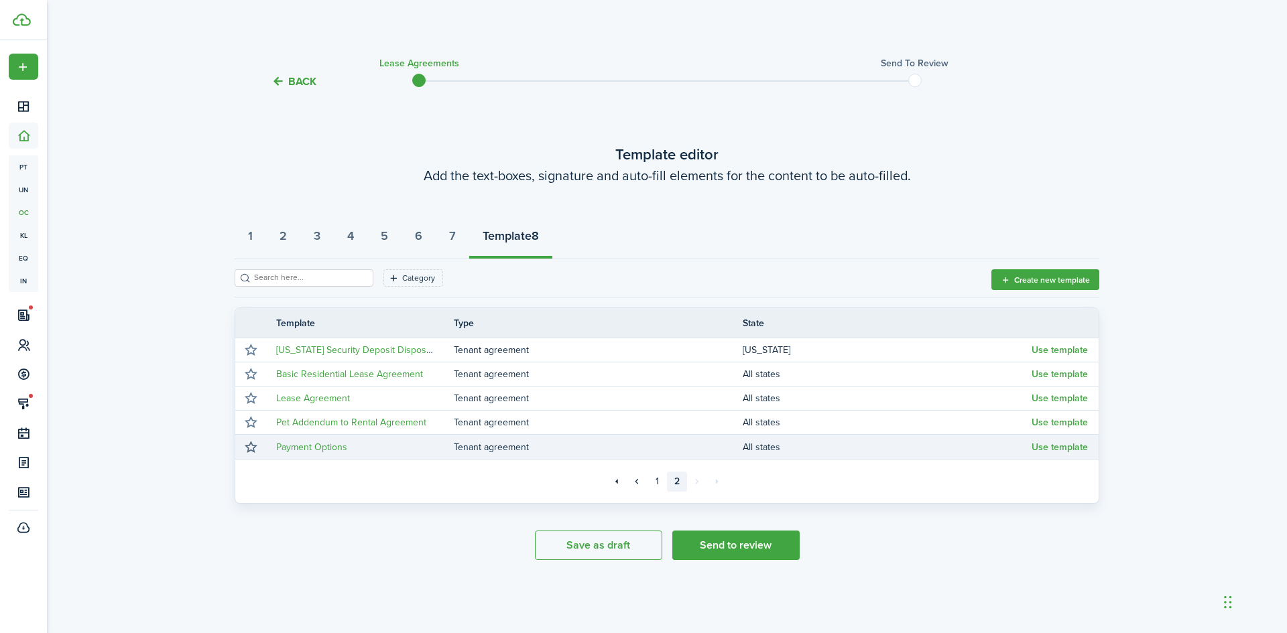
click at [253, 444] on button "button" at bounding box center [250, 447] width 19 height 19
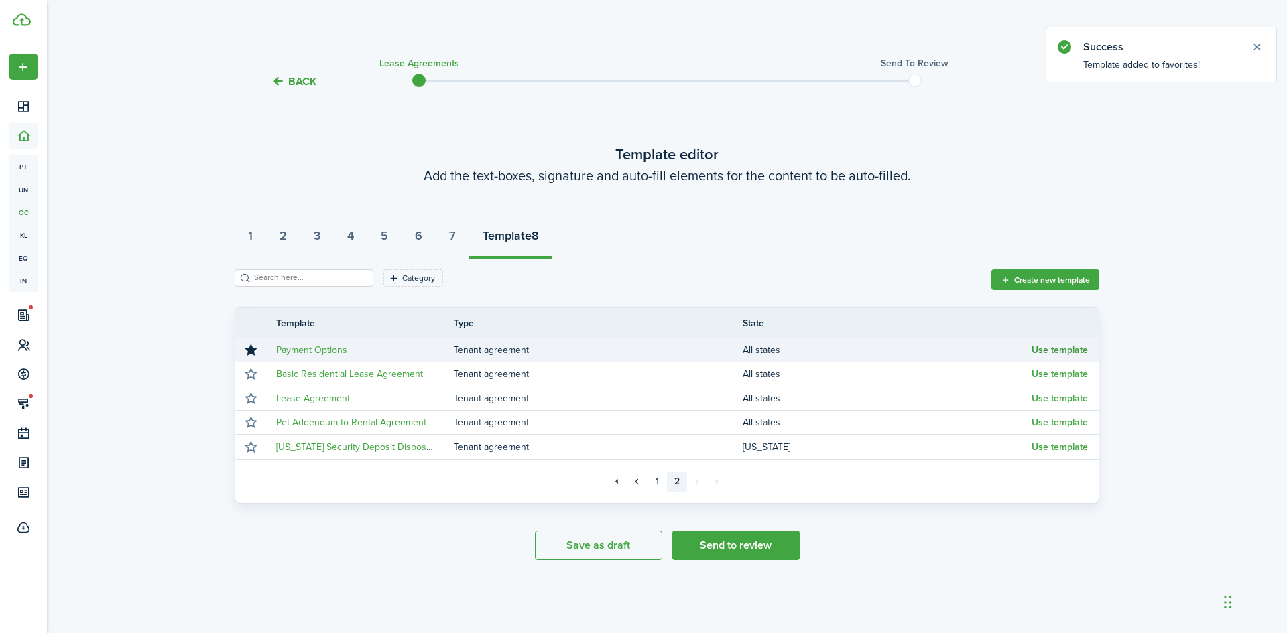
click at [1079, 351] on button "Use template" at bounding box center [1060, 350] width 56 height 11
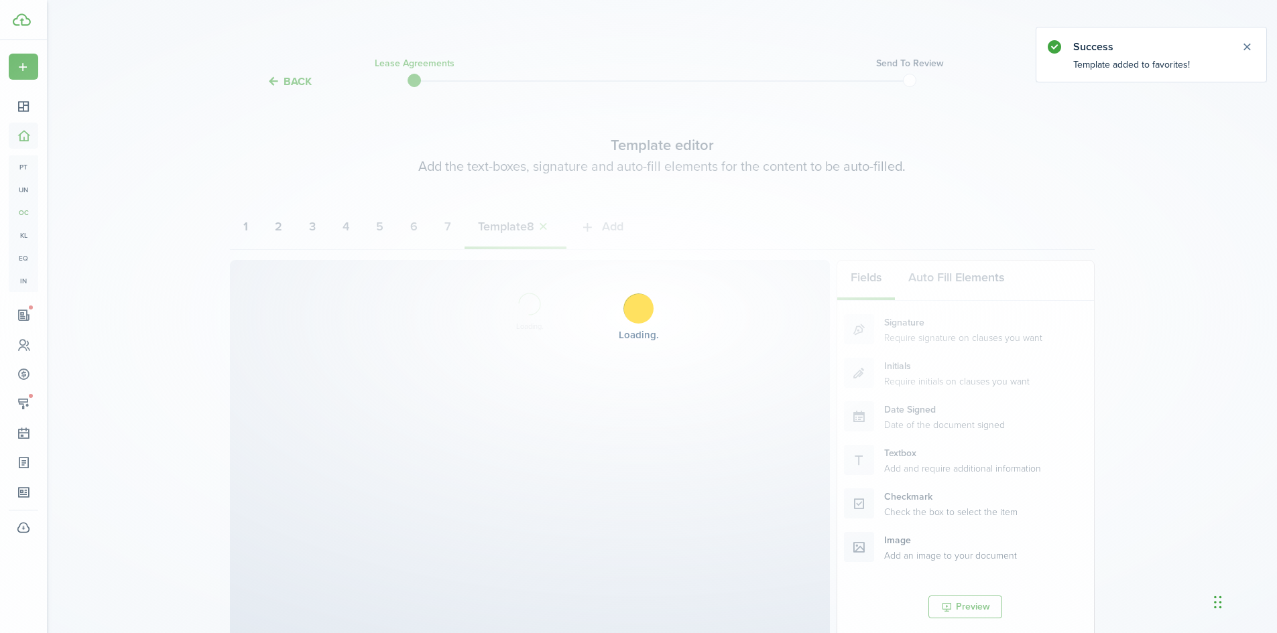
select select "fit"
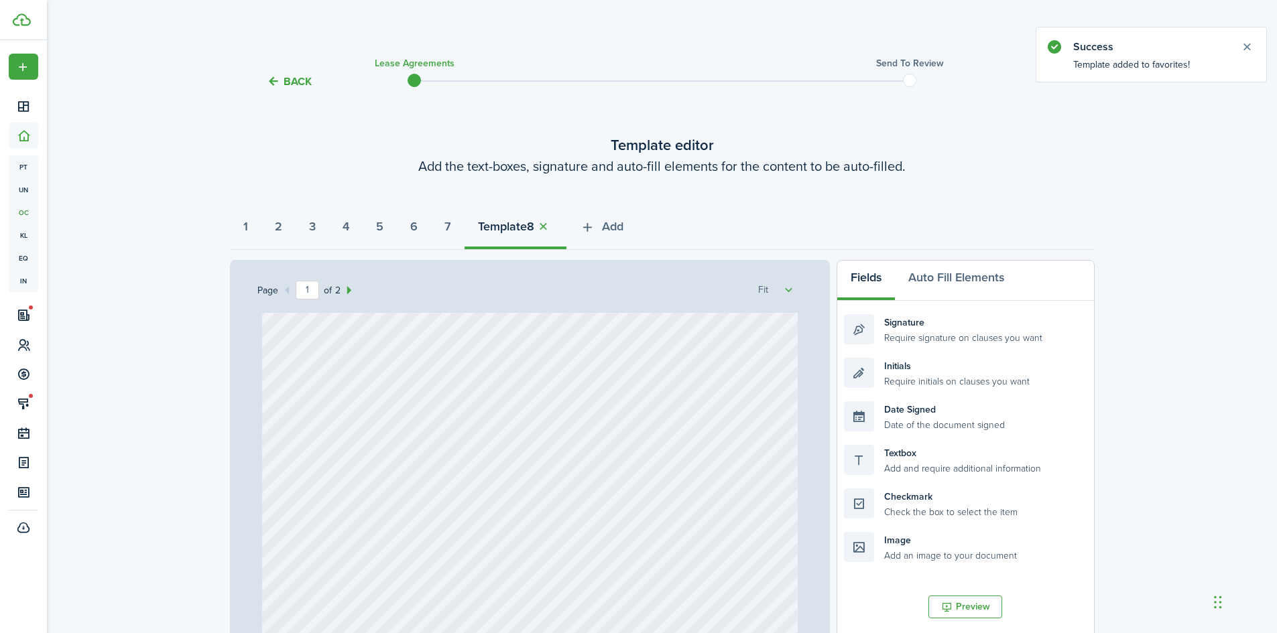
select select "fit"
type input "2"
select select "fit"
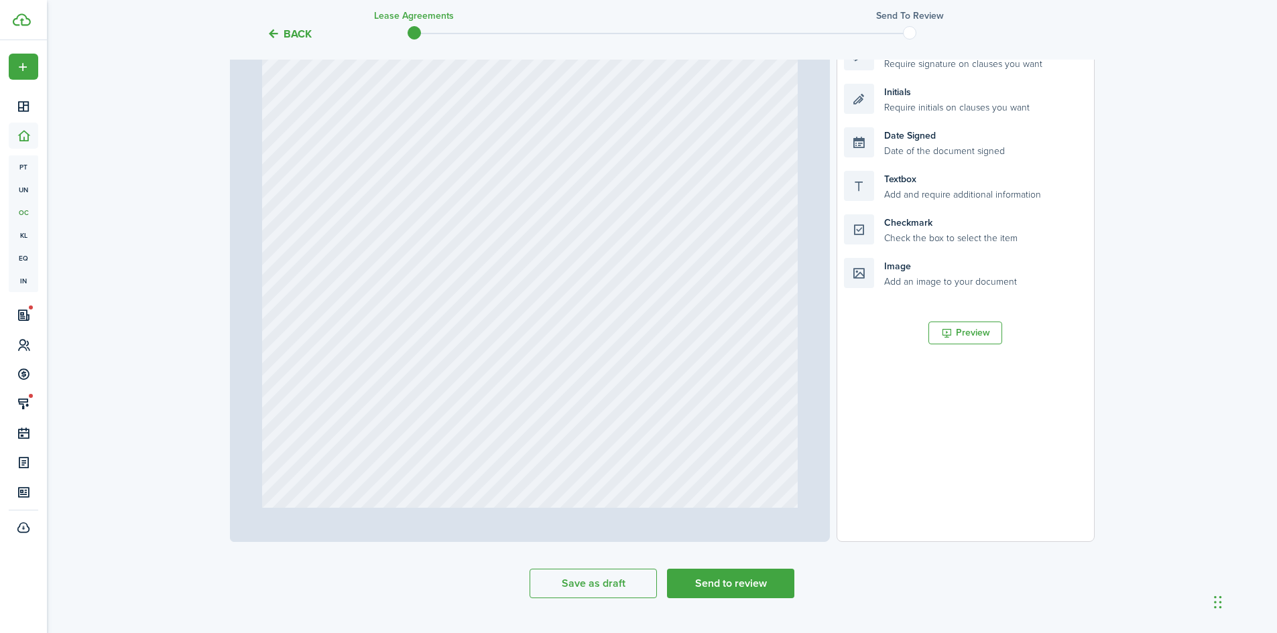
scroll to position [286, 0]
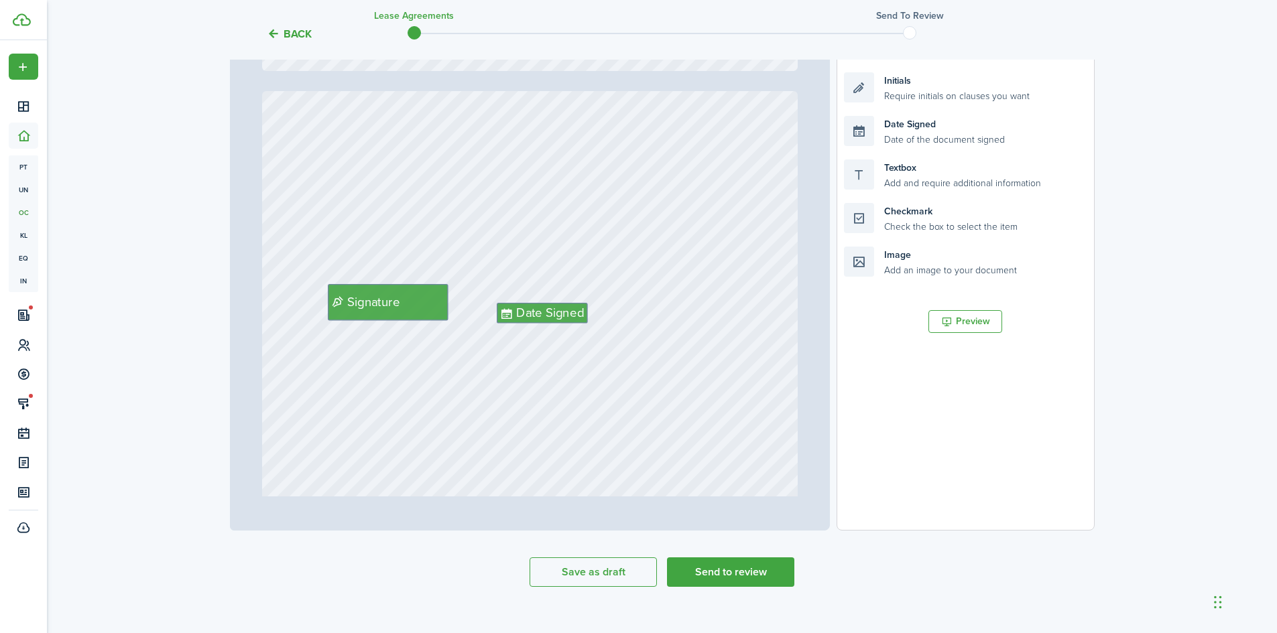
type input "1"
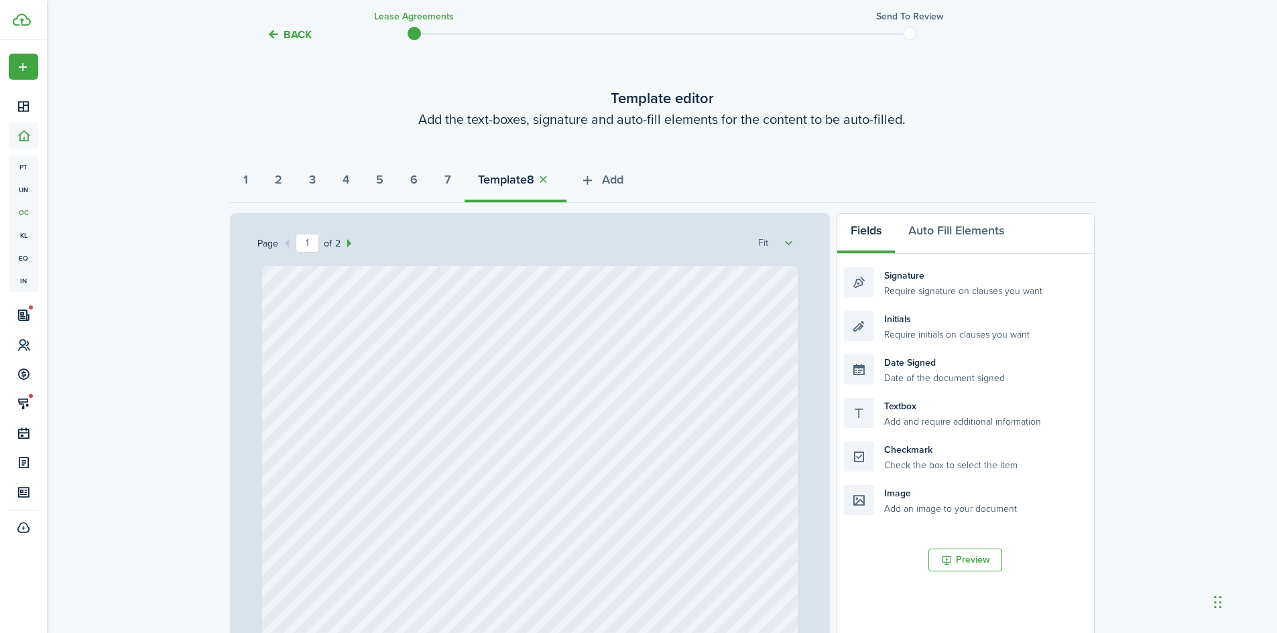
scroll to position [17, 0]
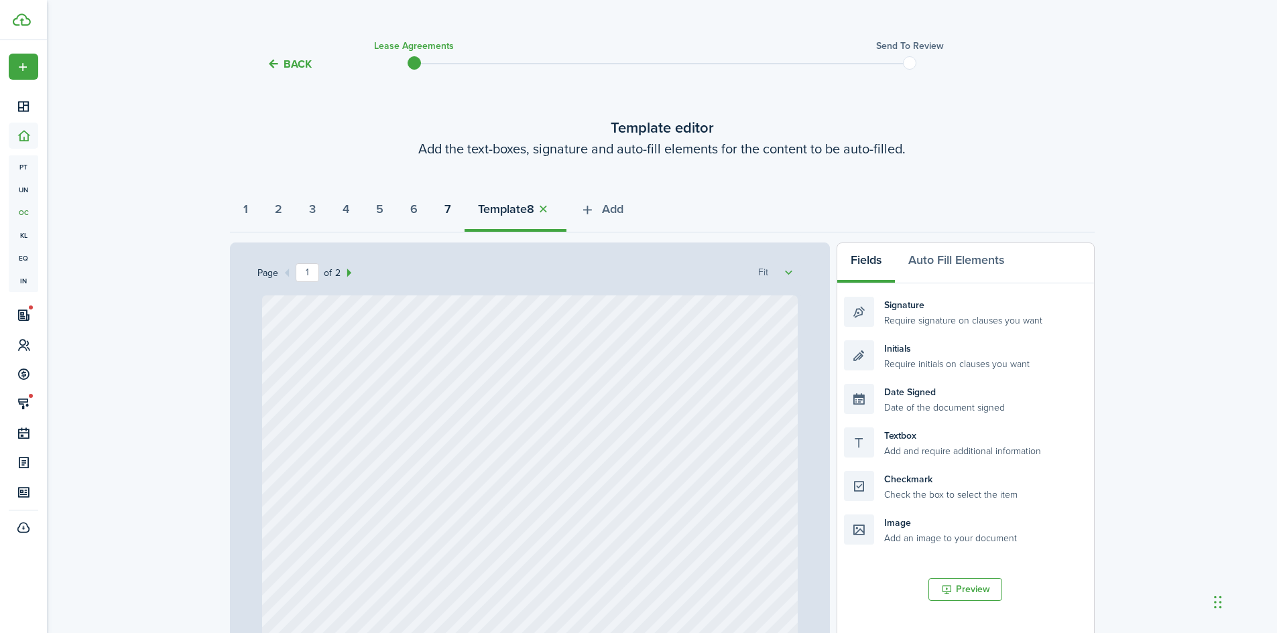
click at [451, 206] on strong "7" at bounding box center [447, 209] width 7 height 18
click at [361, 416] on icon at bounding box center [366, 413] width 16 height 13
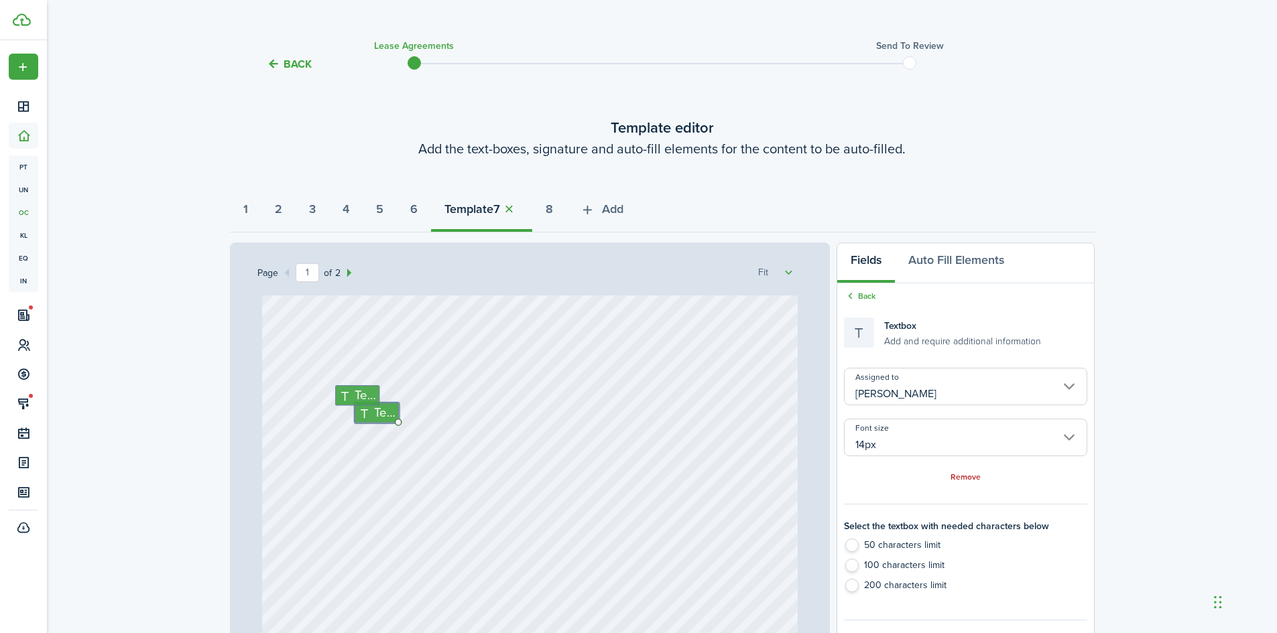
click at [953, 401] on input "[PERSON_NAME]" at bounding box center [965, 387] width 243 height 38
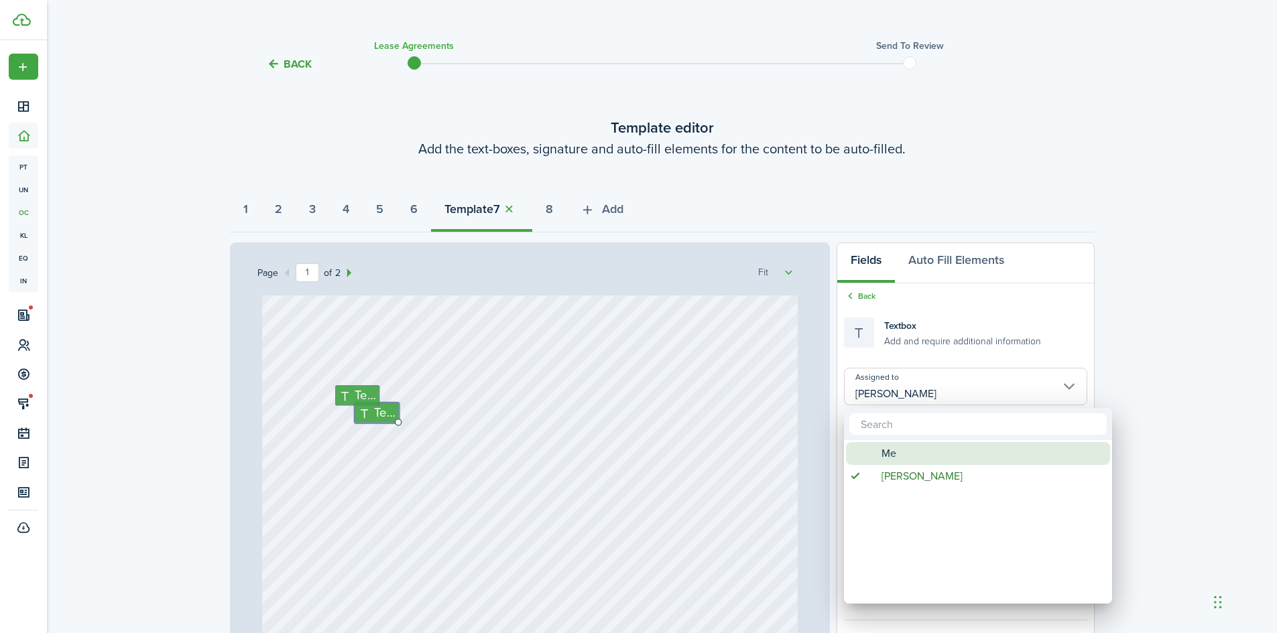
click at [921, 457] on div "Me" at bounding box center [983, 453] width 237 height 23
type input "Me"
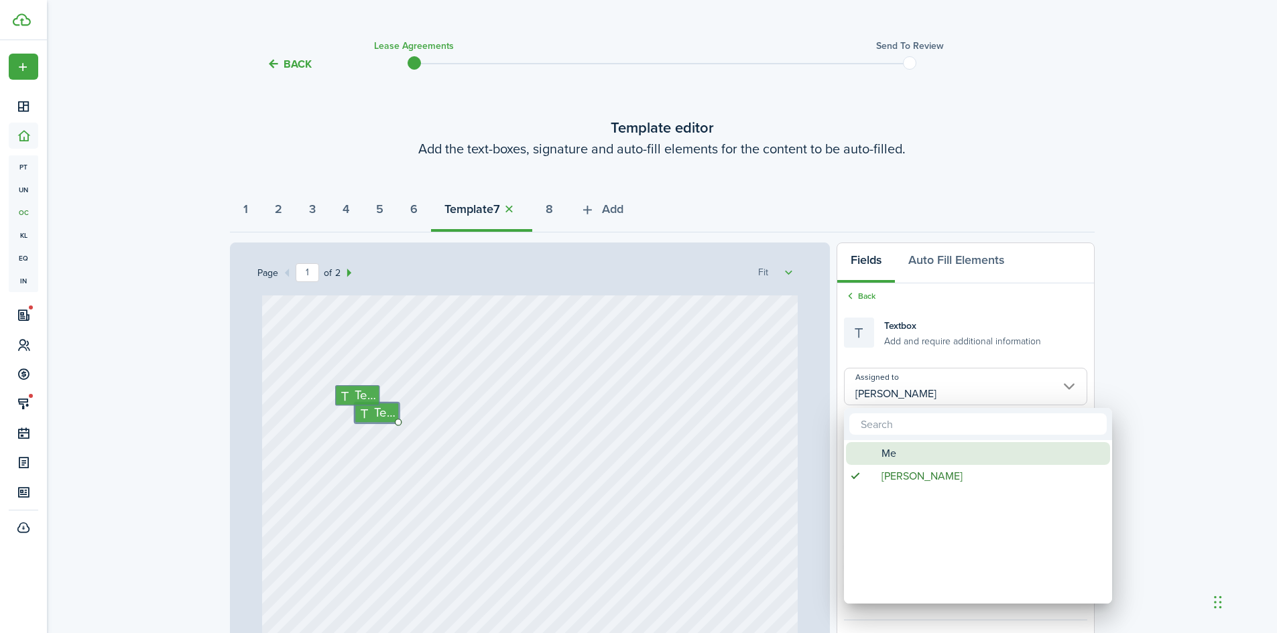
type input "Me"
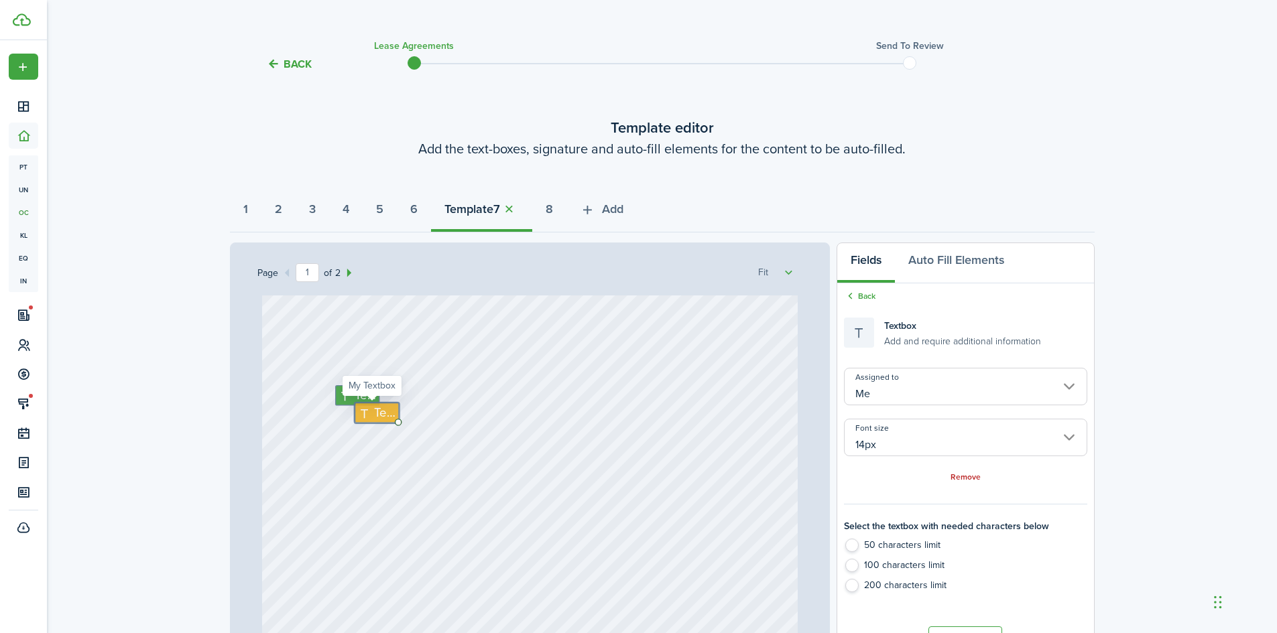
click at [384, 410] on span "Text" at bounding box center [384, 413] width 21 height 19
click at [1061, 436] on input "14px" at bounding box center [965, 438] width 243 height 38
type textarea "[STREET_ADDRESS]"
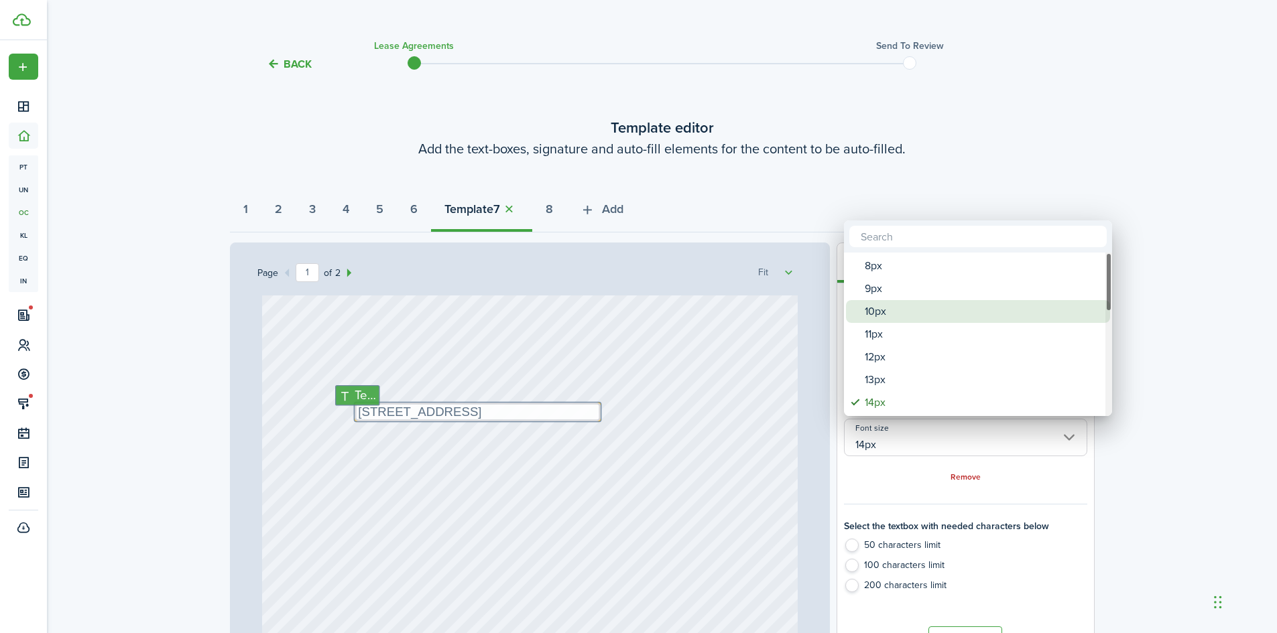
click at [955, 318] on div "10px" at bounding box center [983, 311] width 237 height 23
type input "10px"
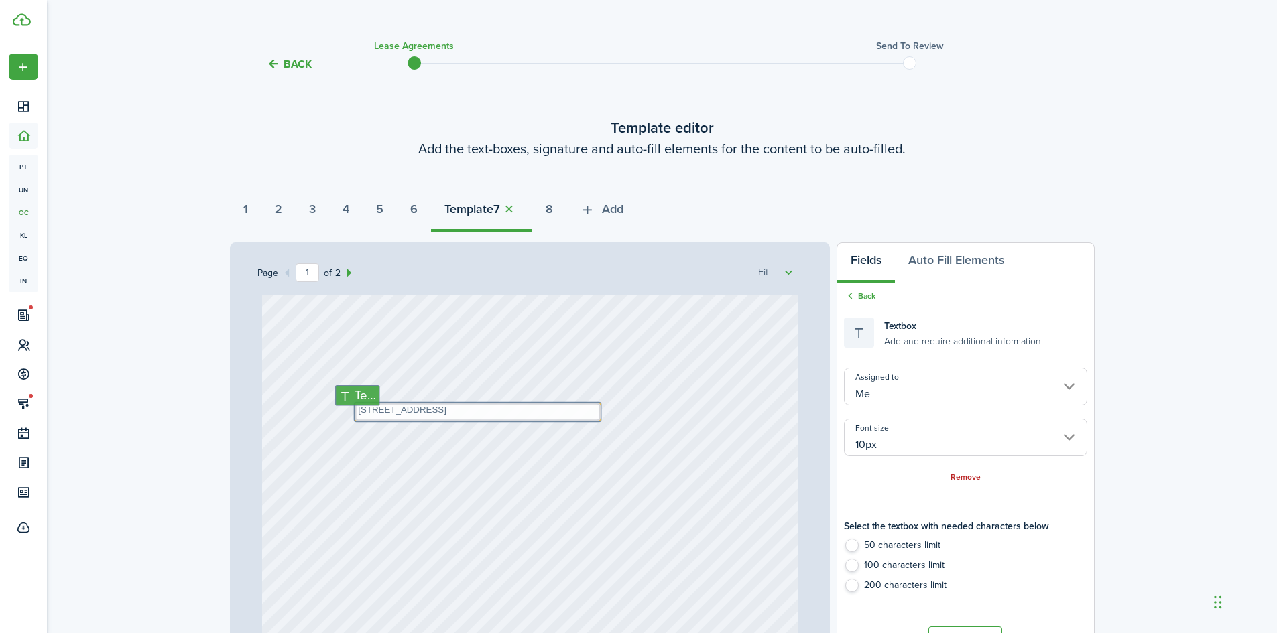
type input "10px"
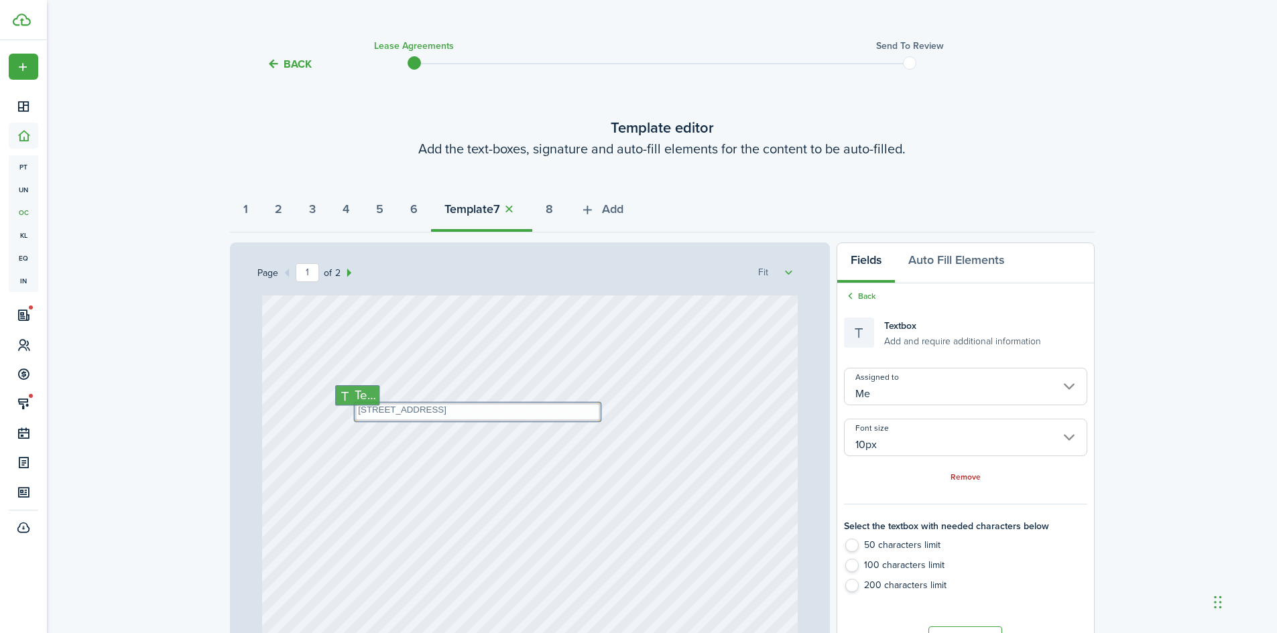
type input "10px"
click at [550, 416] on textarea "[STREET_ADDRESS]" at bounding box center [478, 412] width 246 height 19
click at [357, 392] on span "Text" at bounding box center [365, 395] width 21 height 19
type input "[PERSON_NAME]"
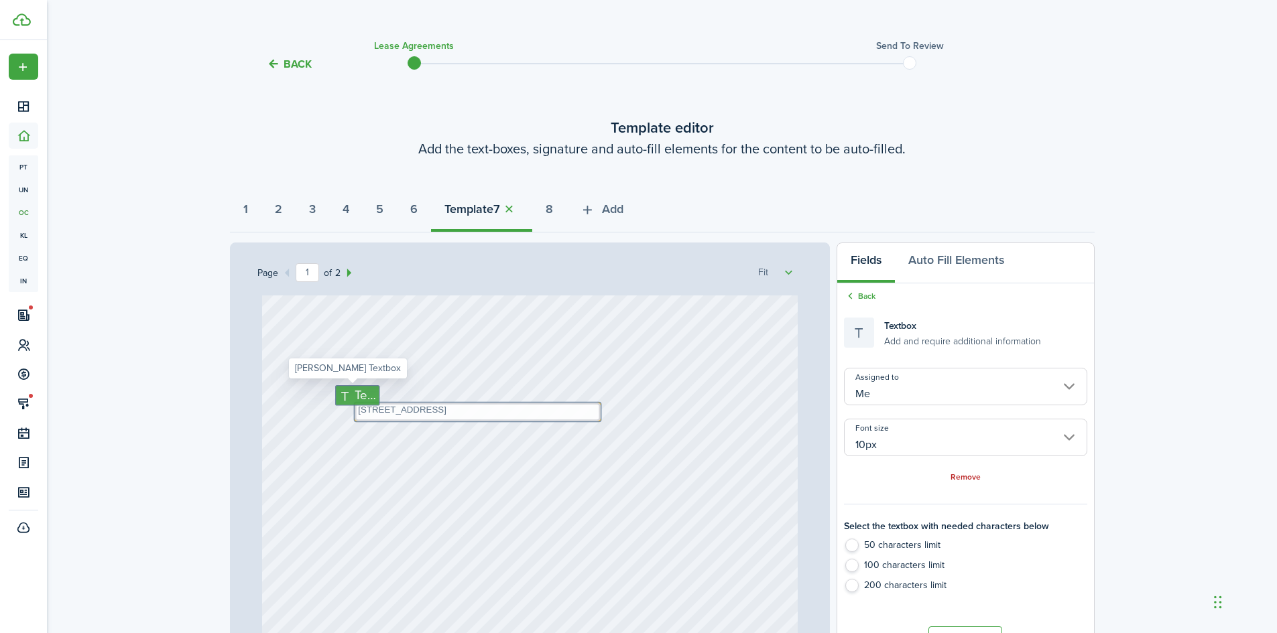
type input "14px"
radio input "false"
type input "[PERSON_NAME]"
type input "14px"
radio input "false"
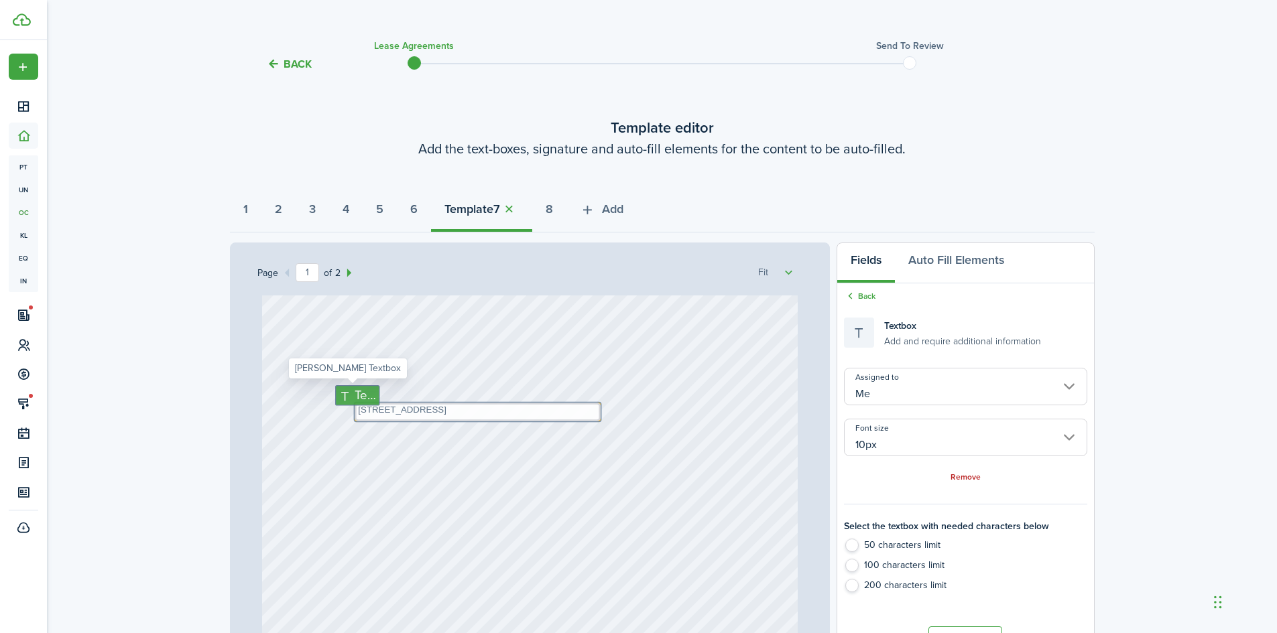
type input "[PERSON_NAME]"
type input "14px"
radio input "false"
type input "[PERSON_NAME]"
type input "14px"
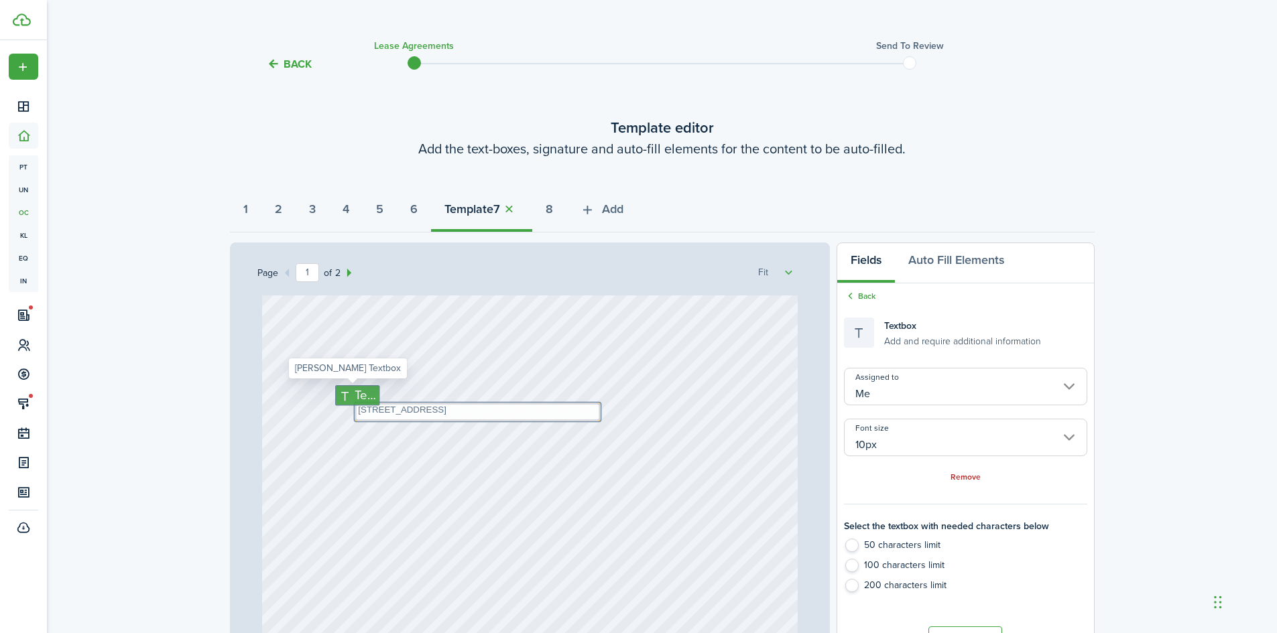
radio input "false"
type input "[PERSON_NAME]"
type input "14px"
radio input "false"
type input "[PERSON_NAME]"
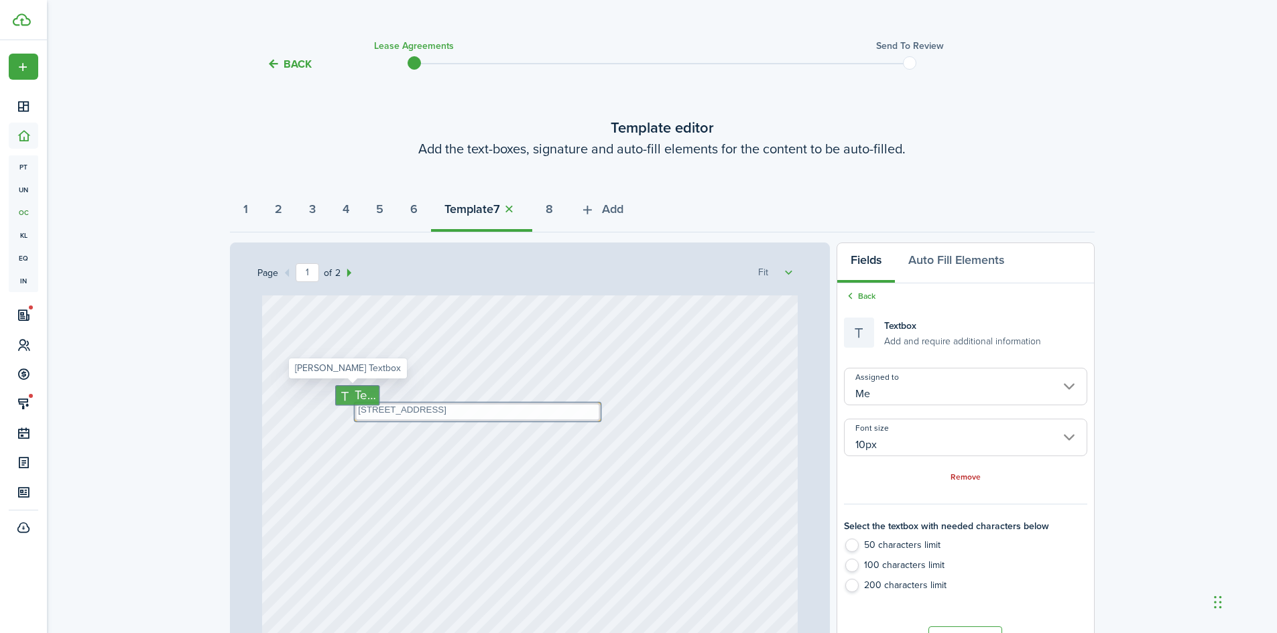
type input "14px"
radio input "false"
type input "[PERSON_NAME]"
type input "14px"
radio input "false"
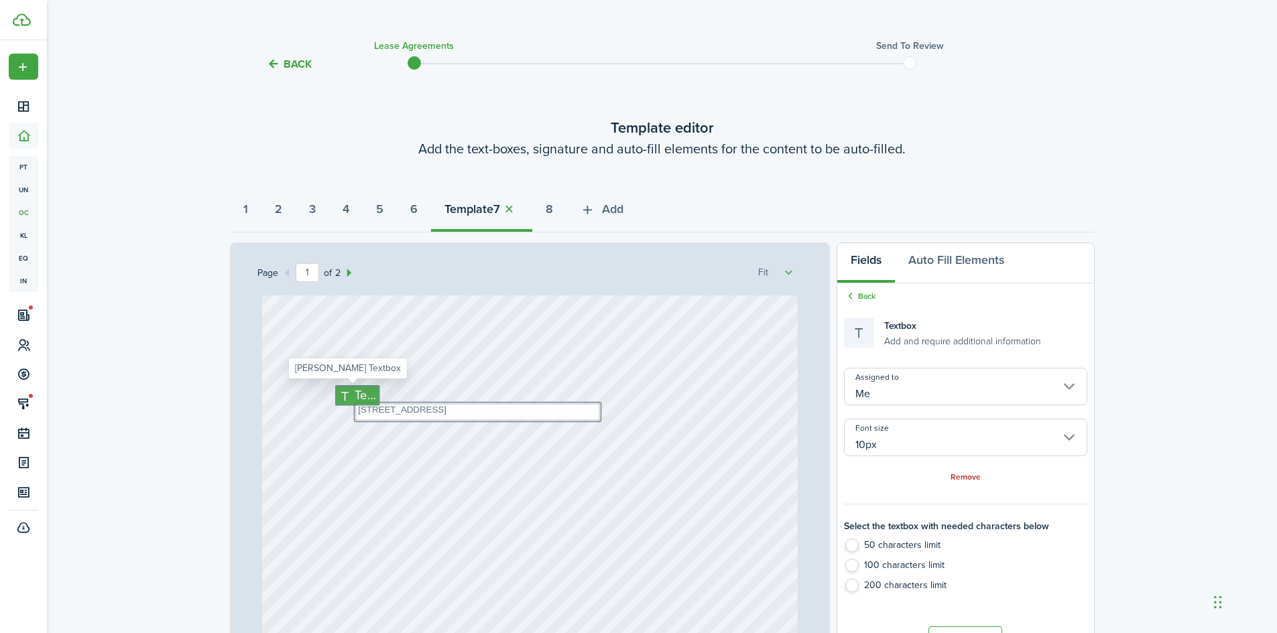
type input "[PERSON_NAME]"
type input "14px"
radio input "true"
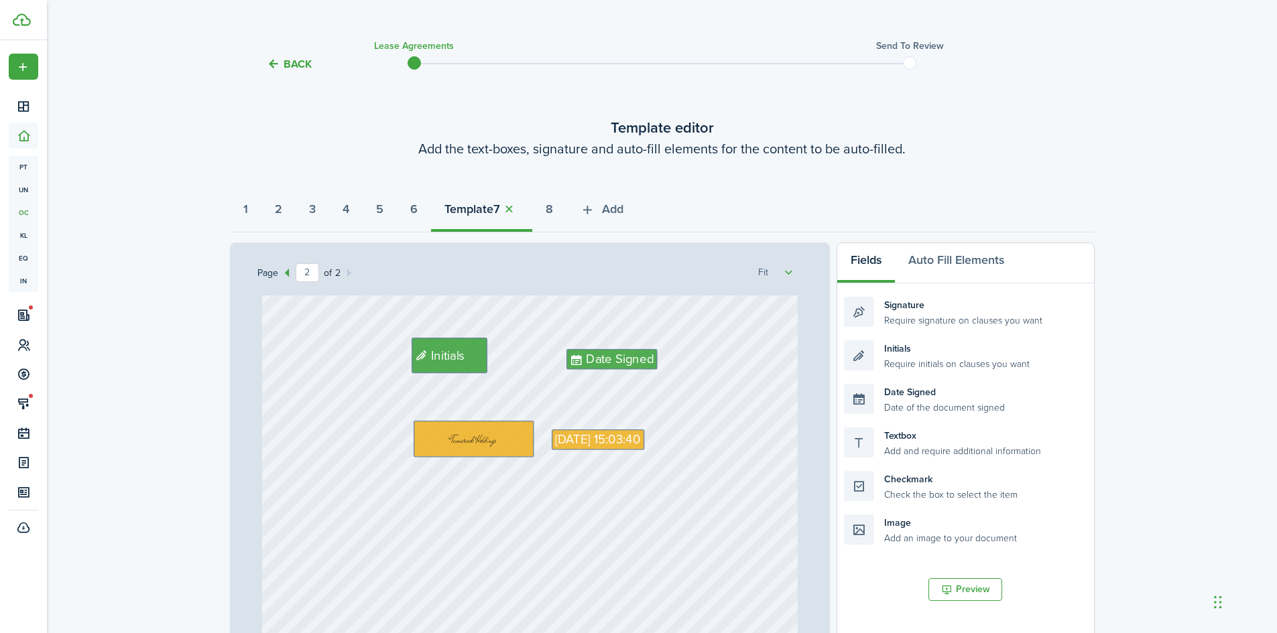
scroll to position [737, 0]
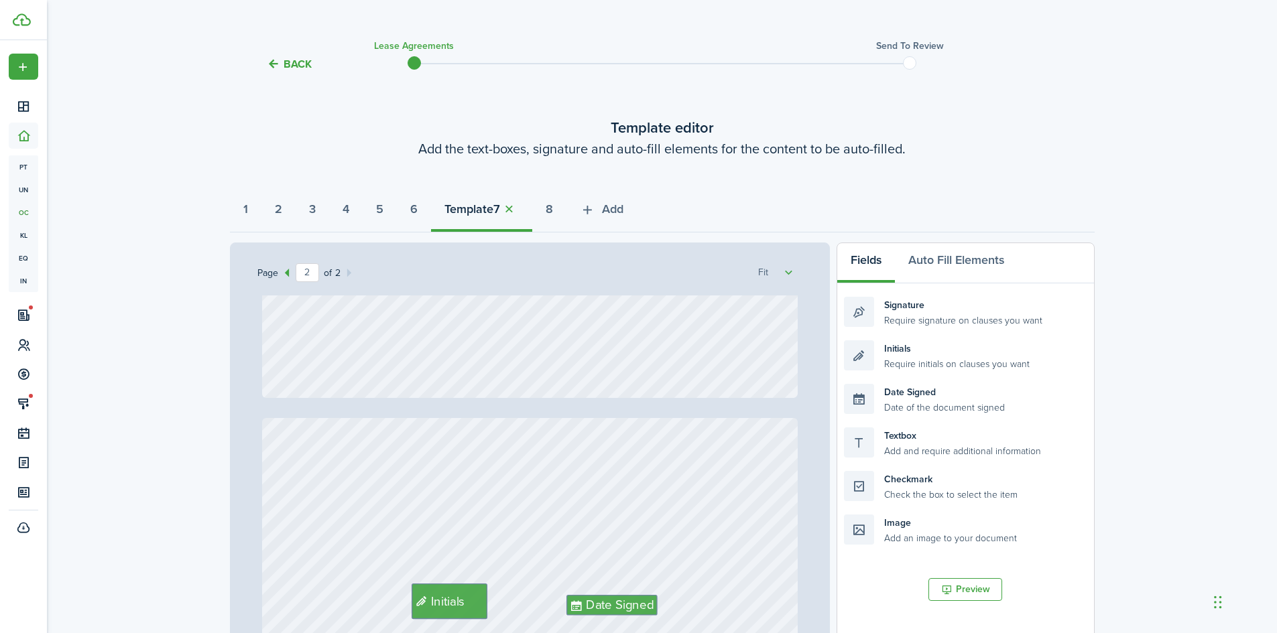
type input "1"
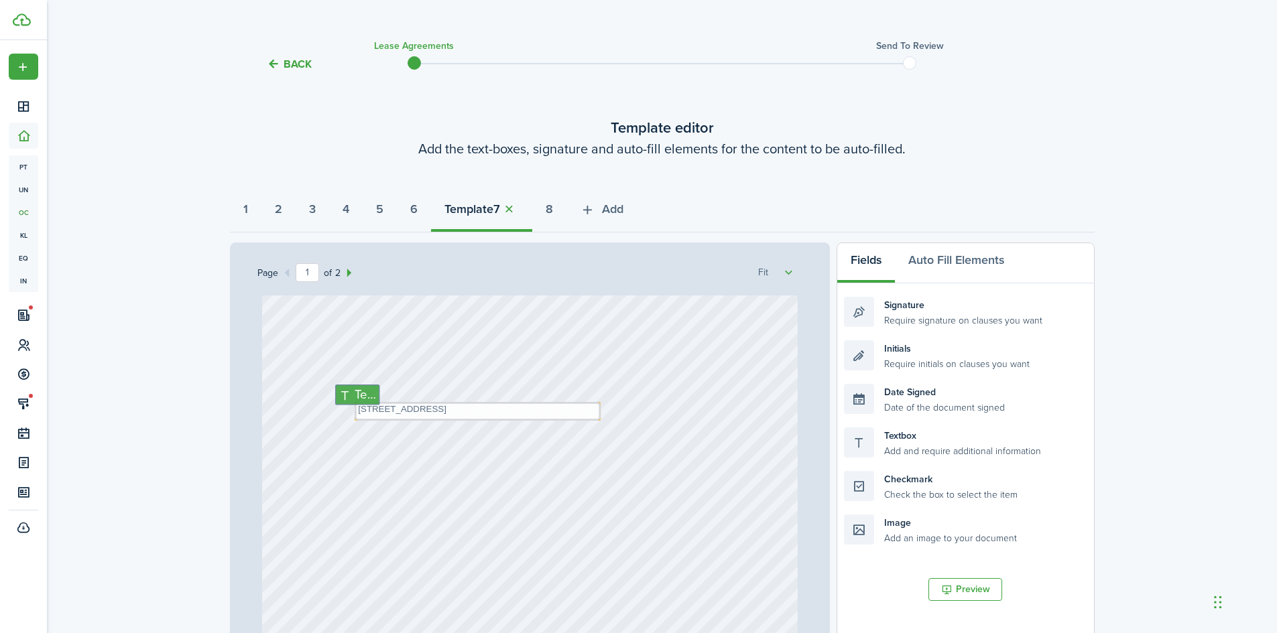
scroll to position [134, 0]
click at [345, 393] on icon at bounding box center [347, 395] width 16 height 13
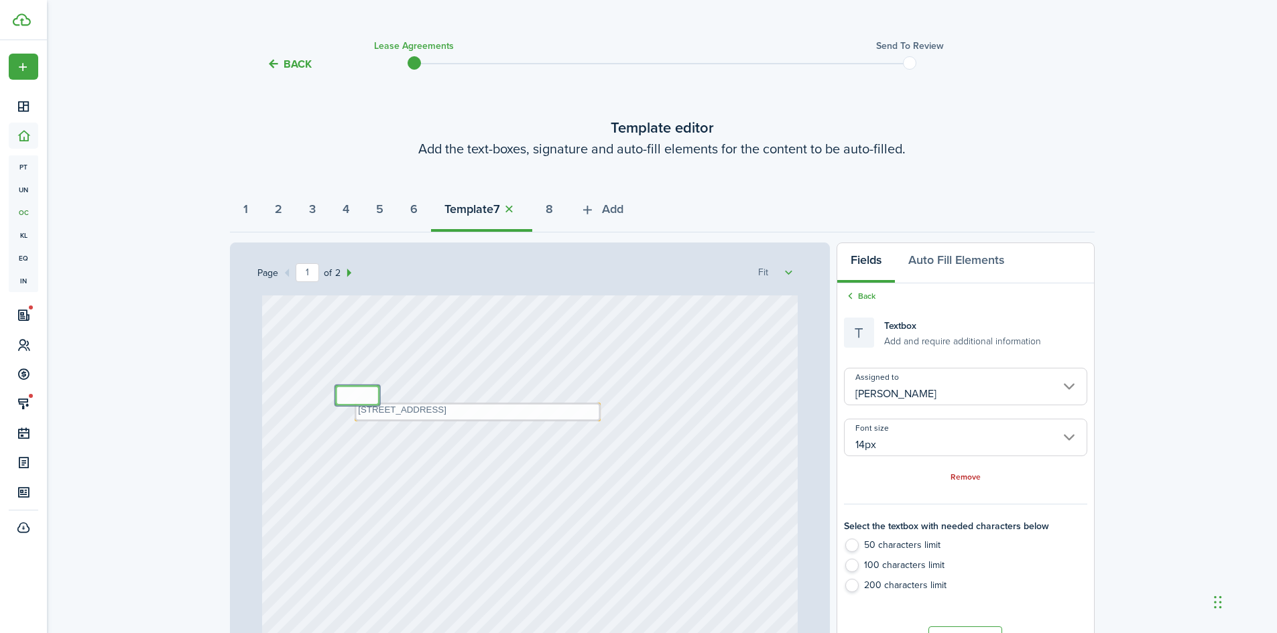
click at [873, 387] on input "[PERSON_NAME]" at bounding box center [965, 387] width 243 height 38
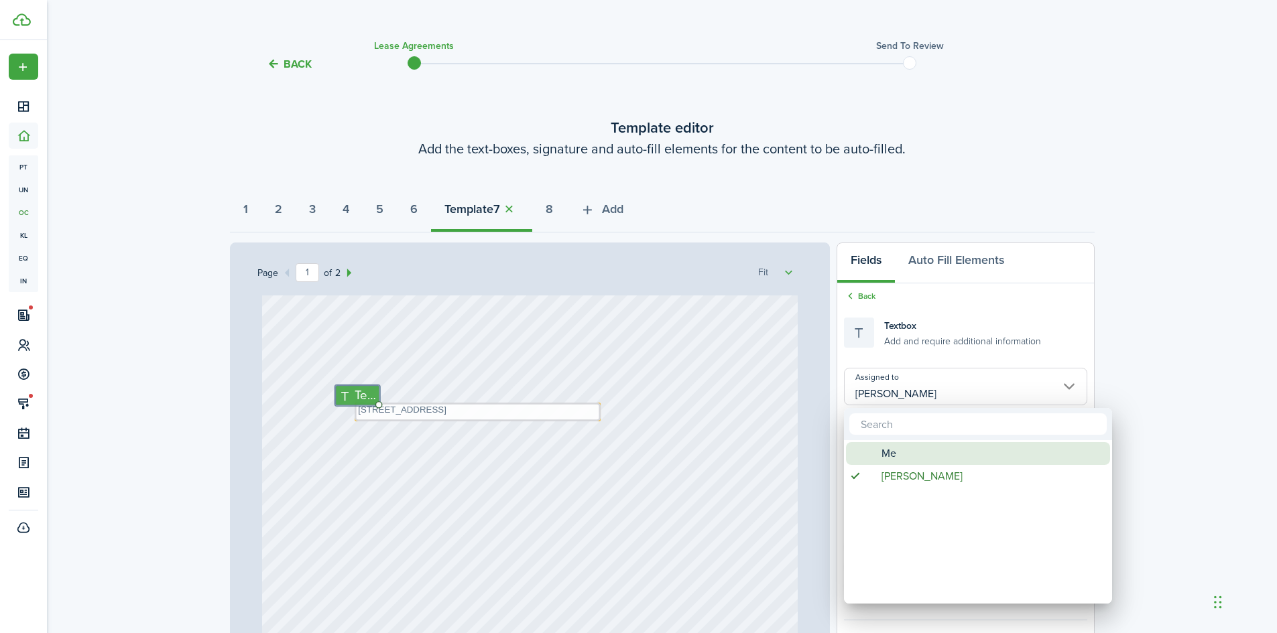
click at [878, 450] on div "Me" at bounding box center [983, 453] width 237 height 23
type input "Me"
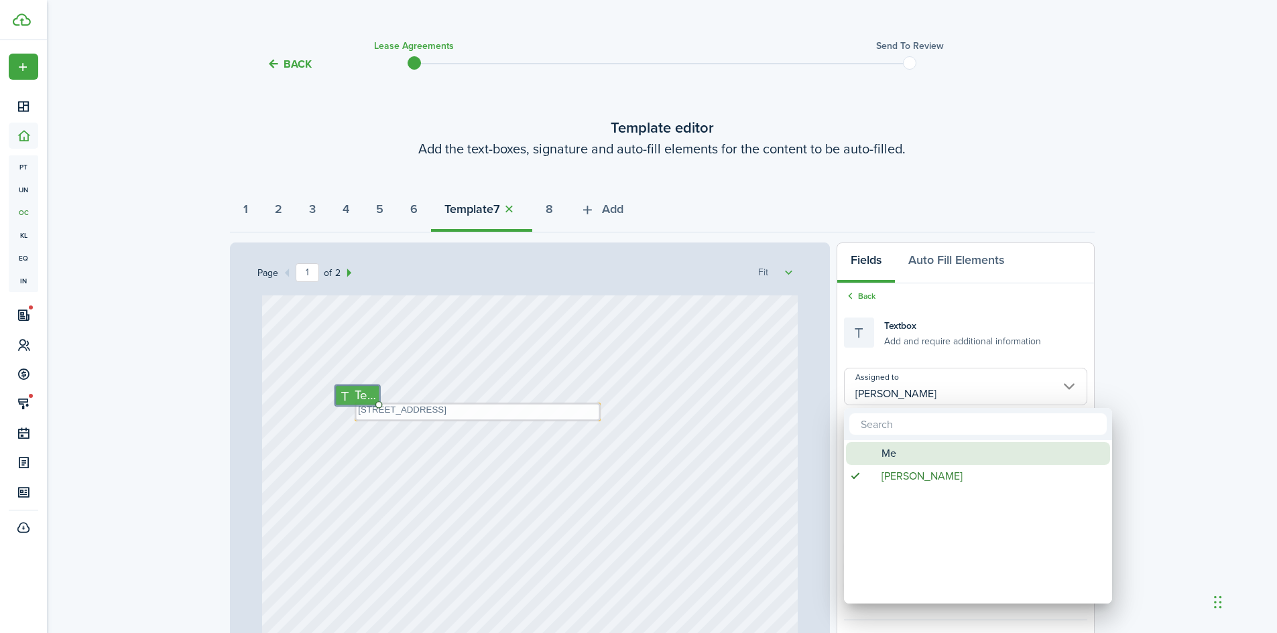
type input "Me"
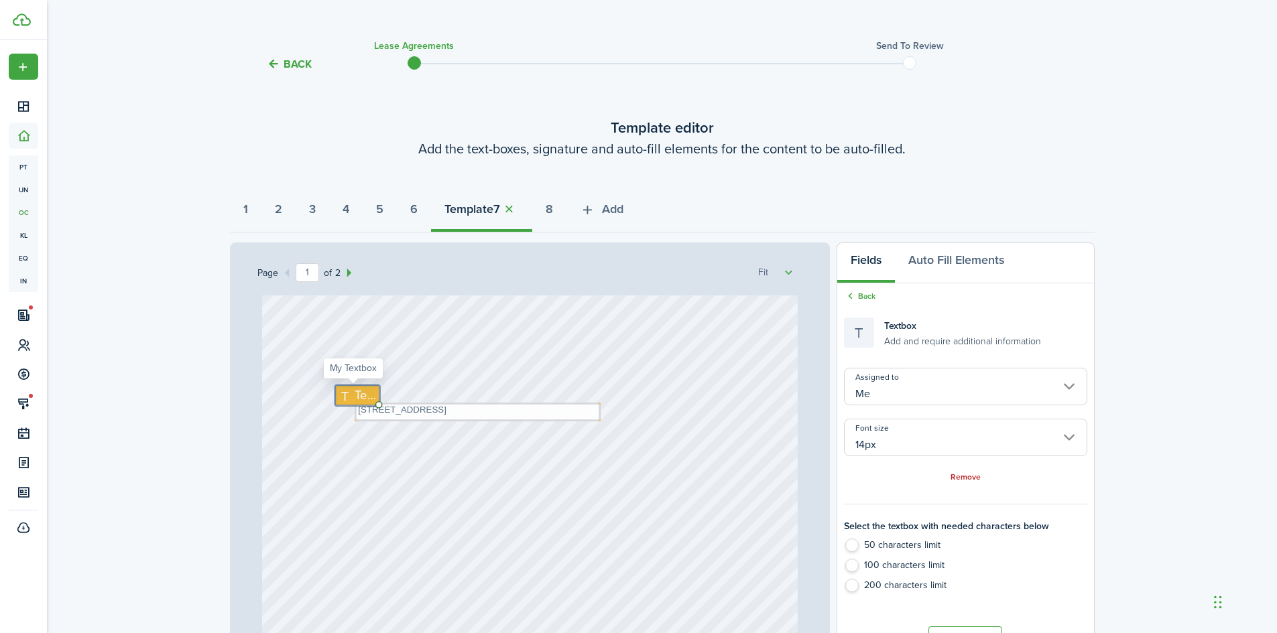
click at [355, 389] on span "Text" at bounding box center [365, 395] width 21 height 19
click at [1072, 433] on input "14px" at bounding box center [965, 438] width 243 height 38
type textarea "[PERSON_NAME]"
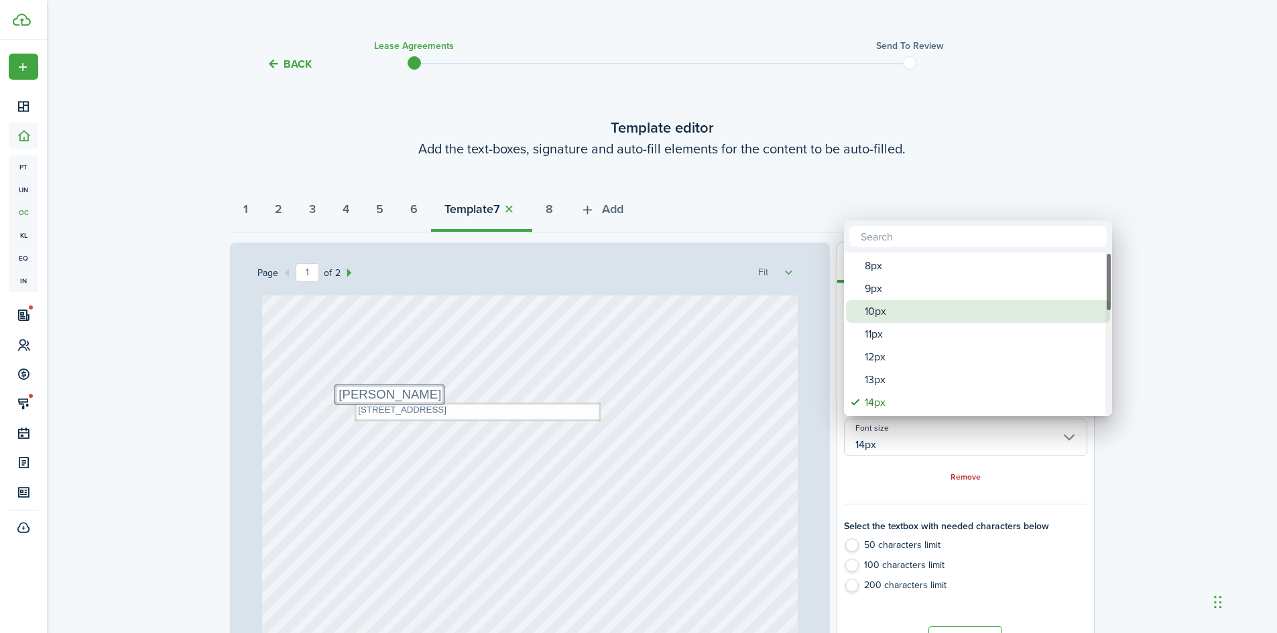
click at [1027, 317] on div "10px" at bounding box center [983, 311] width 237 height 23
type input "10px"
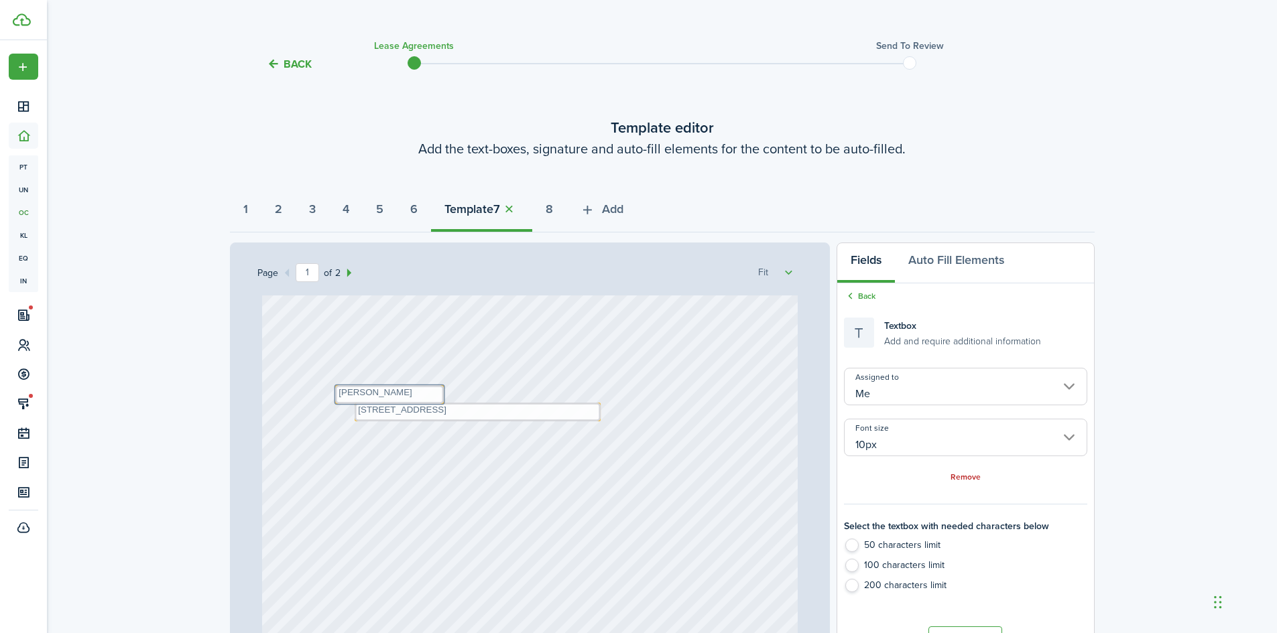
type input "10px"
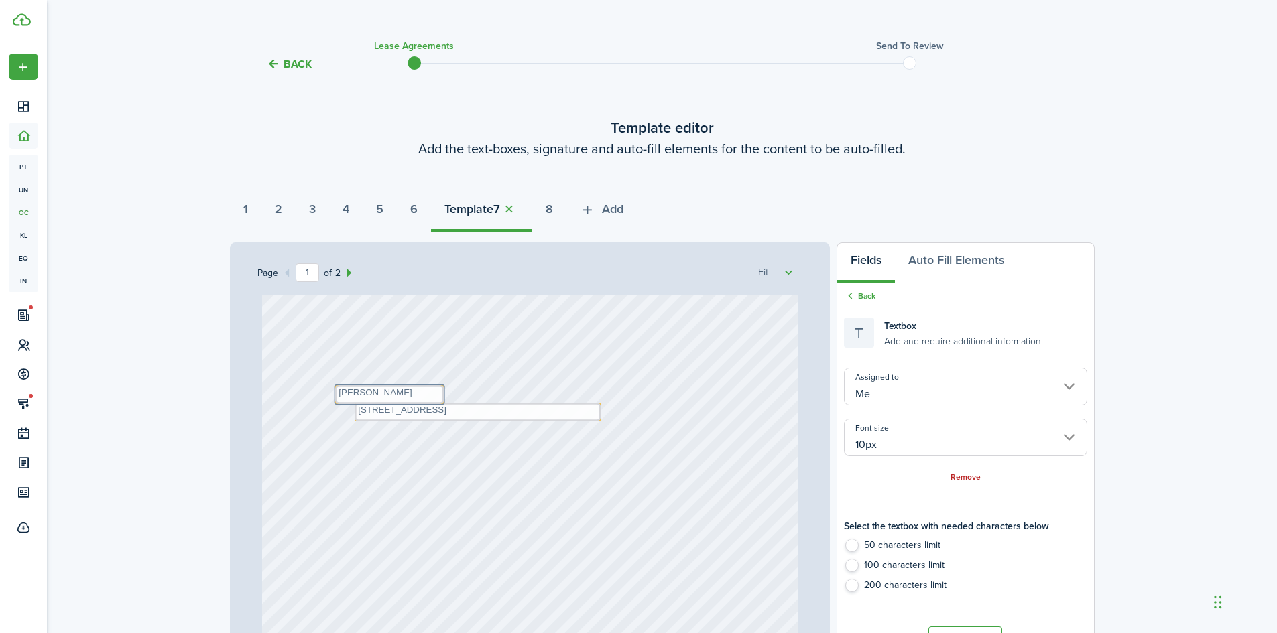
type input "10px"
click at [1153, 389] on div "Back Lease Agreements Send to review Template editor Add the text-boxes, signat…" at bounding box center [662, 455] width 1230 height 853
click at [431, 212] on button "6" at bounding box center [414, 212] width 34 height 40
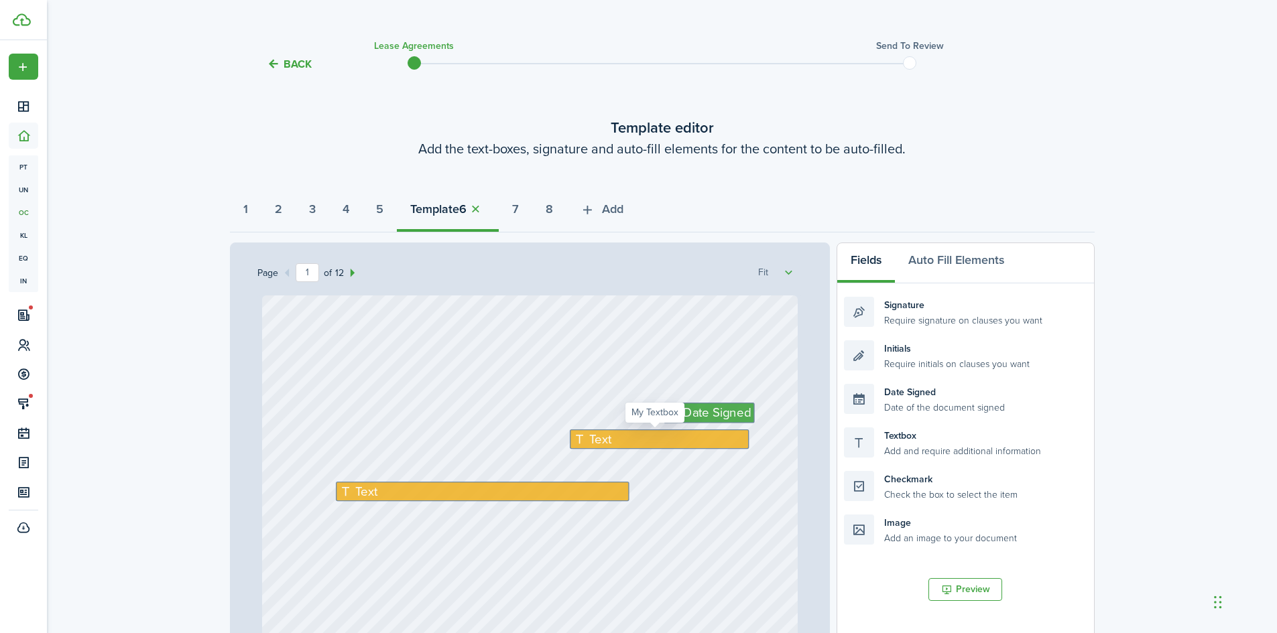
click at [616, 435] on div "Text" at bounding box center [660, 439] width 180 height 19
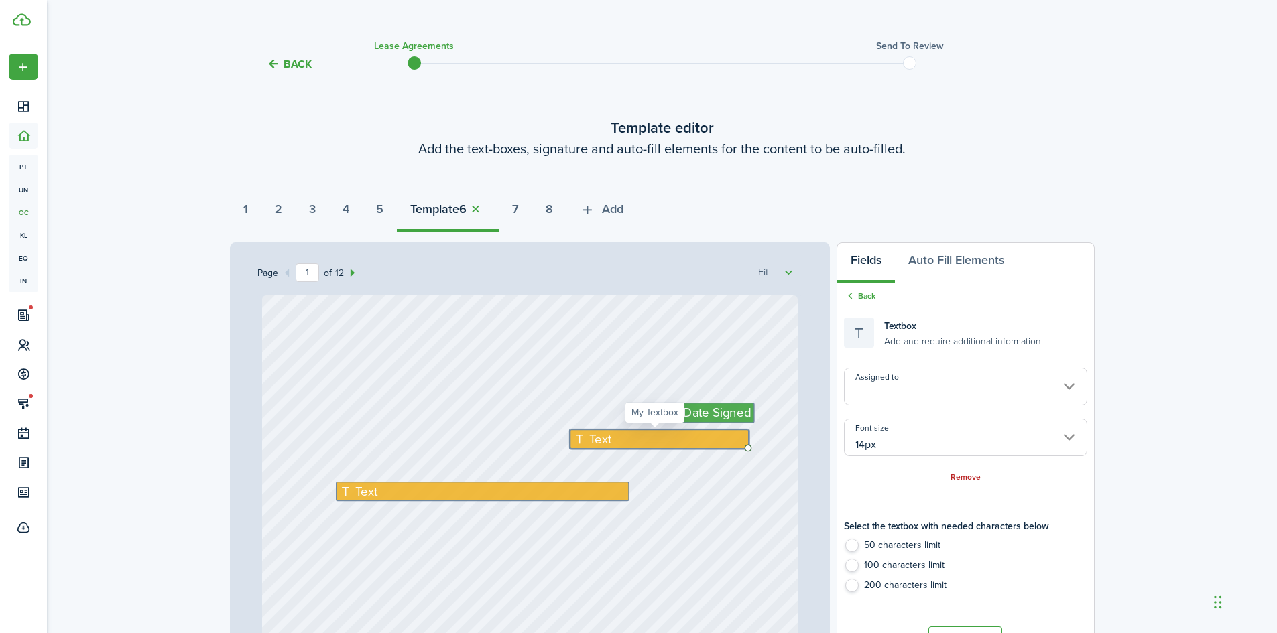
click at [616, 435] on div "Text" at bounding box center [660, 439] width 180 height 19
type textarea "[PERSON_NAME]"
click at [393, 492] on div "Text" at bounding box center [483, 491] width 294 height 19
radio input "false"
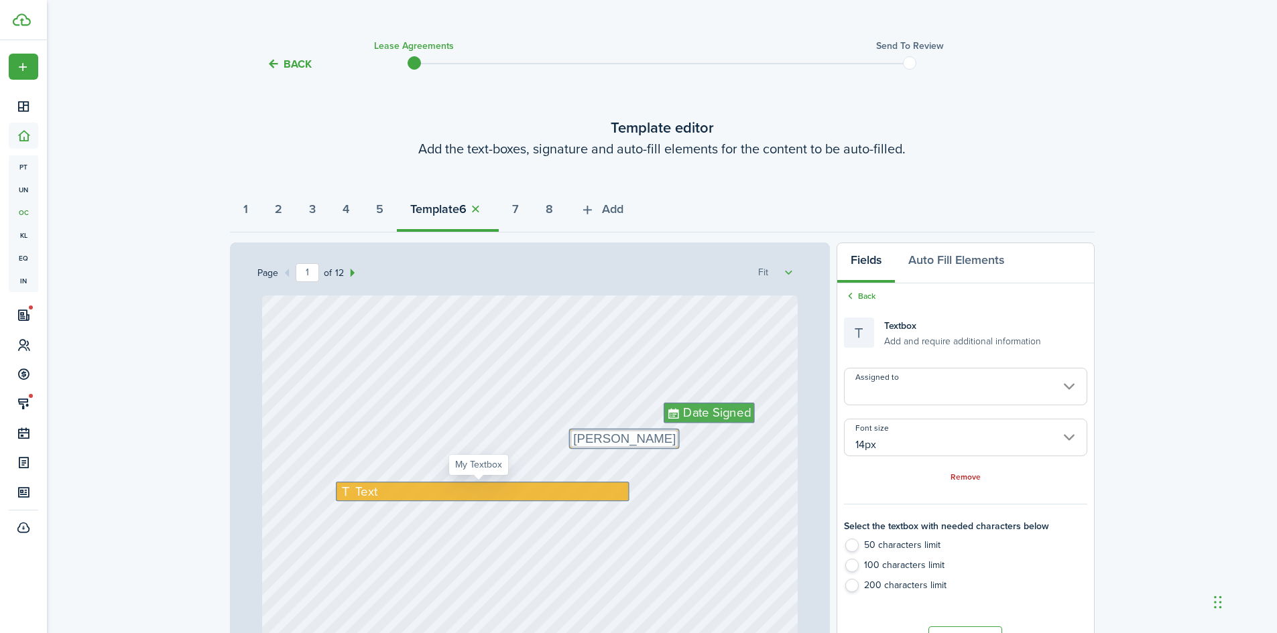
radio input "false"
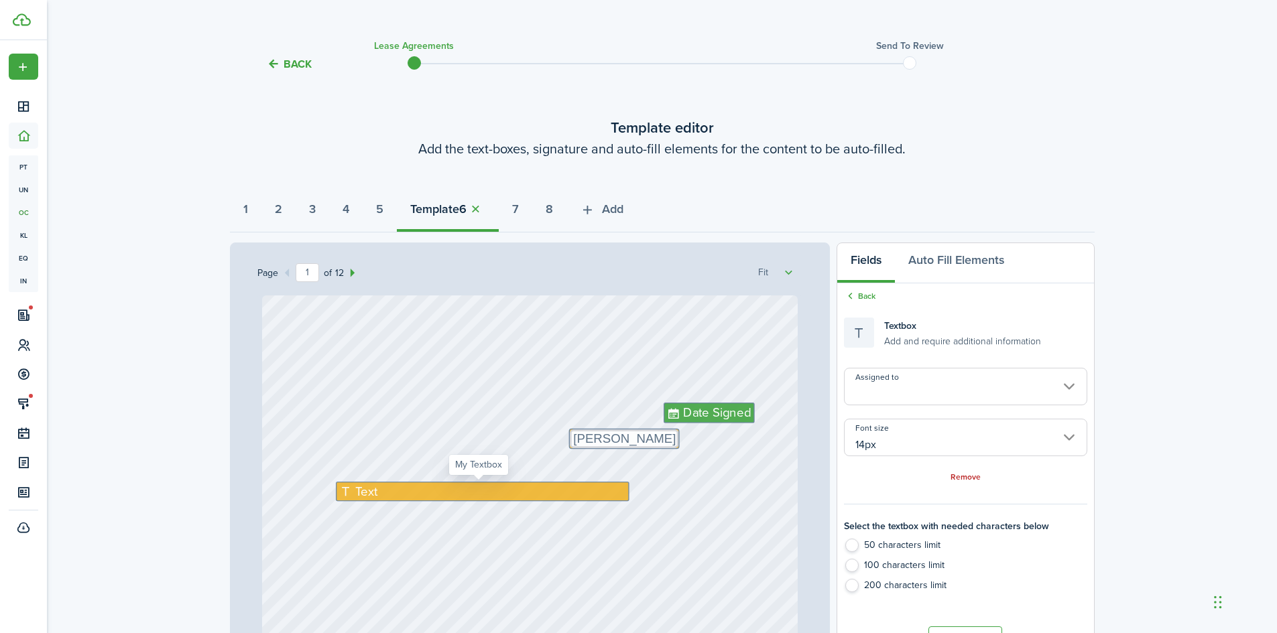
radio input "false"
radio input "true"
click at [393, 492] on div "Text" at bounding box center [483, 491] width 294 height 19
click at [873, 438] on input "14px" at bounding box center [965, 438] width 243 height 38
type textarea "[STREET_ADDRESS]"
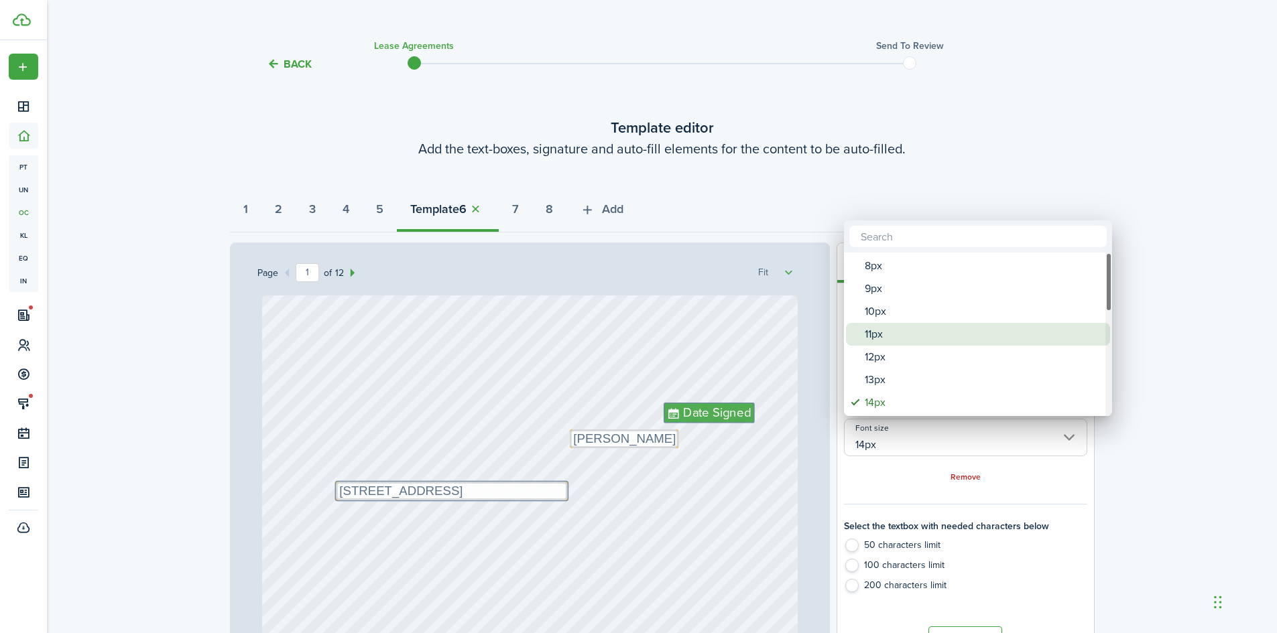
click at [899, 338] on div "11px" at bounding box center [983, 334] width 237 height 23
type input "11px"
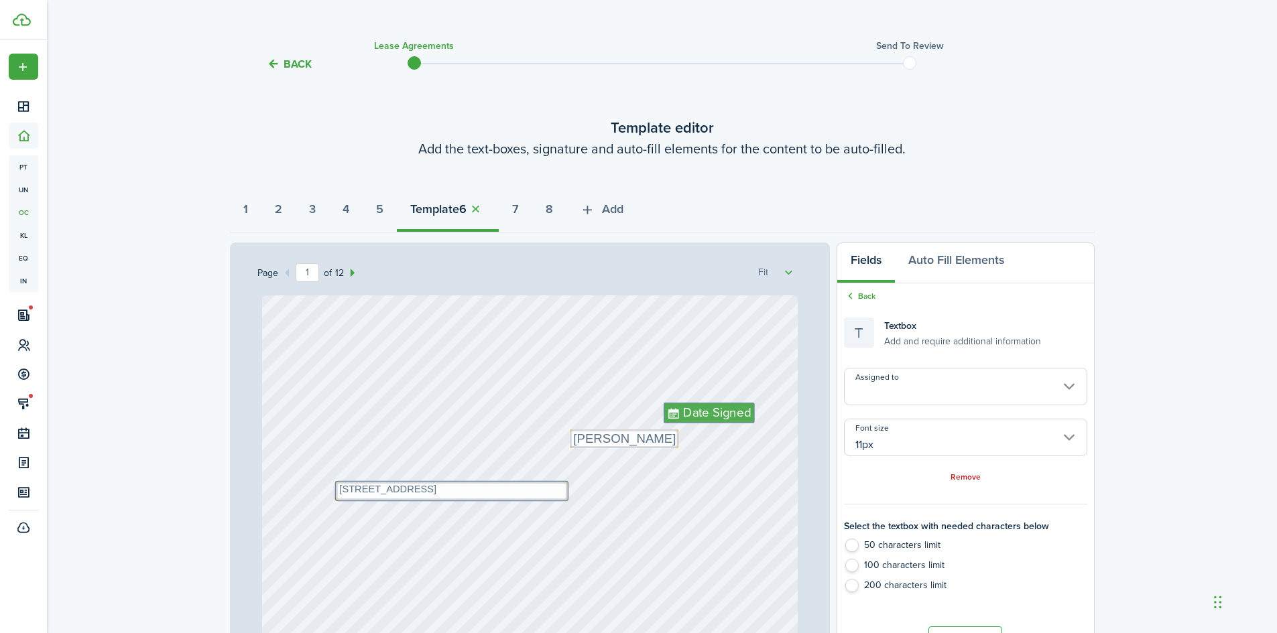
type input "11px"
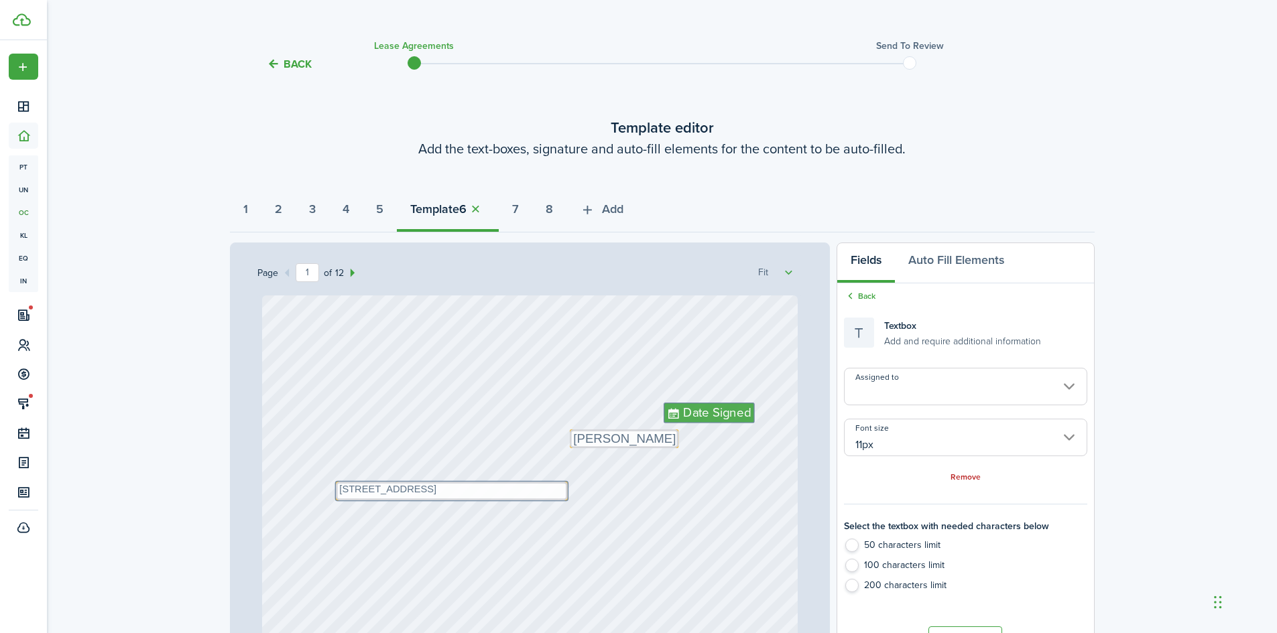
type input "11px"
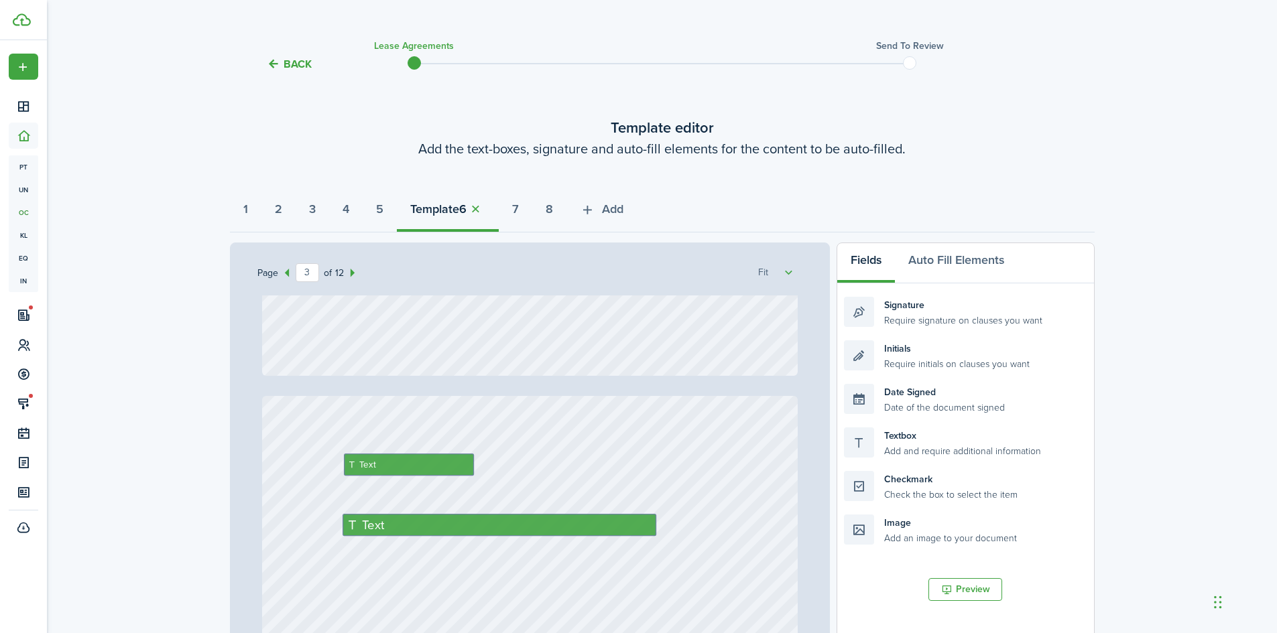
type input "4"
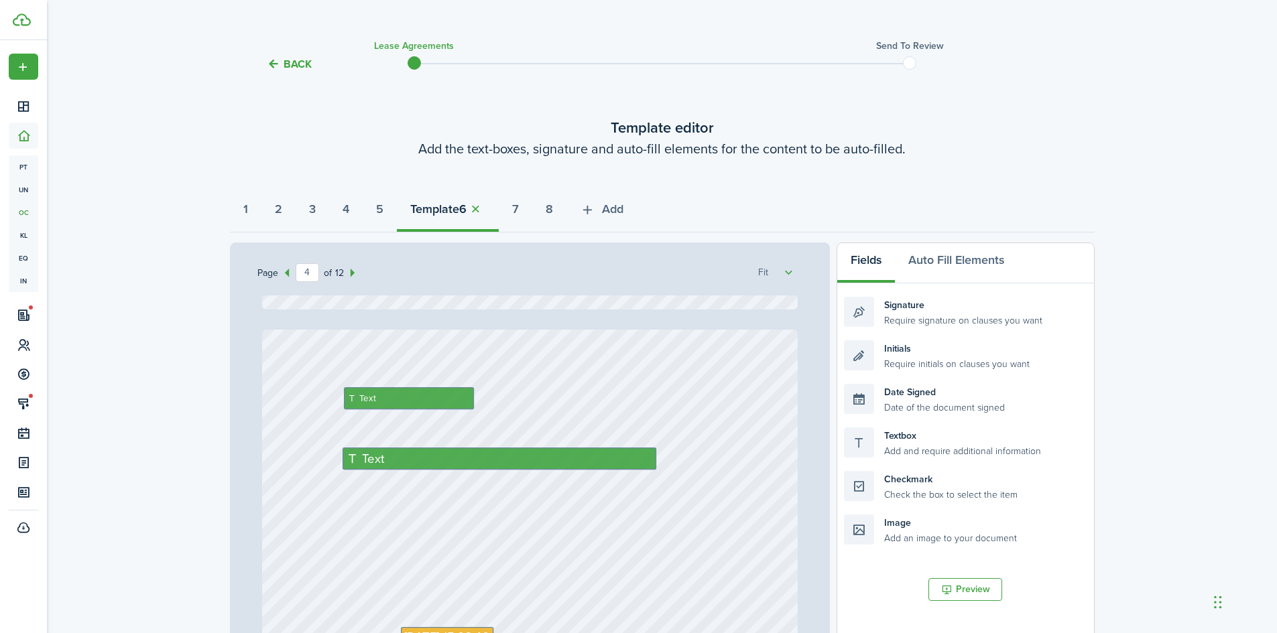
scroll to position [2145, 0]
click at [447, 401] on div "Text" at bounding box center [409, 398] width 130 height 23
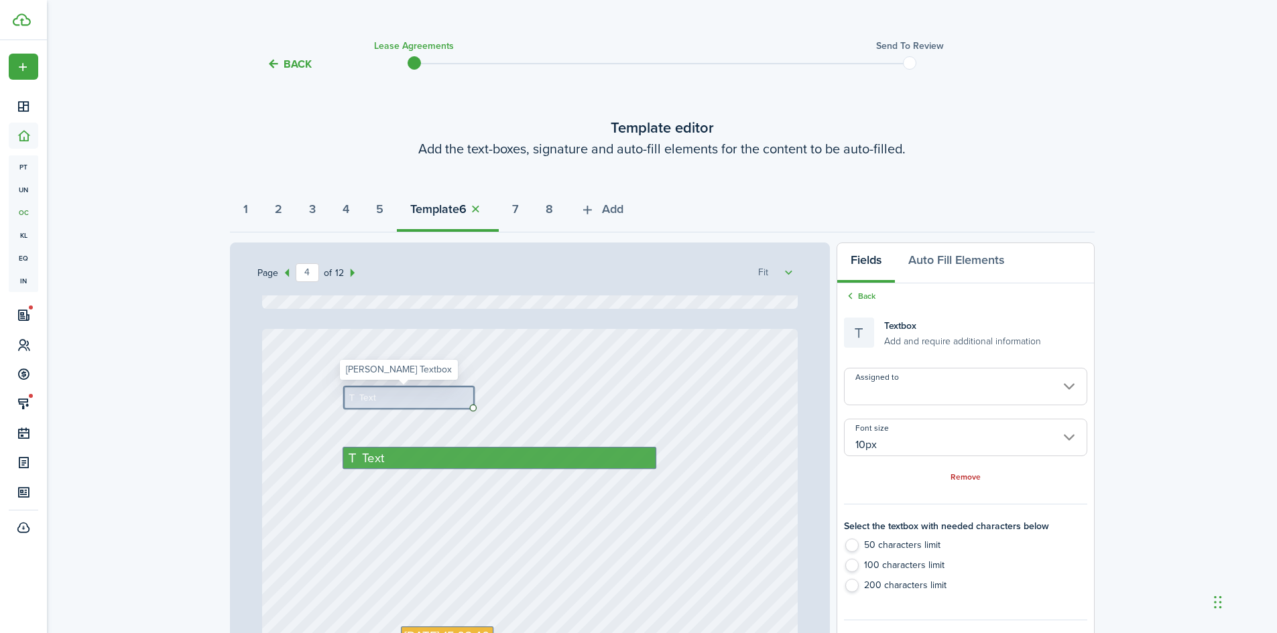
click at [447, 401] on div "Text" at bounding box center [409, 398] width 130 height 23
type textarea "[STREET_ADDRESS]"
click at [406, 460] on div "Text" at bounding box center [499, 458] width 314 height 22
type input "14px"
radio input "false"
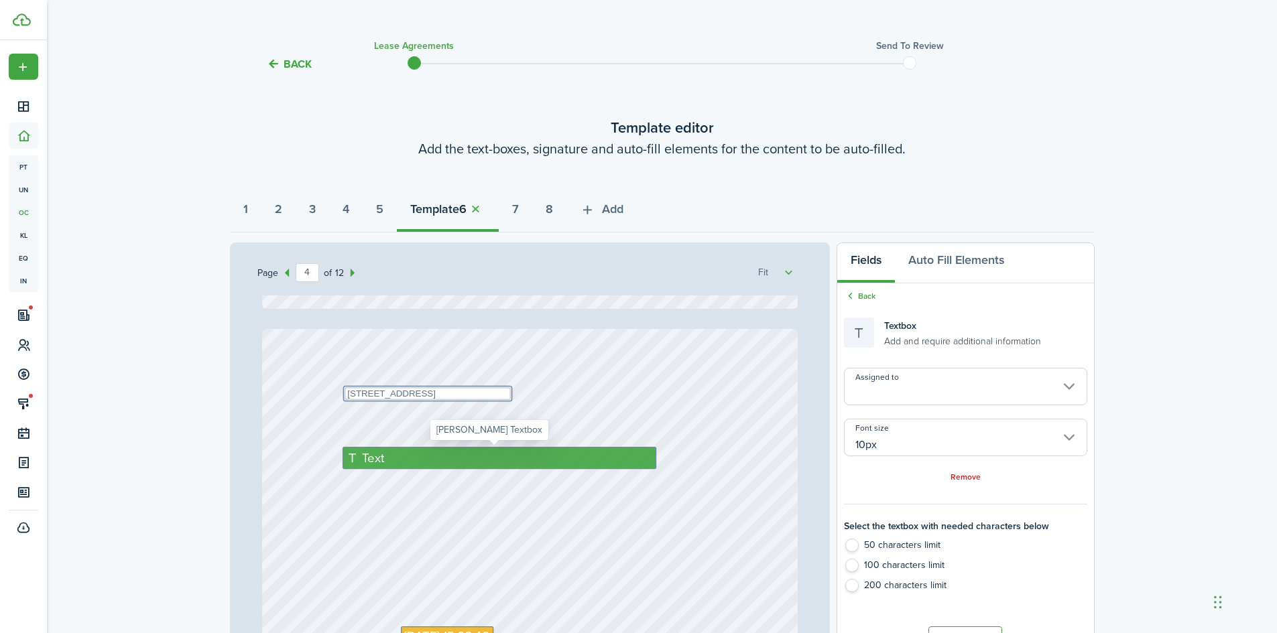
type input "14px"
radio input "false"
type input "14px"
radio input "false"
type input "14px"
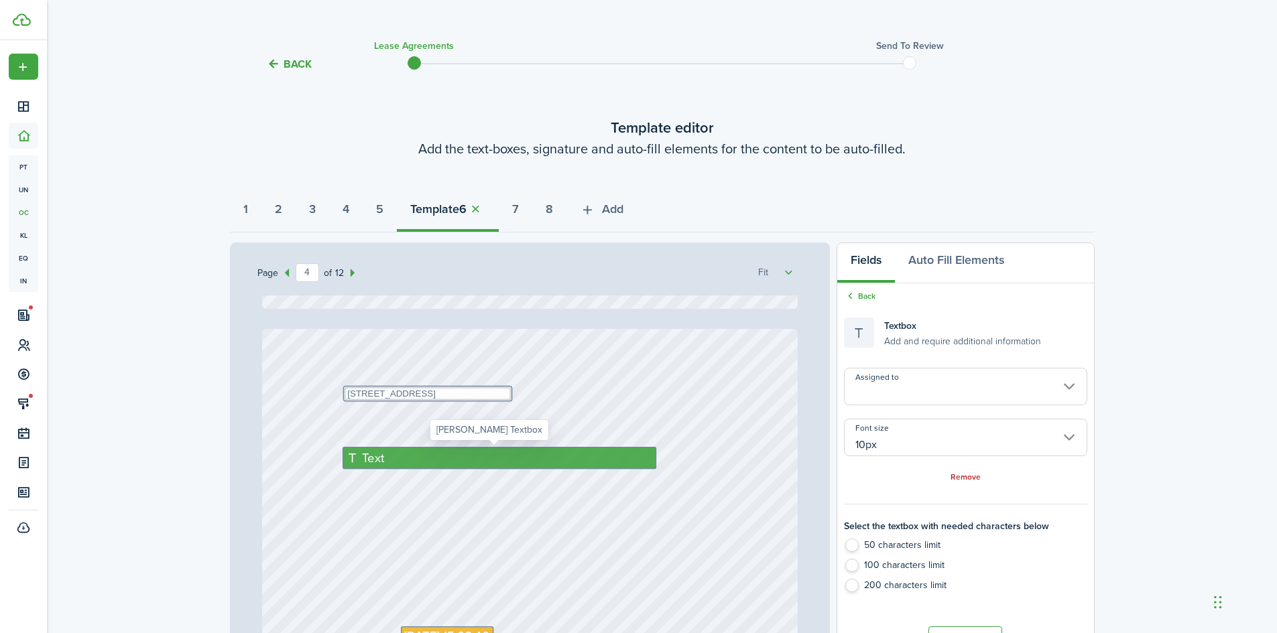
radio input "false"
type input "14px"
radio input "false"
type input "14px"
radio input "false"
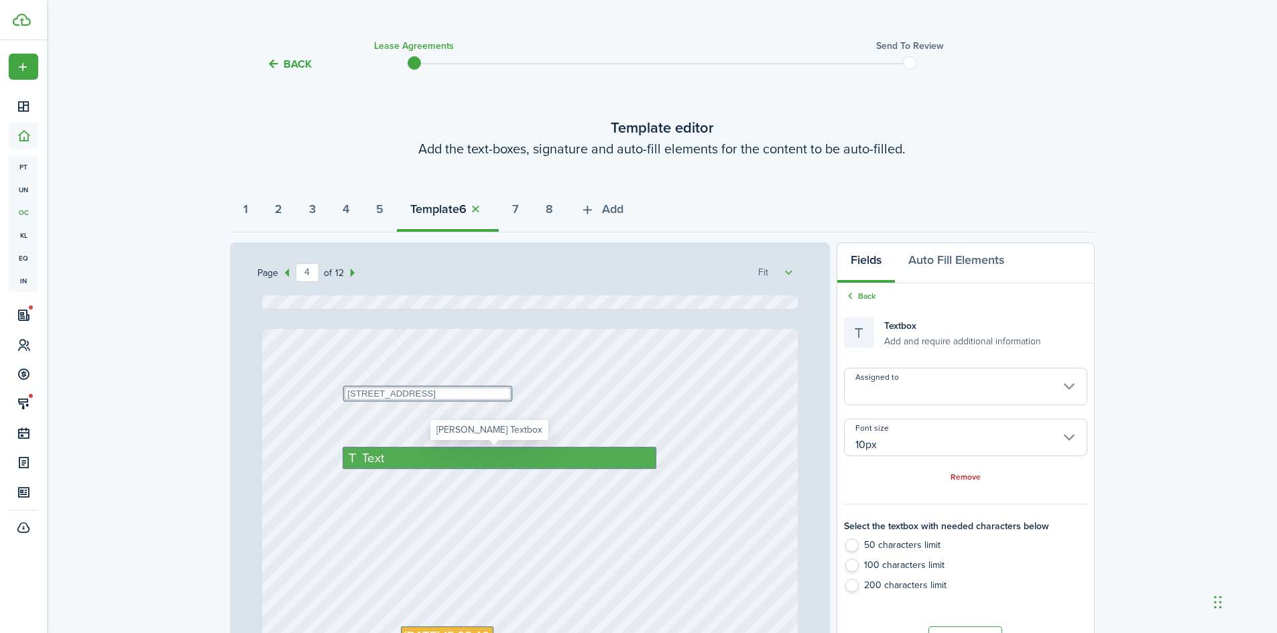
type input "14px"
radio input "false"
type input "14px"
radio input "true"
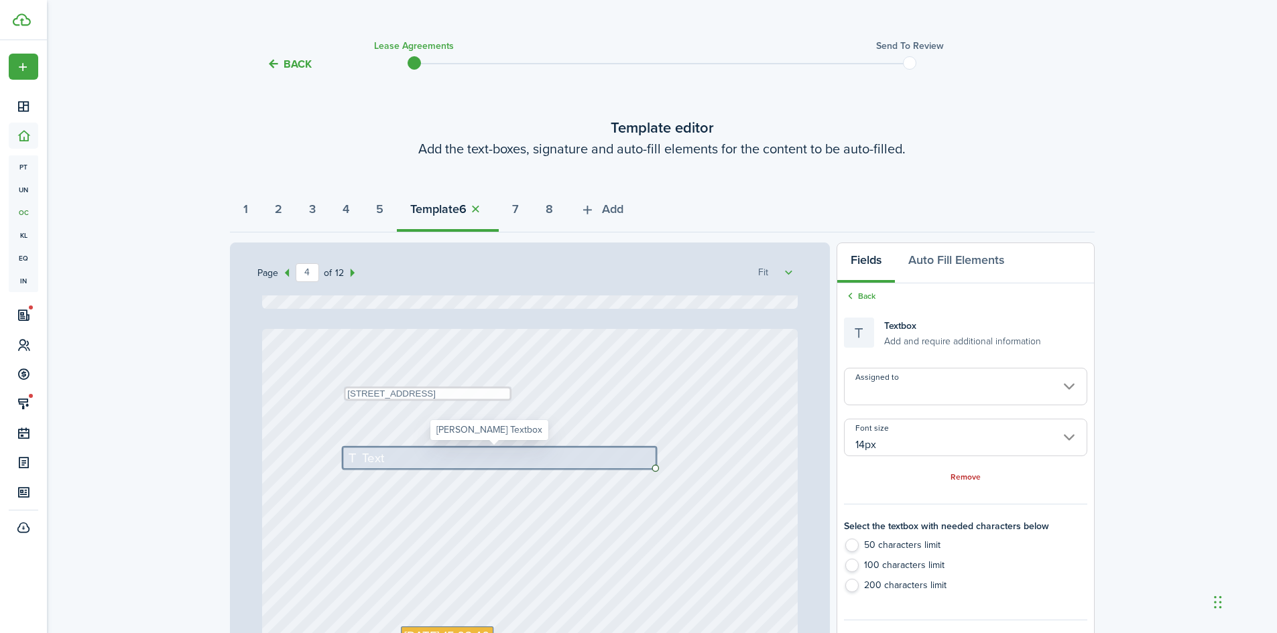
click at [406, 460] on div "Text" at bounding box center [499, 458] width 314 height 22
type textarea "[PERSON_NAME]"
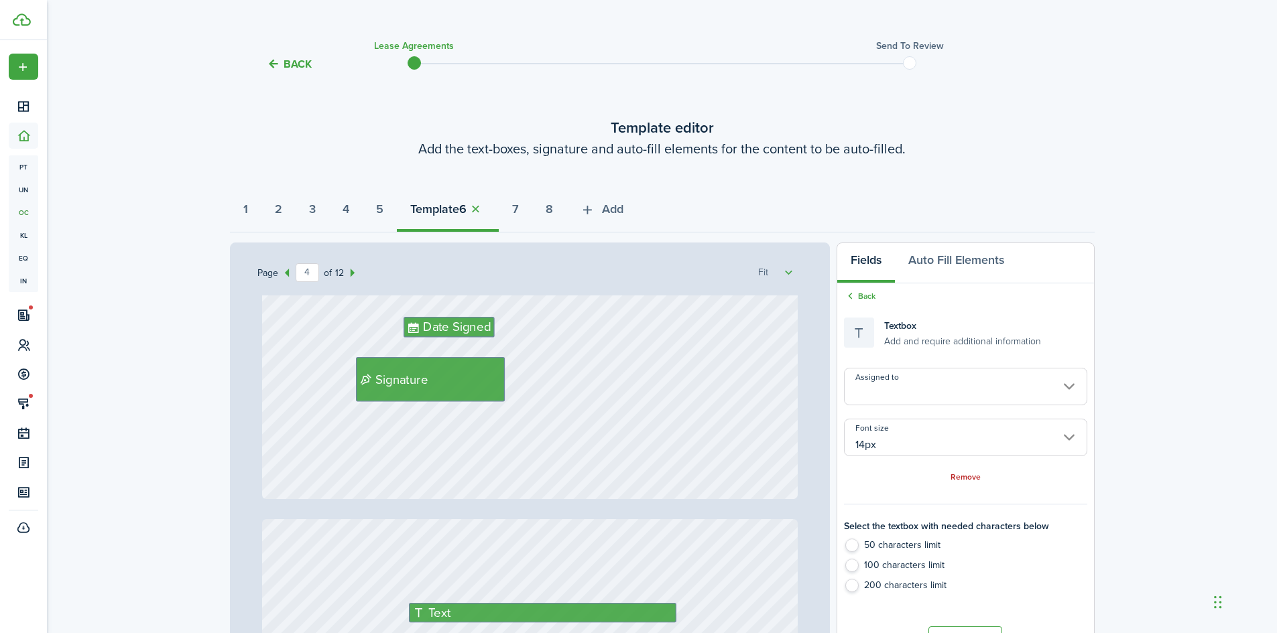
scroll to position [2815, 0]
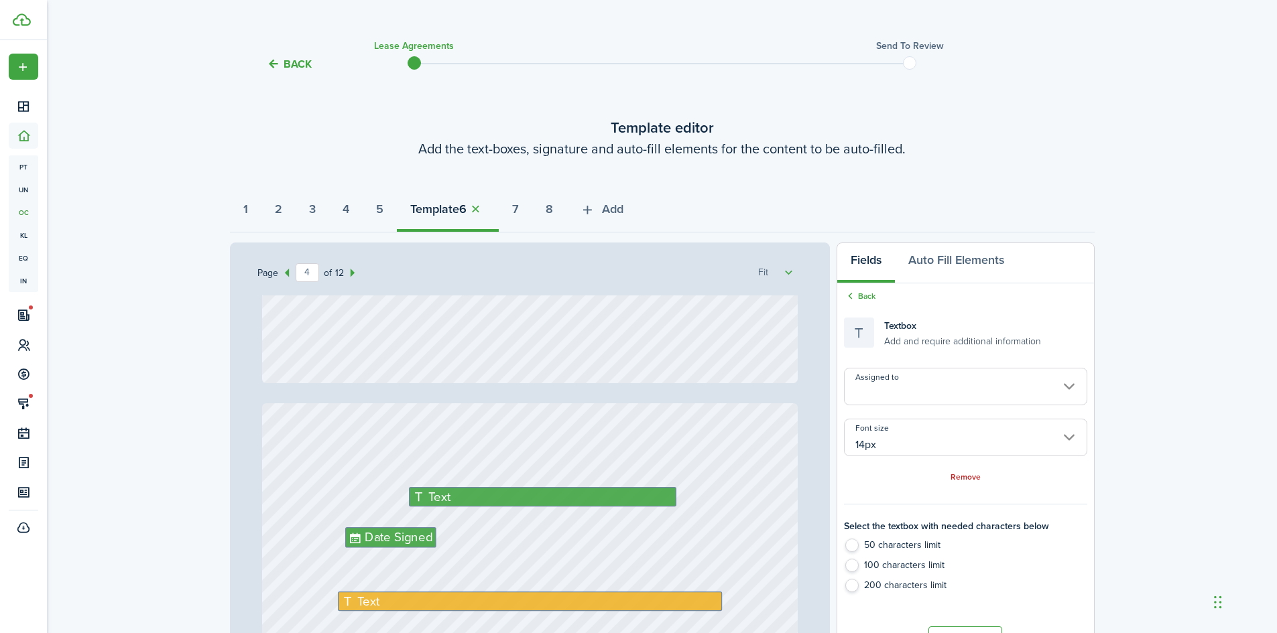
type input "5"
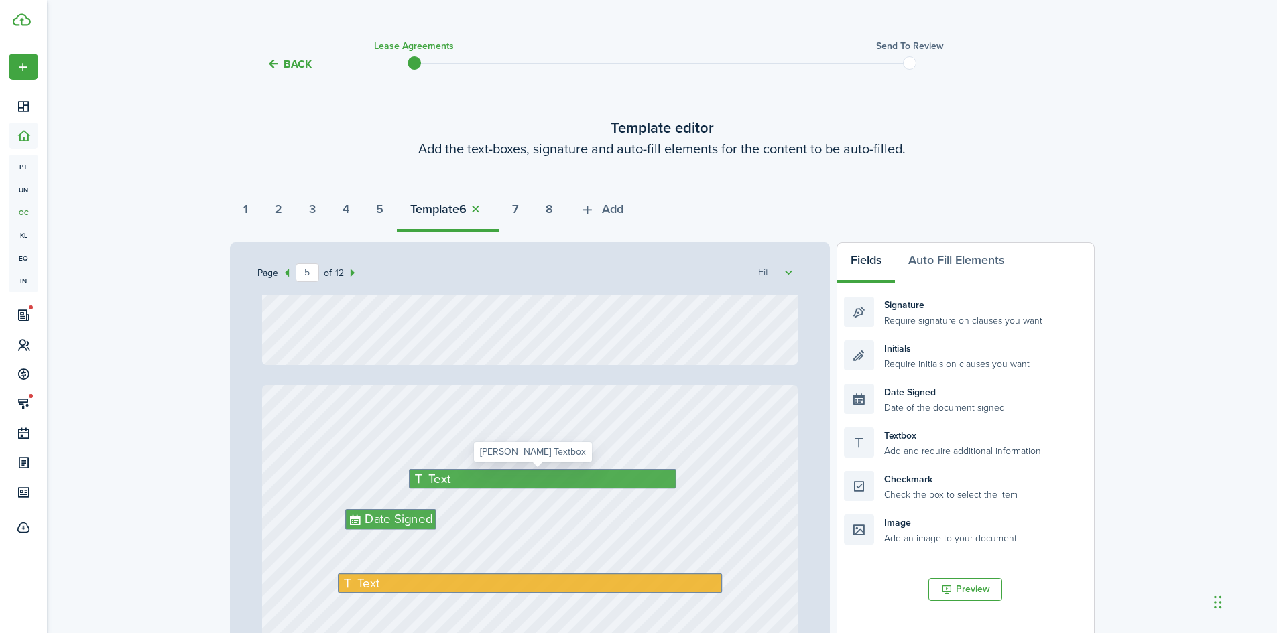
type textarea "[PERSON_NAME]"
click at [480, 486] on div "Text" at bounding box center [542, 478] width 267 height 19
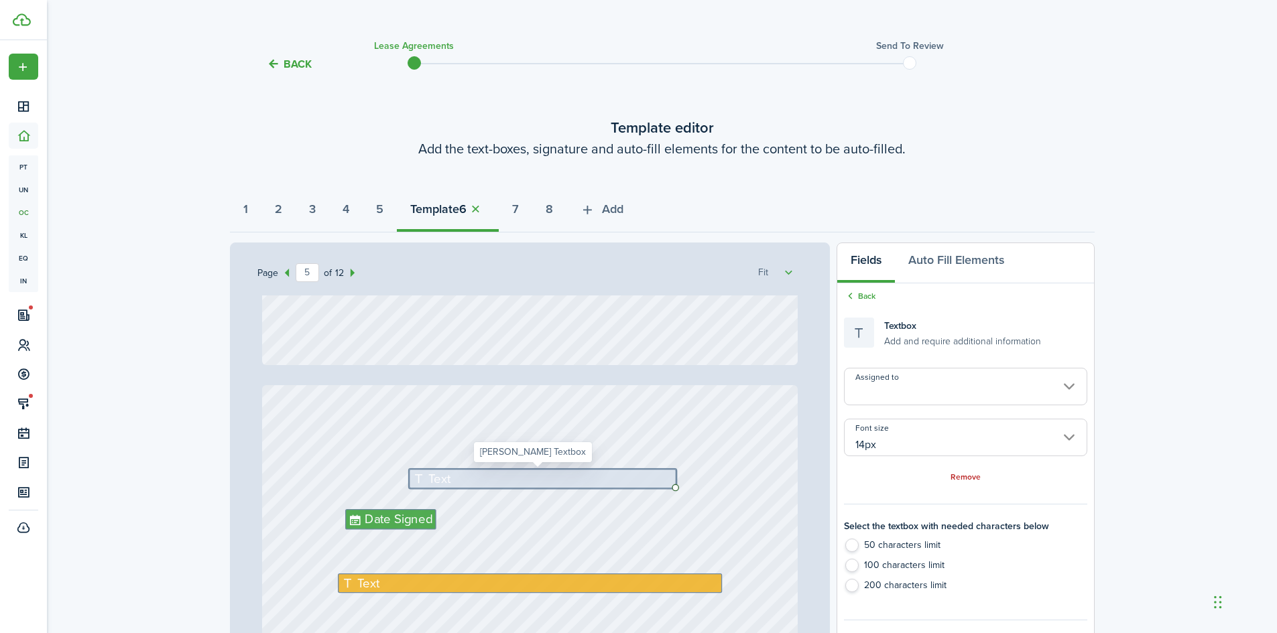
click at [480, 486] on div "Text" at bounding box center [542, 478] width 267 height 19
type textarea "[PERSON_NAME]"
click at [396, 579] on div "Text" at bounding box center [530, 583] width 385 height 19
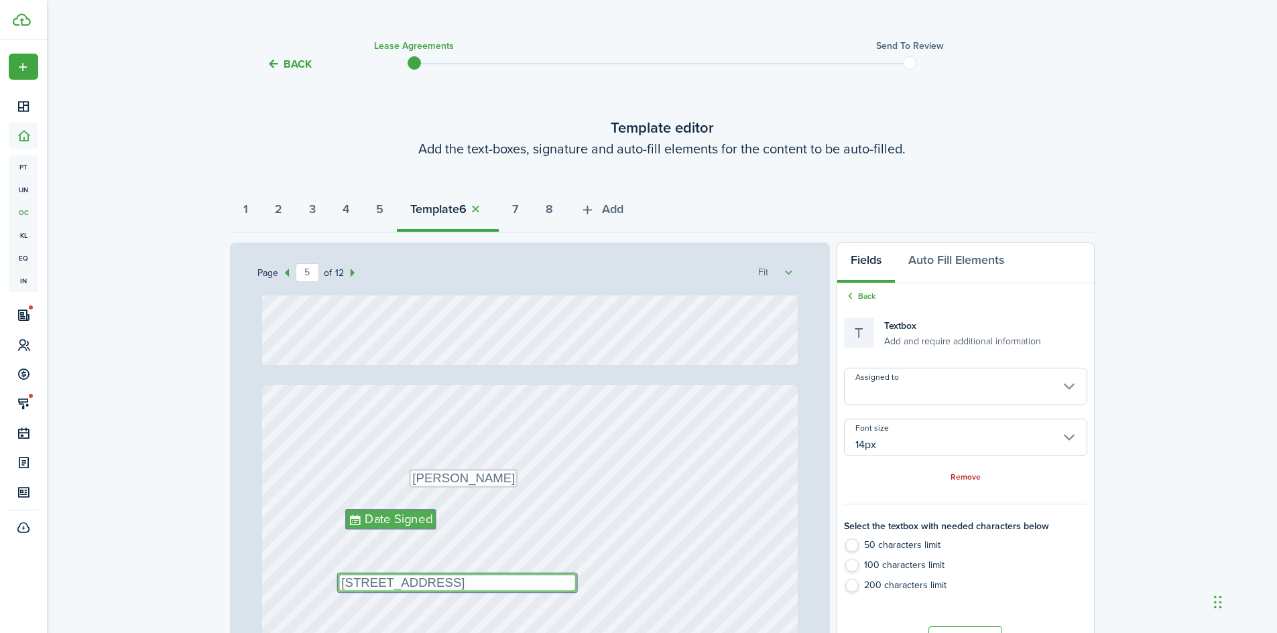
type textarea "[STREET_ADDRESS]"
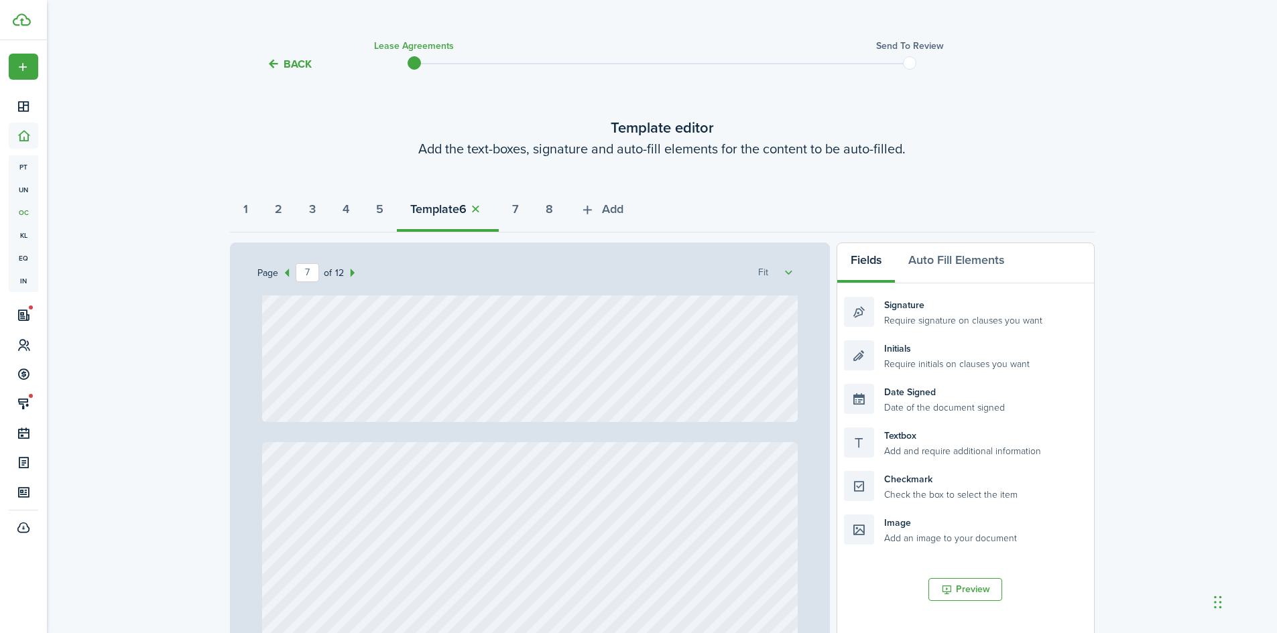
type input "8"
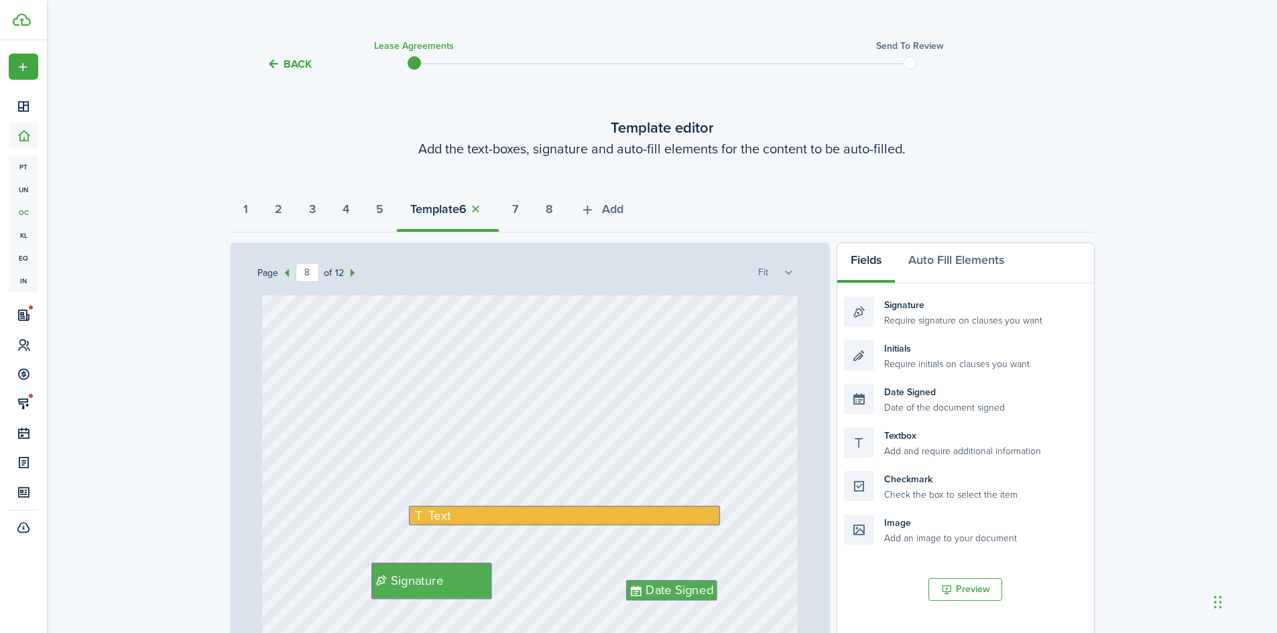
scroll to position [5295, 0]
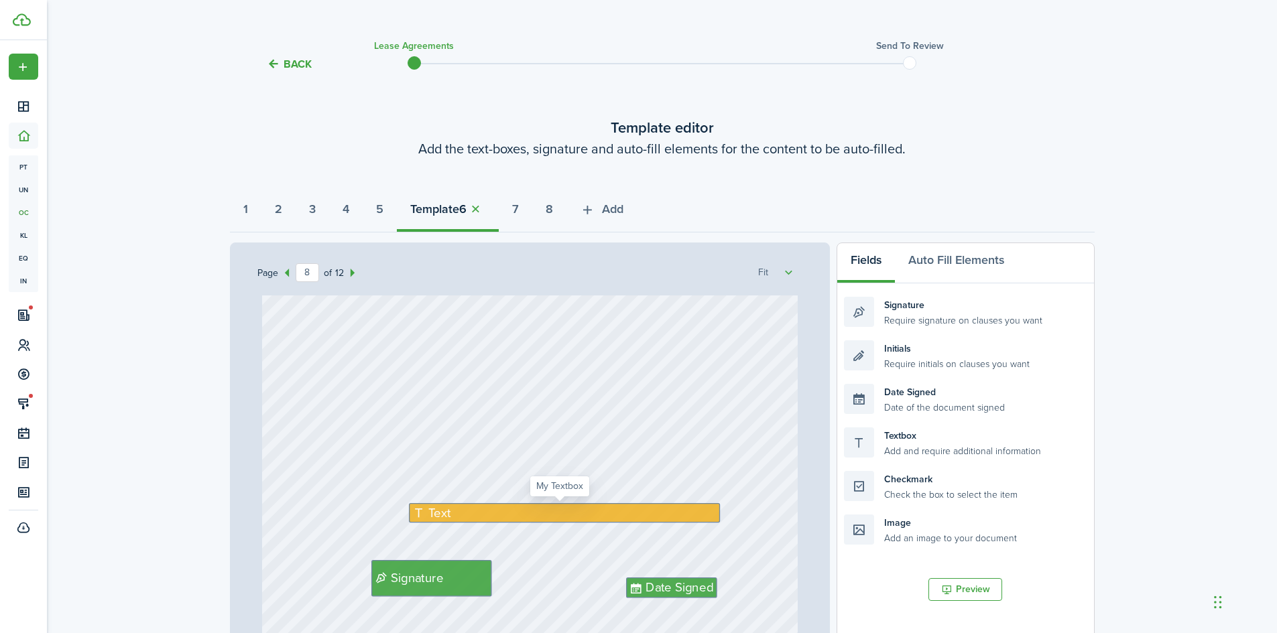
type textarea "[STREET_ADDRESS]"
click at [507, 519] on div "Text" at bounding box center [565, 512] width 312 height 19
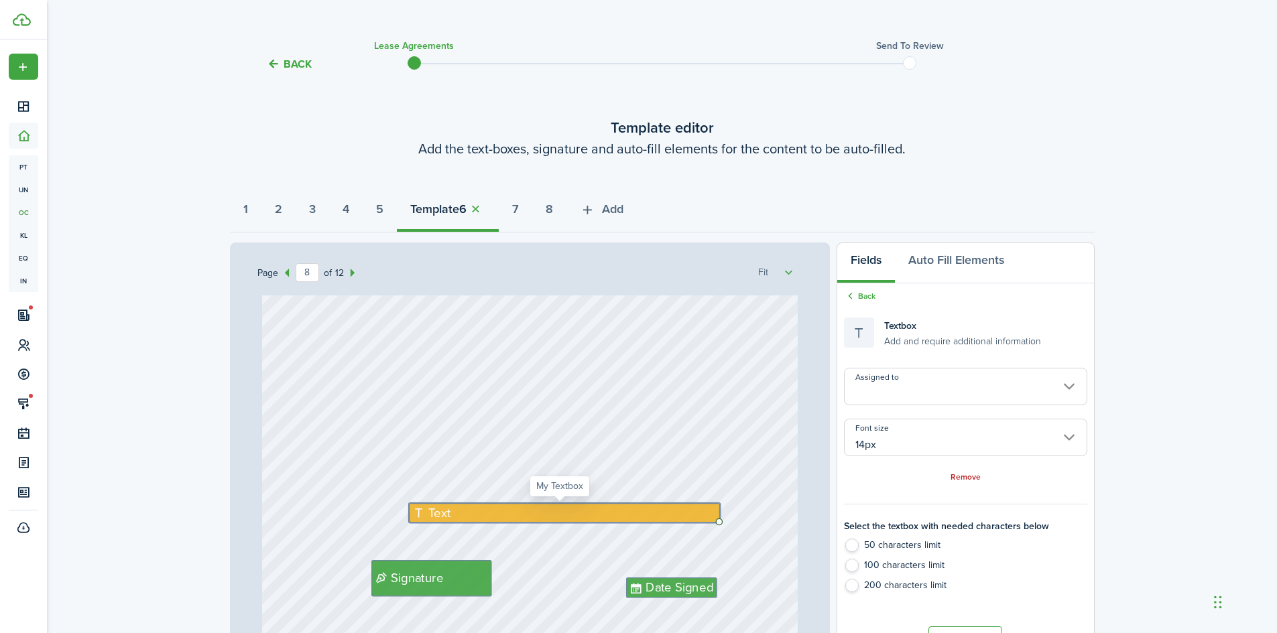
click at [507, 519] on div "Text" at bounding box center [565, 512] width 312 height 19
type textarea "[STREET_ADDRESS]"
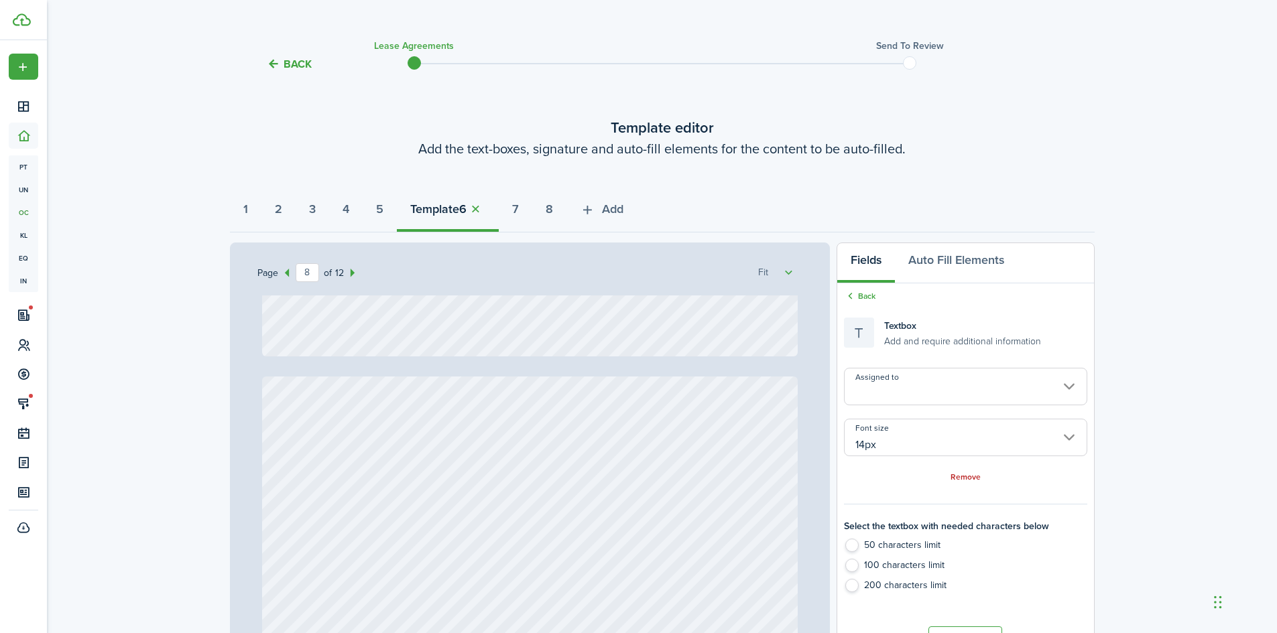
type input "9"
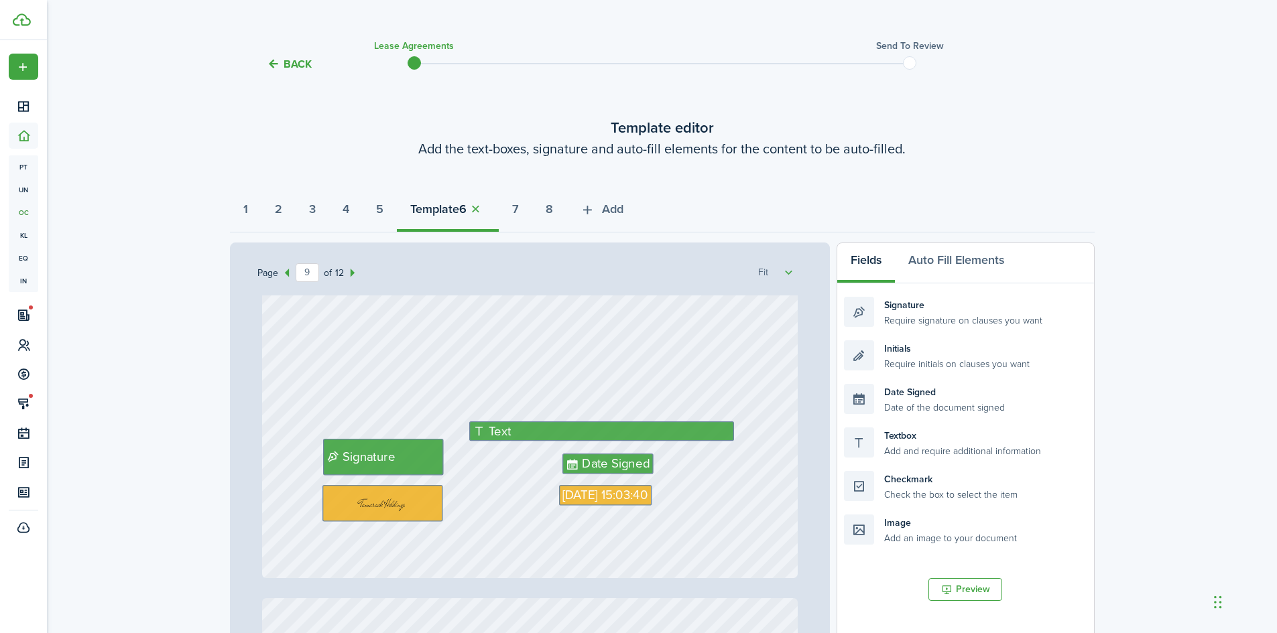
scroll to position [6233, 0]
type textarea "[STREET_ADDRESS]"
click at [556, 430] on div "Text" at bounding box center [601, 430] width 265 height 19
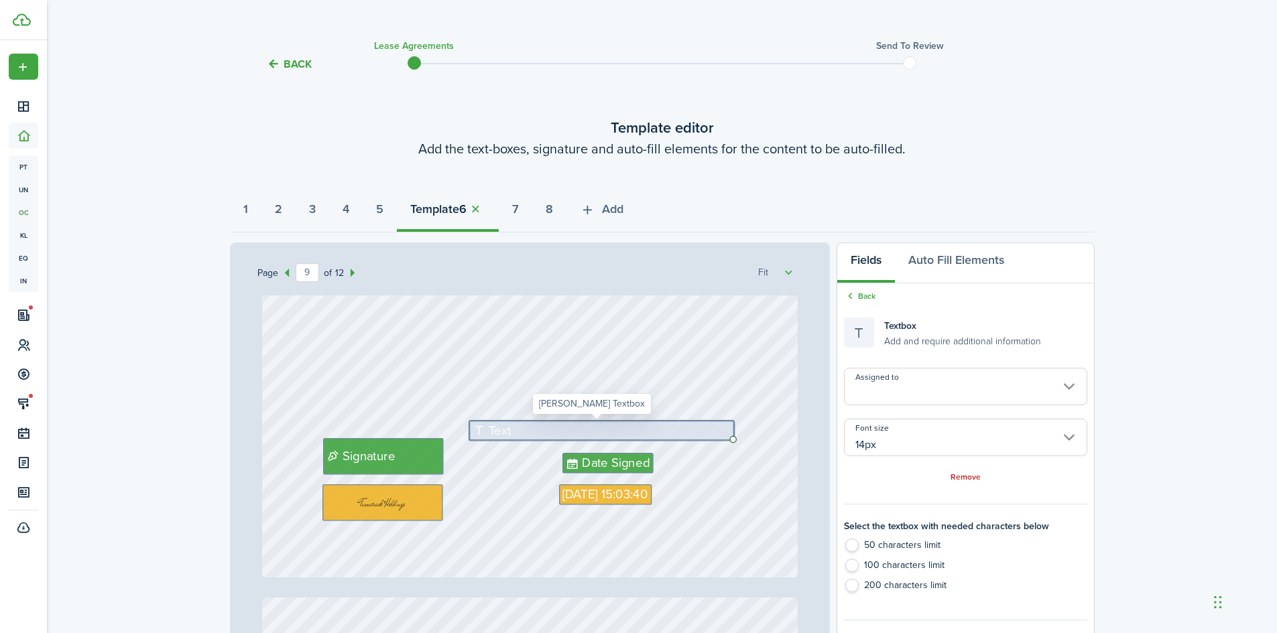
click at [556, 430] on div "Text" at bounding box center [601, 430] width 265 height 19
type textarea "[STREET_ADDRESS]"
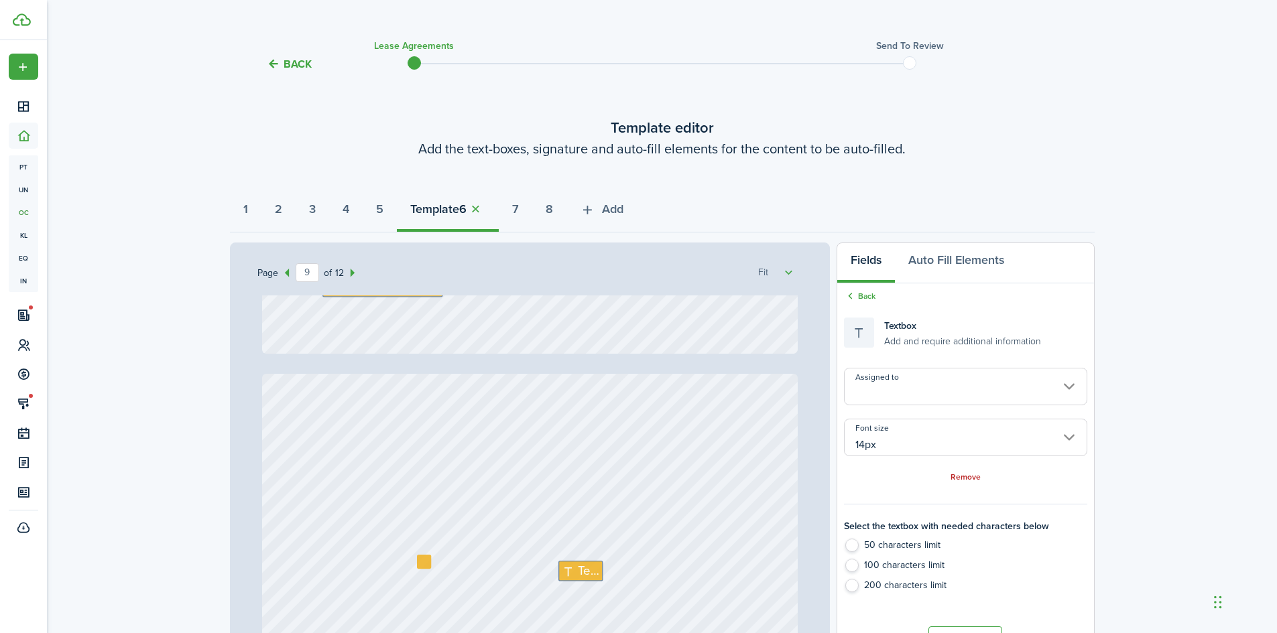
type input "10"
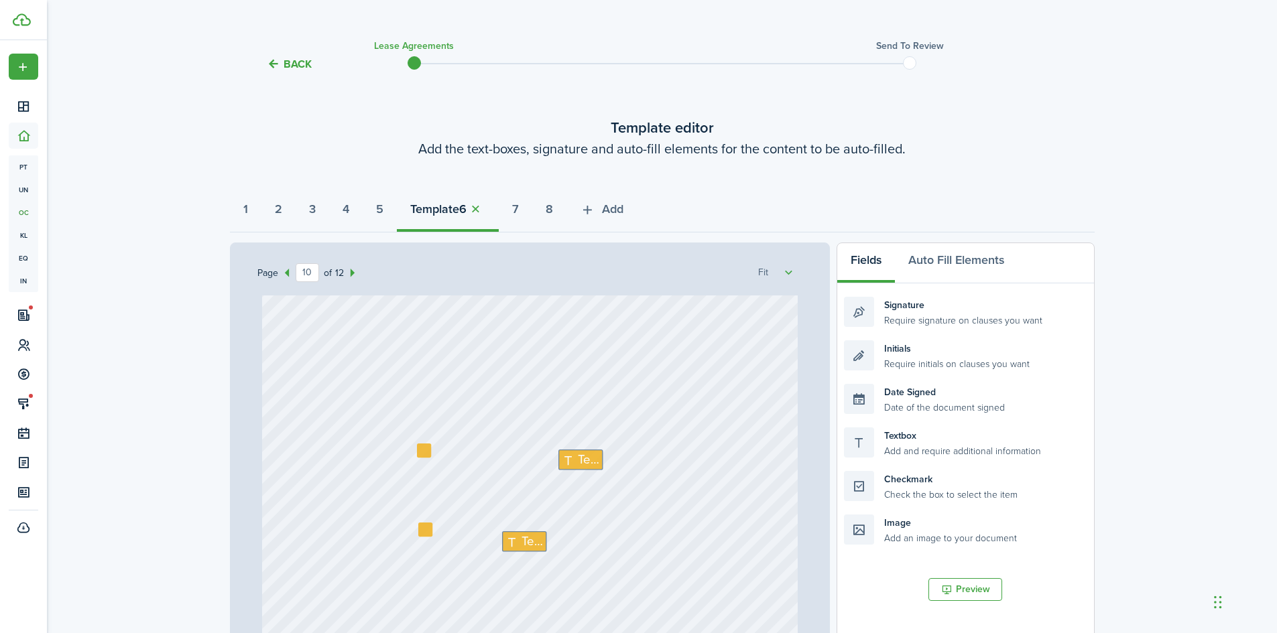
scroll to position [6636, 0]
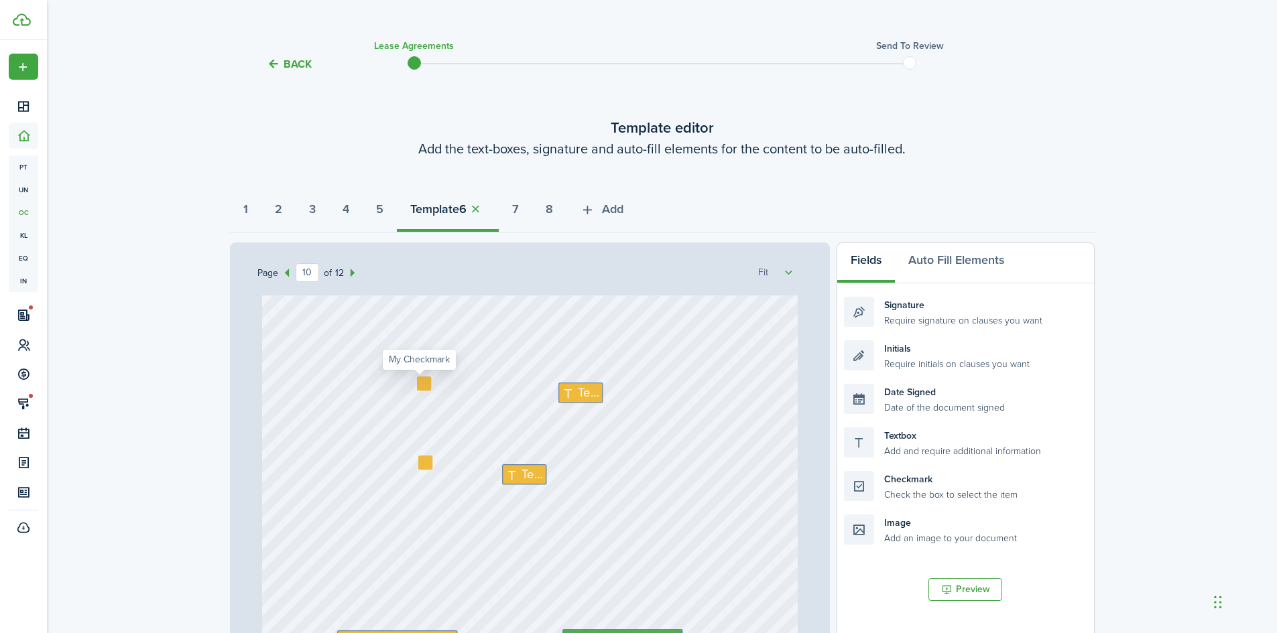
type textarea "[STREET_ADDRESS]"
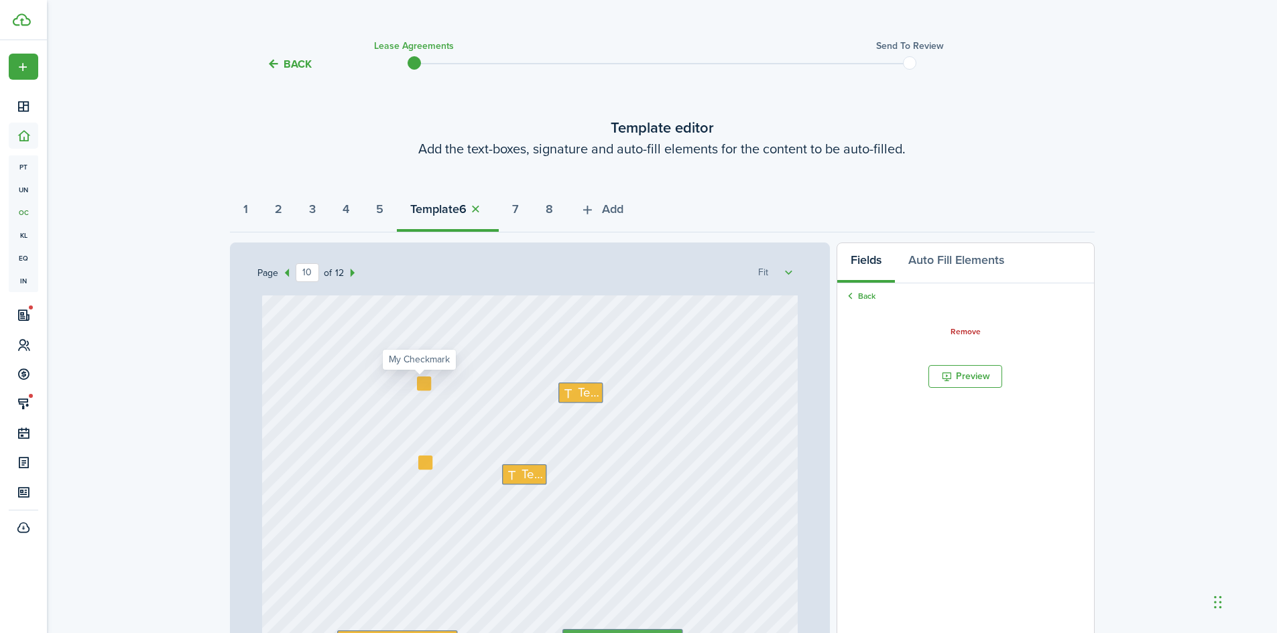
click at [418, 383] on div at bounding box center [424, 384] width 14 height 14
checkbox input "true"
click at [420, 464] on div at bounding box center [425, 463] width 14 height 14
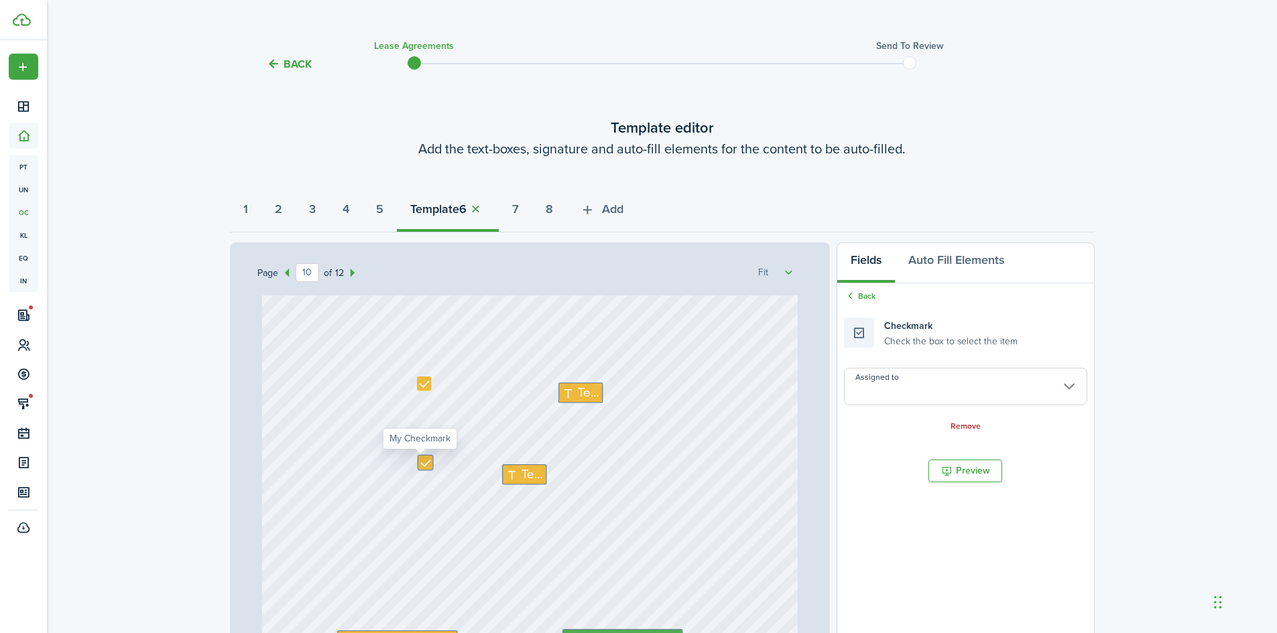
checkbox input "true"
click at [563, 391] on icon at bounding box center [570, 393] width 16 height 13
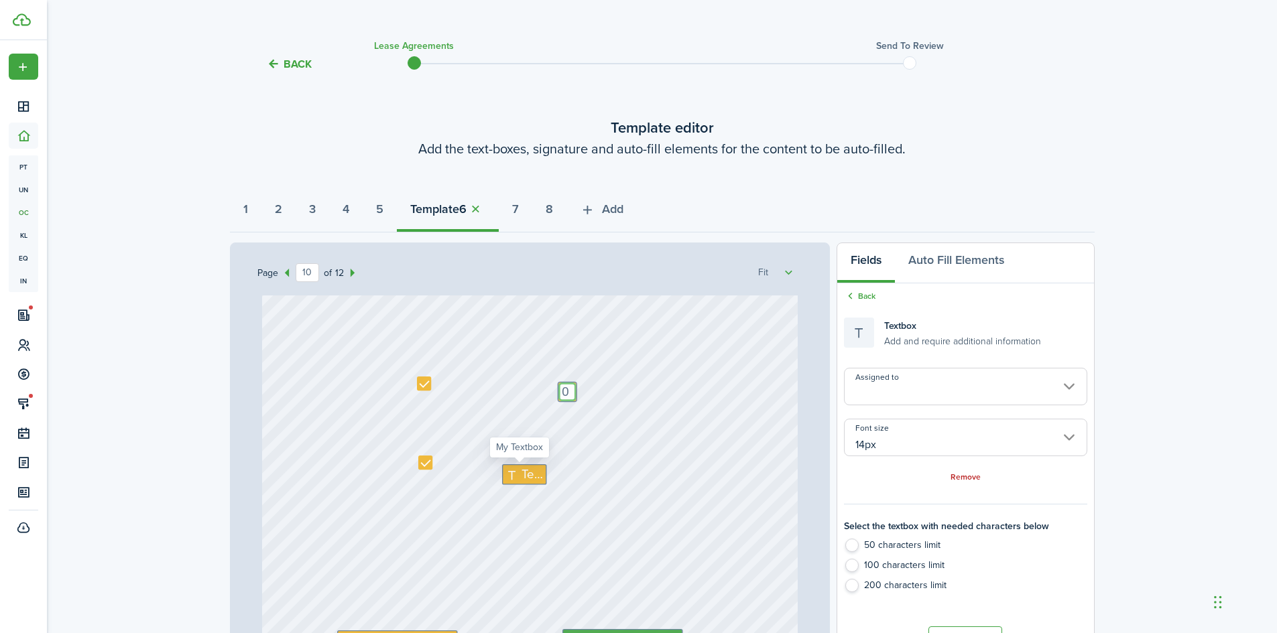
type textarea "0"
click at [505, 471] on icon at bounding box center [513, 475] width 16 height 13
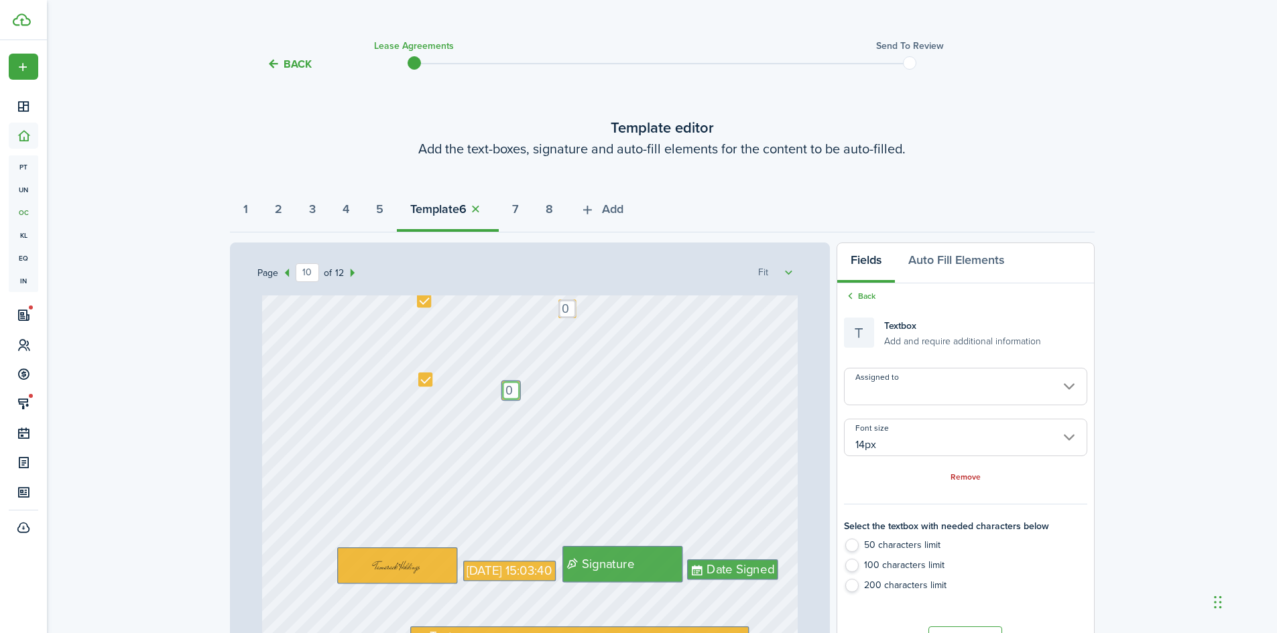
scroll to position [6837, 0]
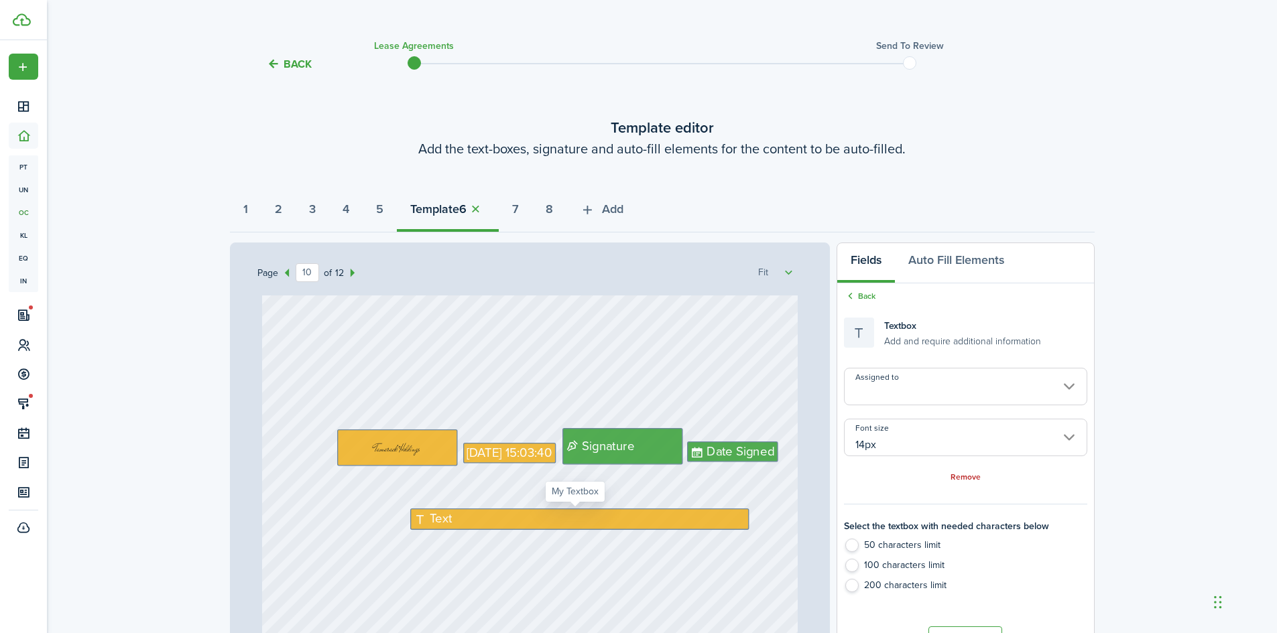
type textarea "0"
click at [468, 521] on div "Text" at bounding box center [579, 519] width 339 height 21
radio input "false"
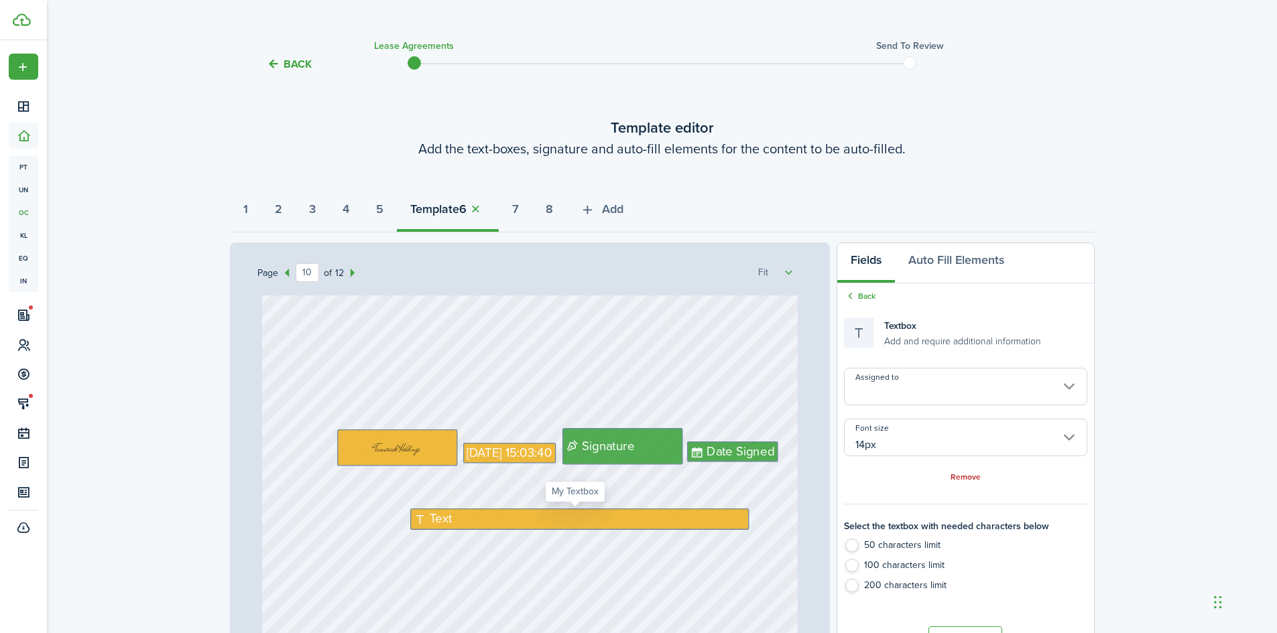
radio input "false"
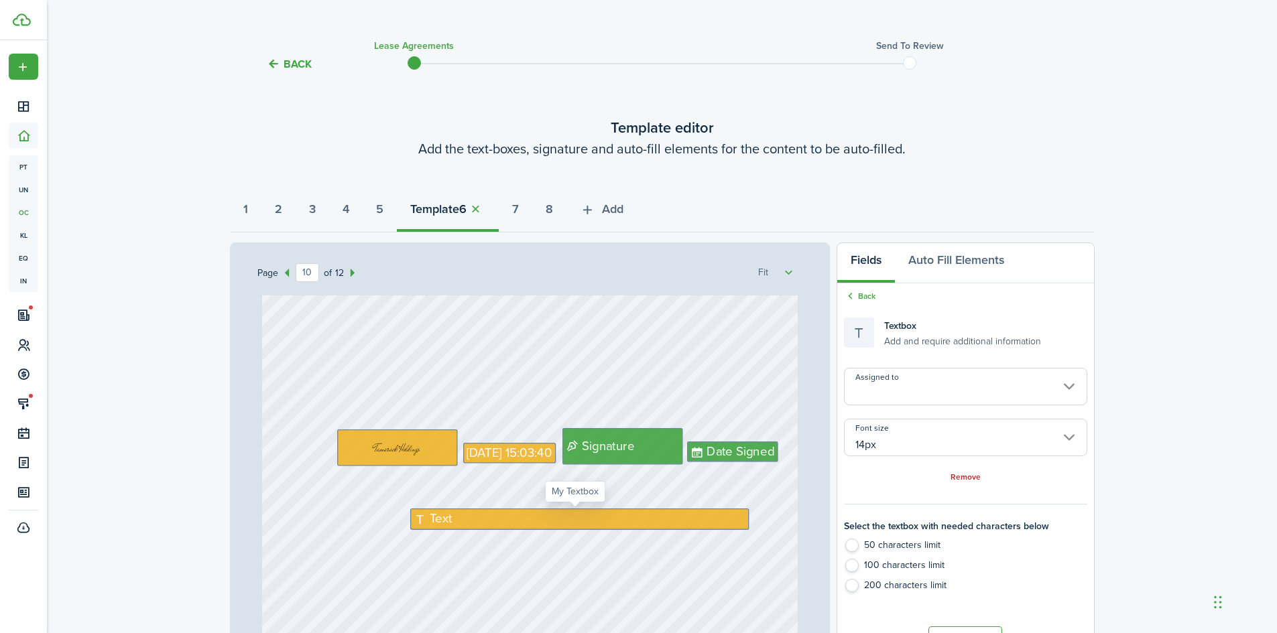
radio input "true"
click at [468, 521] on div "Text" at bounding box center [579, 519] width 339 height 21
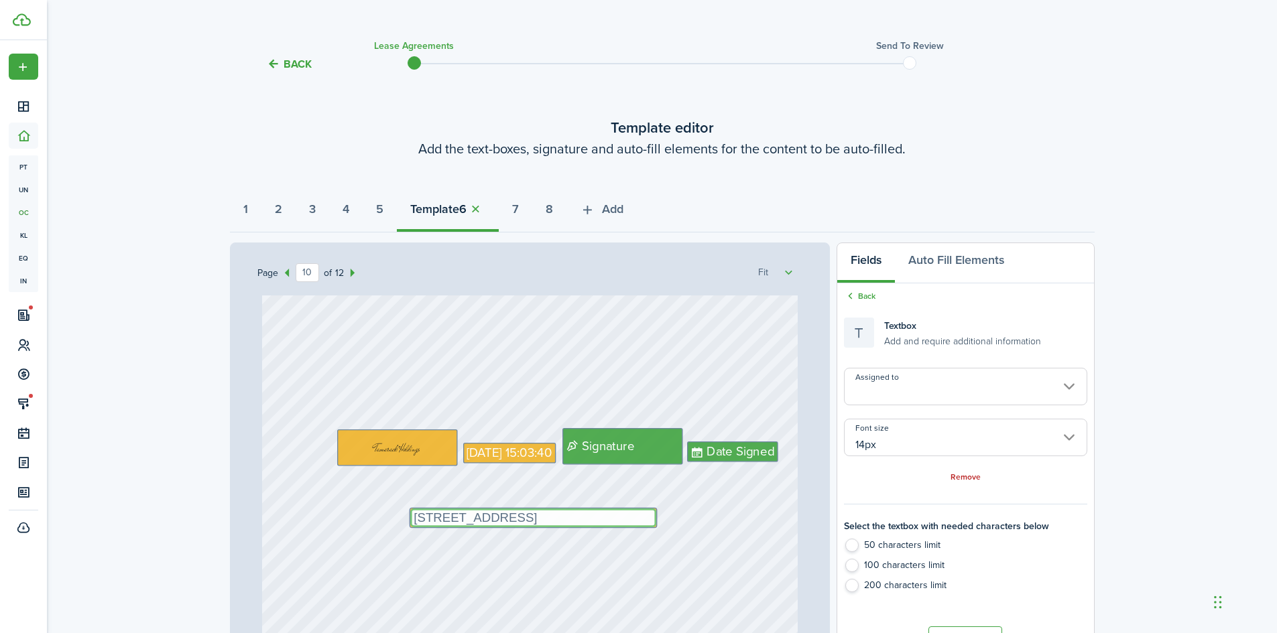
type textarea "[STREET_ADDRESS]"
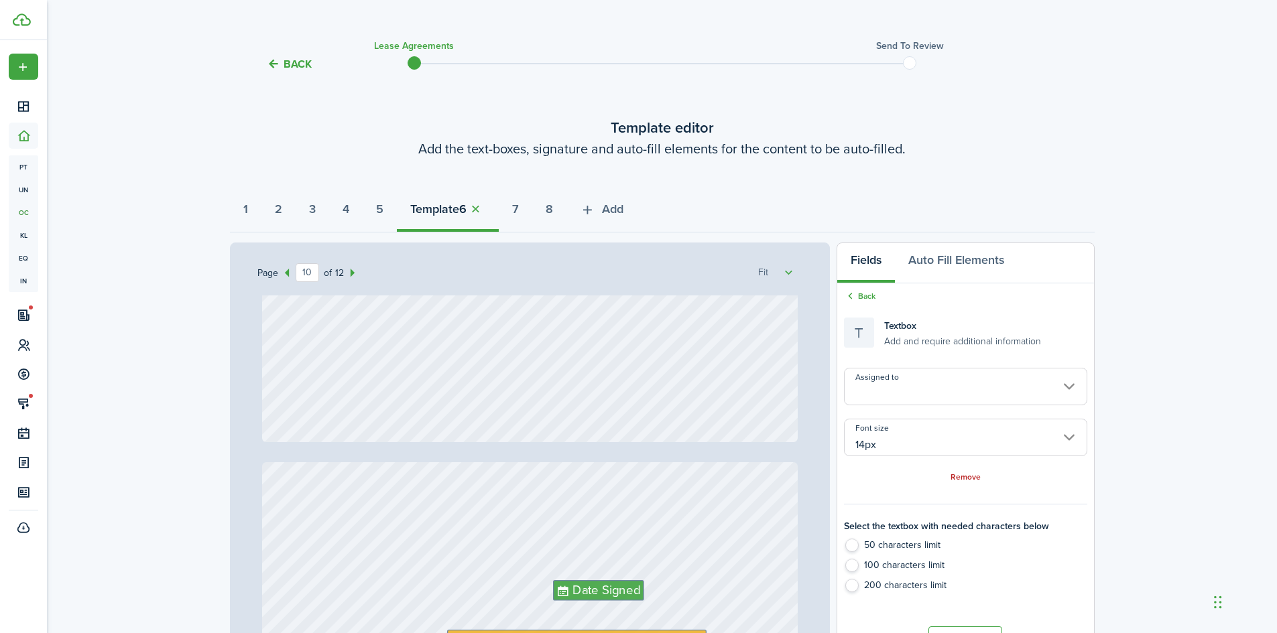
type input "11"
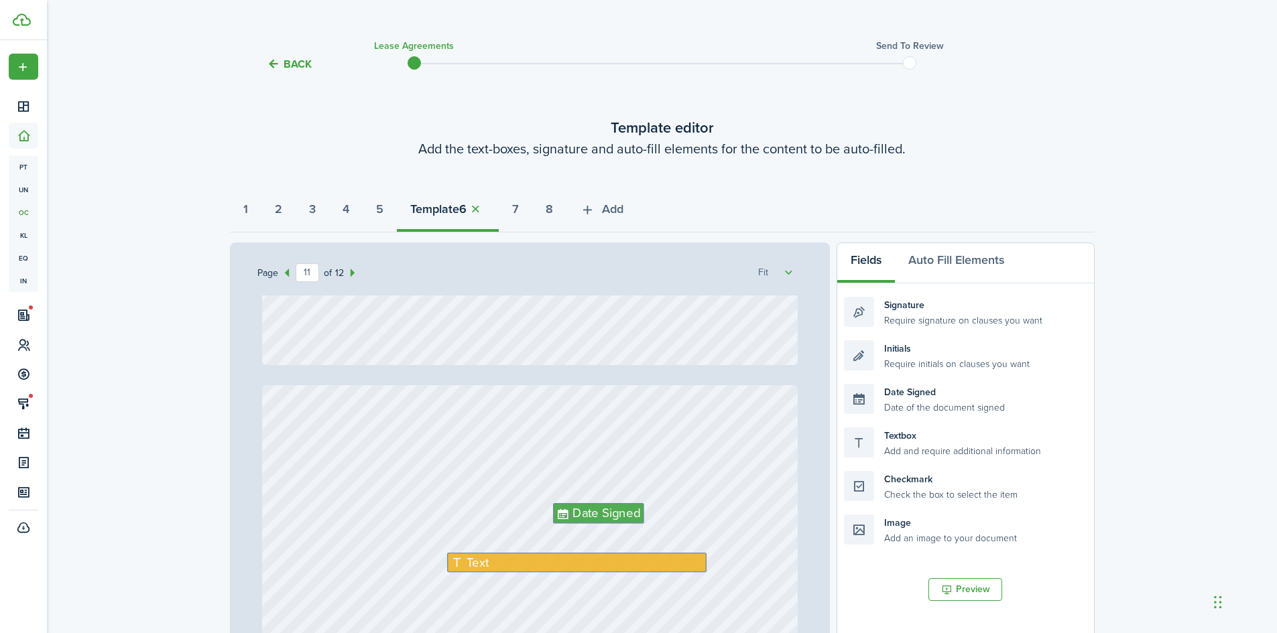
scroll to position [7373, 0]
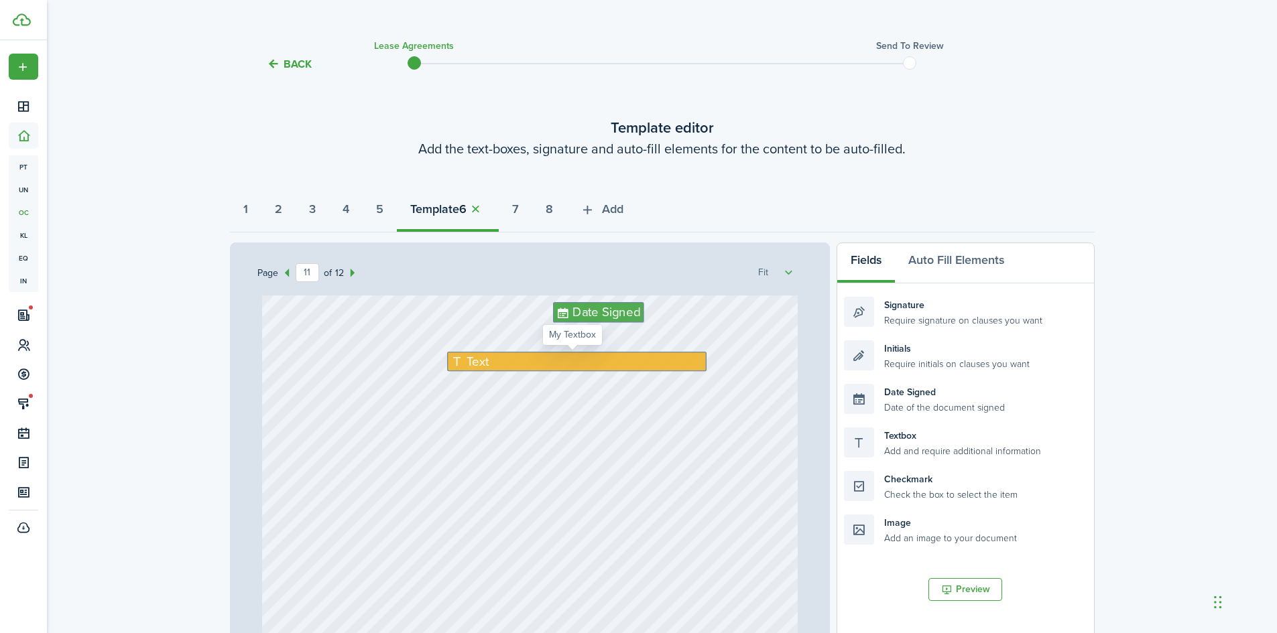
type textarea "[STREET_ADDRESS]"
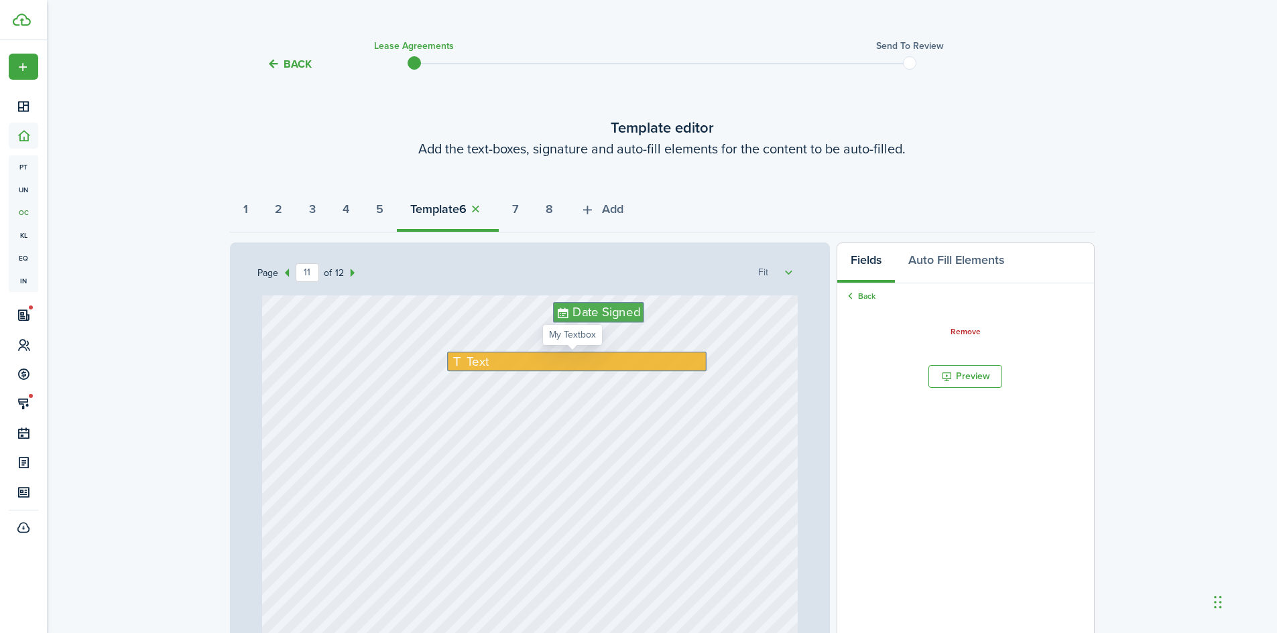
click at [488, 363] on div "Text" at bounding box center [576, 361] width 259 height 19
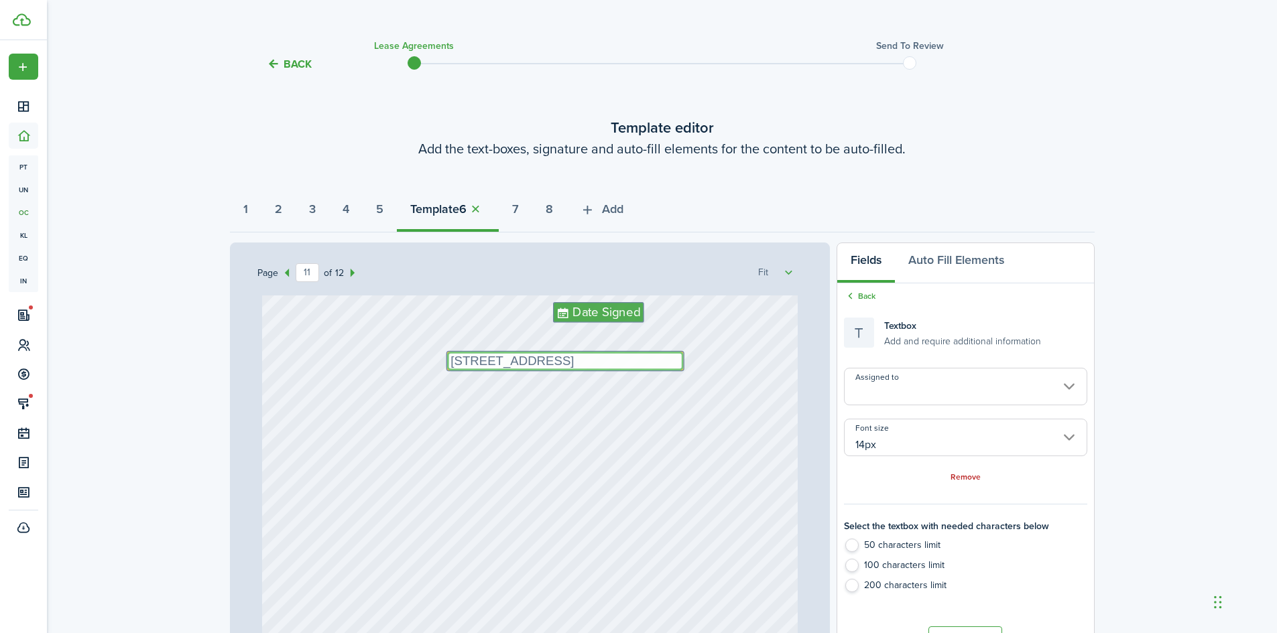
type textarea "[STREET_ADDRESS]"
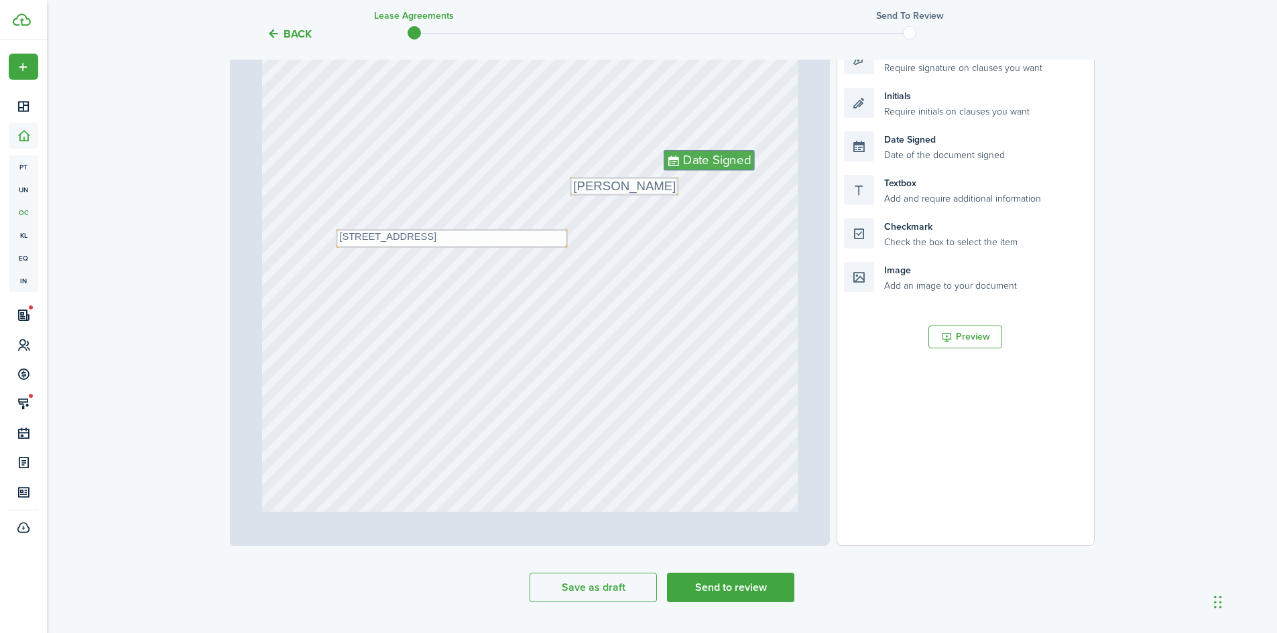
scroll to position [0, 0]
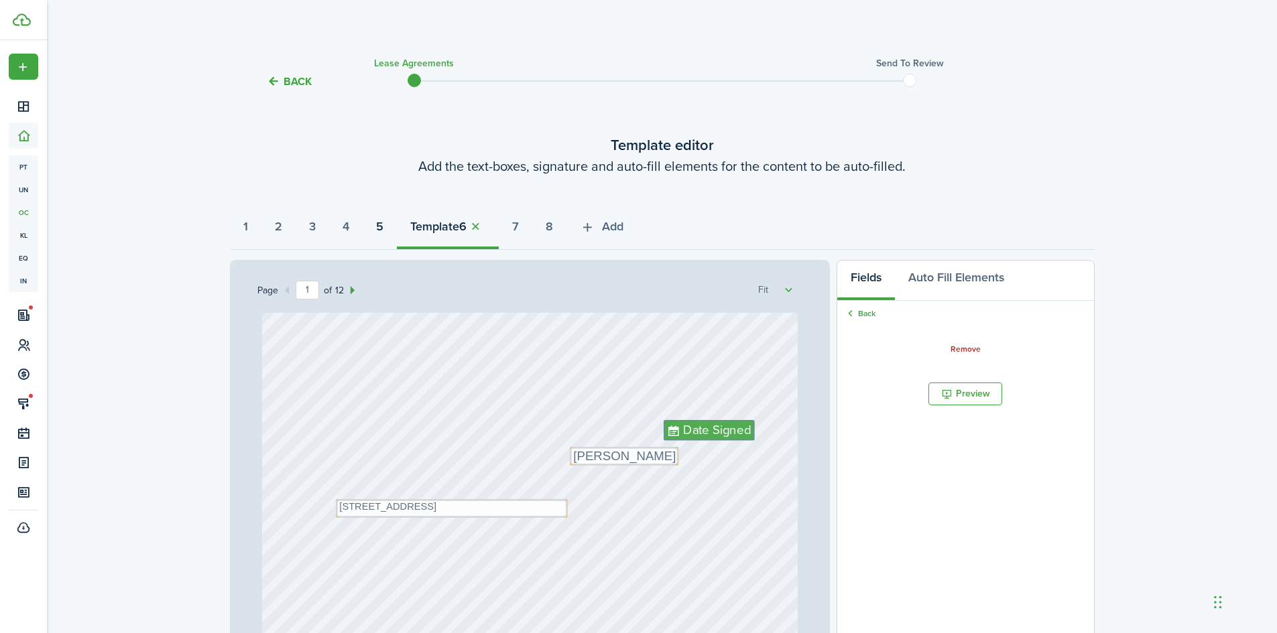
click at [383, 229] on strong "5" at bounding box center [379, 227] width 7 height 18
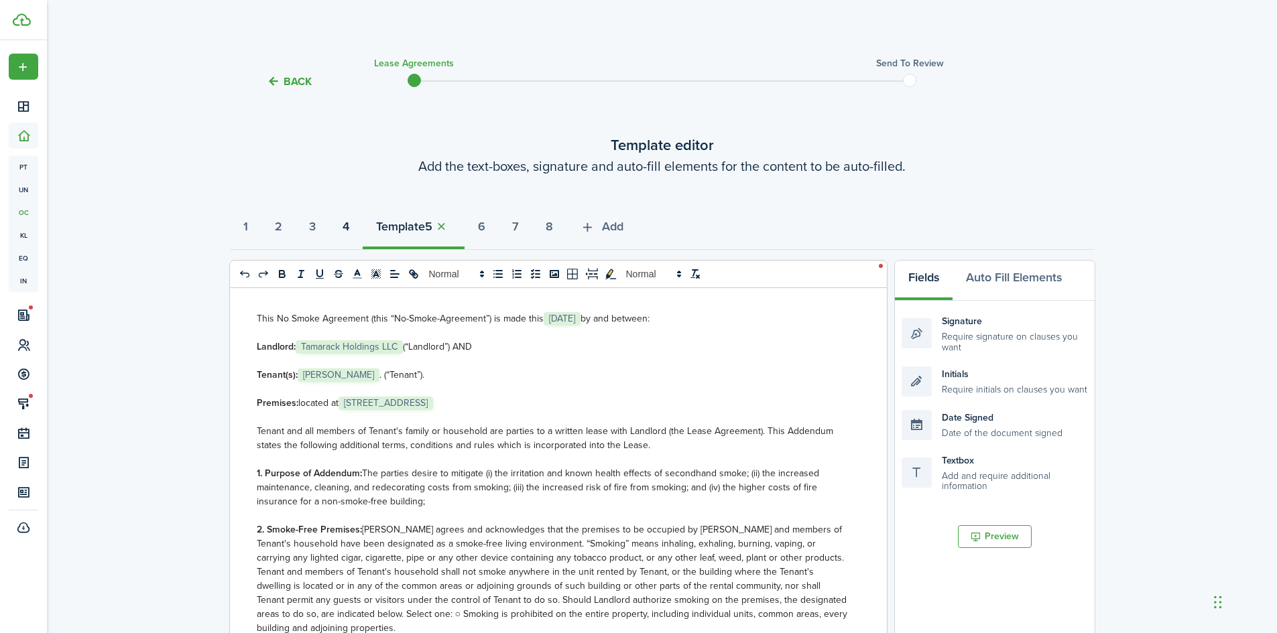
click at [349, 227] on strong "4" at bounding box center [345, 227] width 7 height 18
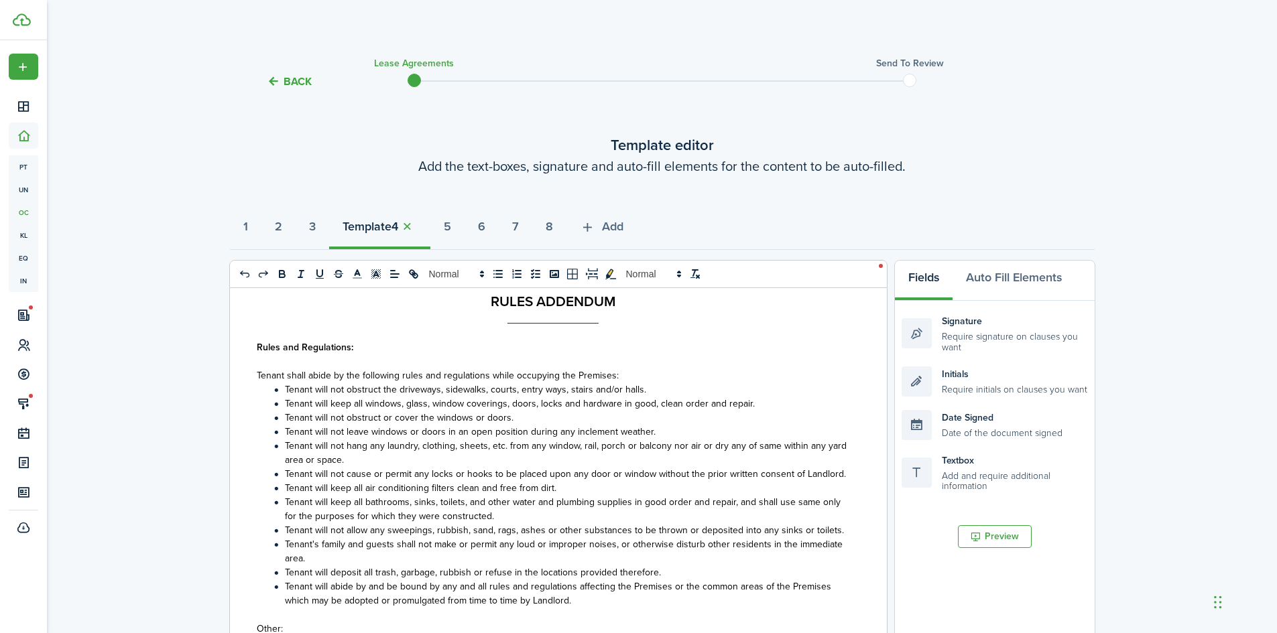
scroll to position [86, 0]
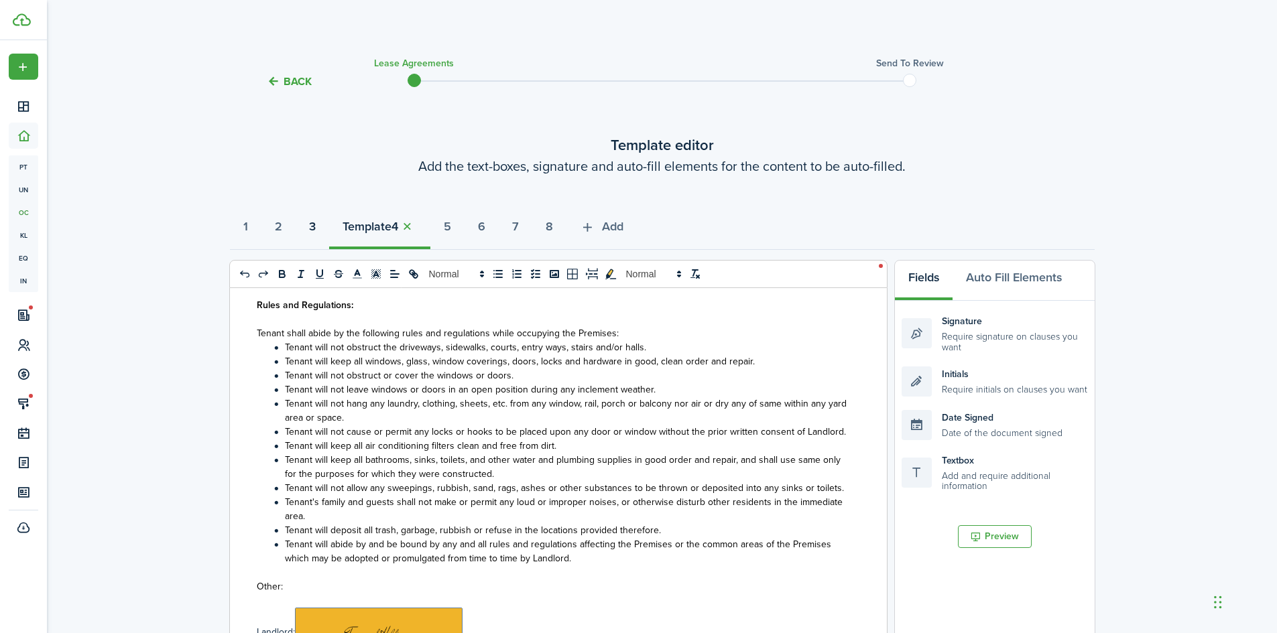
click at [325, 233] on button "3" at bounding box center [313, 230] width 34 height 40
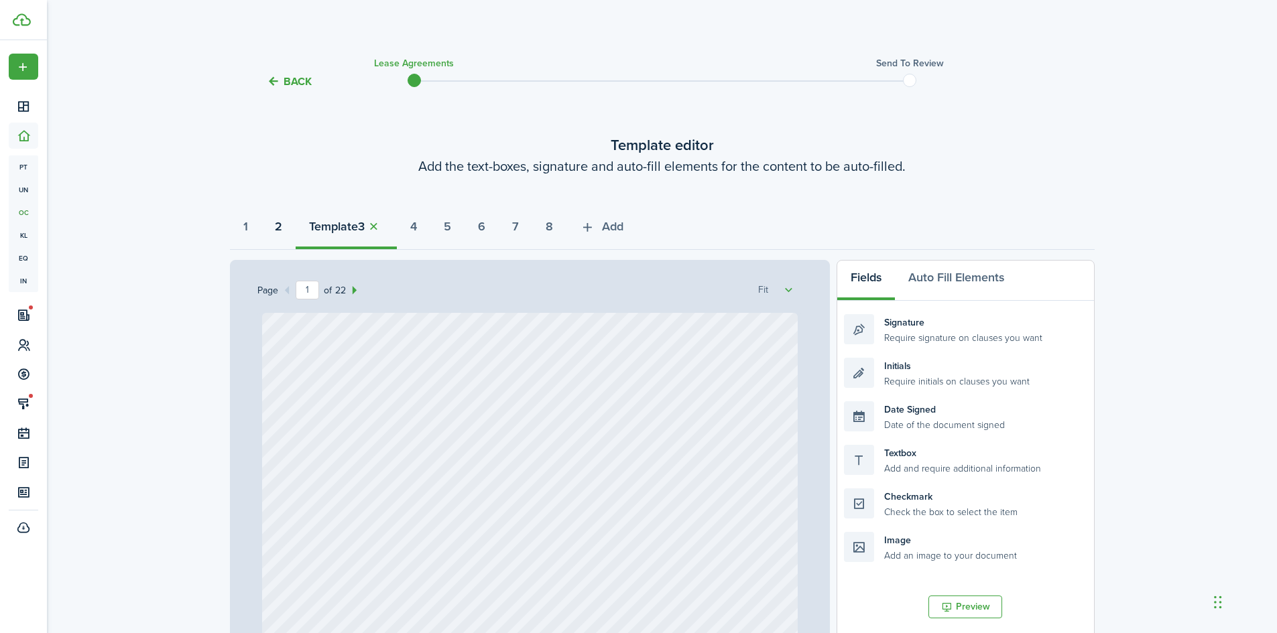
click at [277, 226] on strong "2" at bounding box center [278, 227] width 7 height 18
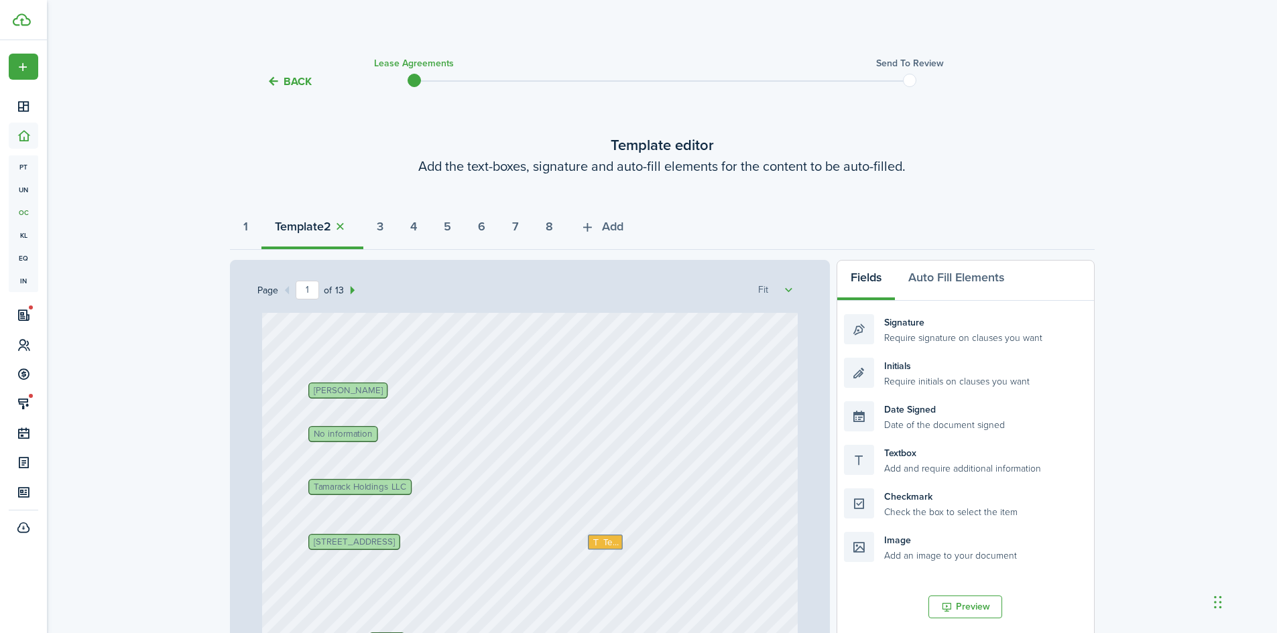
scroll to position [134, 0]
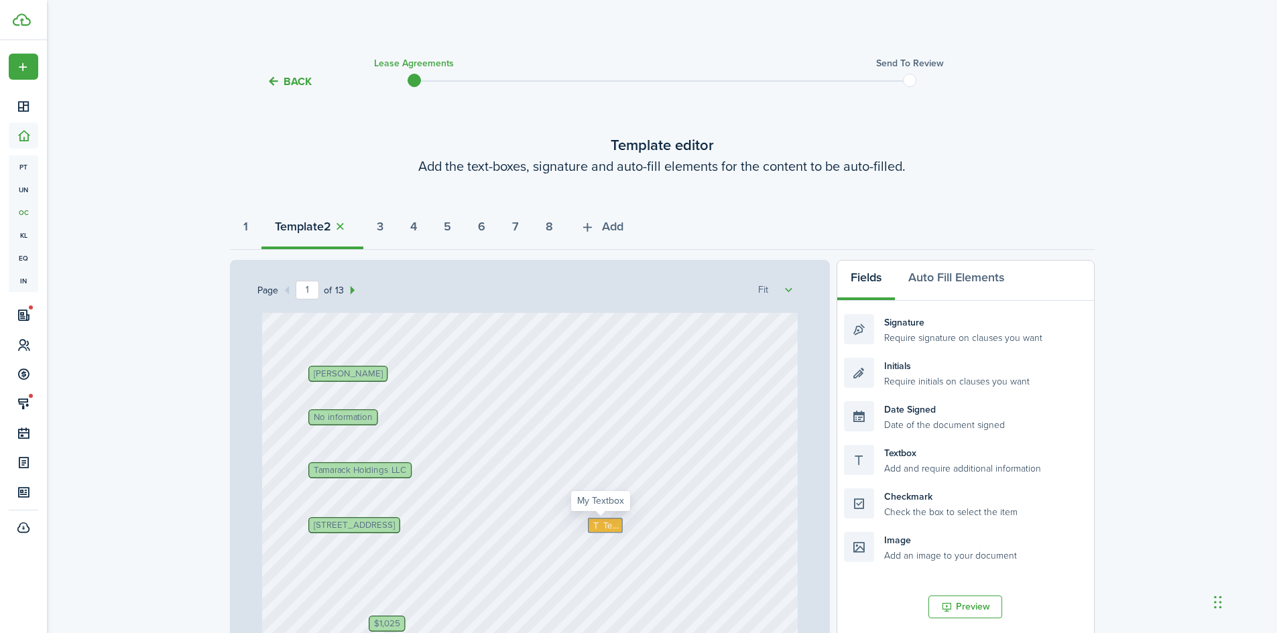
click at [592, 525] on icon at bounding box center [597, 525] width 11 height 9
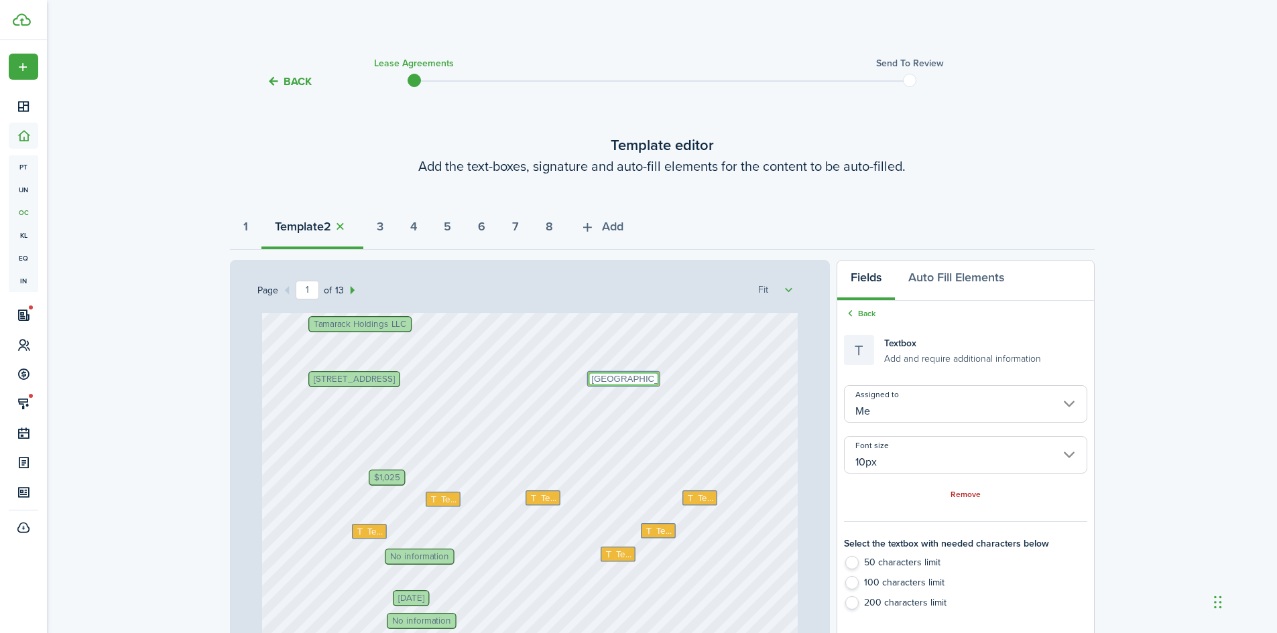
scroll to position [335, 0]
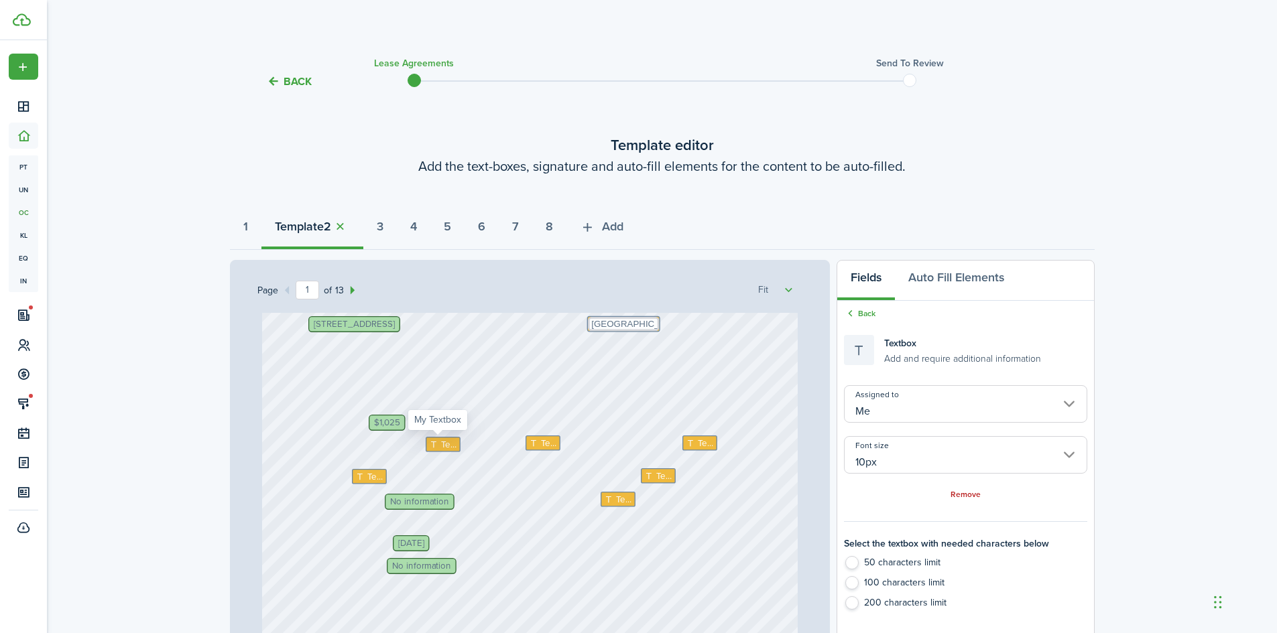
click at [429, 448] on icon at bounding box center [434, 444] width 11 height 9
click at [532, 446] on icon at bounding box center [534, 443] width 11 height 9
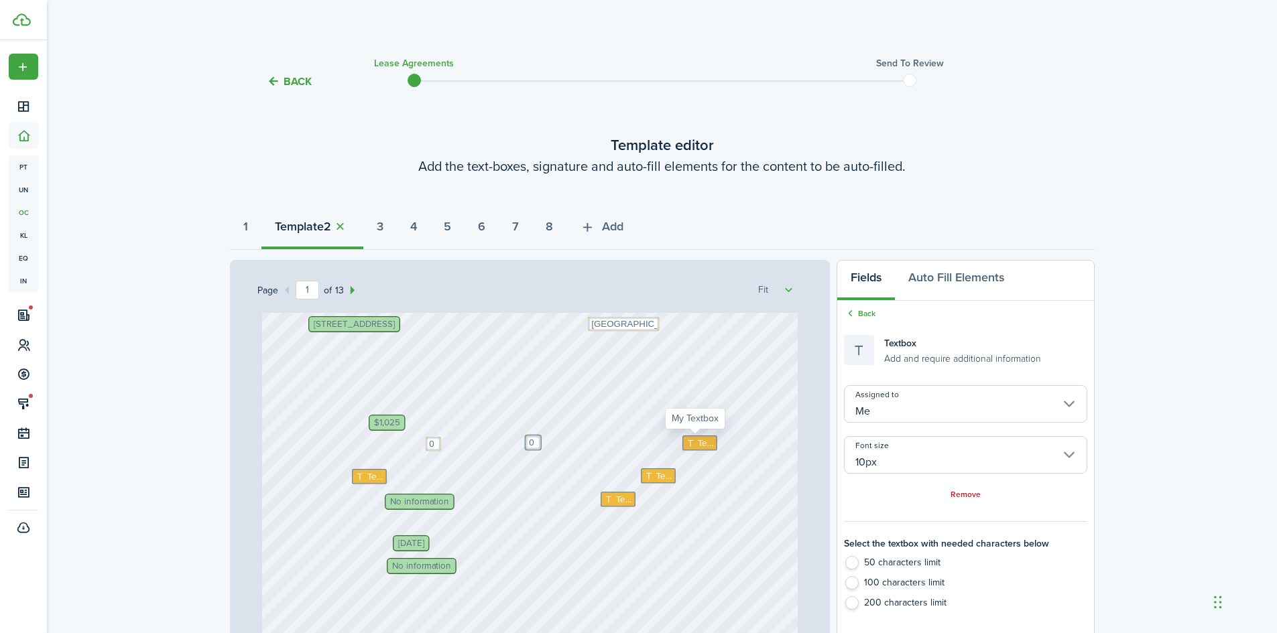
click at [698, 444] on span "Text" at bounding box center [706, 443] width 16 height 13
click at [360, 479] on icon at bounding box center [360, 477] width 11 height 9
click at [662, 474] on span "Text" at bounding box center [664, 475] width 16 height 13
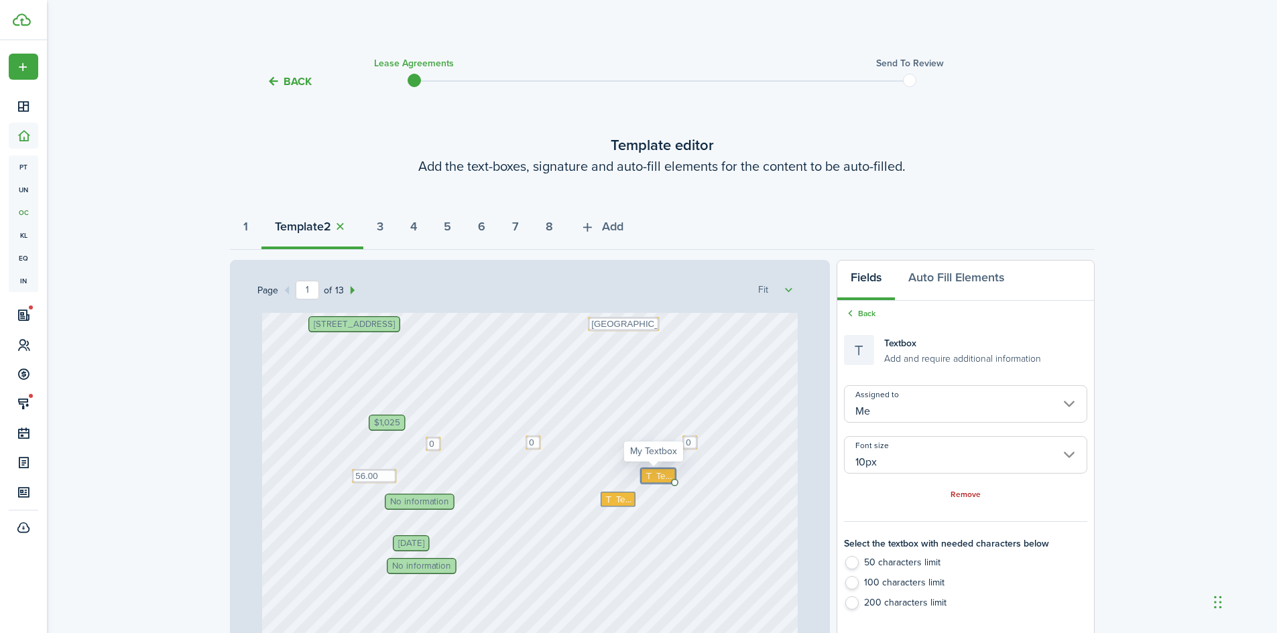
click at [662, 474] on span "Text" at bounding box center [664, 475] width 16 height 13
click at [609, 497] on icon at bounding box center [609, 499] width 11 height 9
click at [403, 564] on span "No information" at bounding box center [421, 566] width 59 height 9
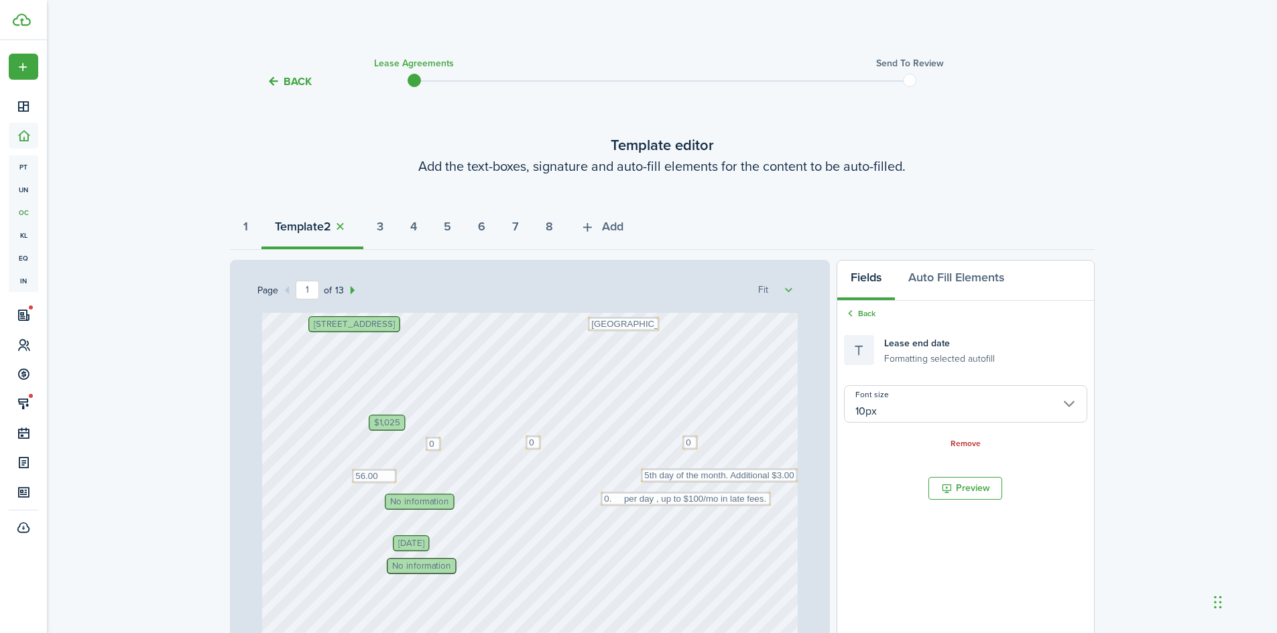
click at [403, 564] on span "No information" at bounding box center [421, 566] width 59 height 9
click at [401, 564] on span "No information" at bounding box center [421, 566] width 59 height 9
click at [406, 569] on span "No information" at bounding box center [421, 566] width 59 height 9
drag, startPoint x: 412, startPoint y: 568, endPoint x: 926, endPoint y: 521, distance: 516.2
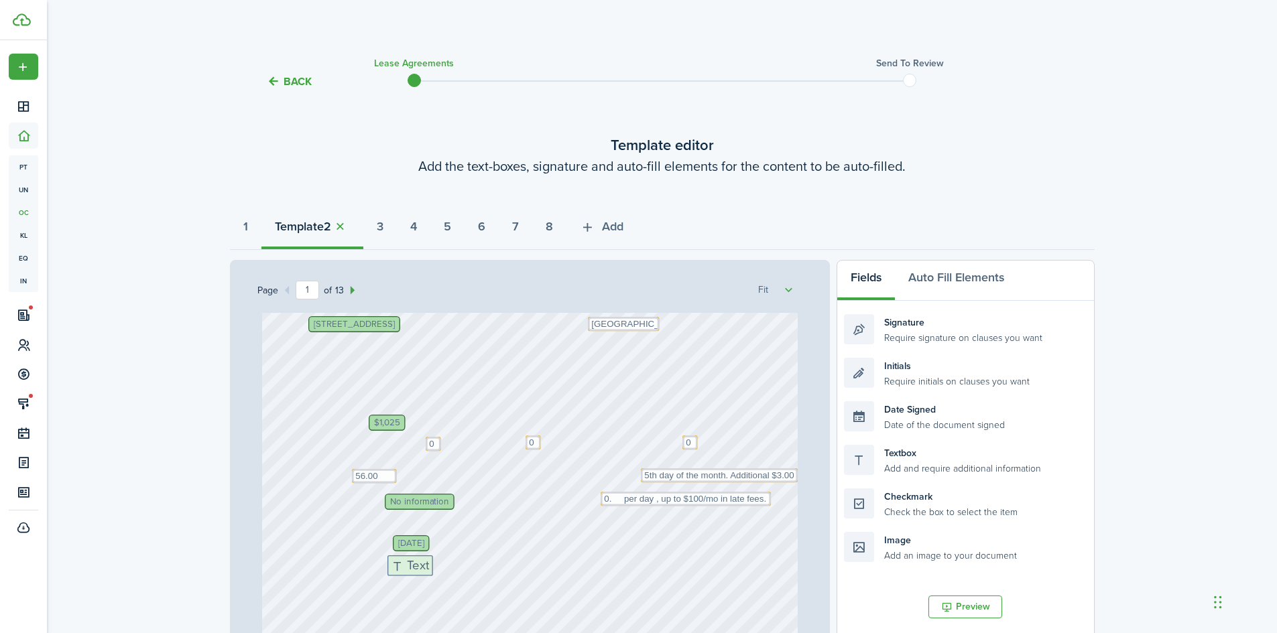
drag, startPoint x: 899, startPoint y: 452, endPoint x: 442, endPoint y: 562, distance: 470.3
click at [442, 562] on div "Page 1 of 13 50% 75% 100% 150% 200% Fit [STREET_ADDRESS] Text 0. per day , up t…" at bounding box center [662, 538] width 865 height 556
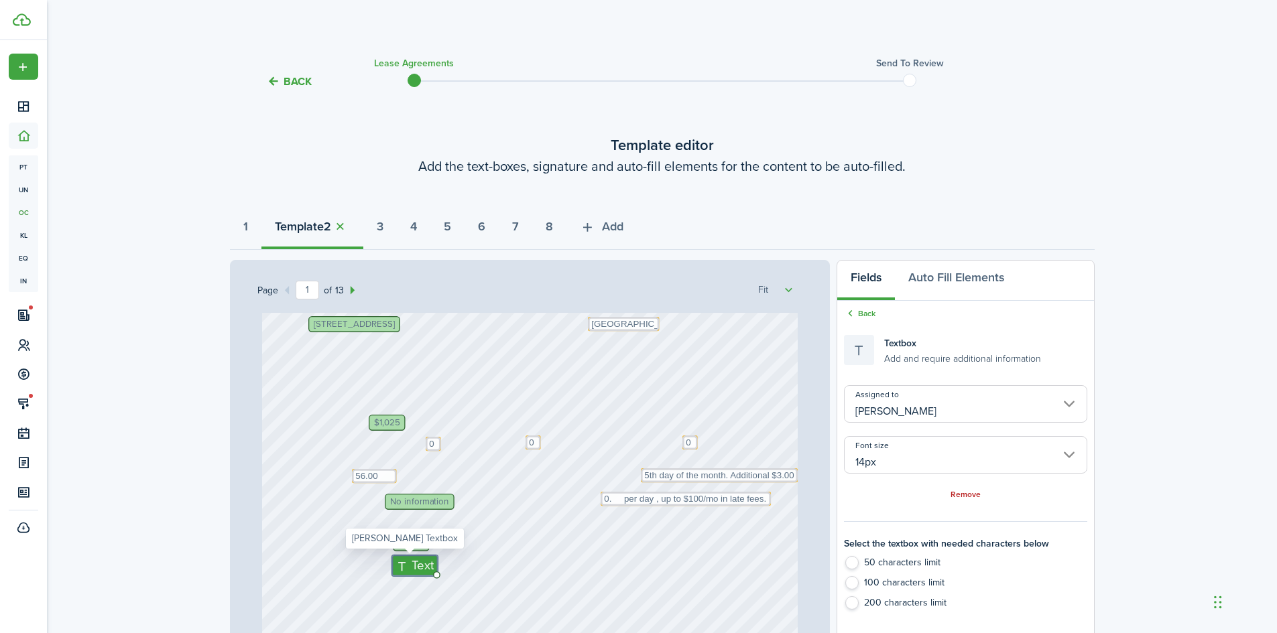
click at [891, 397] on input "[PERSON_NAME]" at bounding box center [965, 404] width 243 height 38
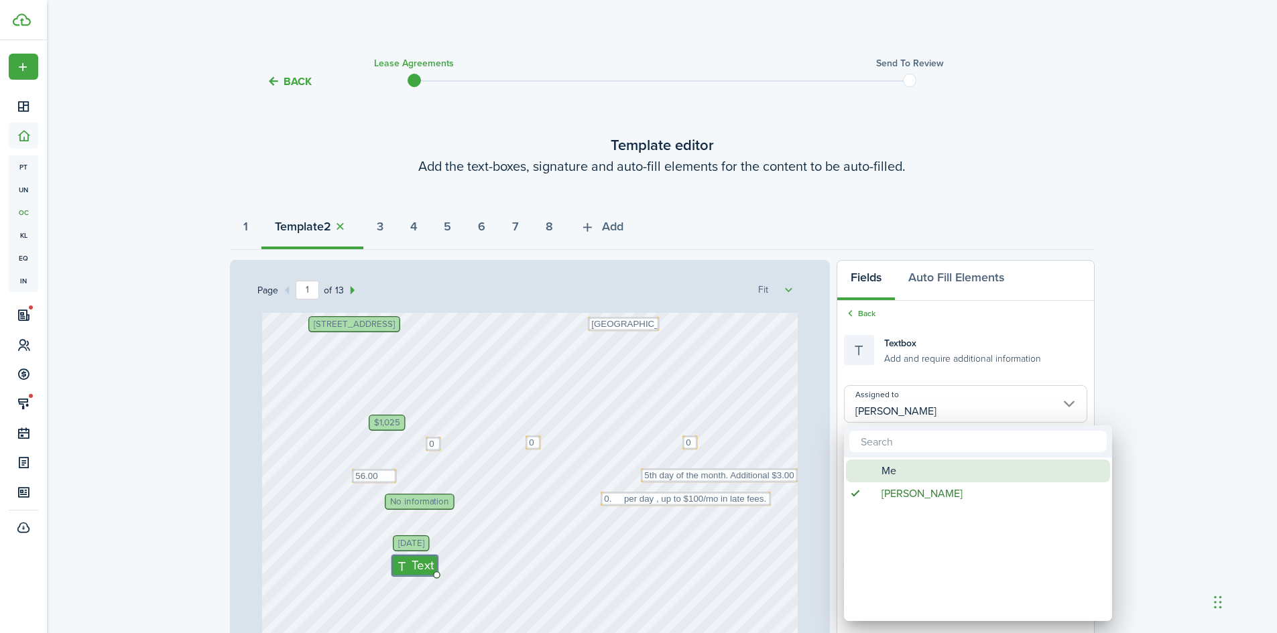
click at [897, 469] on div "Me" at bounding box center [983, 471] width 237 height 23
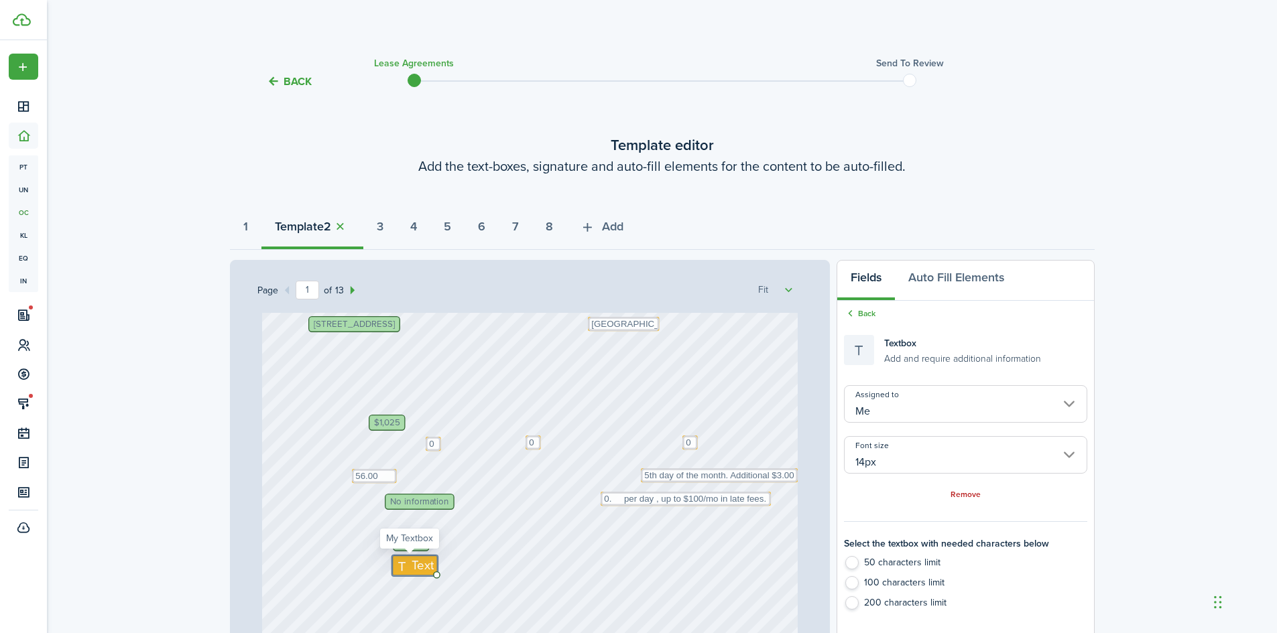
click at [413, 567] on span "Text" at bounding box center [423, 565] width 22 height 19
click at [517, 546] on div "[STREET_ADDRESS] Text 0. per day , up to $100/mo in late fees. Text [GEOGRAPHIC…" at bounding box center [530, 331] width 536 height 706
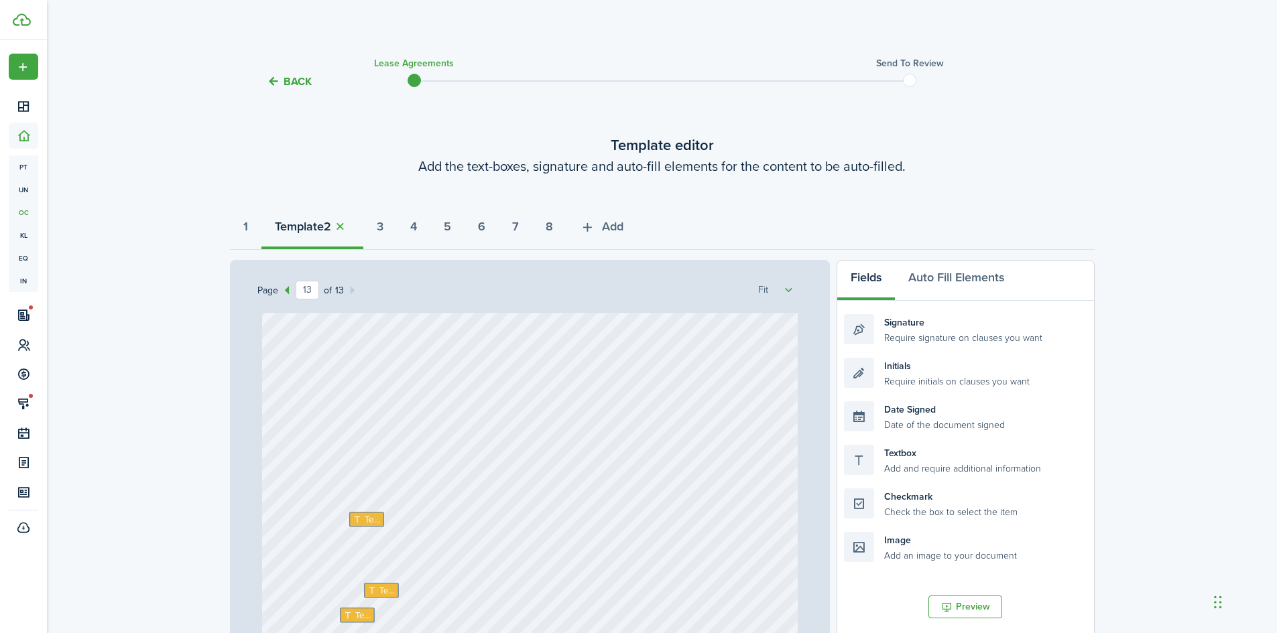
scroll to position [8914, 0]
click at [373, 440] on span "Text" at bounding box center [373, 438] width 16 height 13
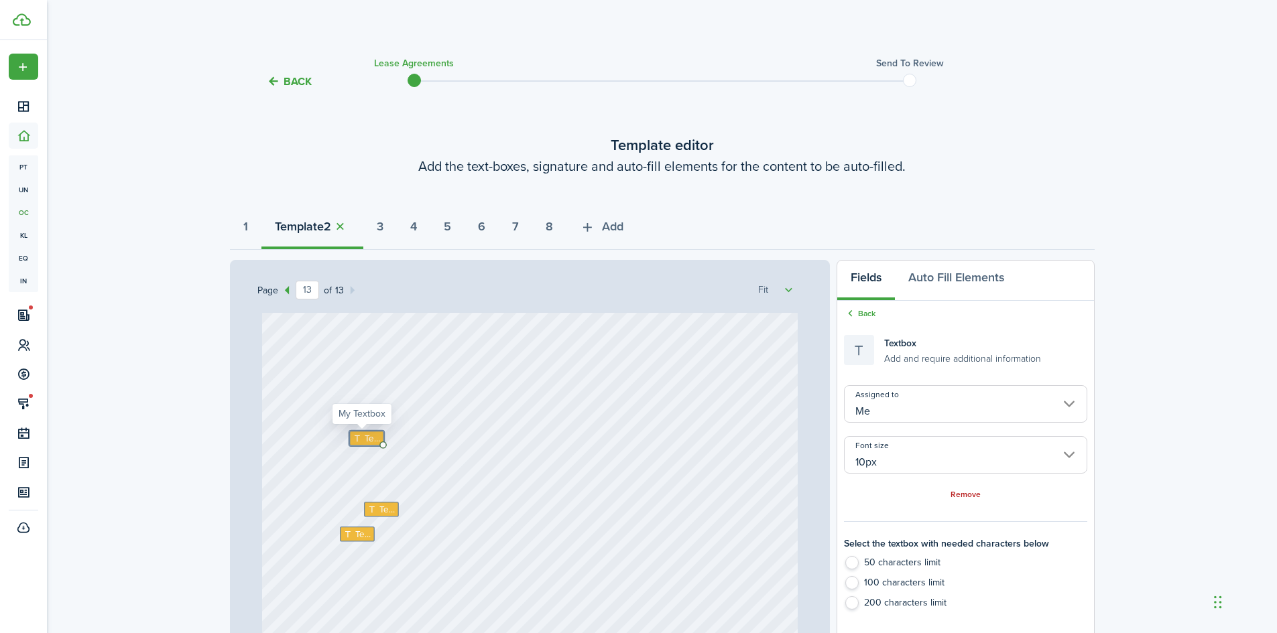
click at [373, 440] on span "Text" at bounding box center [373, 438] width 16 height 13
click at [379, 511] on span "Text" at bounding box center [387, 509] width 16 height 13
click at [343, 539] on icon at bounding box center [348, 534] width 11 height 9
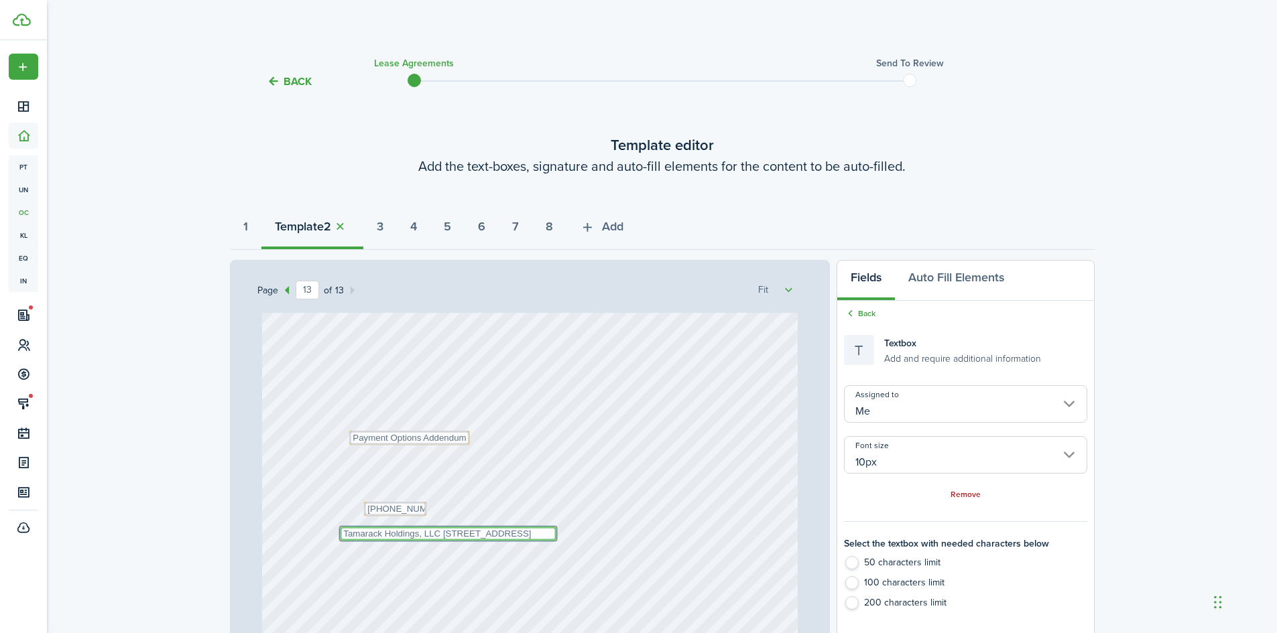
click at [436, 532] on textarea "Tamarack Holdings, LLC [STREET_ADDRESS]" at bounding box center [448, 534] width 216 height 14
click at [818, 301] on div "Page 13 of 13 50% 75% 100% 150% 200% Fit [STREET_ADDRESS] Text 0. per day , up …" at bounding box center [530, 538] width 601 height 556
click at [865, 312] on link "Back" at bounding box center [860, 314] width 32 height 12
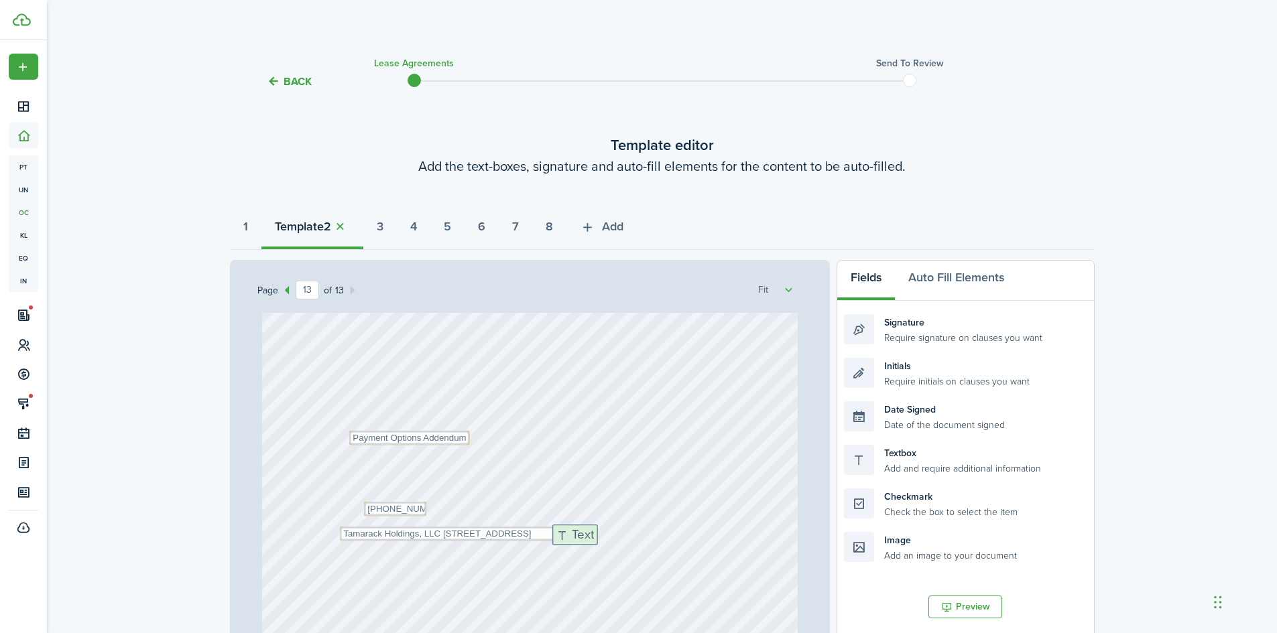
drag, startPoint x: 891, startPoint y: 473, endPoint x: 599, endPoint y: 552, distance: 302.3
click at [599, 552] on div "Page 13 of 13 50% 75% 100% 150% 200% Fit [STREET_ADDRESS] Text 0. per day , up …" at bounding box center [662, 538] width 865 height 556
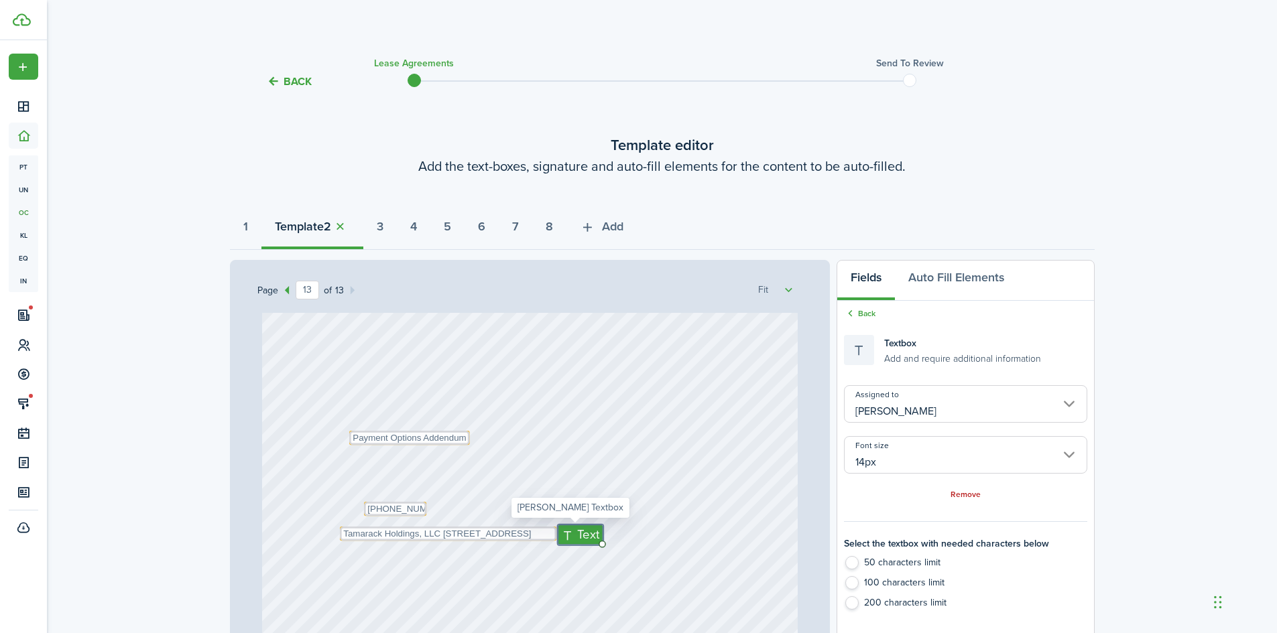
click at [579, 535] on span "Text" at bounding box center [588, 534] width 22 height 19
click at [865, 465] on input "14px" at bounding box center [965, 455] width 243 height 38
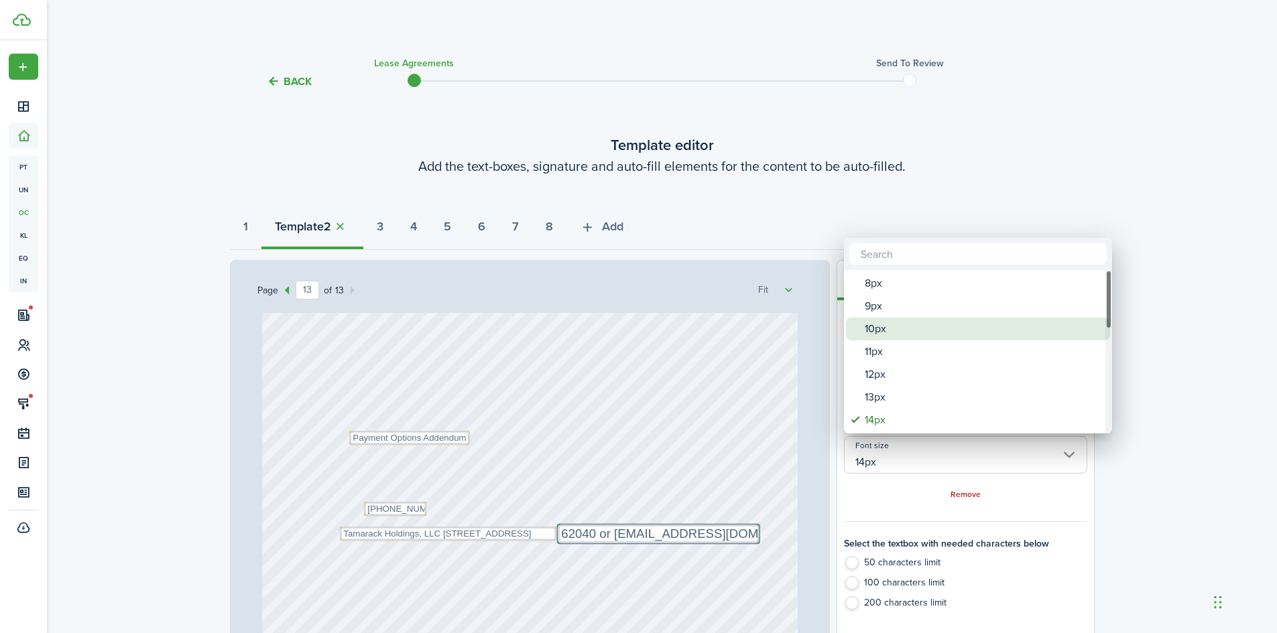
click at [883, 327] on div "10px" at bounding box center [983, 329] width 237 height 23
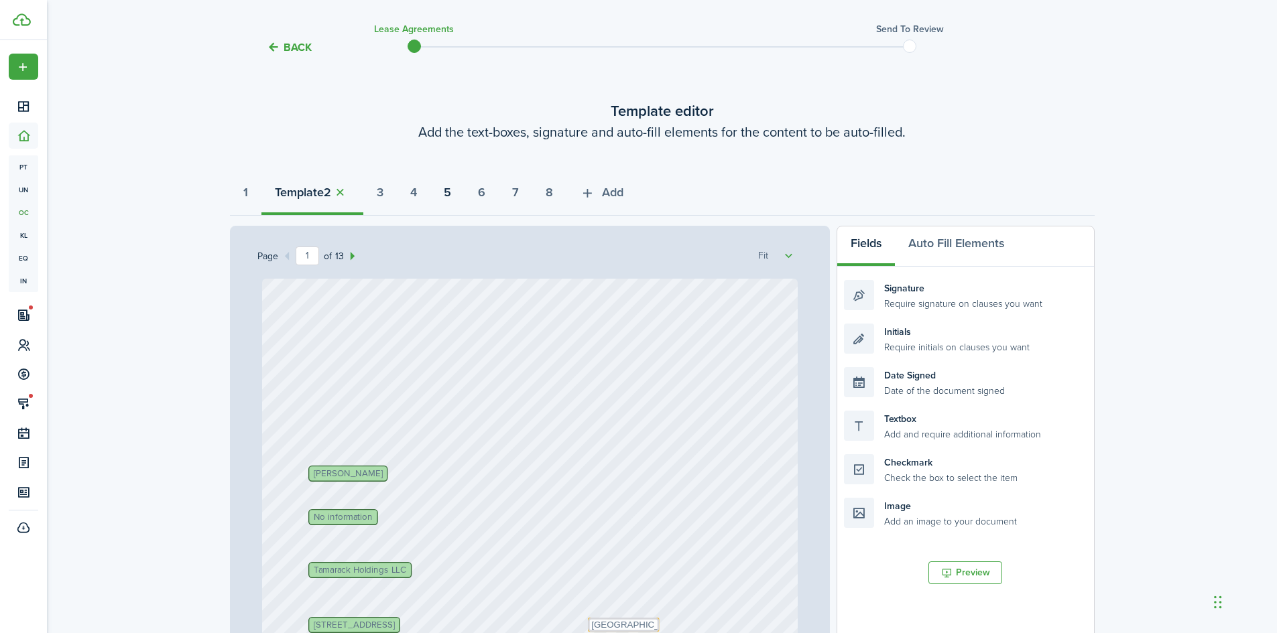
scroll to position [0, 0]
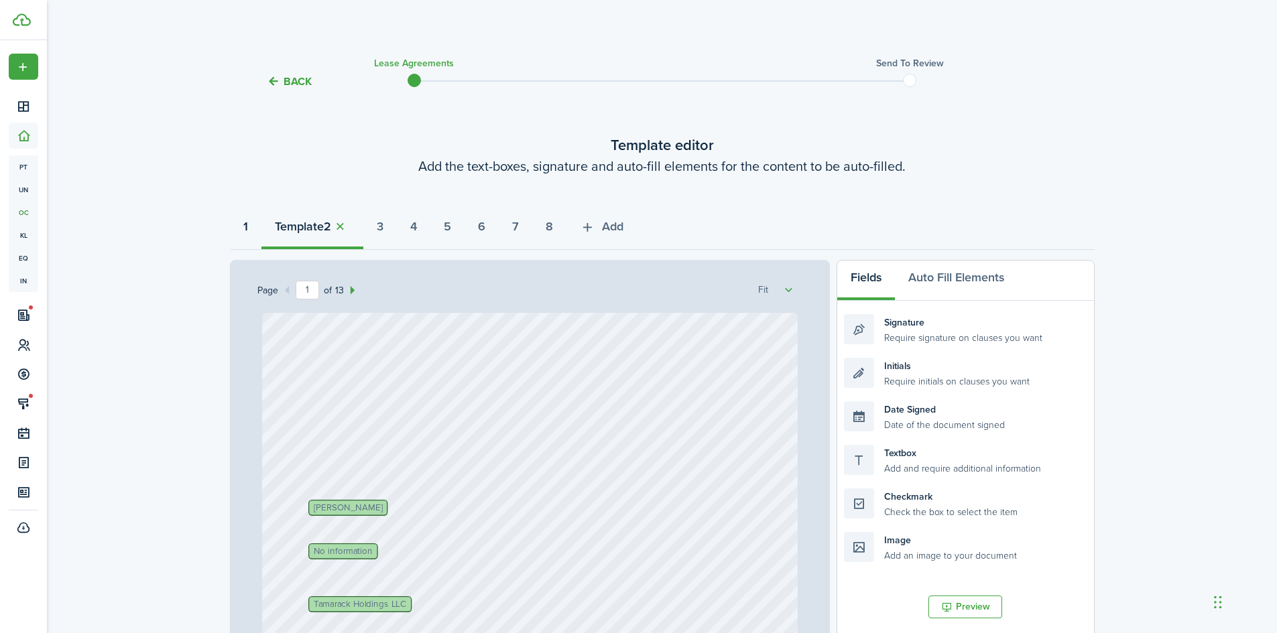
click at [254, 227] on button "1" at bounding box center [246, 230] width 32 height 40
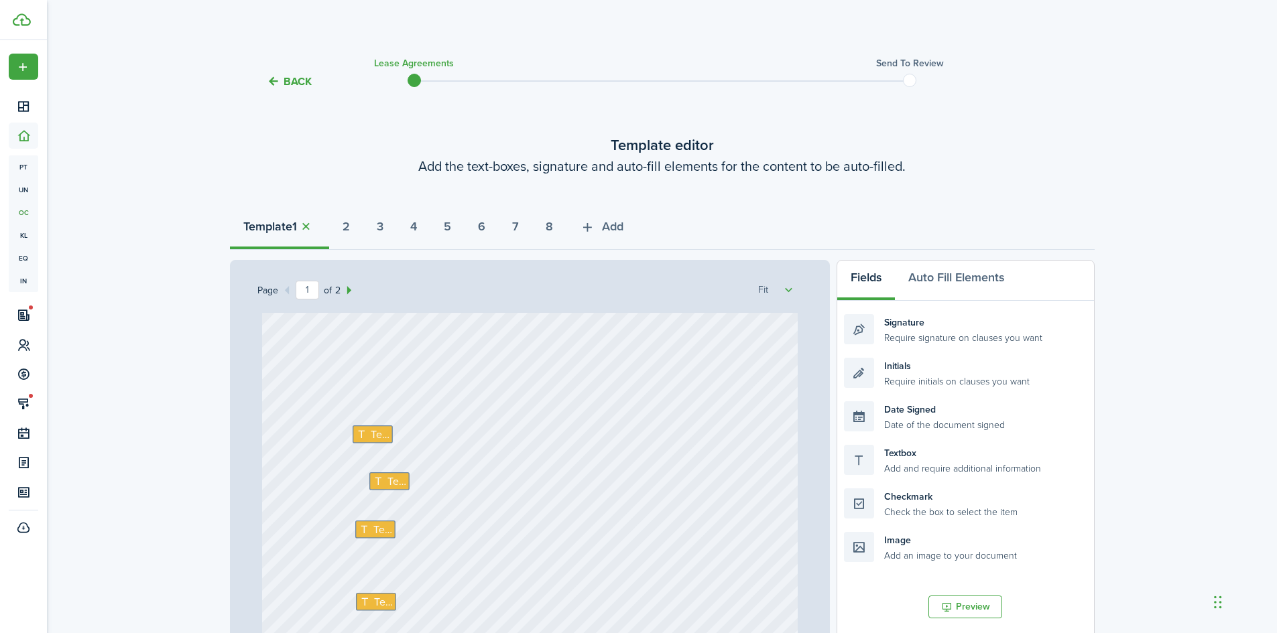
scroll to position [134, 0]
click at [371, 439] on span "Text" at bounding box center [380, 434] width 19 height 16
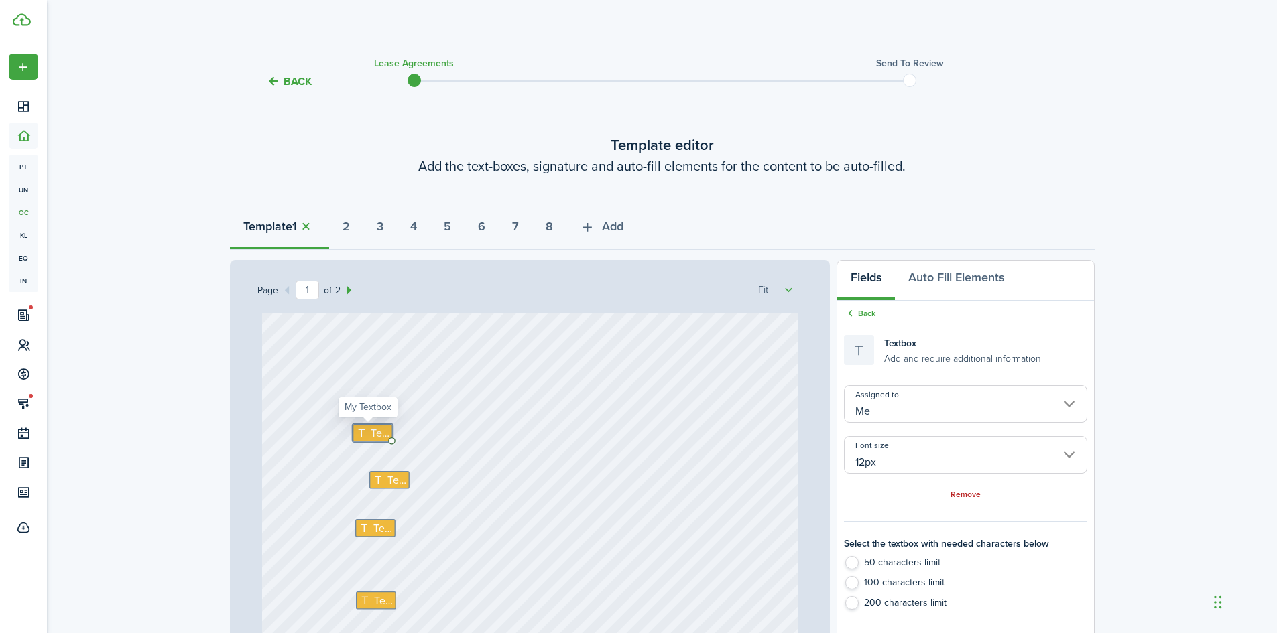
click at [371, 439] on span "Text" at bounding box center [380, 434] width 19 height 16
click at [387, 481] on span "Text" at bounding box center [396, 480] width 19 height 16
click at [376, 535] on span "Text" at bounding box center [382, 528] width 19 height 16
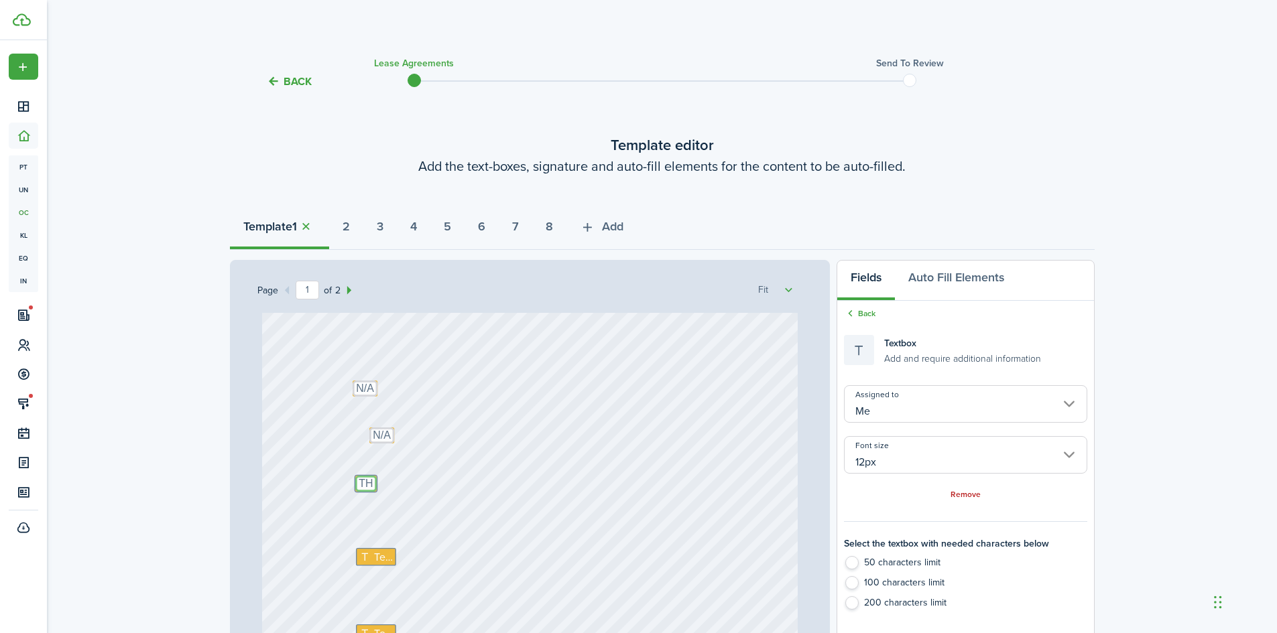
scroll to position [201, 0]
click at [376, 535] on span "Text" at bounding box center [383, 534] width 19 height 16
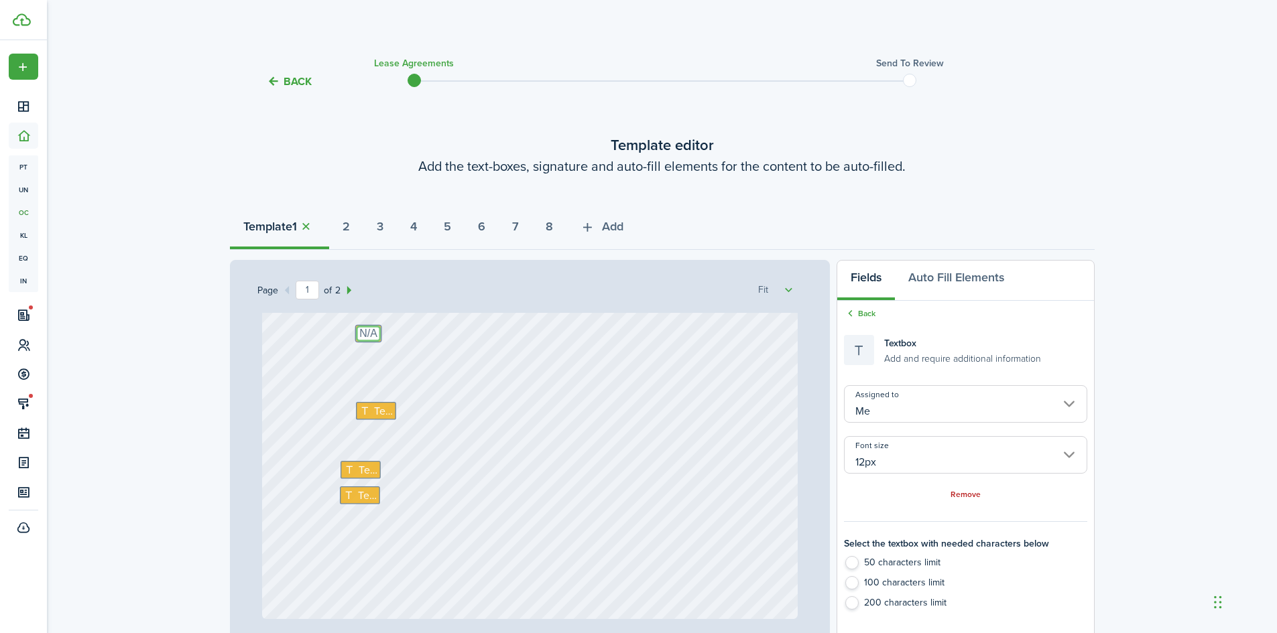
scroll to position [402, 0]
click at [378, 408] on span "Text" at bounding box center [383, 409] width 19 height 16
click at [359, 470] on span "Text" at bounding box center [367, 468] width 19 height 16
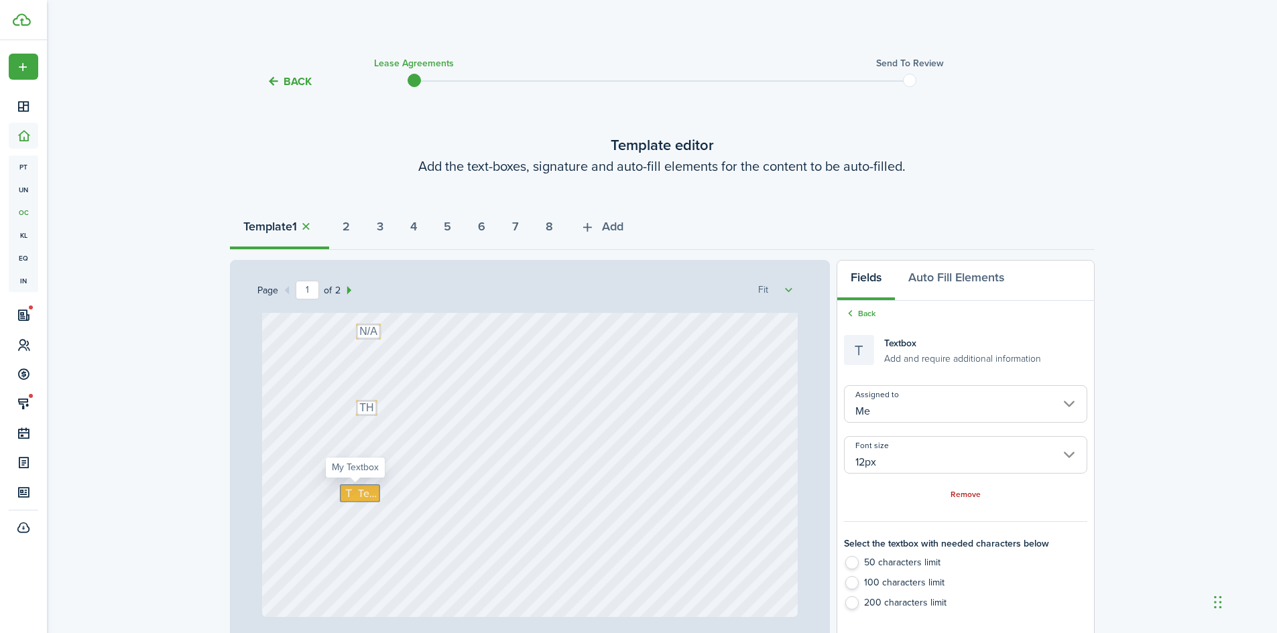
click at [358, 495] on span "Text" at bounding box center [367, 493] width 19 height 16
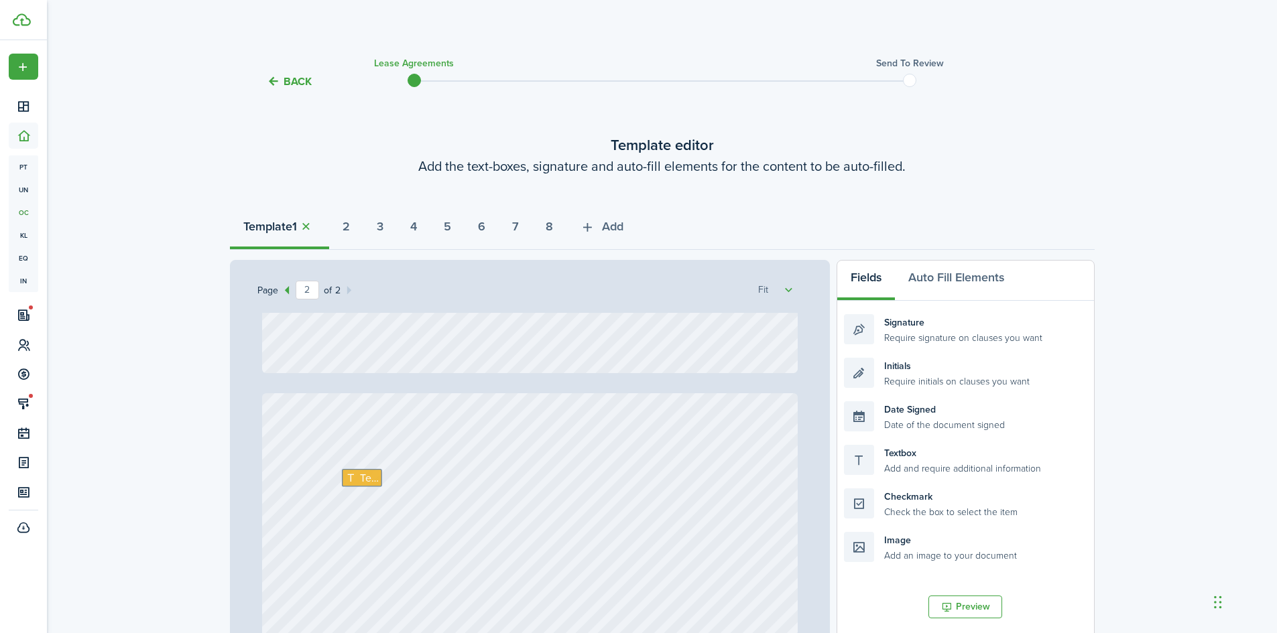
scroll to position [670, 0]
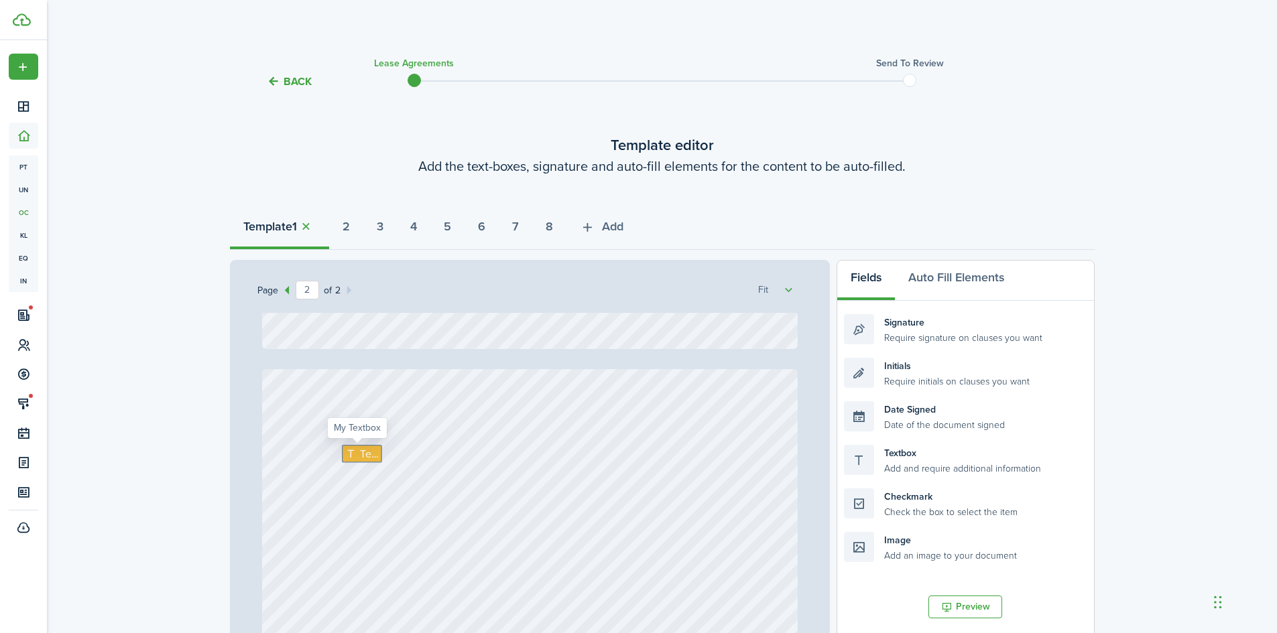
click at [353, 458] on icon at bounding box center [352, 453] width 14 height 11
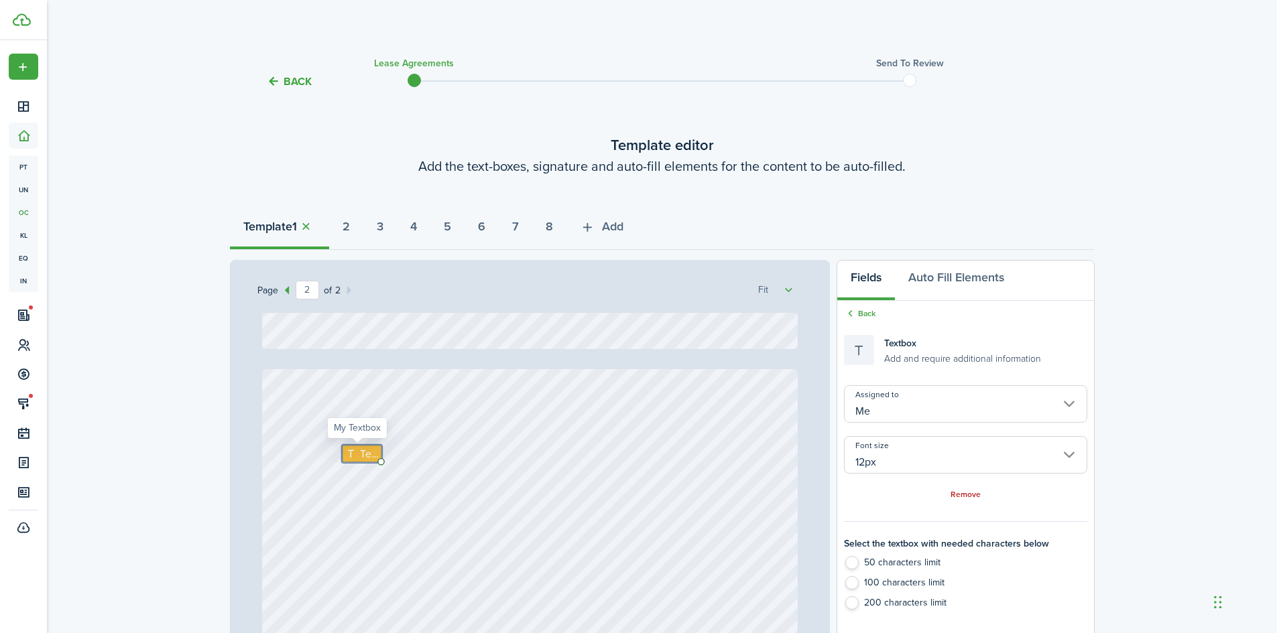
click at [353, 458] on icon at bounding box center [352, 453] width 14 height 11
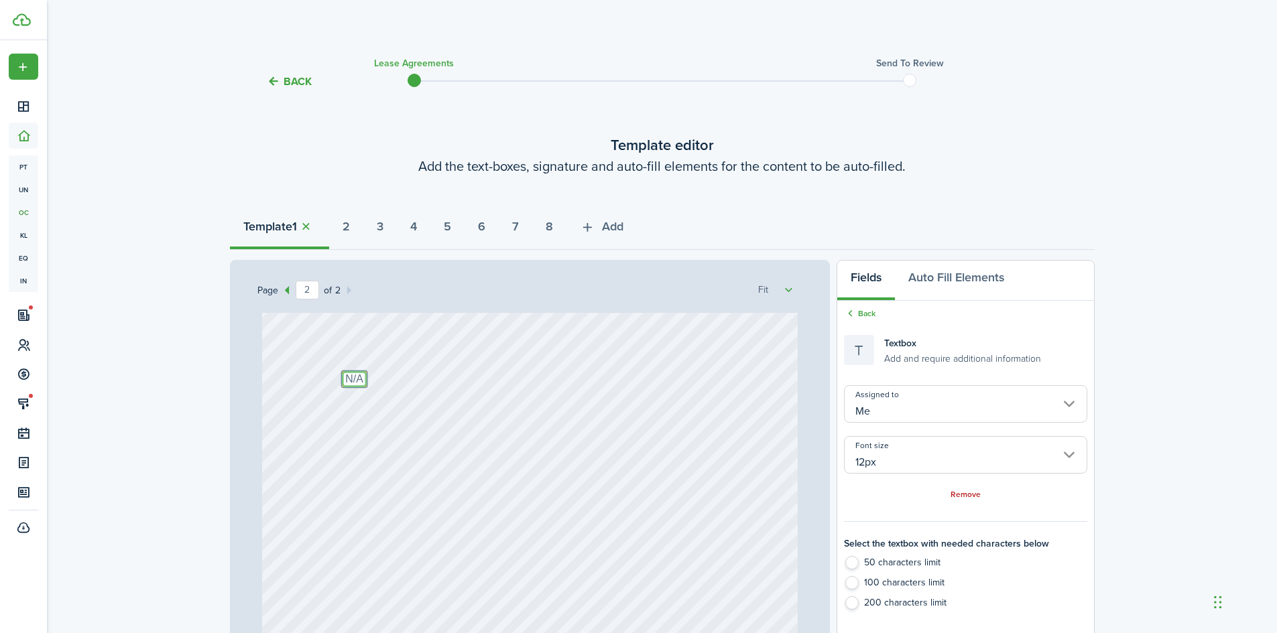
scroll to position [766, 0]
click at [855, 318] on icon at bounding box center [850, 314] width 13 height 12
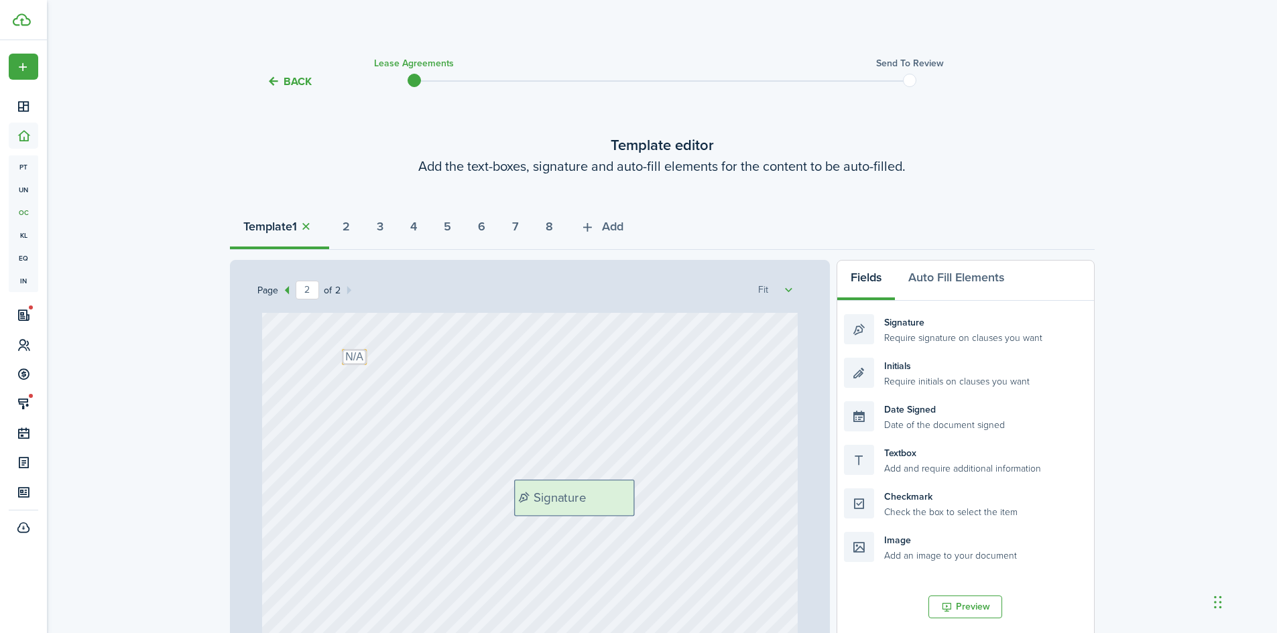
drag, startPoint x: 905, startPoint y: 330, endPoint x: 575, endPoint y: 495, distance: 369.0
click at [575, 495] on div "Page 2 of 2 50% 75% 100% 150% 200% Fit Text TH Text N/A Text N/A Text TH Text N…" at bounding box center [662, 538] width 865 height 556
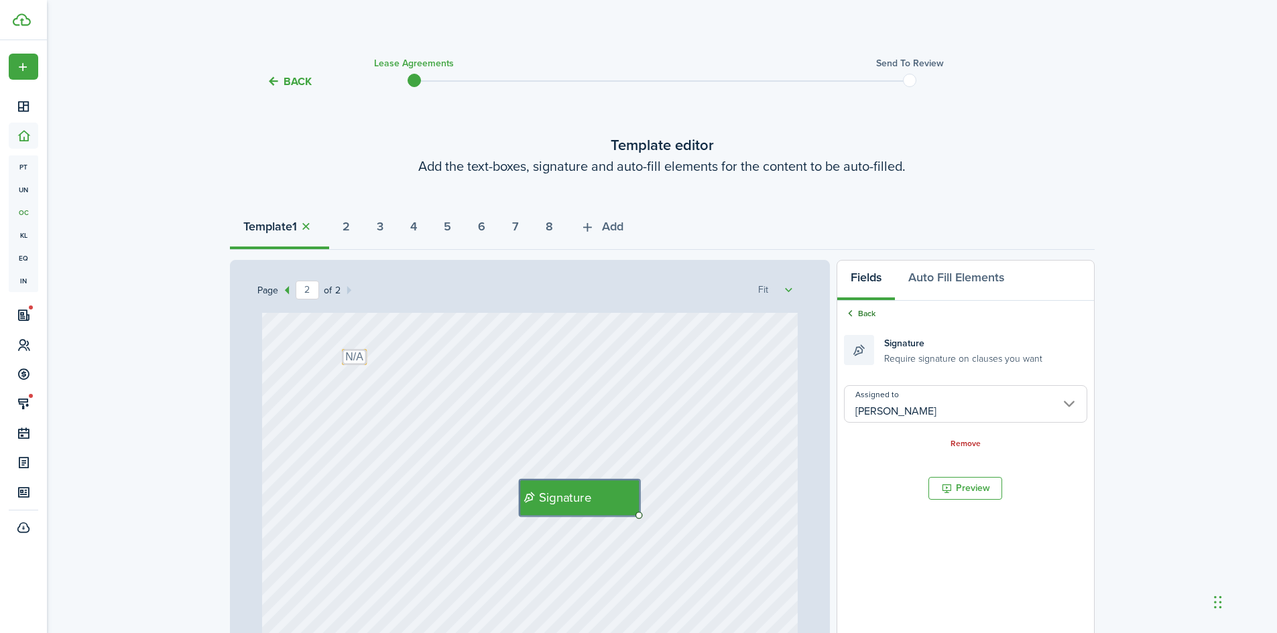
click at [867, 319] on link "Back" at bounding box center [860, 314] width 32 height 12
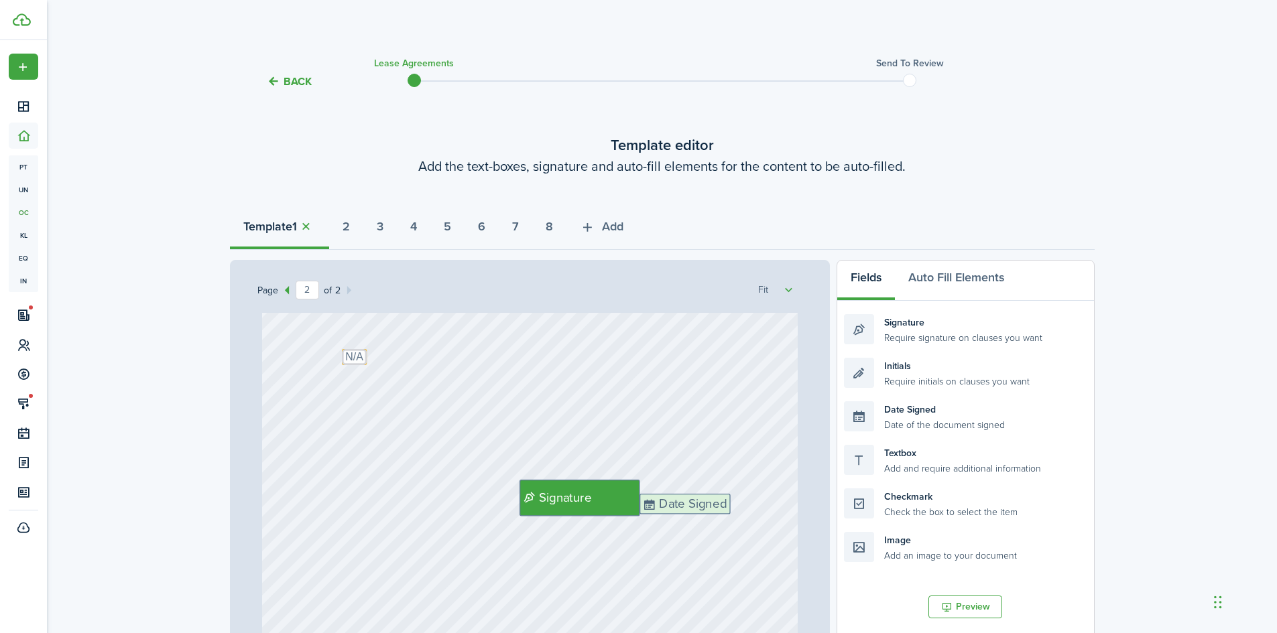
drag, startPoint x: 910, startPoint y: 418, endPoint x: 705, endPoint y: 511, distance: 224.4
click at [705, 511] on div "Page 2 of 2 50% 75% 100% 150% 200% Fit Text TH Text N/A Text N/A Text TH Text N…" at bounding box center [662, 538] width 865 height 556
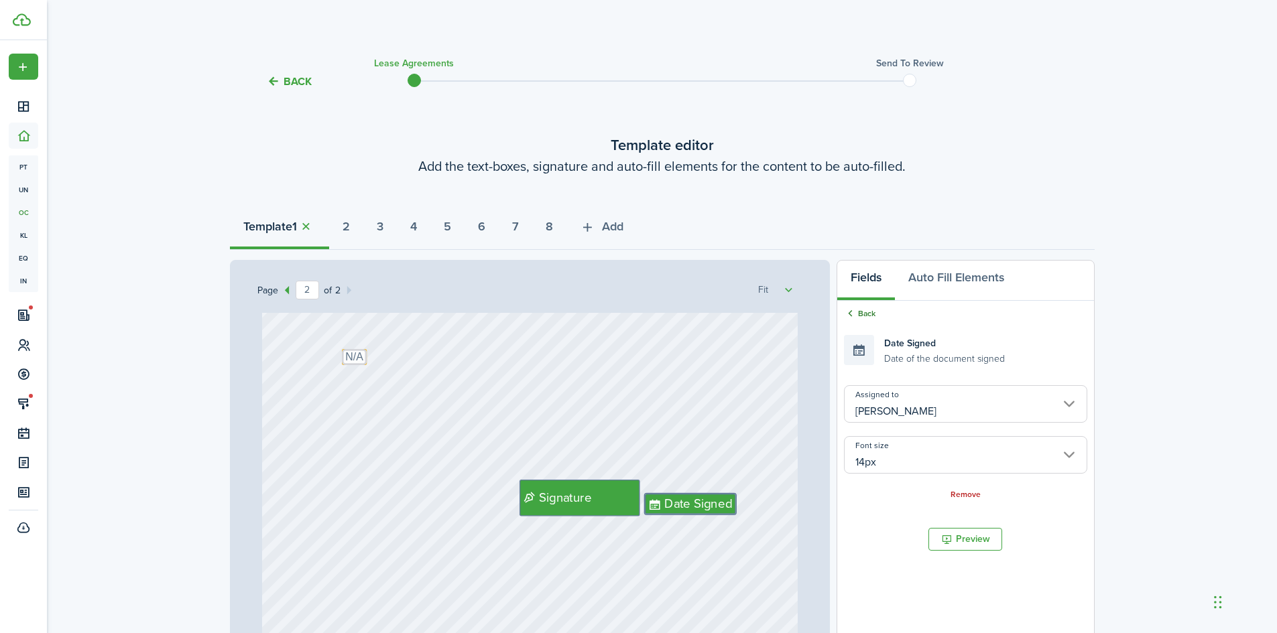
click at [867, 318] on link "Back" at bounding box center [860, 314] width 32 height 12
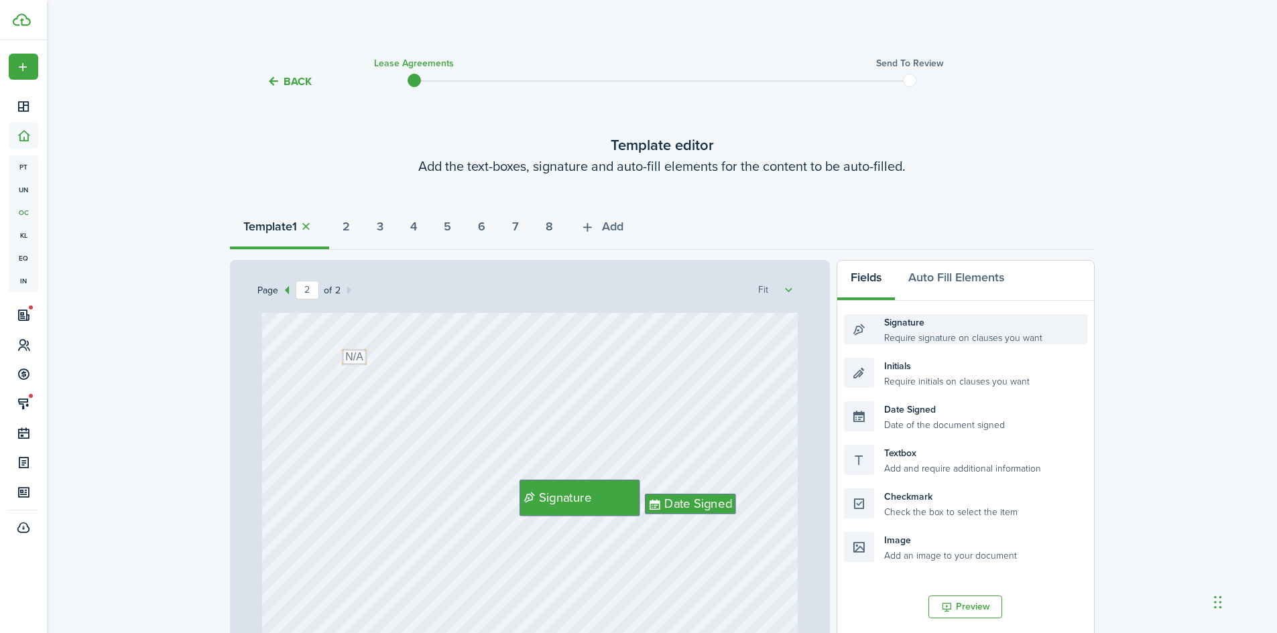
click at [890, 335] on div "Signature Require signature on clauses you want" at bounding box center [965, 329] width 243 height 30
drag, startPoint x: 901, startPoint y: 324, endPoint x: 373, endPoint y: 461, distance: 546.2
click at [373, 461] on div "Page 2 of 2 50% 75% 100% 150% 200% Fit Text TH Text N/A Text N/A Text TH Text N…" at bounding box center [662, 538] width 865 height 556
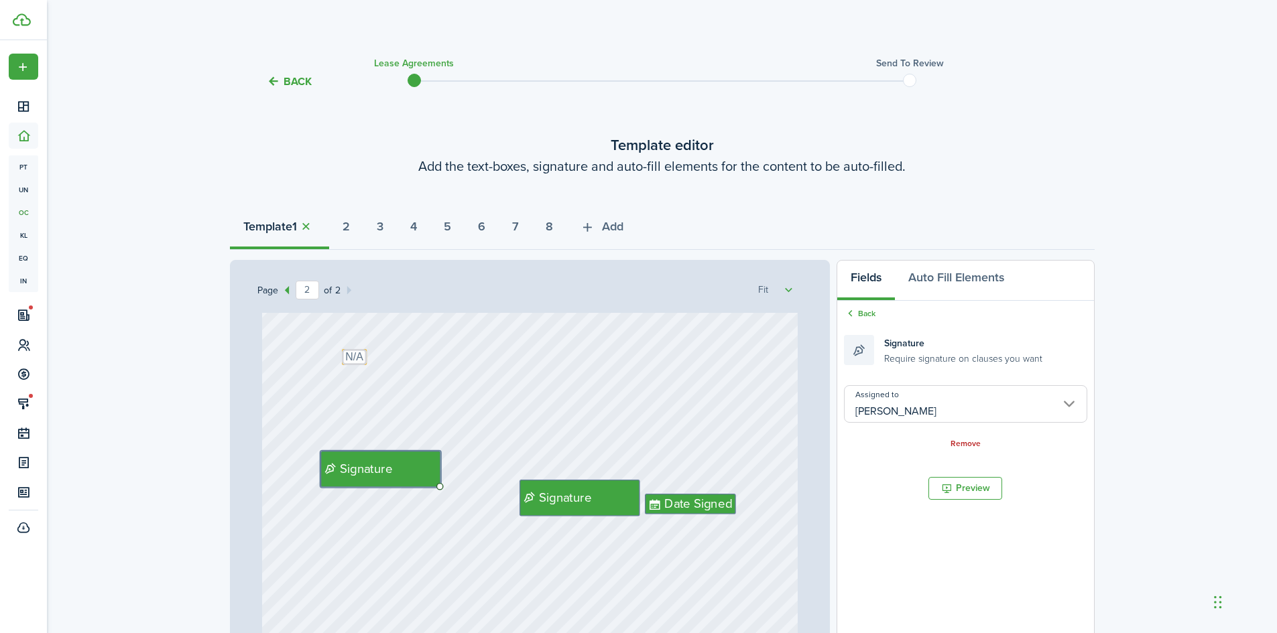
click at [873, 401] on input "[PERSON_NAME]" at bounding box center [965, 404] width 243 height 38
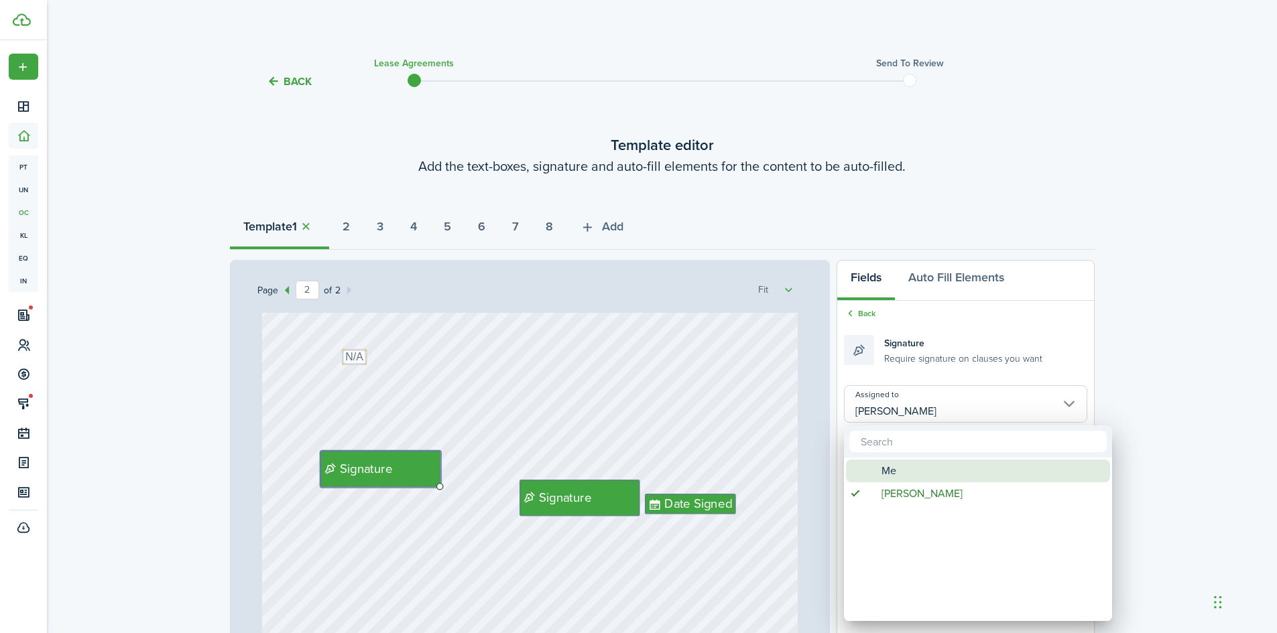
click at [876, 468] on div "Me" at bounding box center [983, 471] width 237 height 23
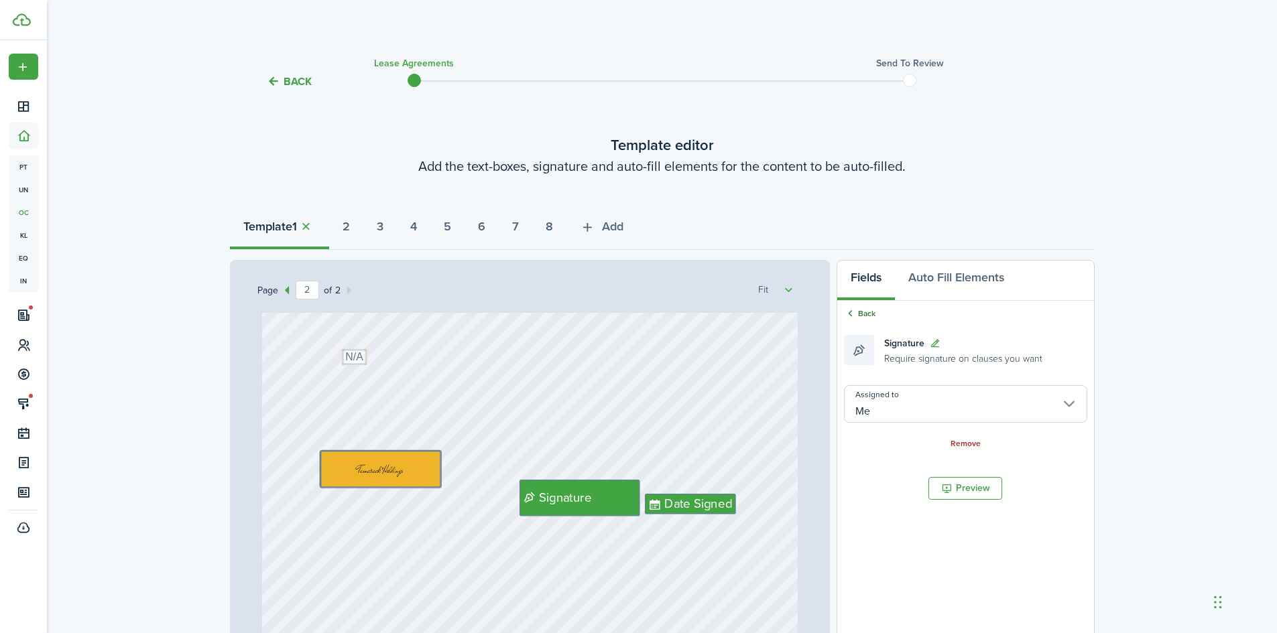
click at [847, 319] on icon at bounding box center [850, 314] width 13 height 12
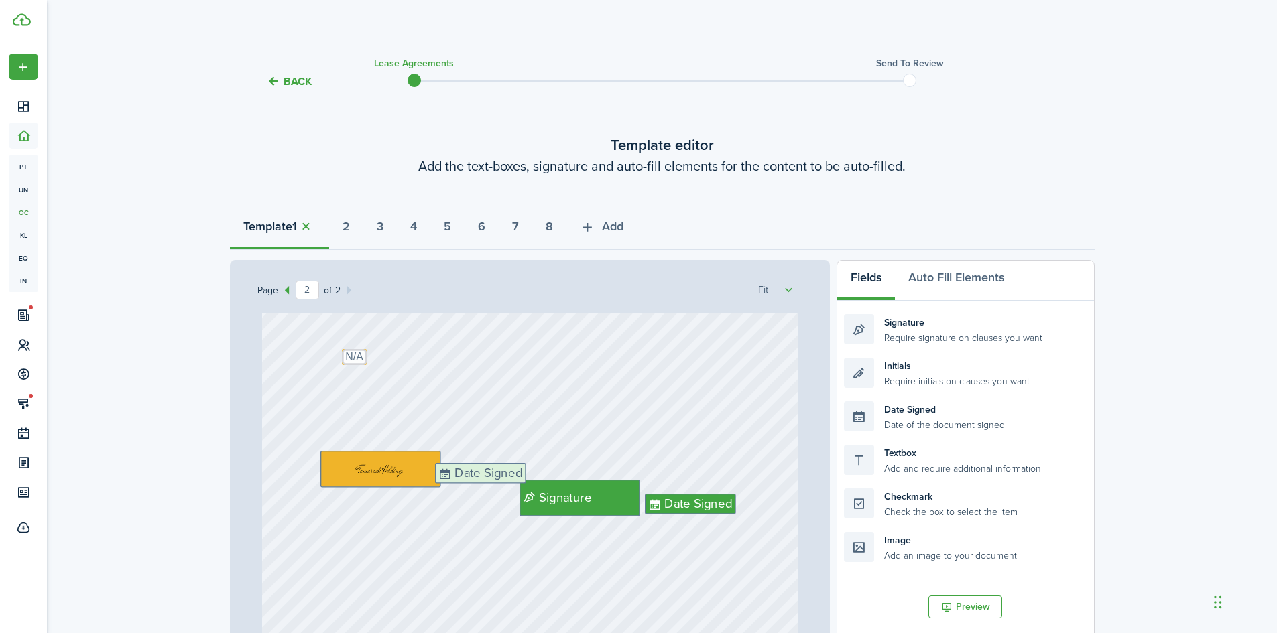
drag, startPoint x: 930, startPoint y: 419, endPoint x: 521, endPoint y: 481, distance: 413.5
click at [521, 481] on div "Page 2 of 2 50% 75% 100% 150% 200% Fit Text TH Text N/A Text N/A Text TH Text N…" at bounding box center [662, 538] width 865 height 556
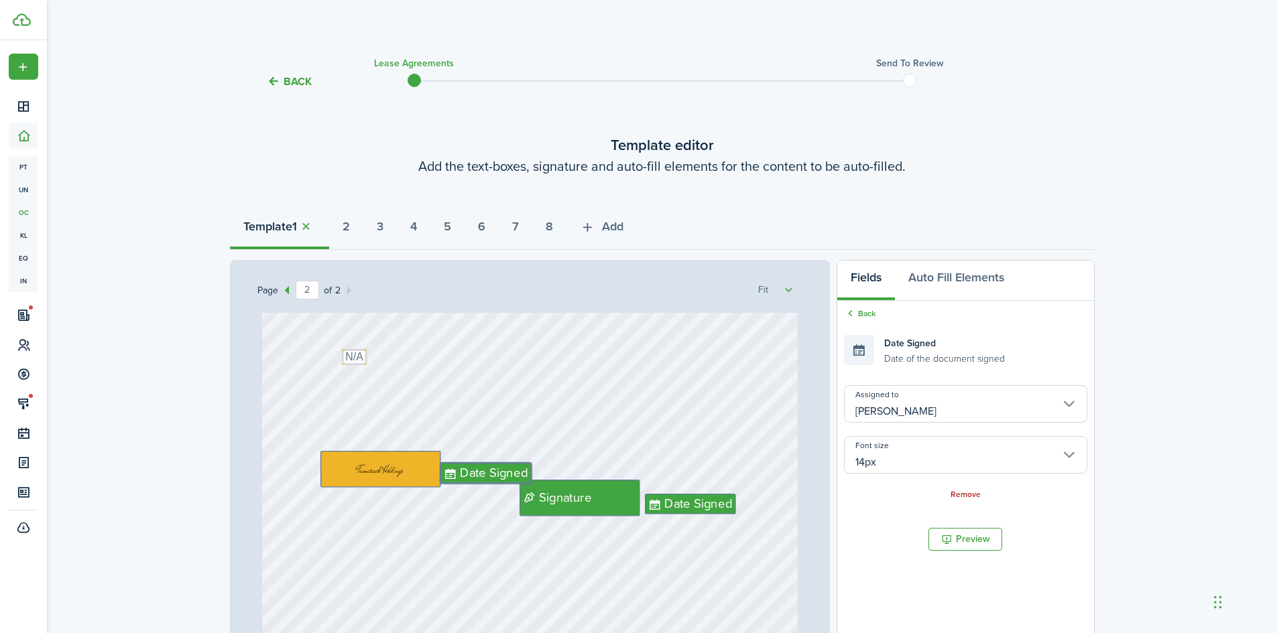
click at [889, 410] on input "[PERSON_NAME]" at bounding box center [965, 404] width 243 height 38
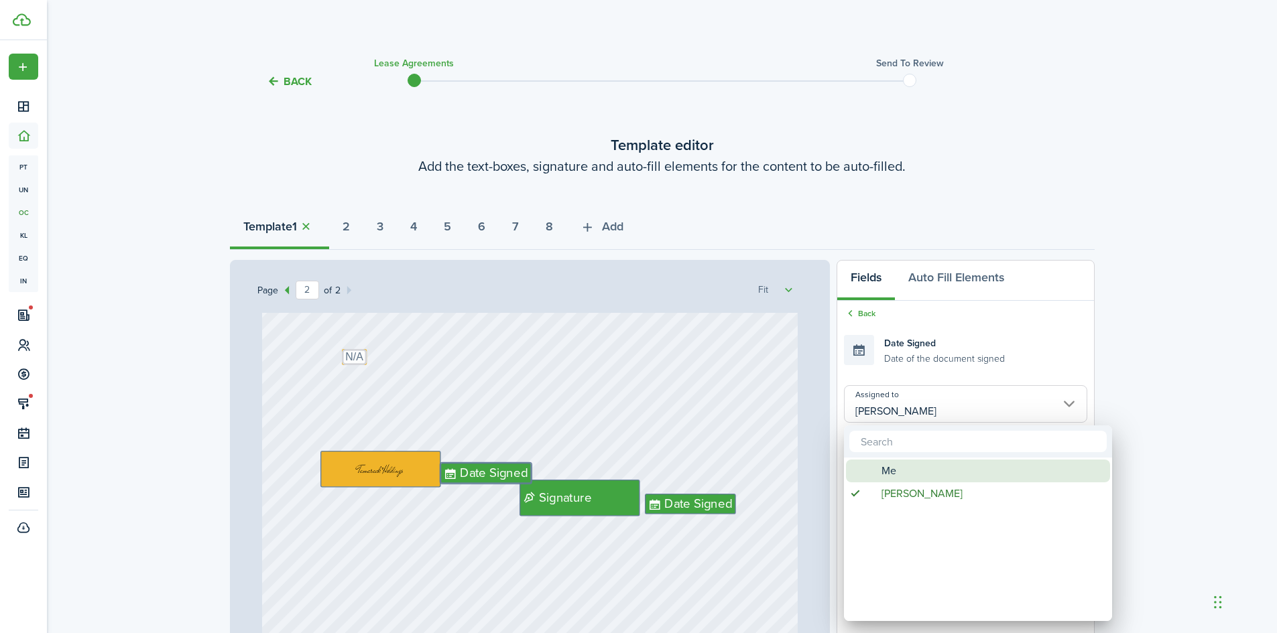
click at [886, 469] on span "Me" at bounding box center [888, 471] width 15 height 23
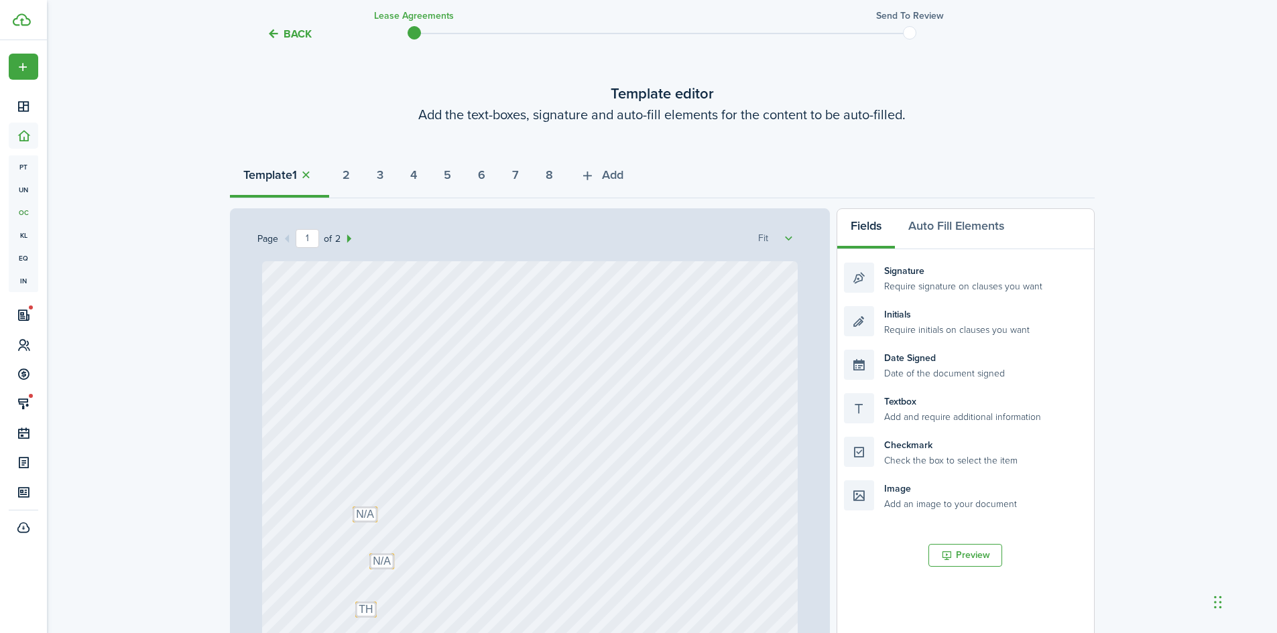
scroll to position [51, 0]
click at [350, 184] on strong "2" at bounding box center [345, 176] width 7 height 18
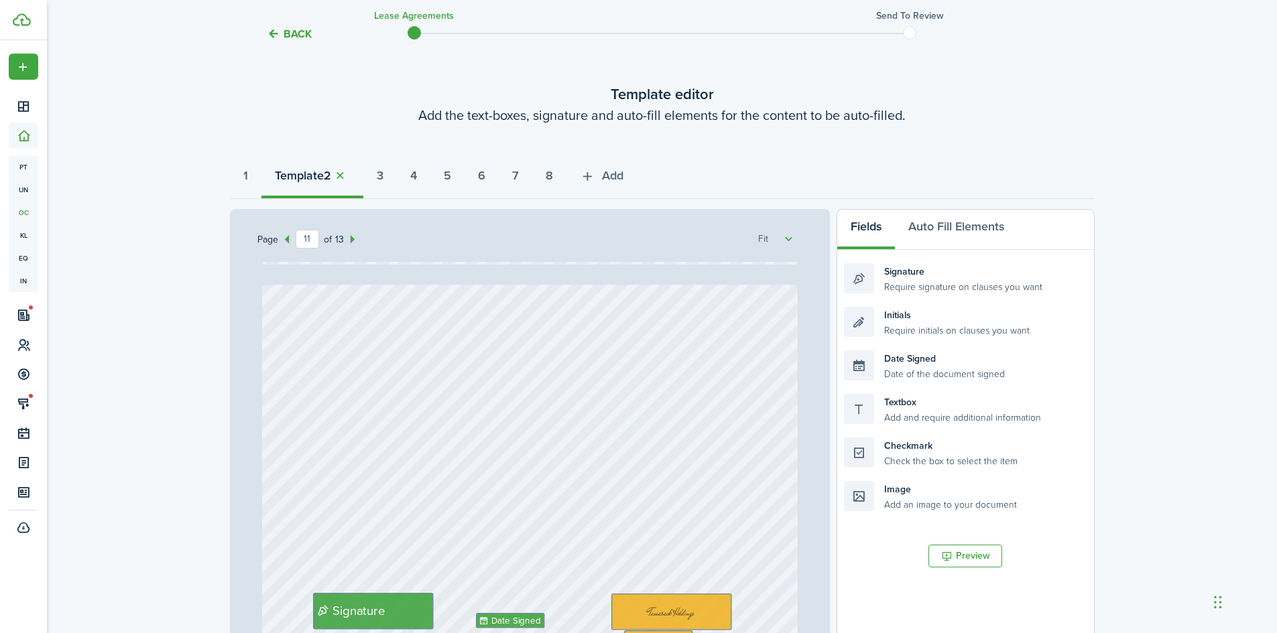
scroll to position [7641, 0]
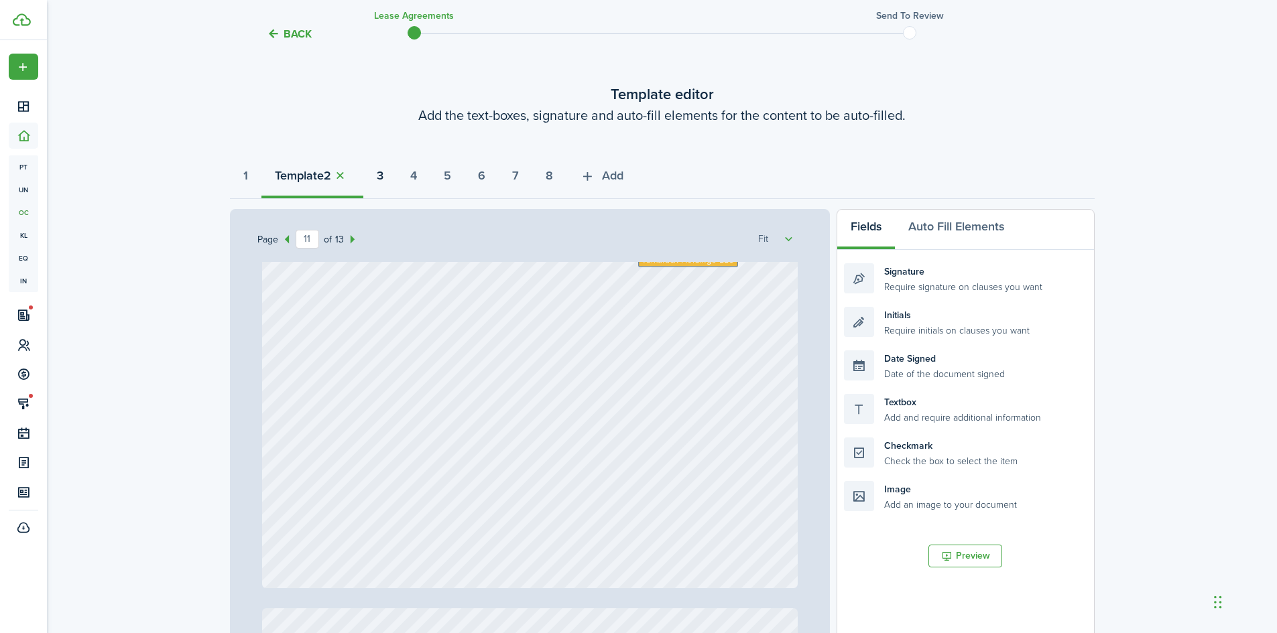
click at [394, 176] on button "3" at bounding box center [380, 179] width 34 height 40
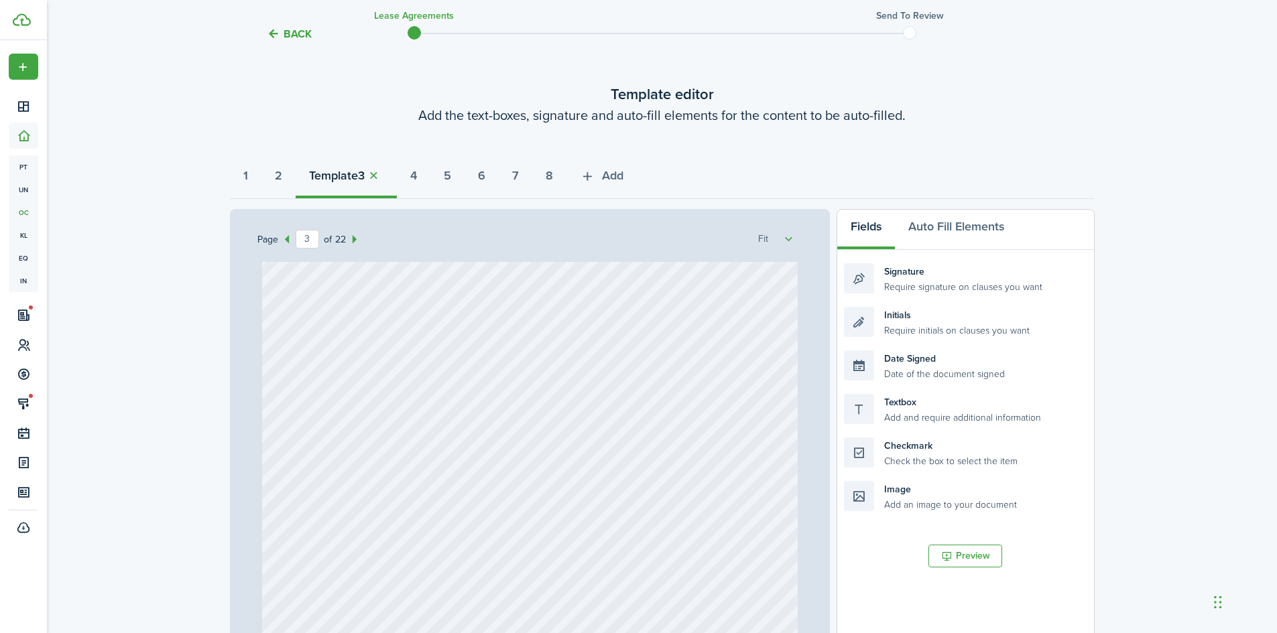
scroll to position [1810, 0]
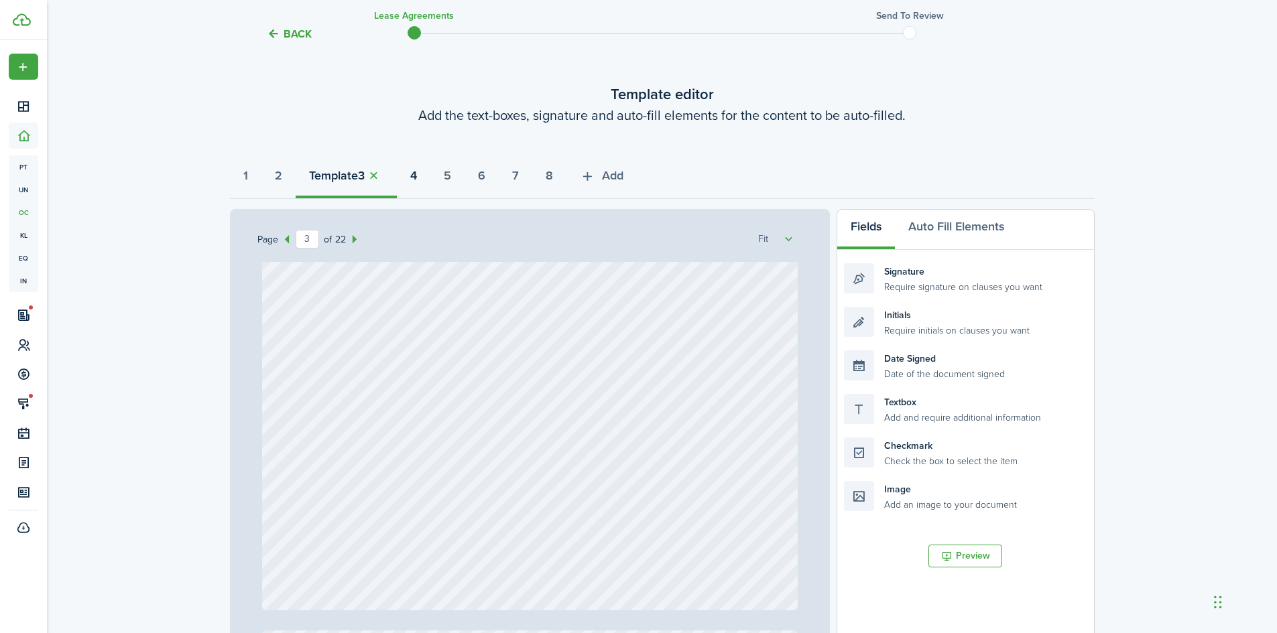
click at [417, 182] on strong "4" at bounding box center [413, 176] width 7 height 18
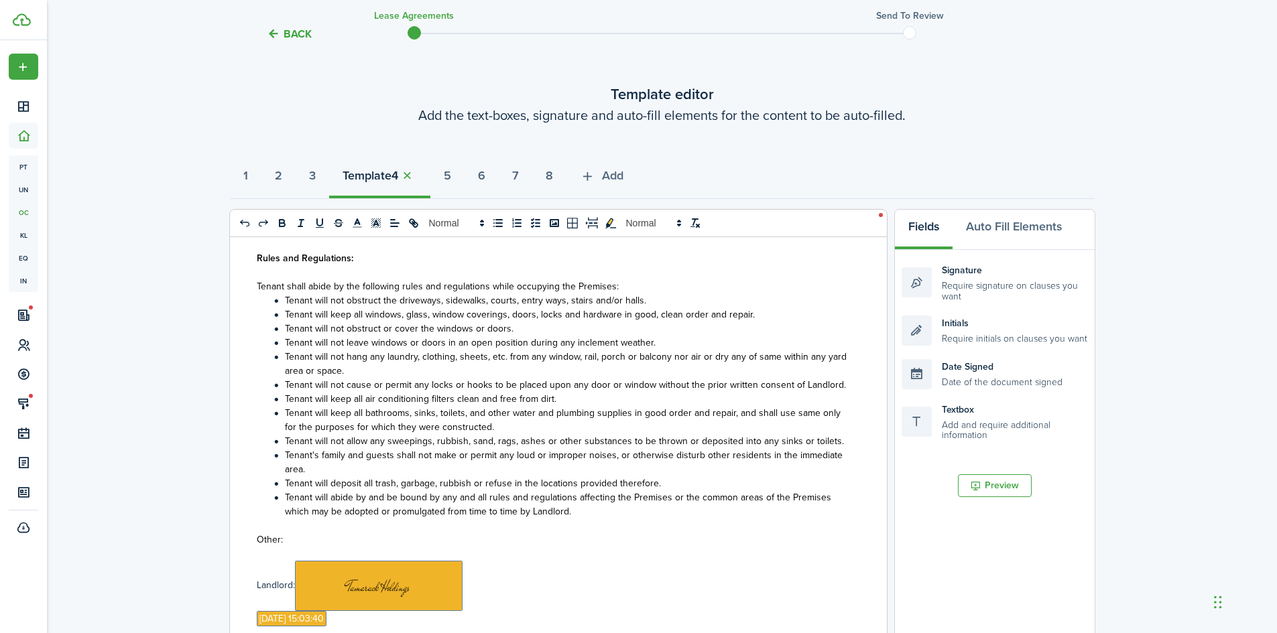
scroll to position [86, 0]
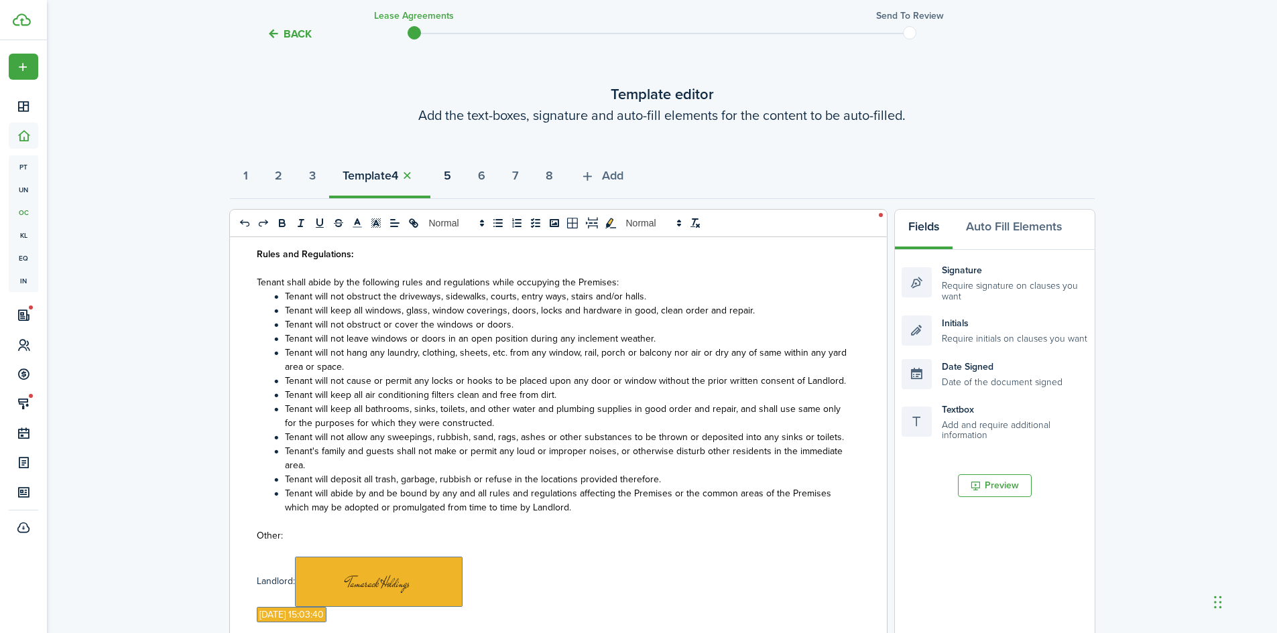
click at [451, 180] on strong "5" at bounding box center [447, 176] width 7 height 18
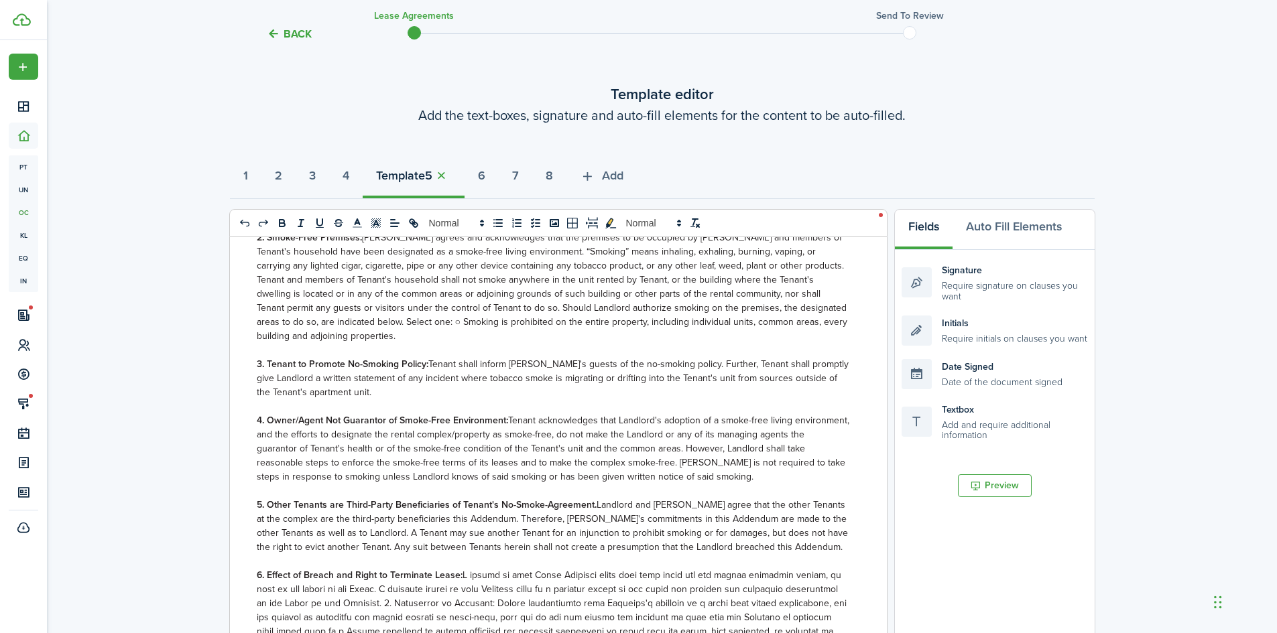
scroll to position [335, 0]
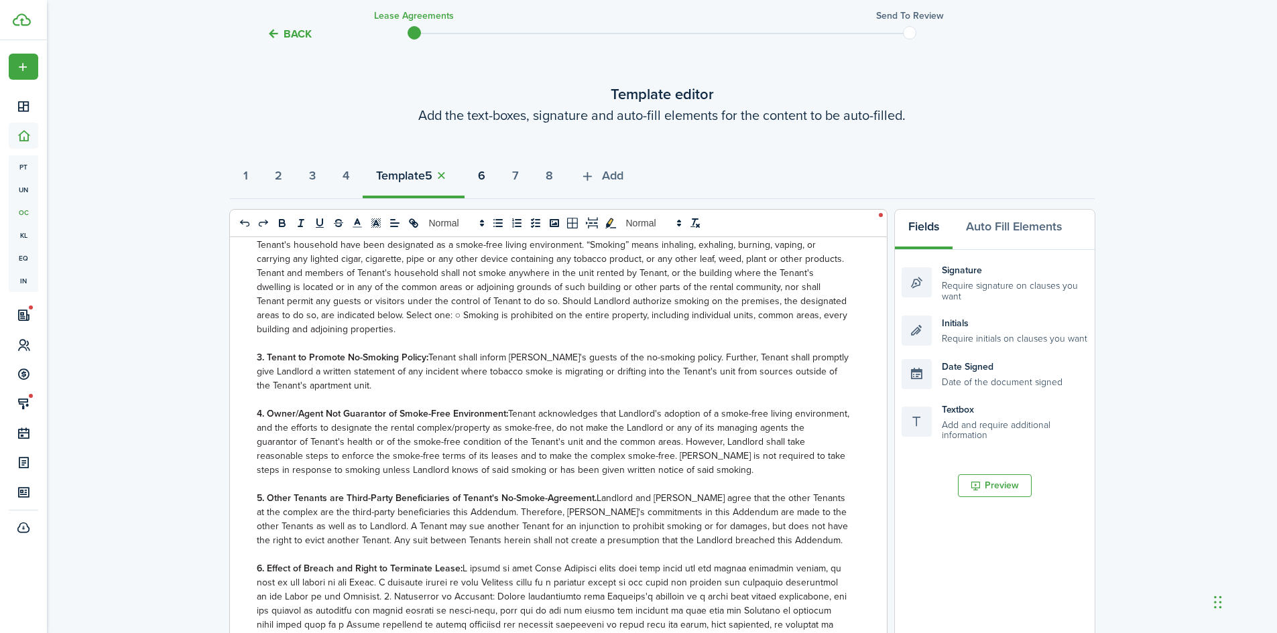
click at [485, 176] on strong "6" at bounding box center [481, 176] width 7 height 18
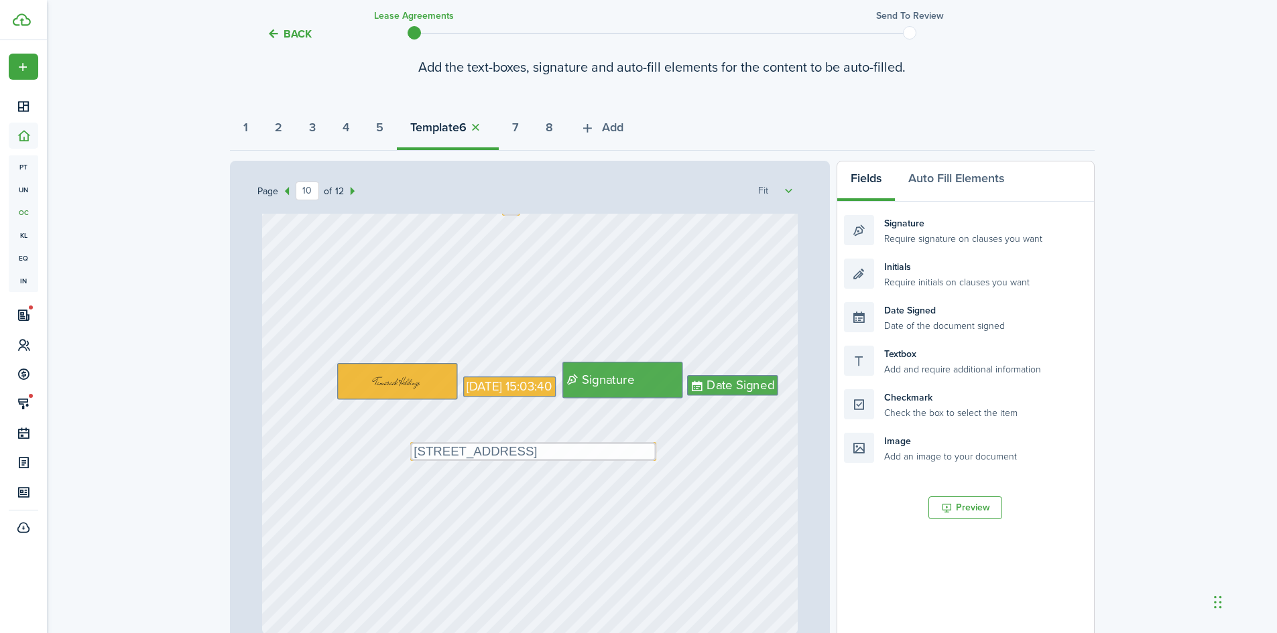
scroll to position [0, 0]
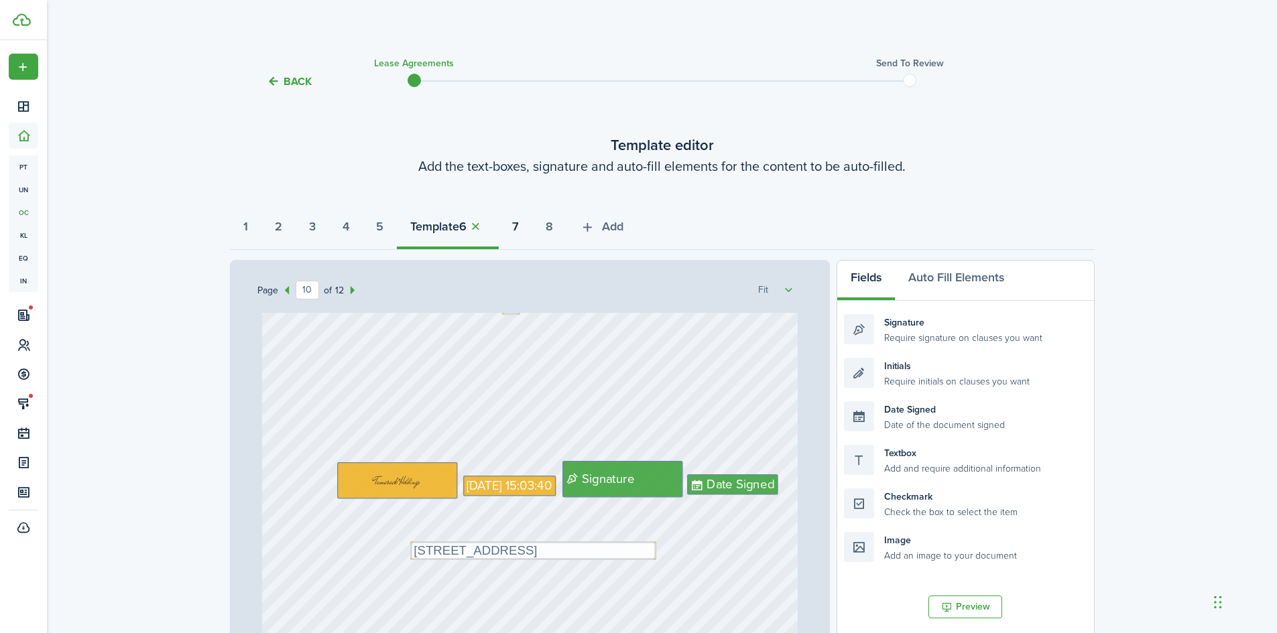
click at [532, 227] on button "7" at bounding box center [516, 230] width 34 height 40
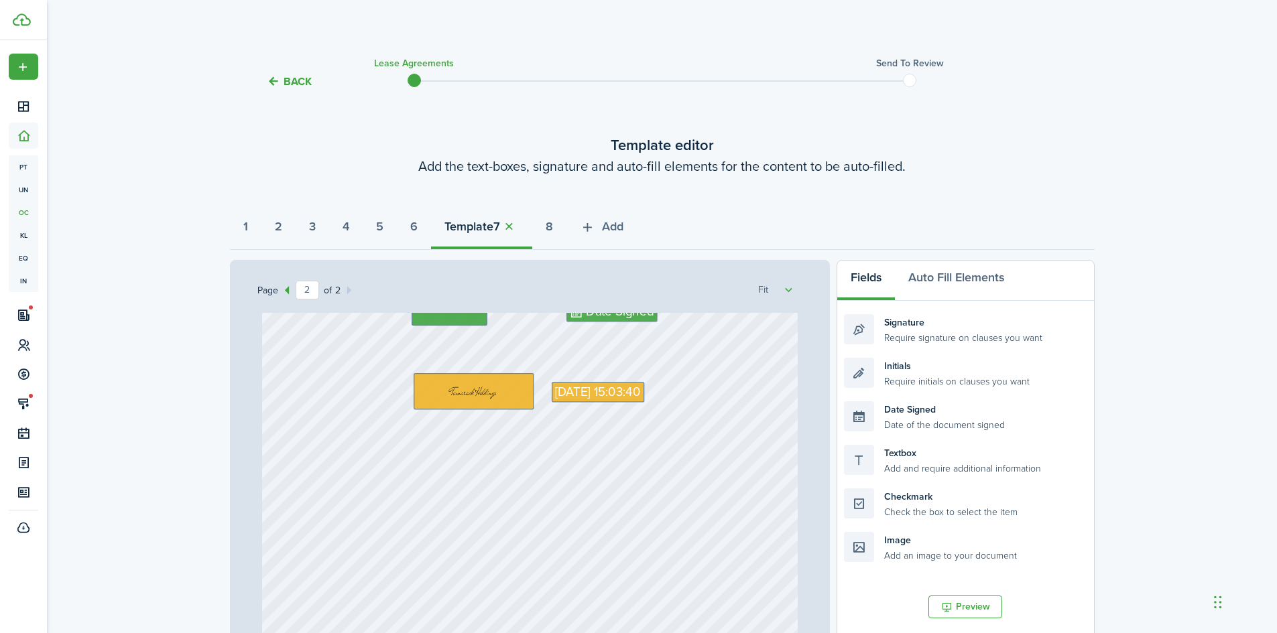
scroll to position [938, 0]
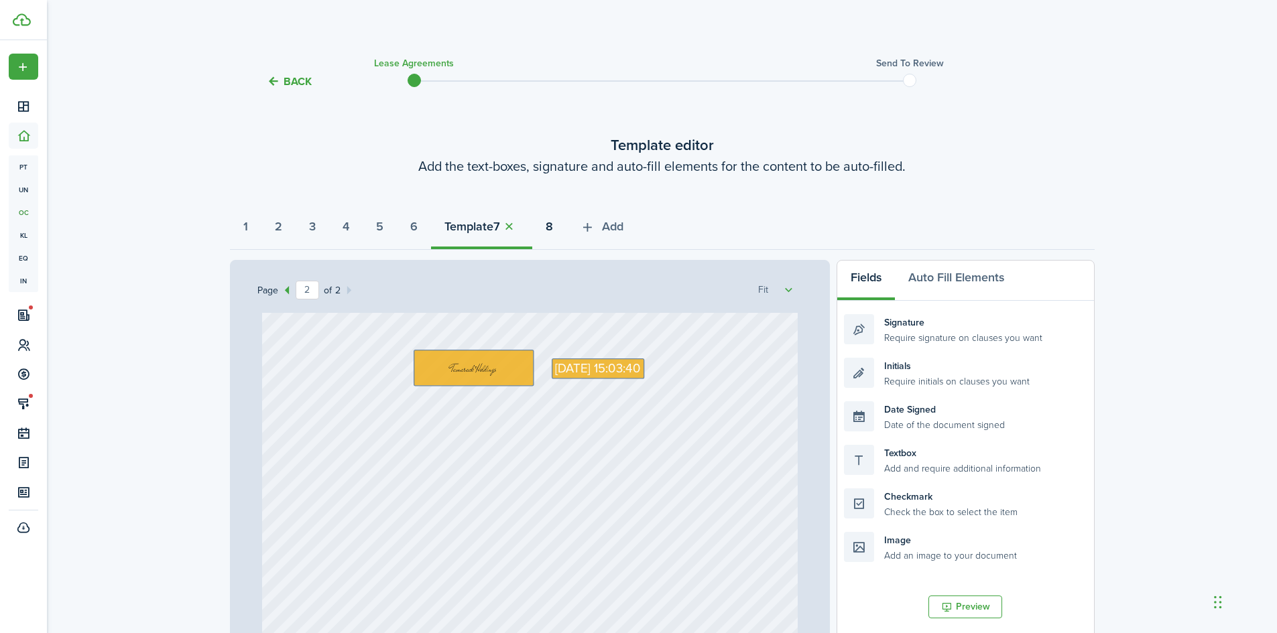
click at [566, 230] on button "8" at bounding box center [549, 230] width 34 height 40
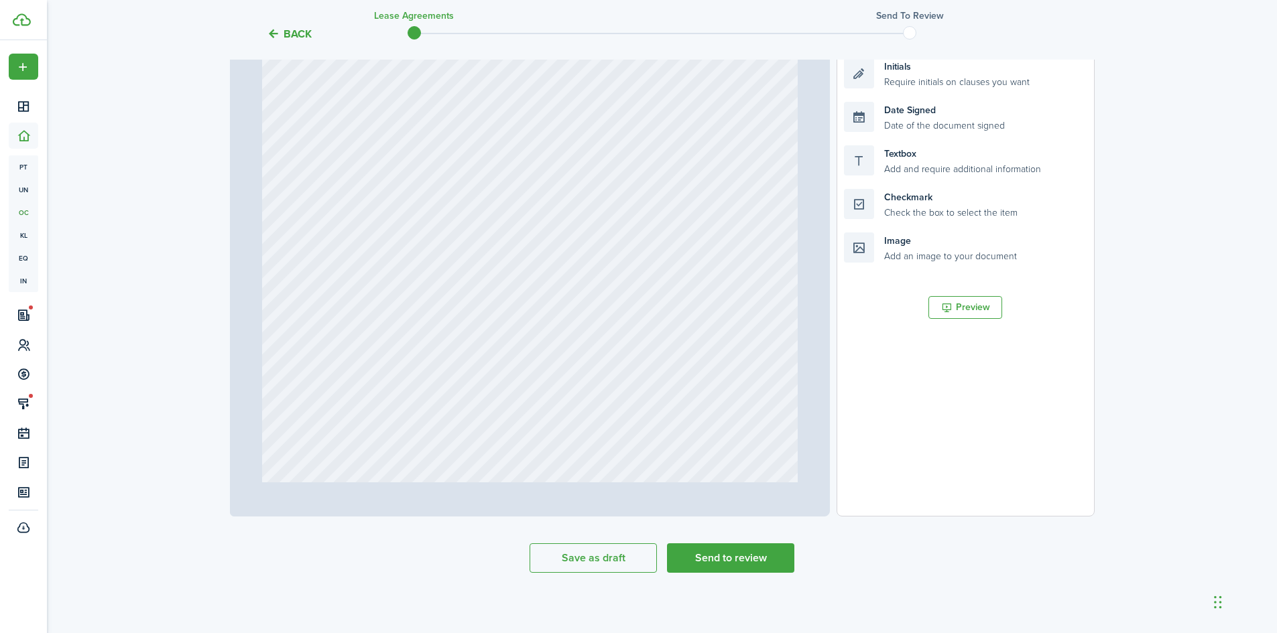
scroll to position [303, 0]
click at [723, 552] on button "Send to review" at bounding box center [730, 554] width 127 height 29
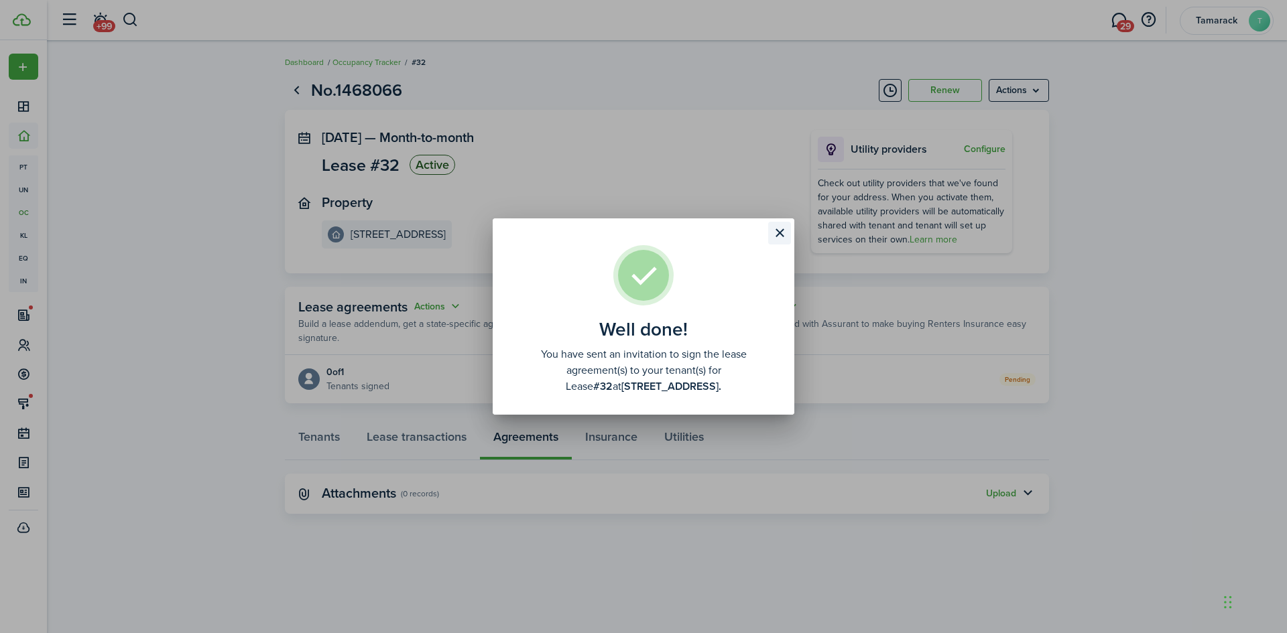
click at [779, 241] on button "Close modal" at bounding box center [779, 233] width 23 height 23
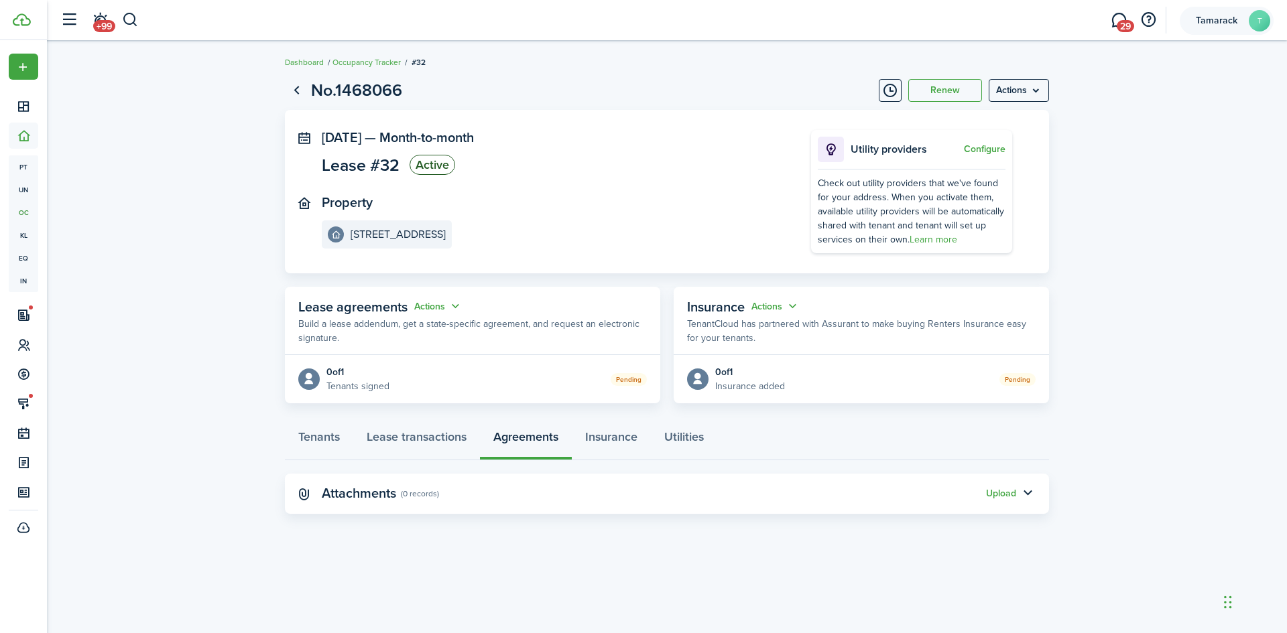
click at [1238, 27] on account-user-avatar "Tamarack T" at bounding box center [1227, 21] width 94 height 28
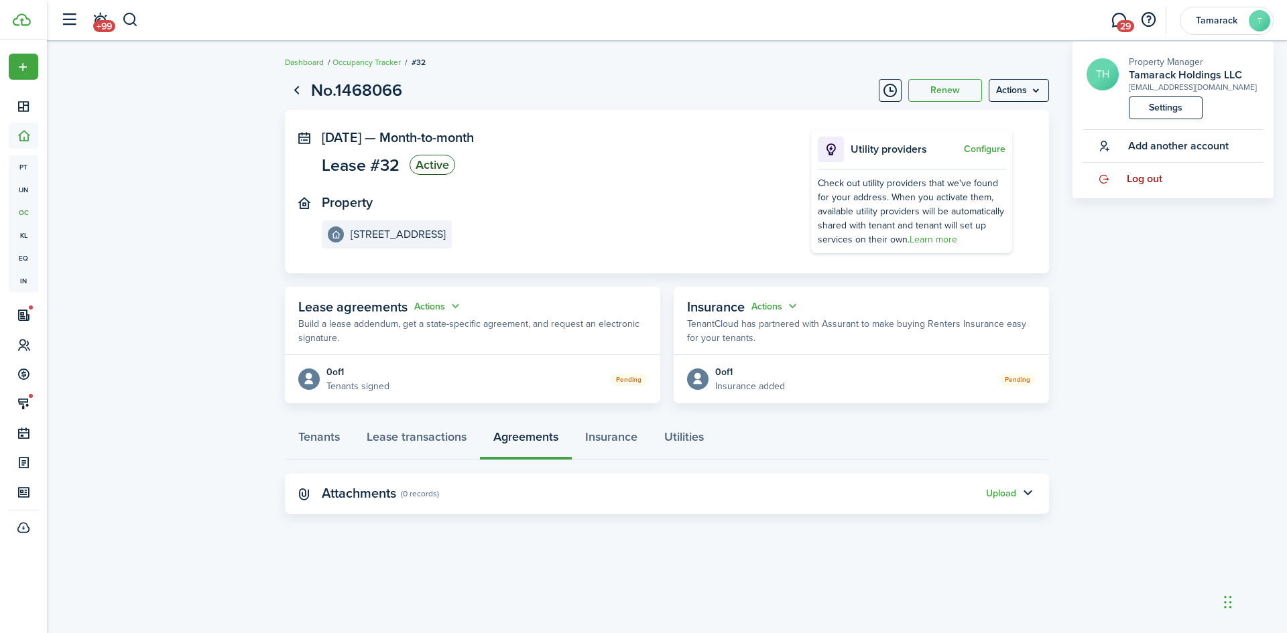
click at [1139, 185] on span "Log out" at bounding box center [1145, 179] width 36 height 12
